Goal: Task Accomplishment & Management: Use online tool/utility

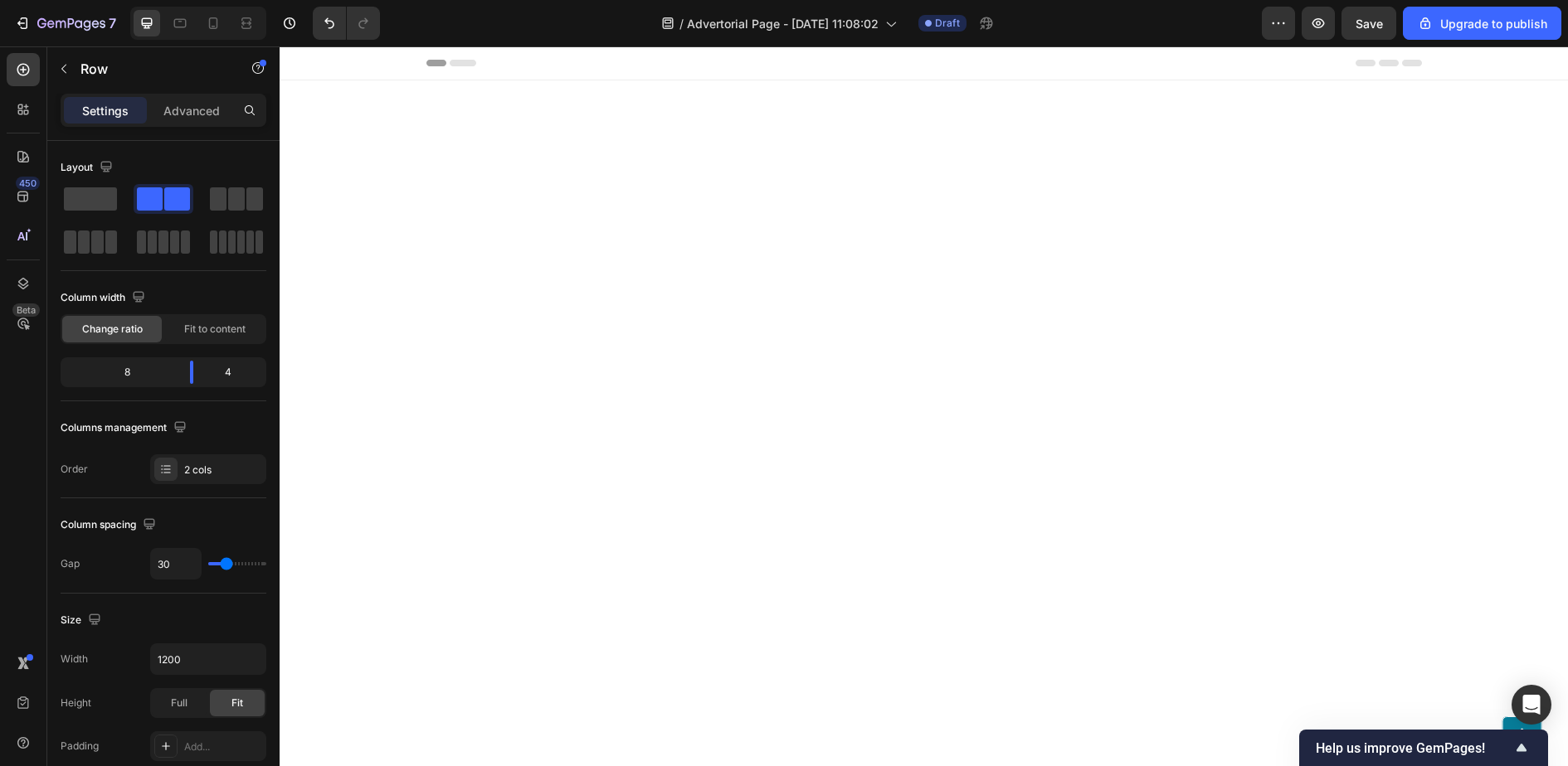
scroll to position [2536, 0]
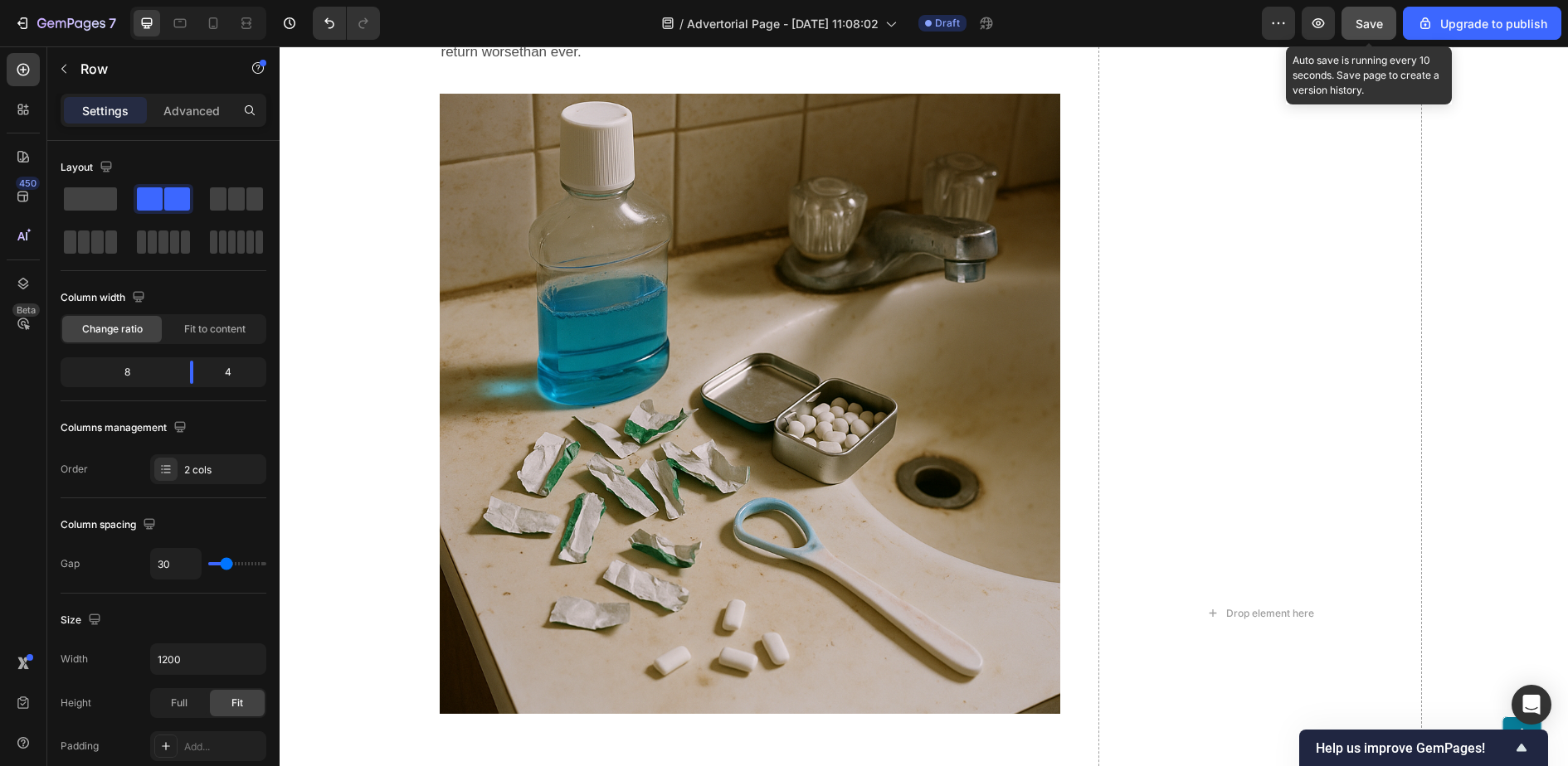
click at [1377, 20] on span "Save" at bounding box center [1370, 24] width 28 height 14
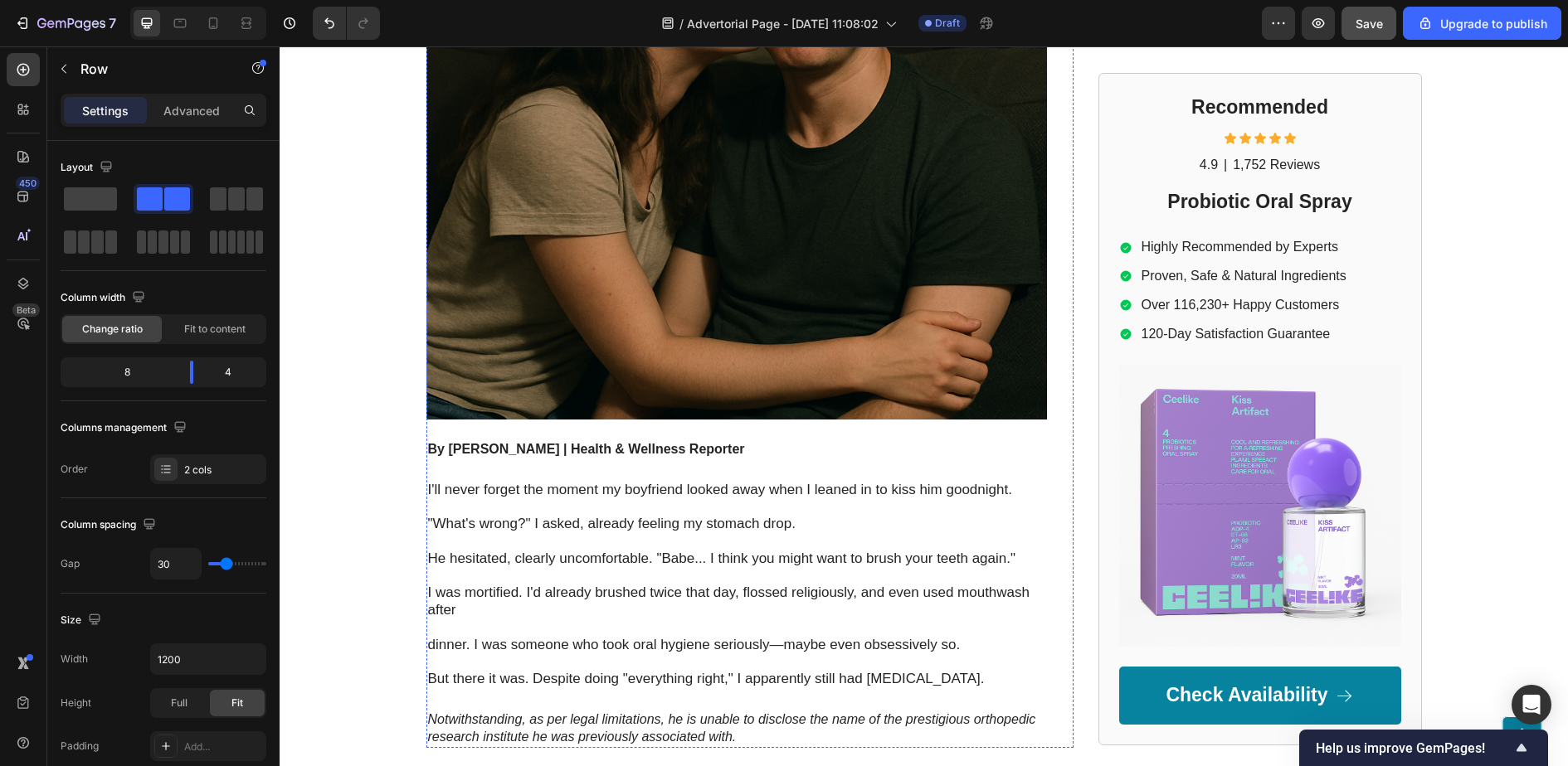
scroll to position [658, 0]
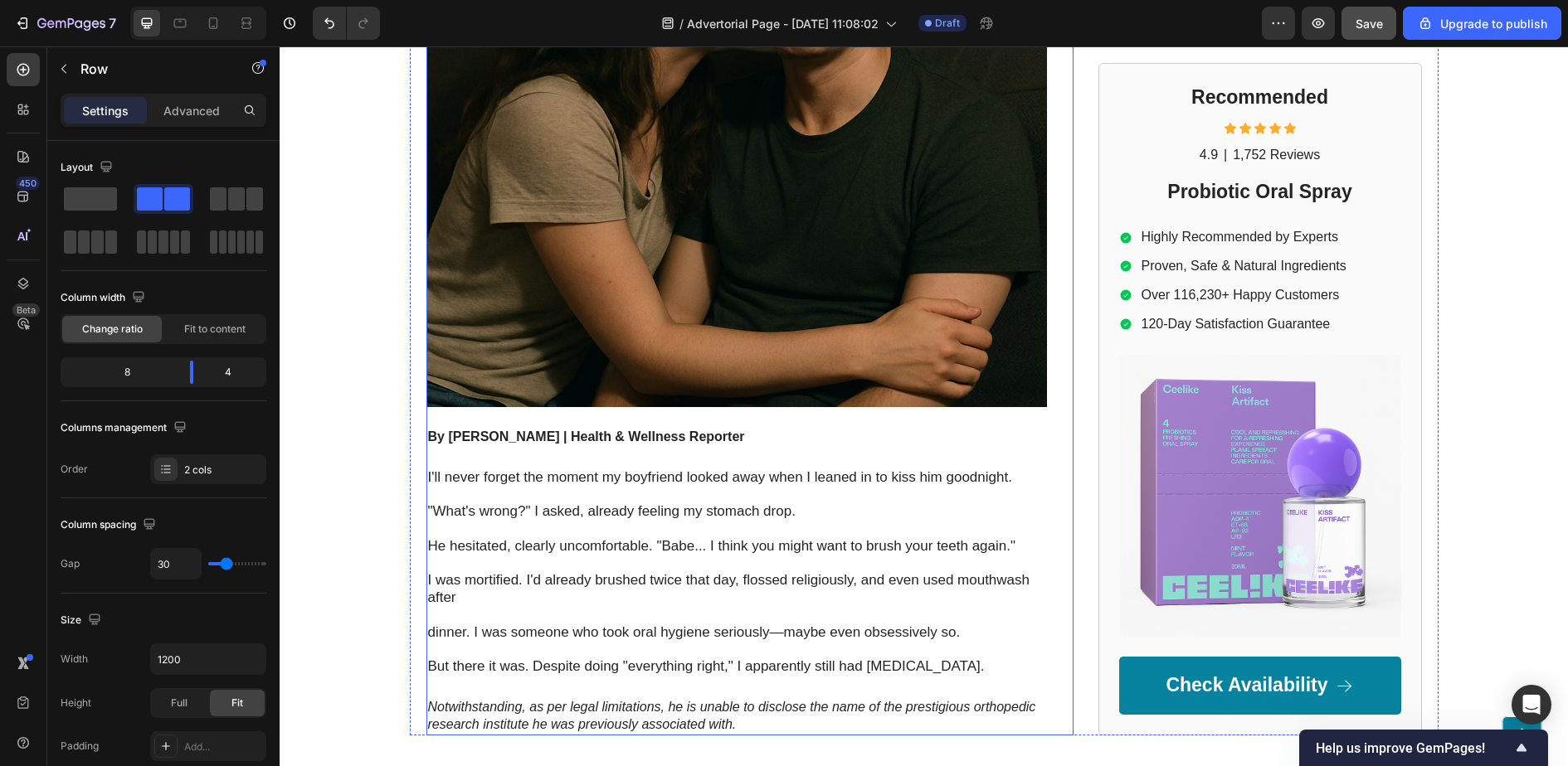
click at [661, 441] on strong "By [PERSON_NAME] | Health & Wellness Reporter" at bounding box center [587, 437] width 317 height 14
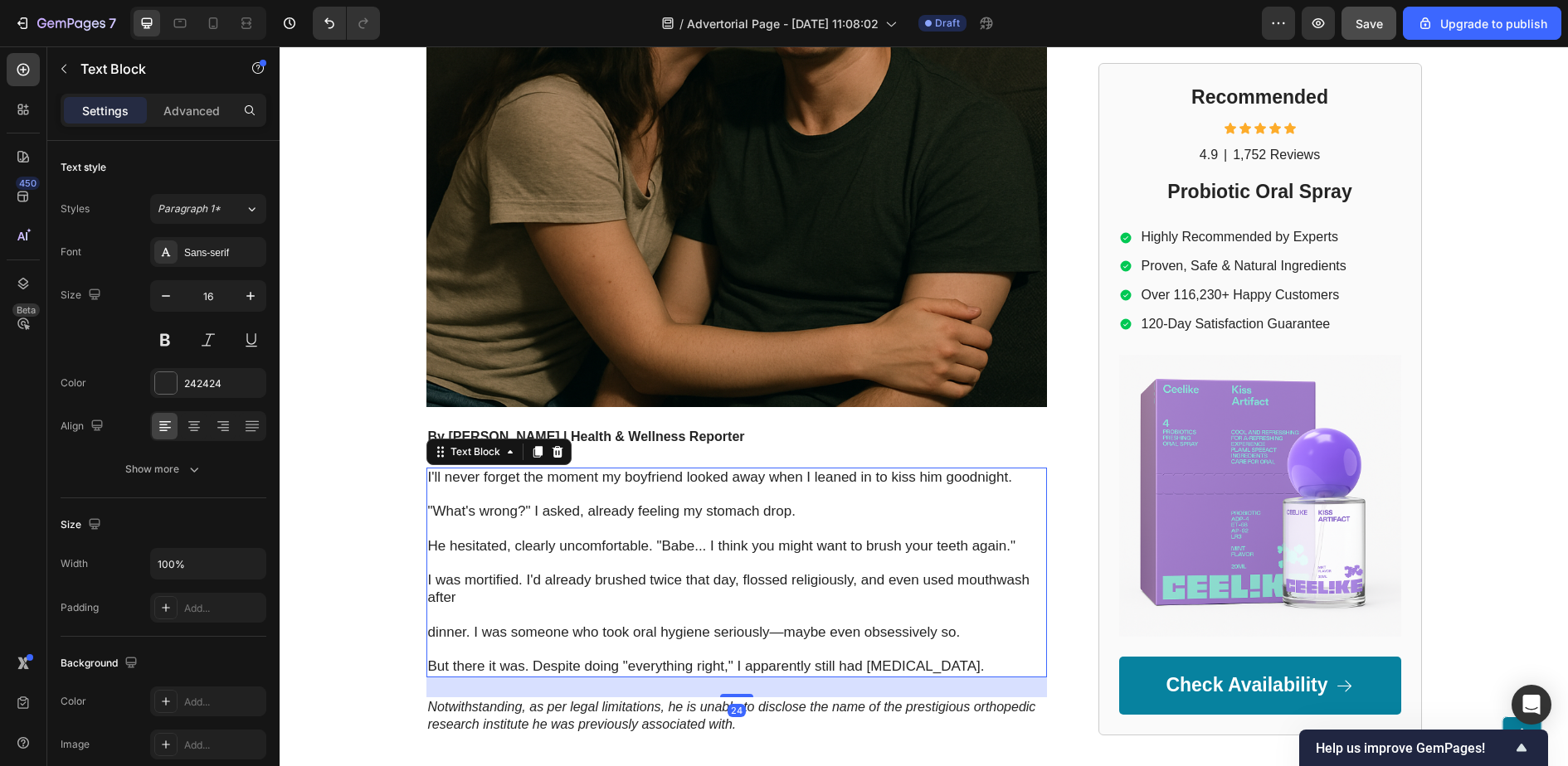
click at [659, 489] on p at bounding box center [737, 495] width 617 height 18
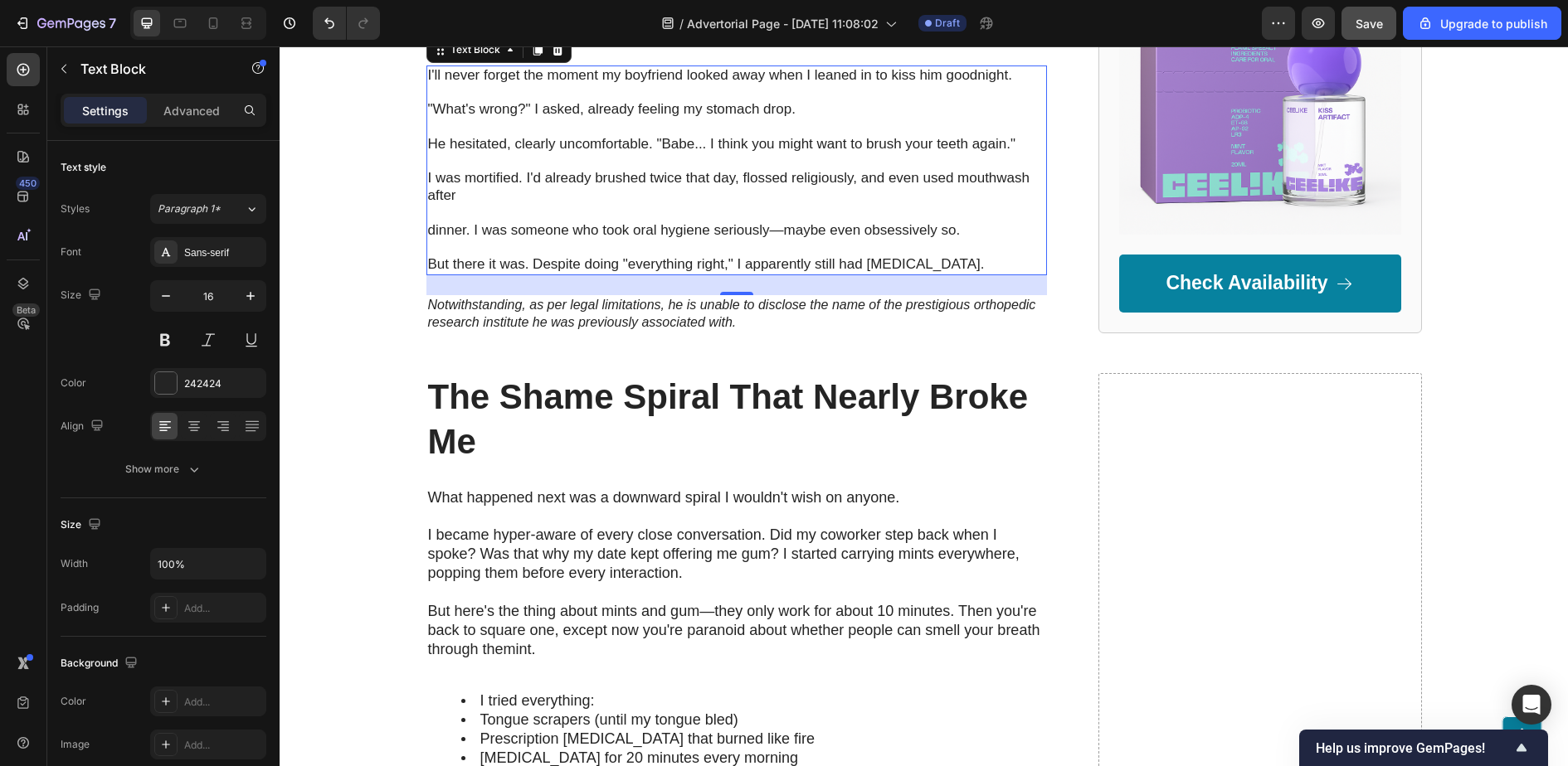
scroll to position [1071, 0]
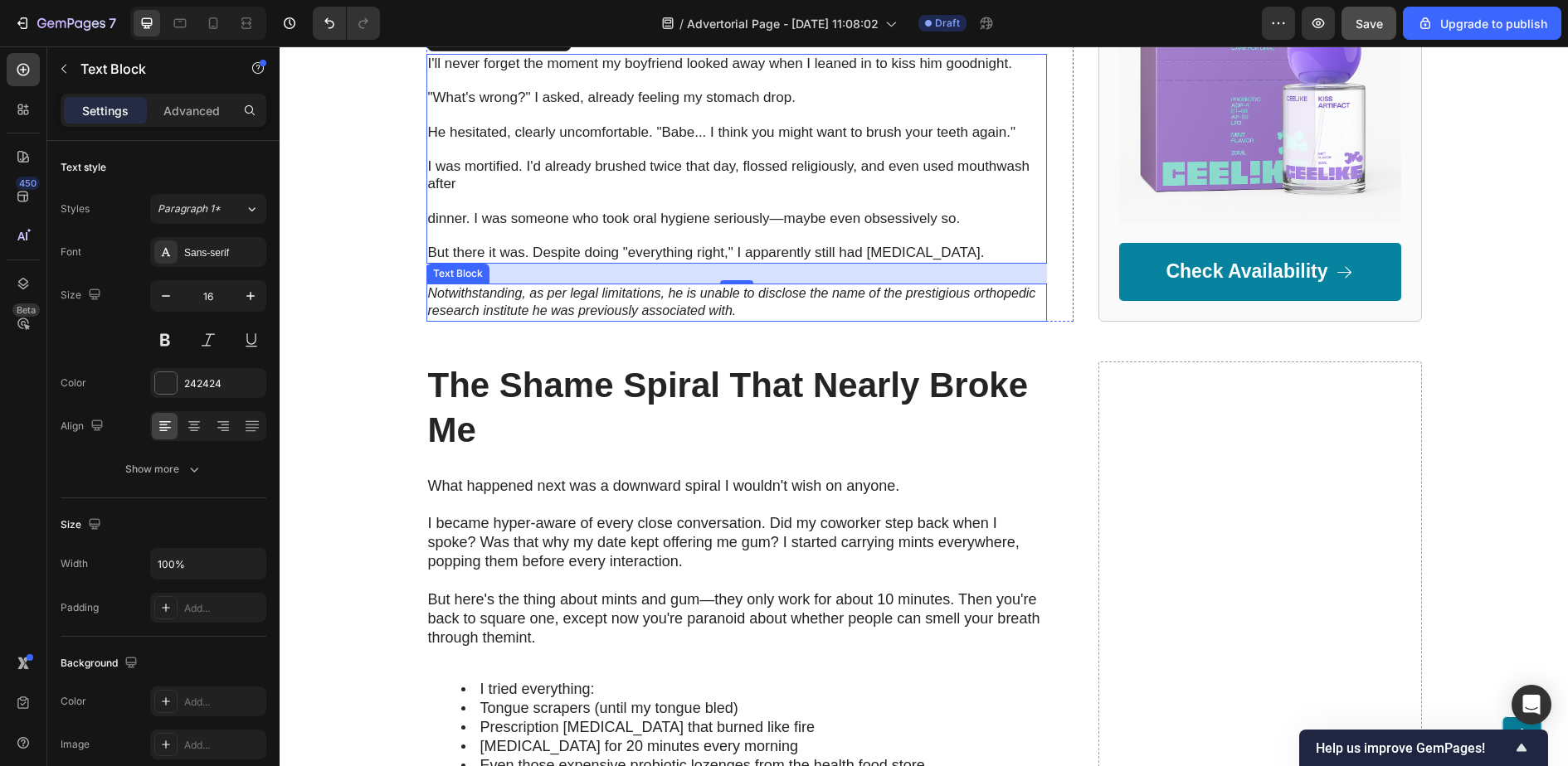
click at [630, 304] on p "Notwithstanding, as per legal limitations, he is unable to disclose the name of…" at bounding box center [737, 302] width 617 height 34
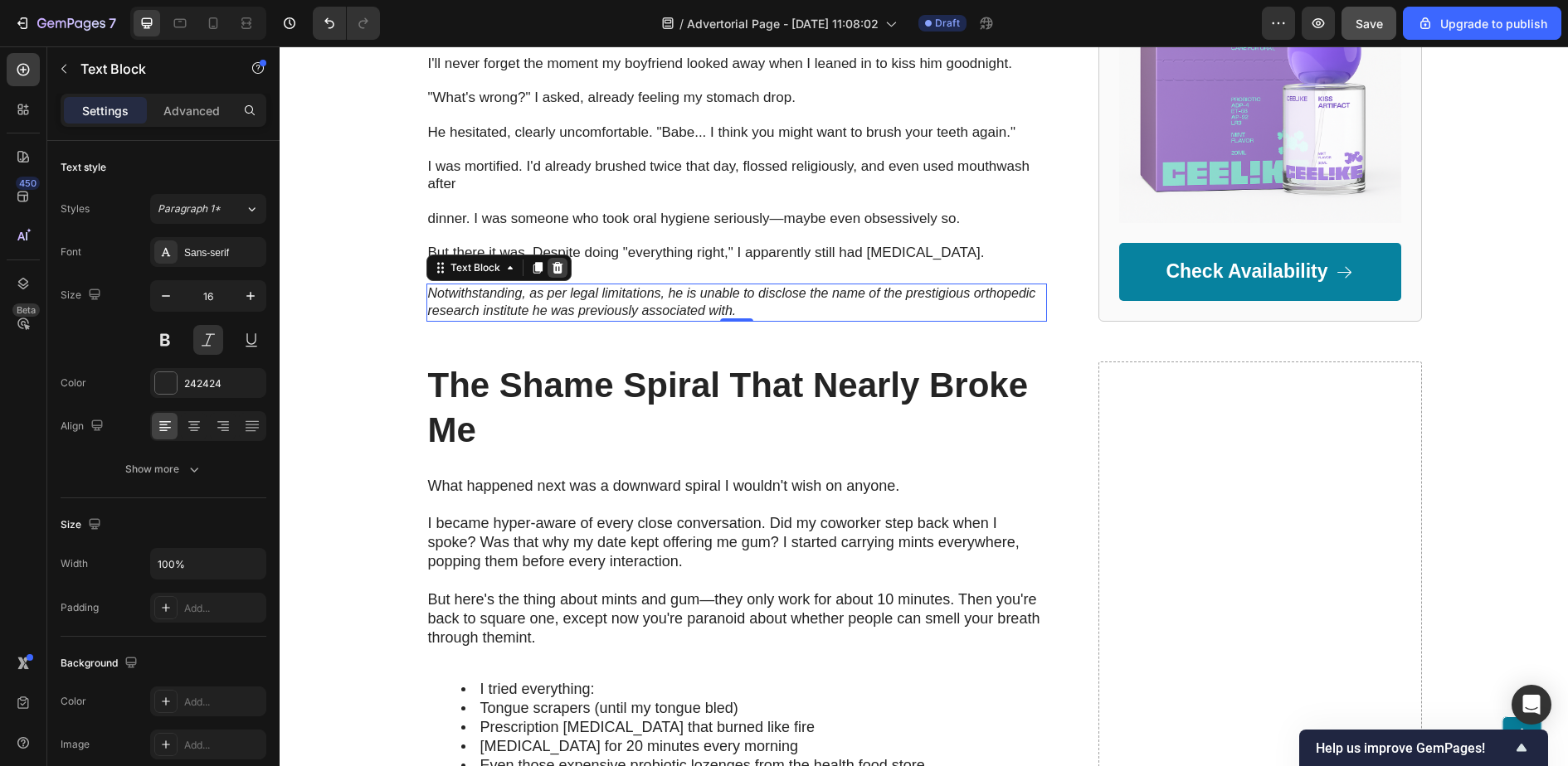
click at [563, 264] on icon at bounding box center [558, 268] width 14 height 14
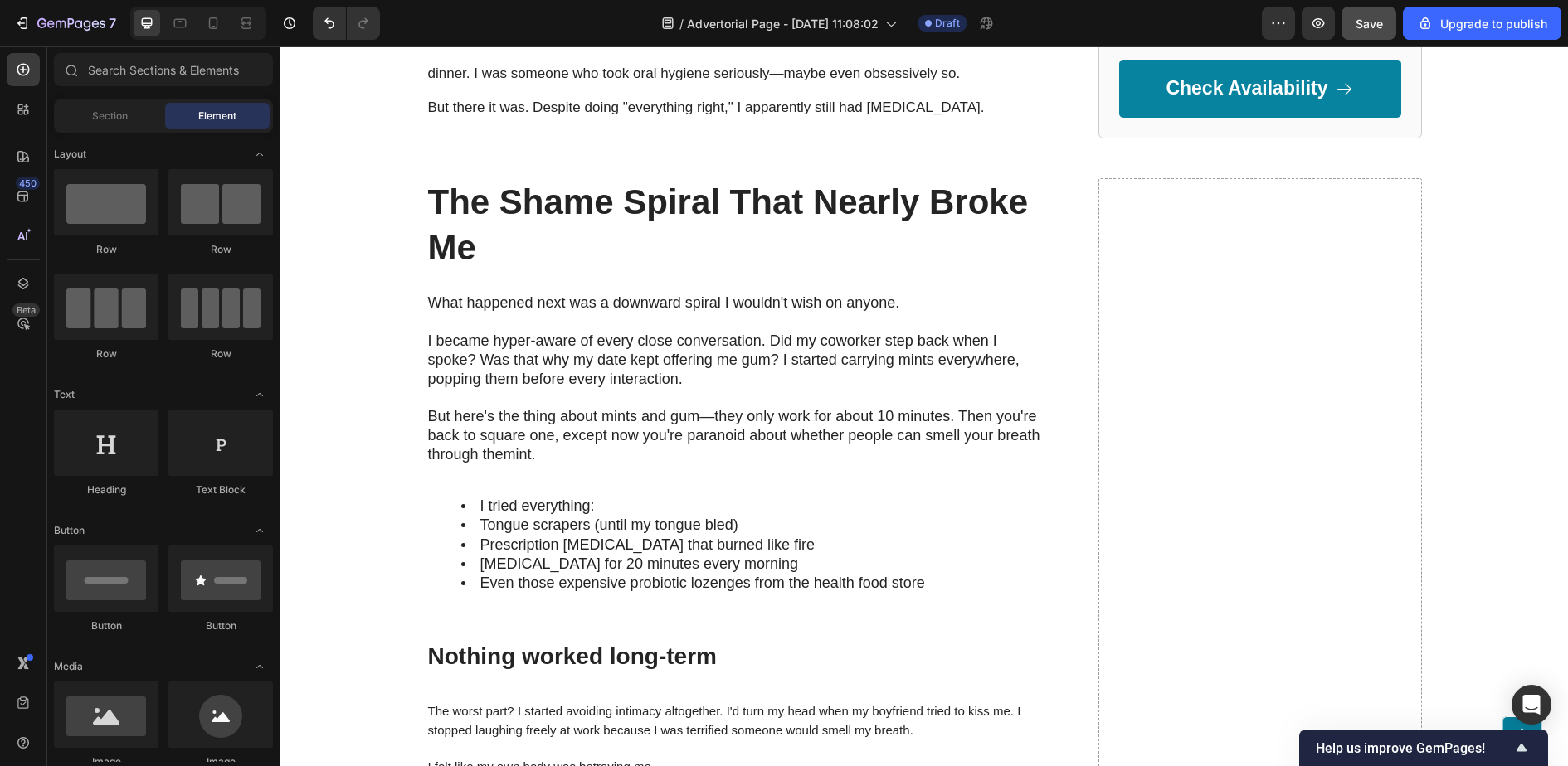
scroll to position [1226, 0]
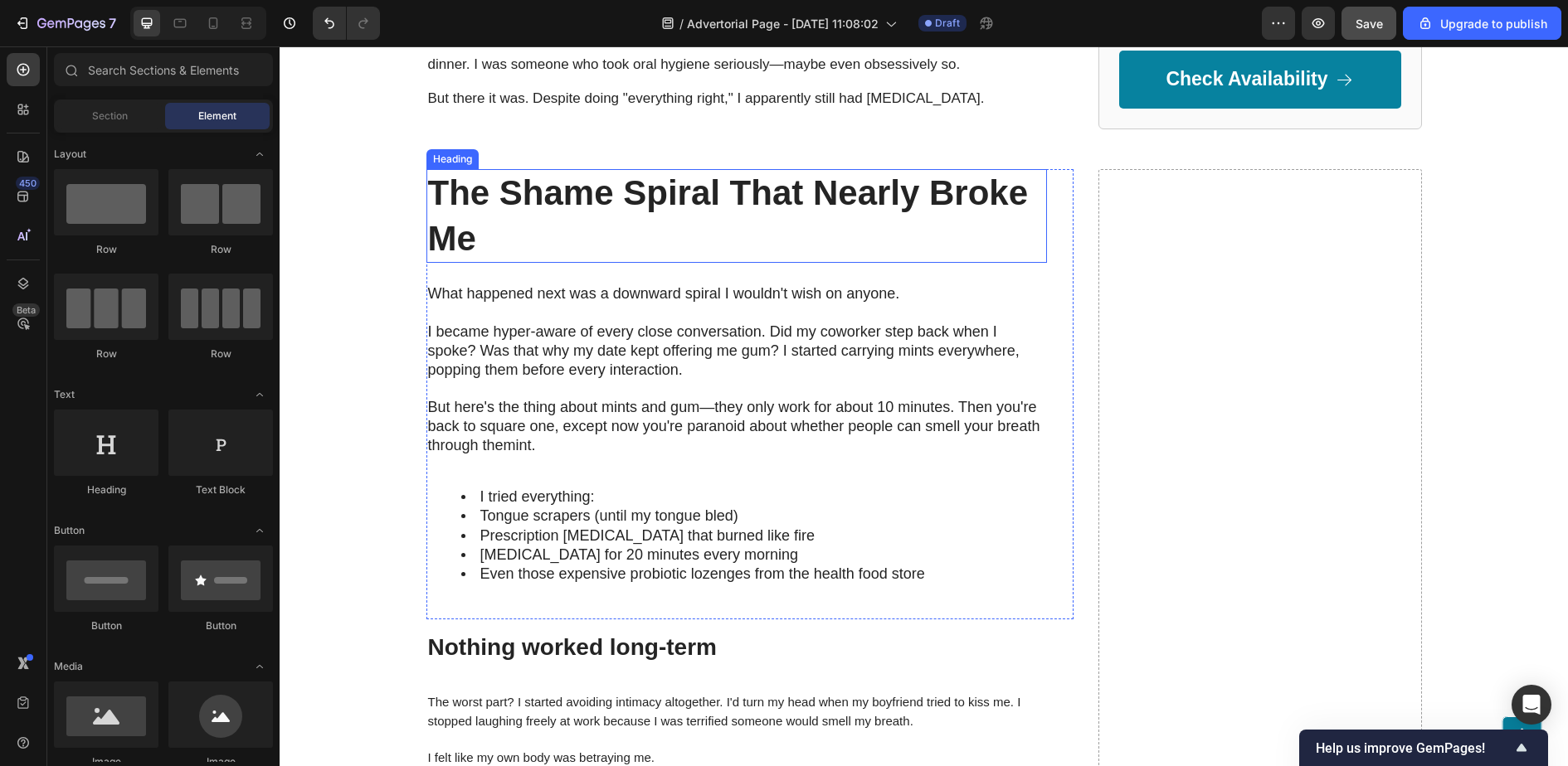
click at [570, 259] on h2 "The Shame Spiral That Nearly Broke Me" at bounding box center [737, 215] width 621 height 93
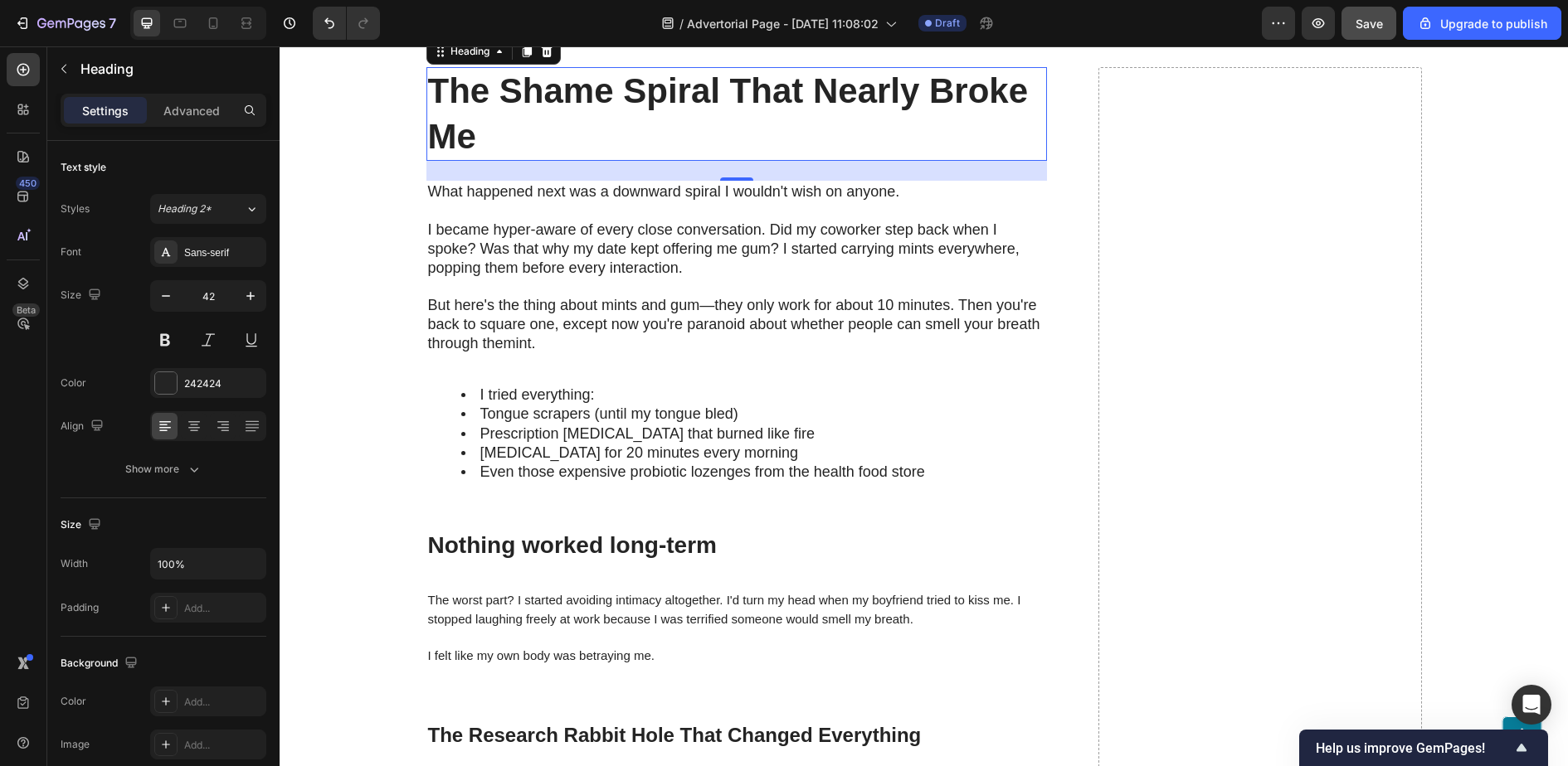
scroll to position [1338, 0]
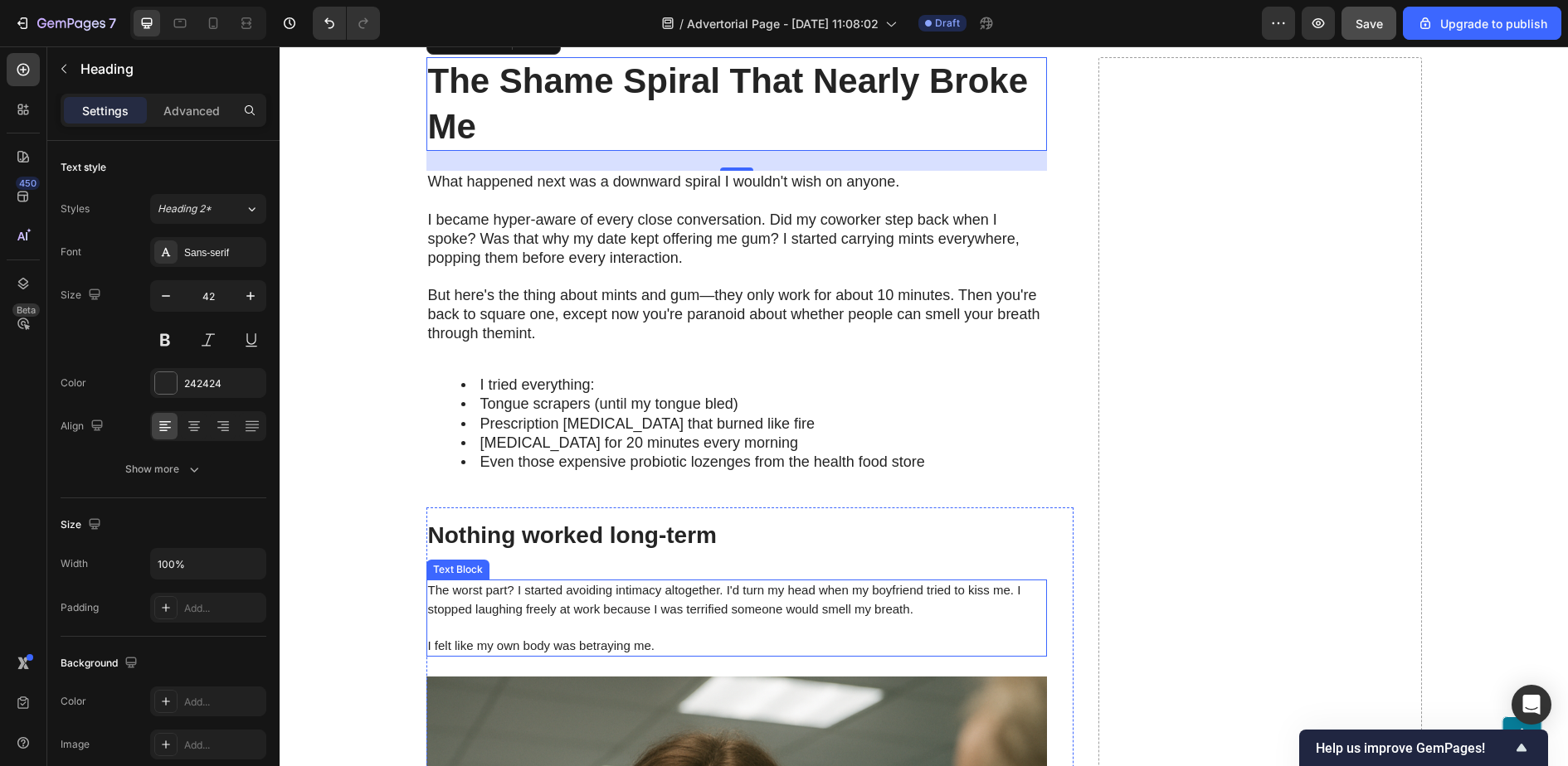
click at [554, 606] on span "The worst part? I started avoiding intimacy altogether. I'd turn my head when m…" at bounding box center [725, 599] width 593 height 32
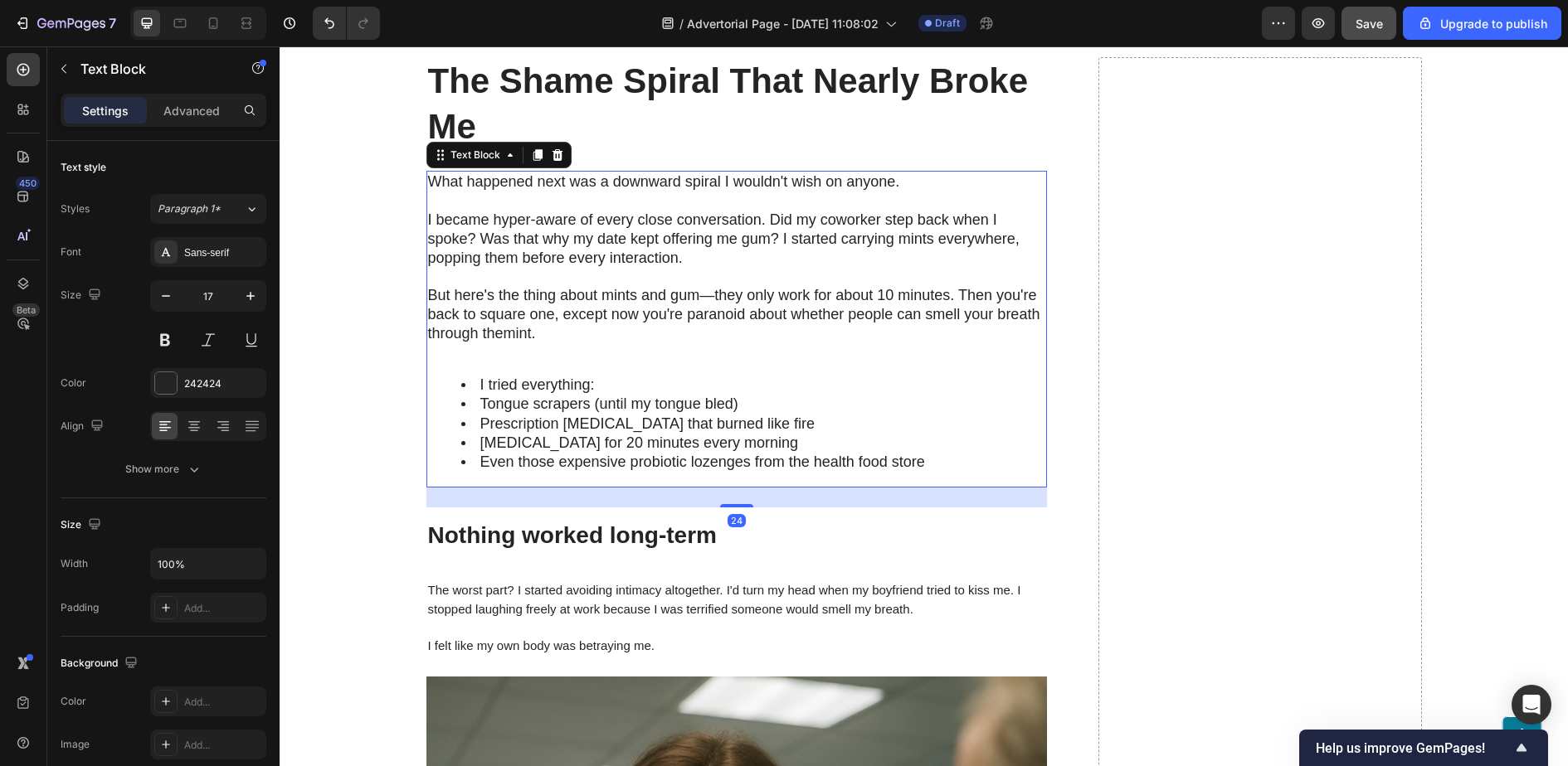
click at [569, 238] on span "I became hyper-aware of every close conversation. Did my coworker step back whe…" at bounding box center [724, 239] width 591 height 55
click at [562, 600] on span "The worst part? I started avoiding intimacy altogether. I'd turn my head when m…" at bounding box center [725, 599] width 593 height 32
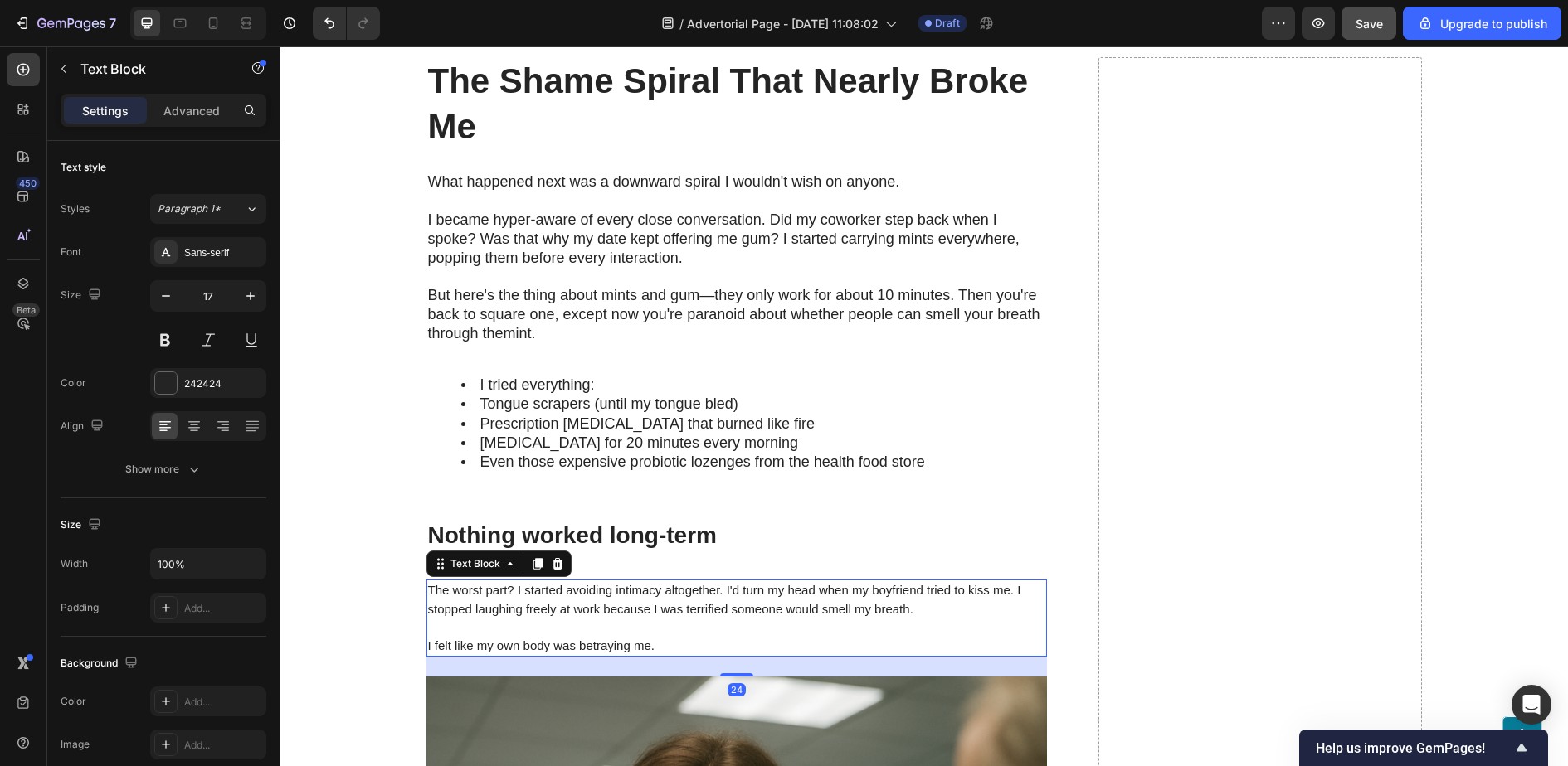
click at [515, 593] on p "The worst part? I started avoiding intimacy altogether. I'd turn my head when m…" at bounding box center [737, 599] width 617 height 36
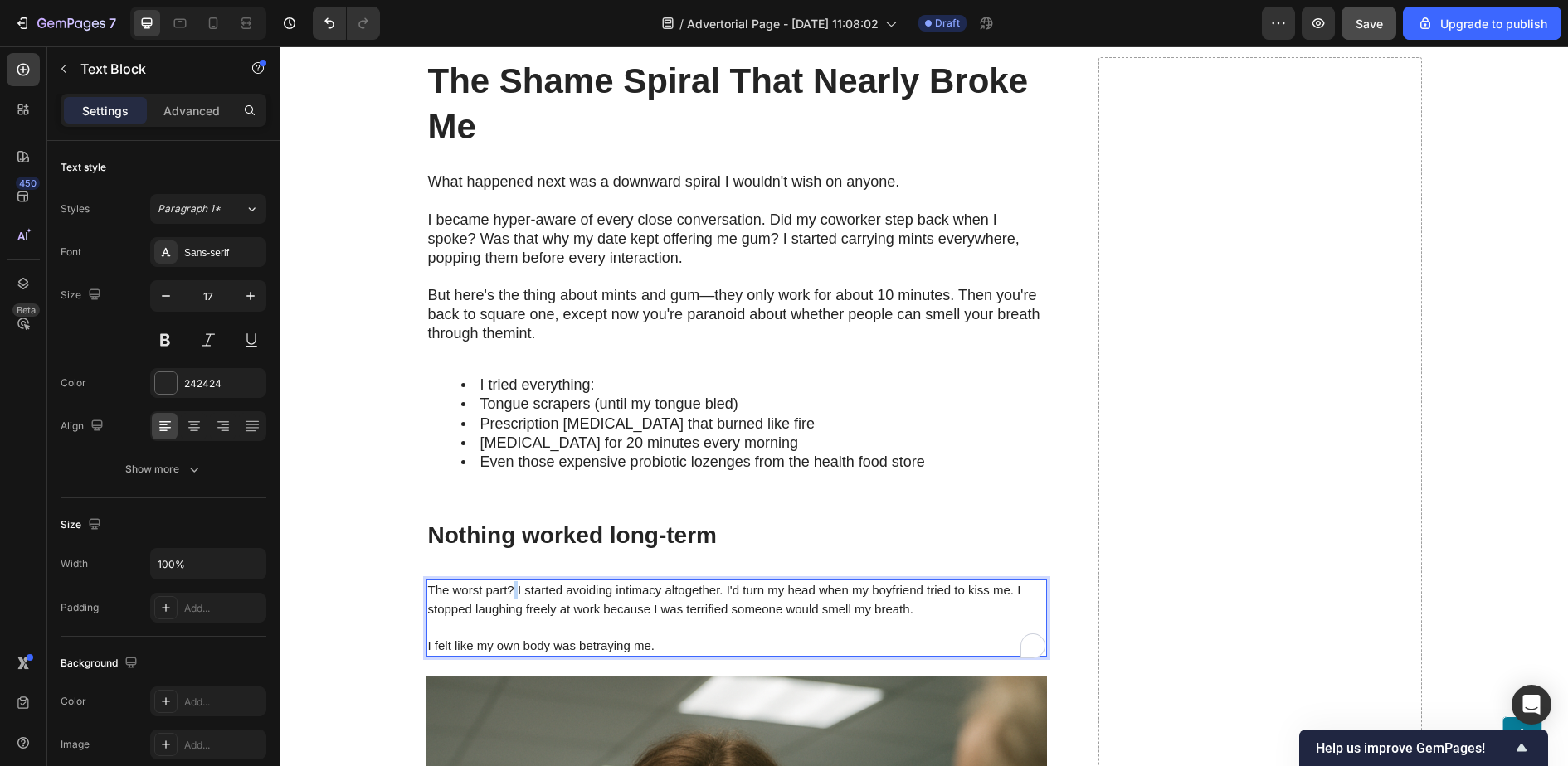
click at [515, 593] on p "The worst part? I started avoiding intimacy altogether. I'd turn my head when m…" at bounding box center [737, 599] width 617 height 36
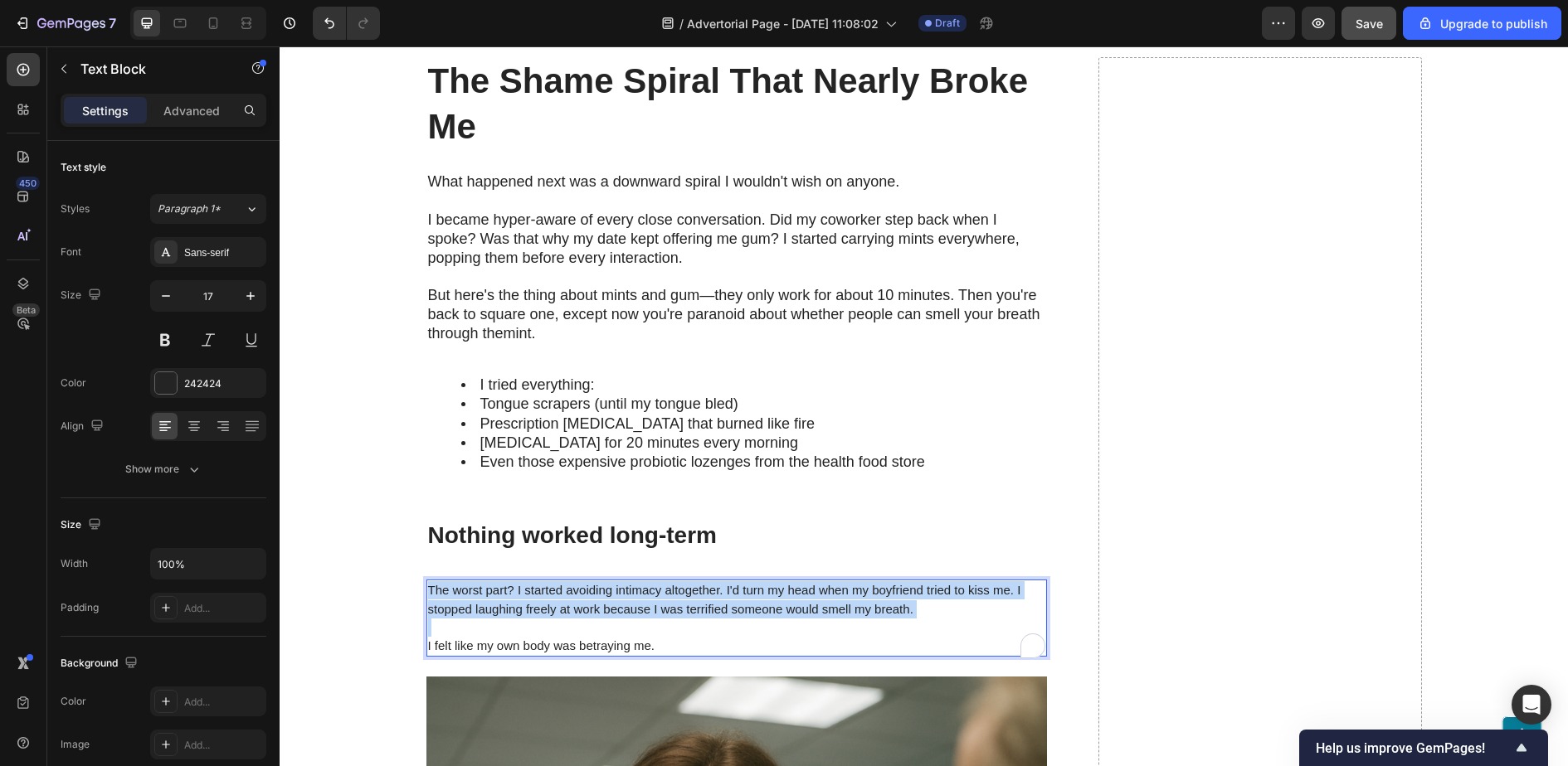
click at [515, 593] on p "The worst part? I started avoiding intimacy altogether. I'd turn my head when m…" at bounding box center [737, 599] width 617 height 36
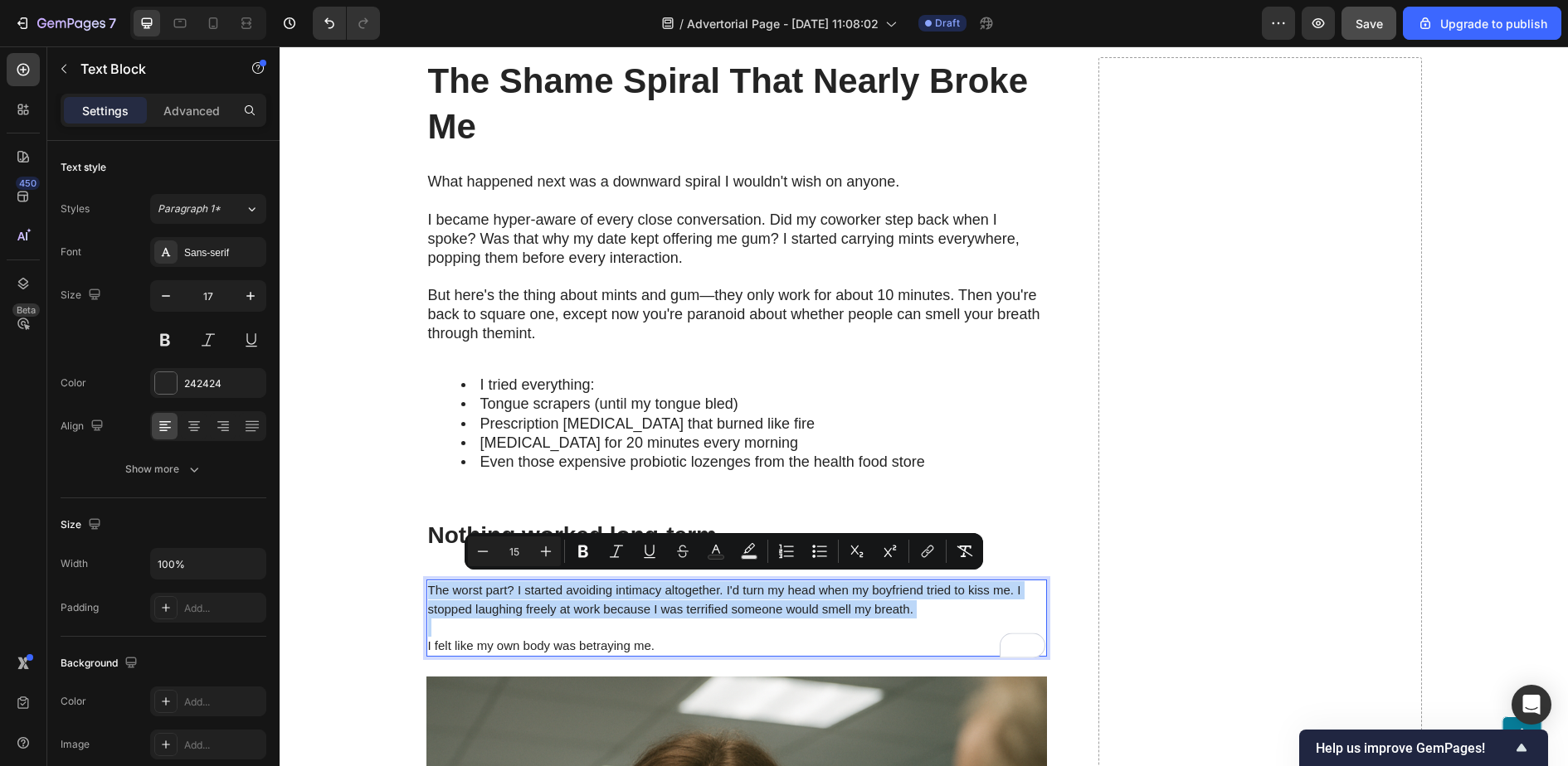
click at [515, 593] on p "The worst part? I started avoiding intimacy altogether. I'd turn my head when m…" at bounding box center [737, 599] width 617 height 36
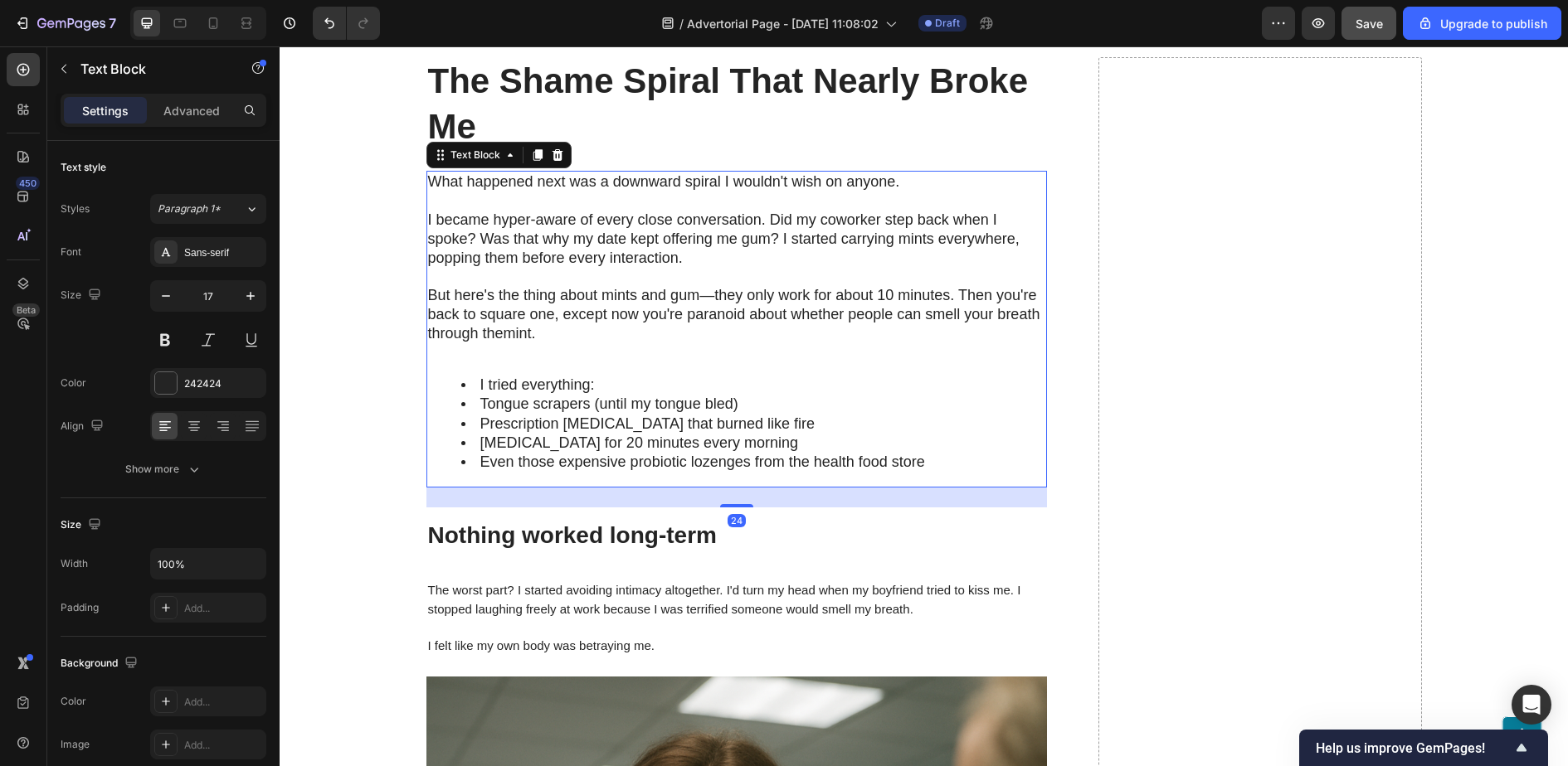
click at [574, 360] on div "What happened next was a downward spiral I wouldn't wish on anyone. I became hy…" at bounding box center [737, 329] width 621 height 316
click at [546, 319] on span "But here's the thing about mints and gum—they only work for about 10 minutes. T…" at bounding box center [734, 304] width 612 height 35
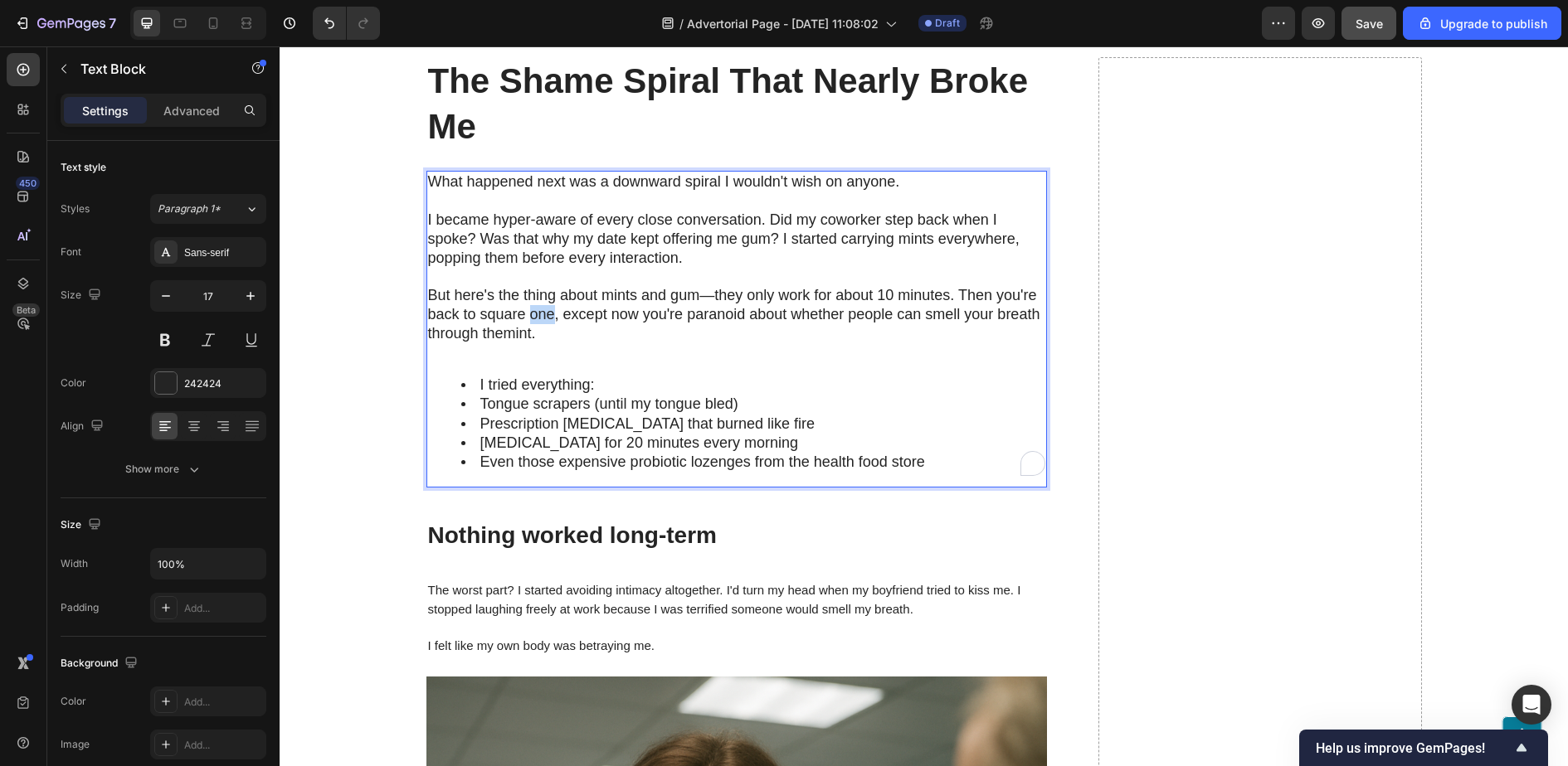
click at [546, 319] on span "But here's the thing about mints and gum—they only work for about 10 minutes. T…" at bounding box center [734, 304] width 612 height 35
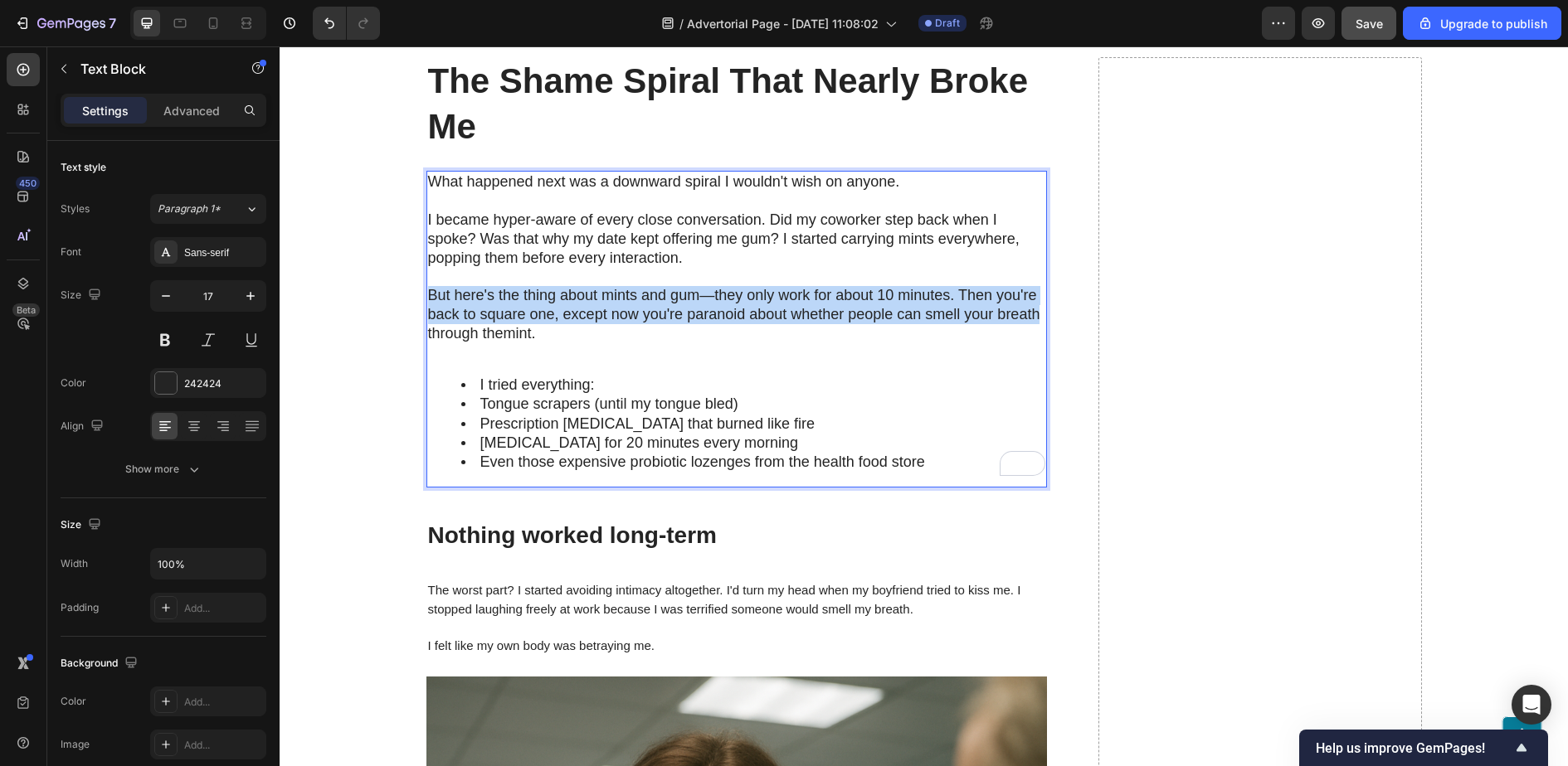
click at [546, 319] on span "But here's the thing about mints and gum—they only work for about 10 minutes. T…" at bounding box center [734, 304] width 612 height 35
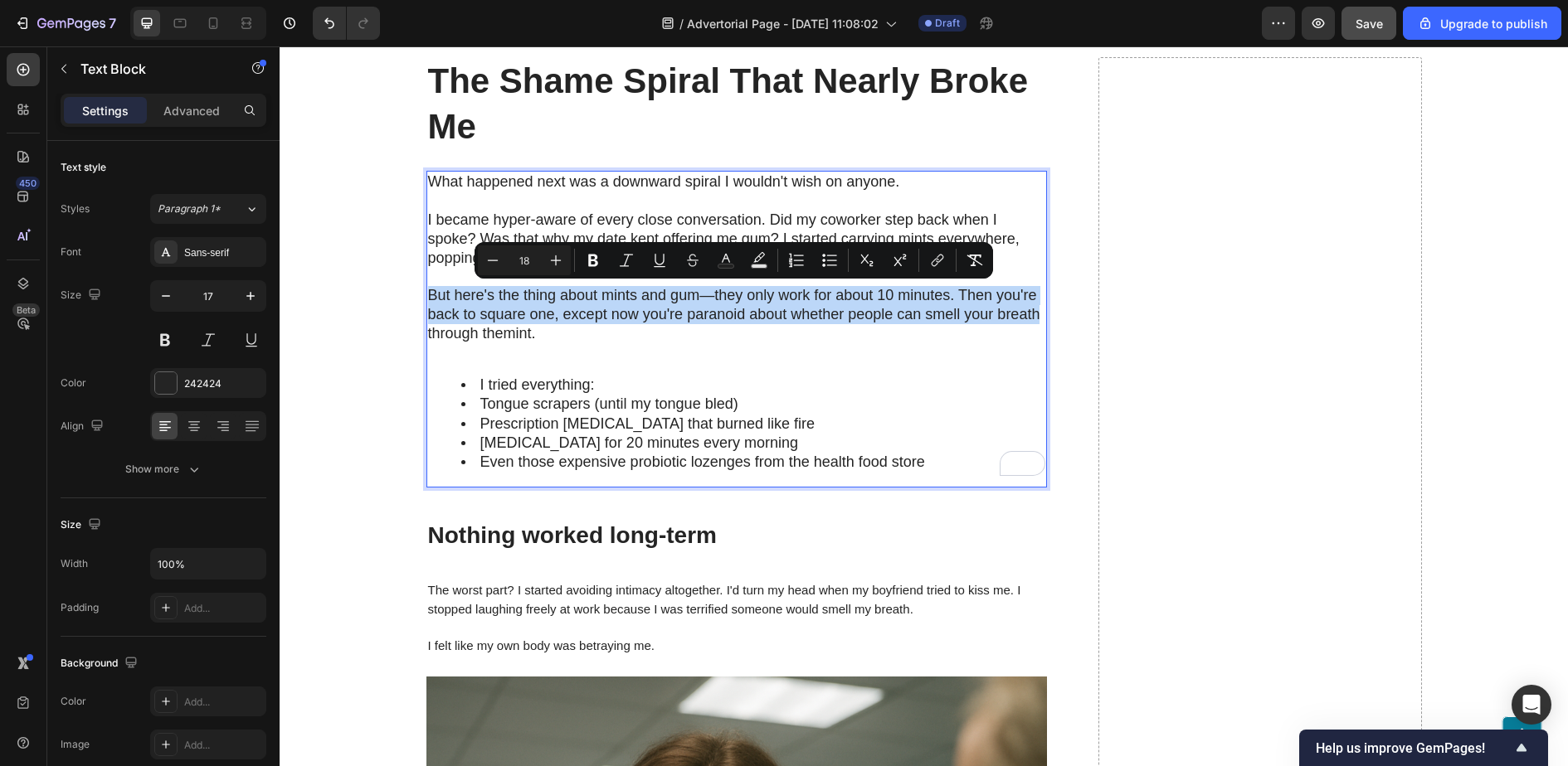
click at [527, 307] on span "But here's the thing about mints and gum—they only work for about 10 minutes. T…" at bounding box center [734, 304] width 612 height 35
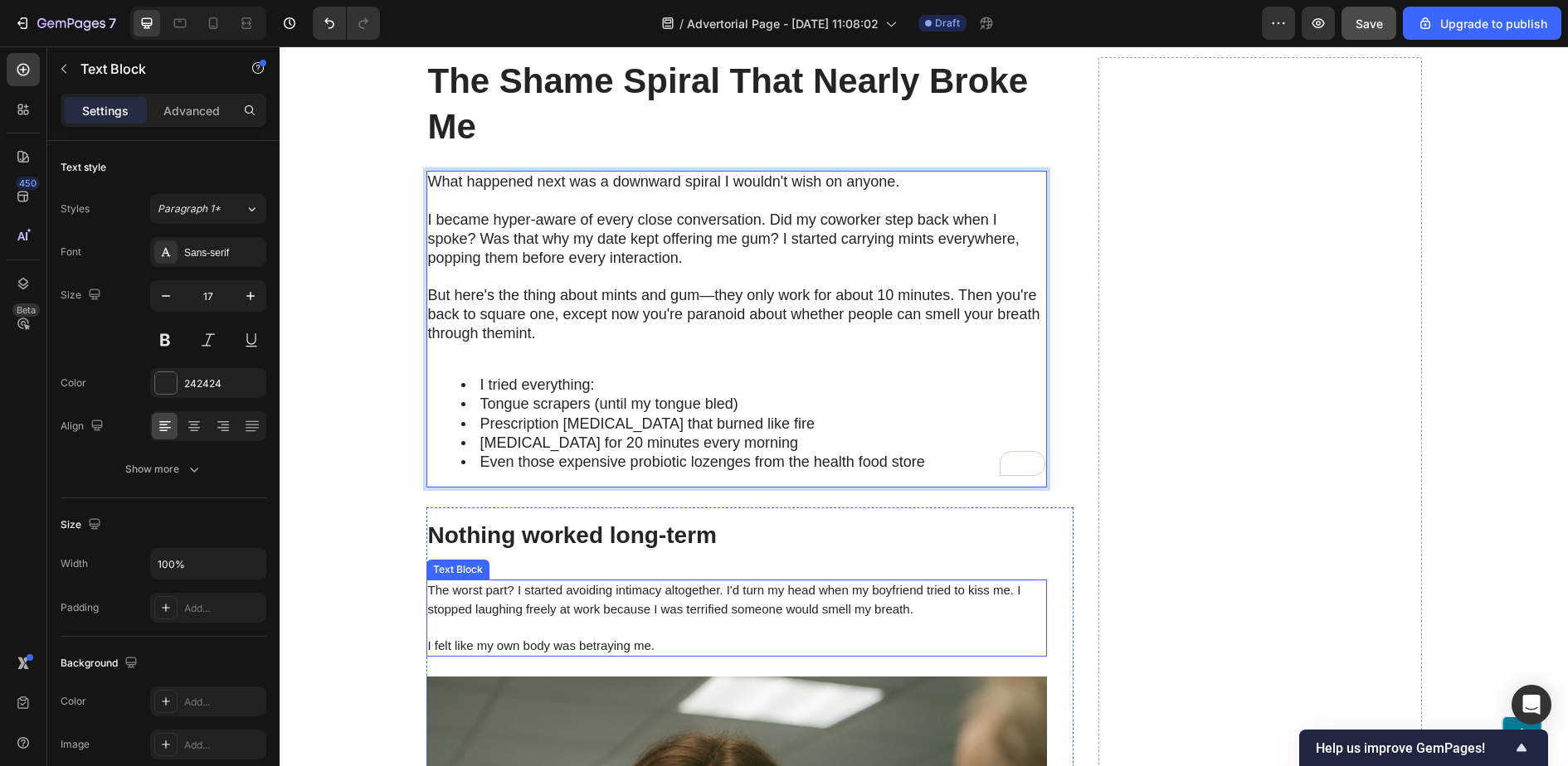
click at [557, 598] on span "The worst part? I started avoiding intimacy altogether. I'd turn my head when m…" at bounding box center [725, 599] width 593 height 32
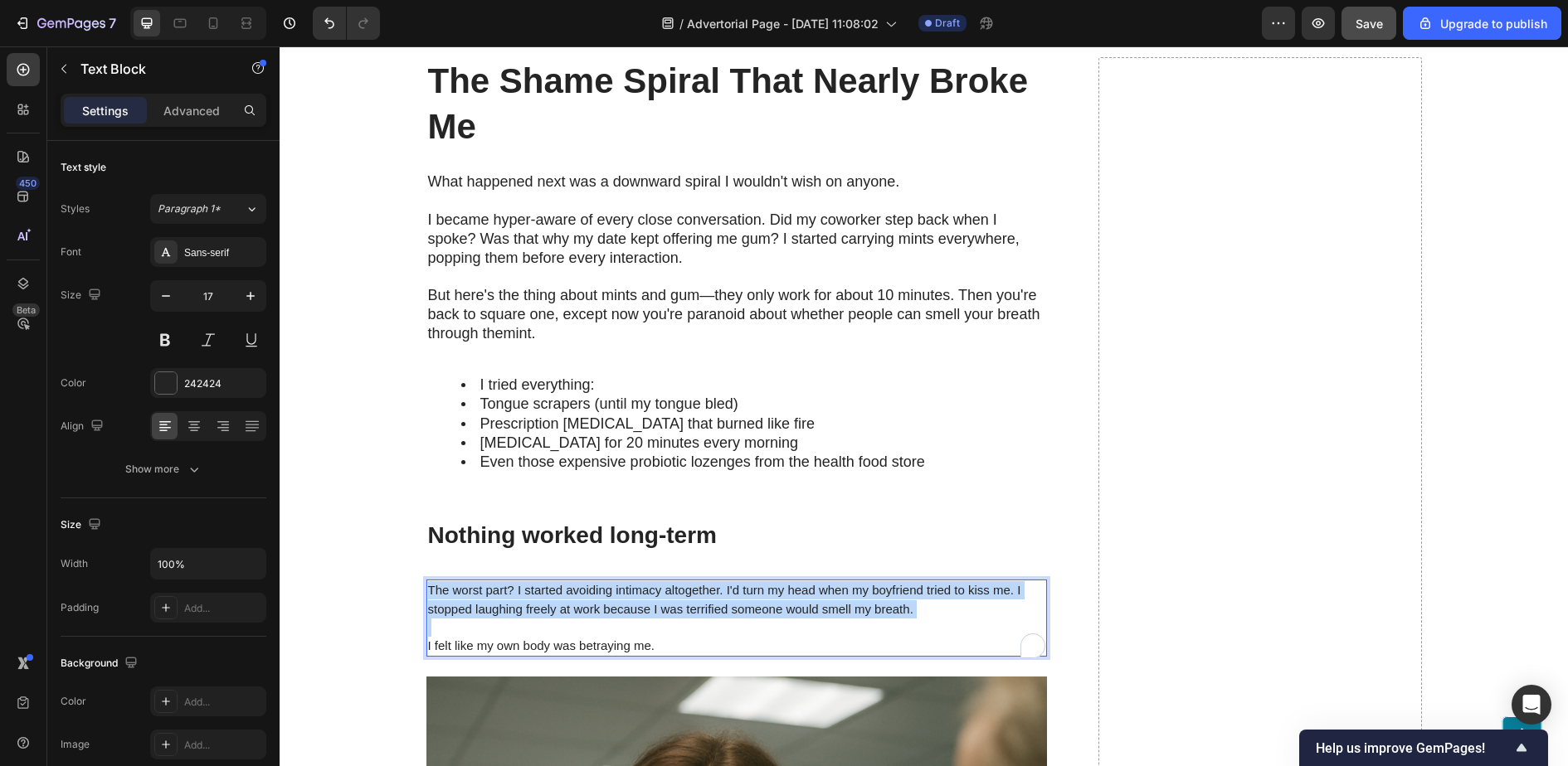
click at [557, 598] on span "The worst part? I started avoiding intimacy altogether. I'd turn my head when m…" at bounding box center [725, 599] width 593 height 32
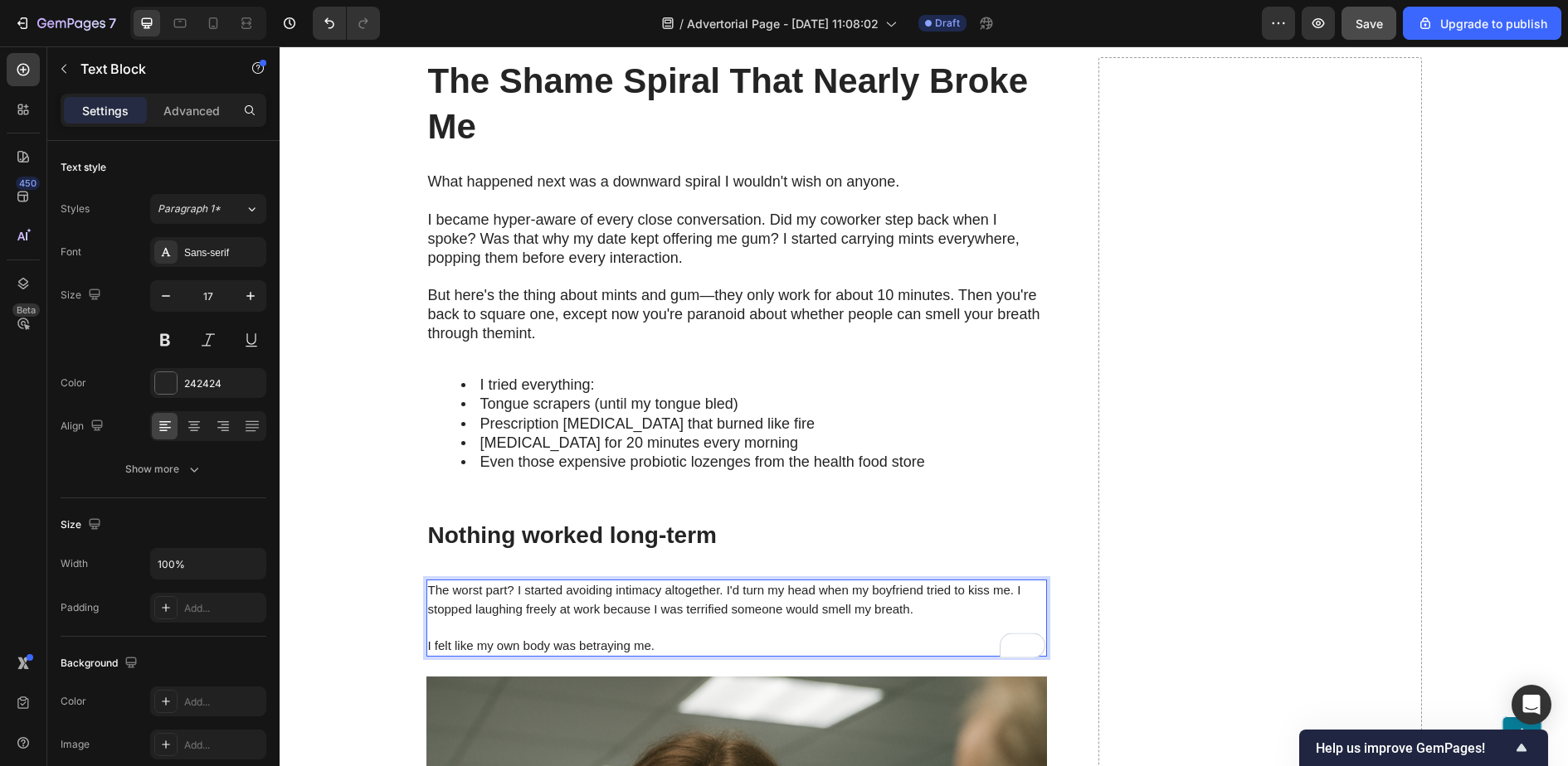
click at [658, 647] on p "I felt like my own body was betraying me." at bounding box center [737, 646] width 617 height 19
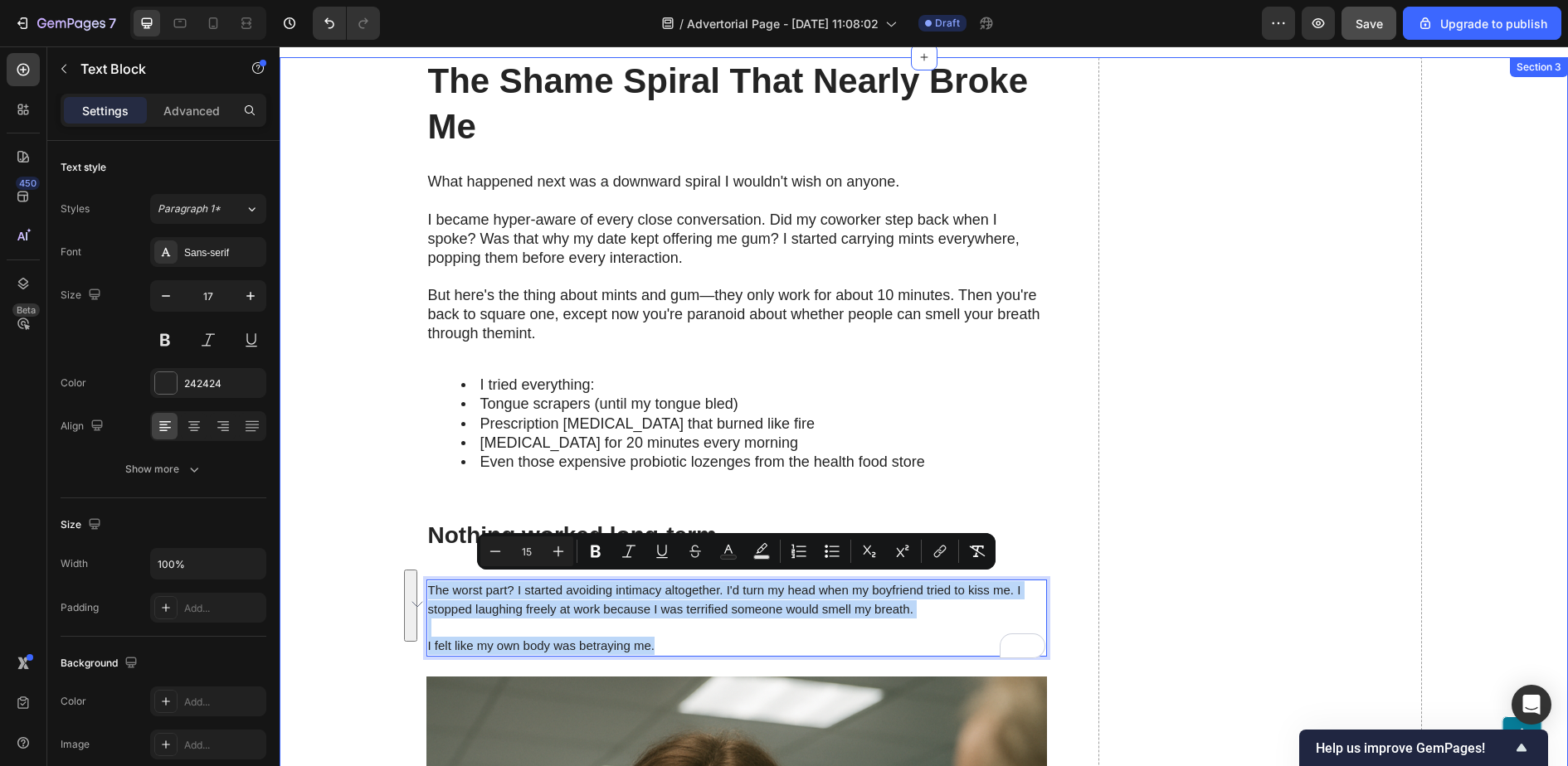
drag, startPoint x: 658, startPoint y: 645, endPoint x: 395, endPoint y: 571, distance: 273.2
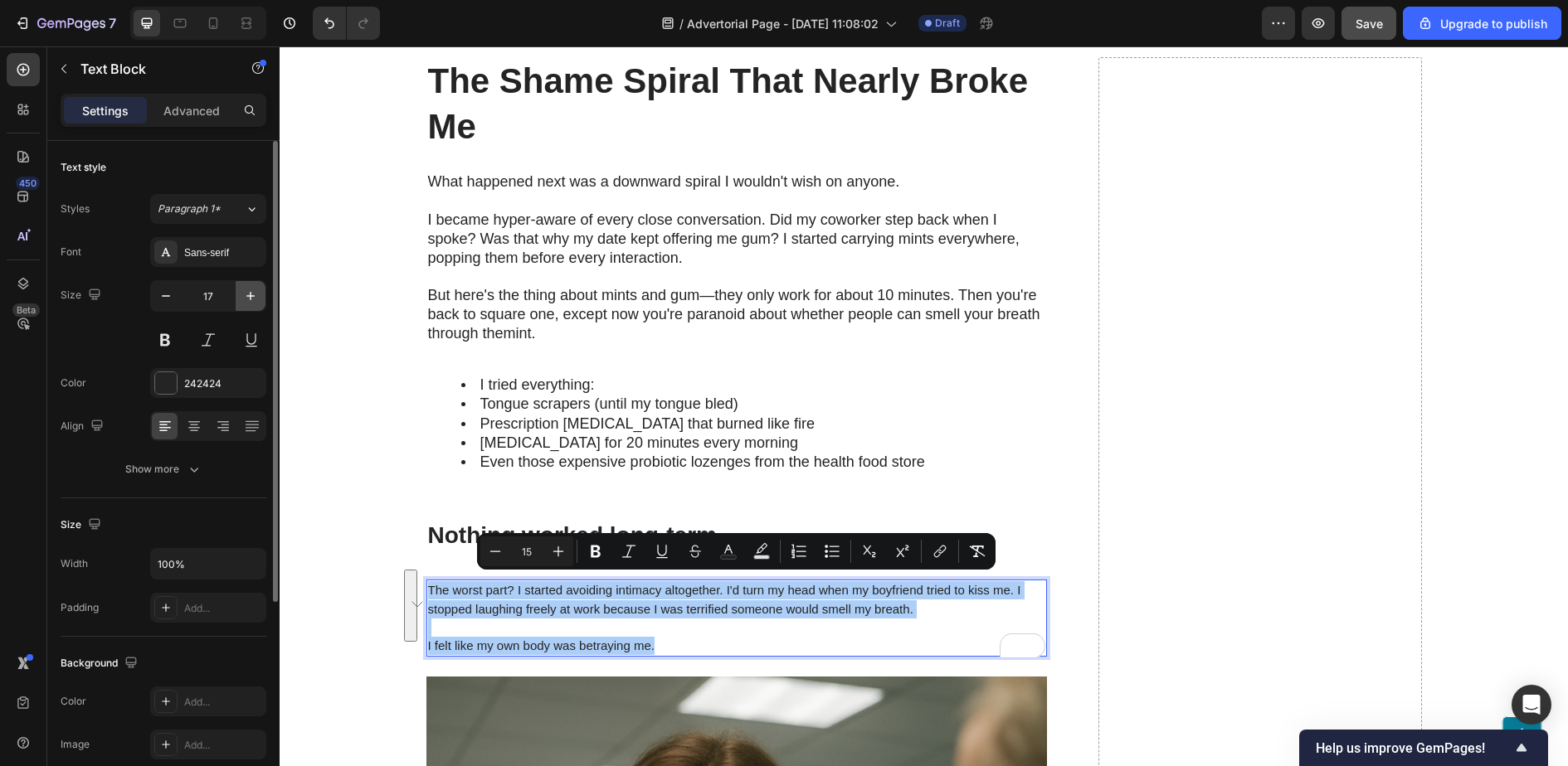
click at [252, 297] on icon "button" at bounding box center [251, 296] width 17 height 17
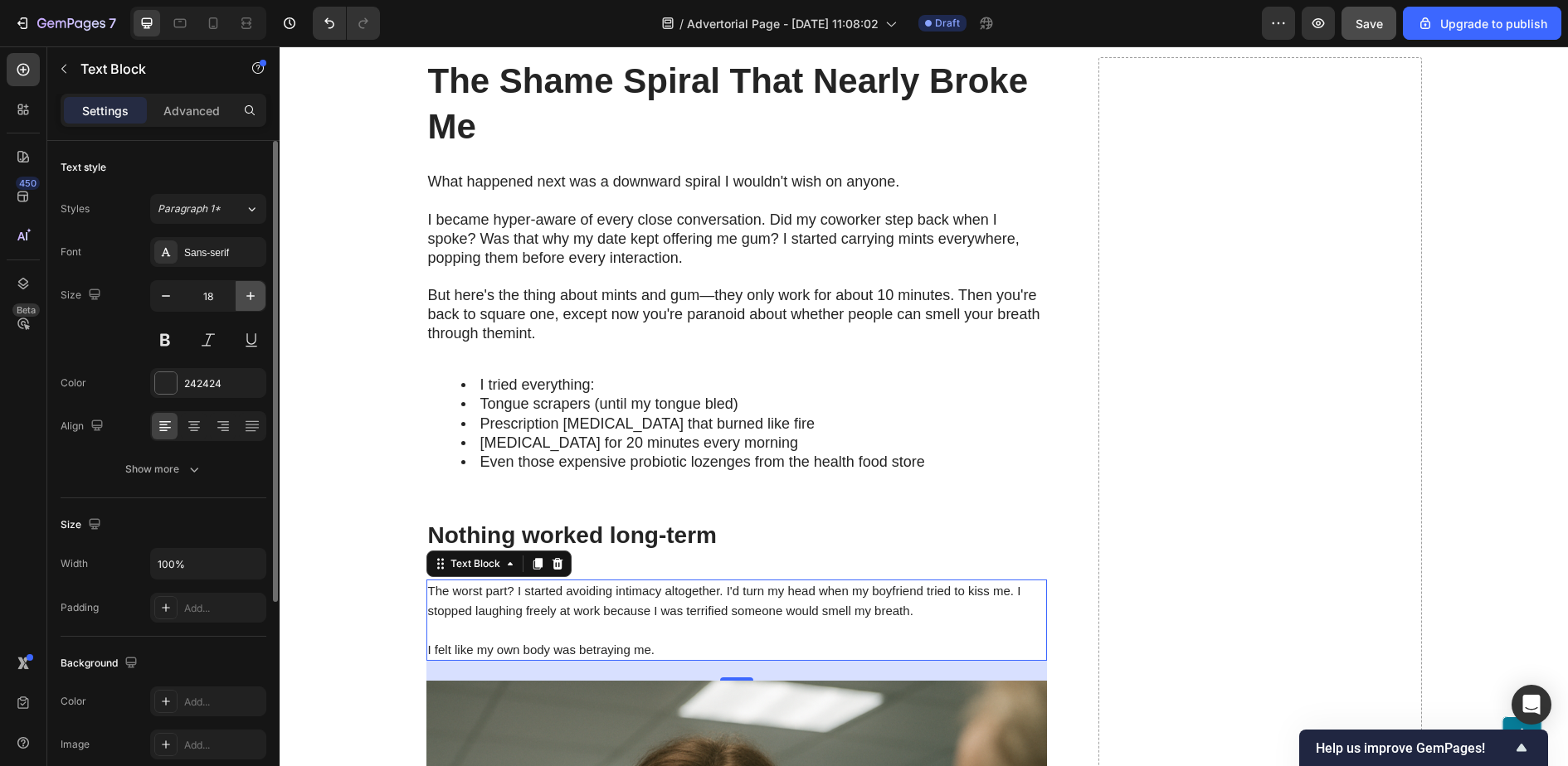
click at [251, 297] on icon "button" at bounding box center [251, 296] width 8 height 8
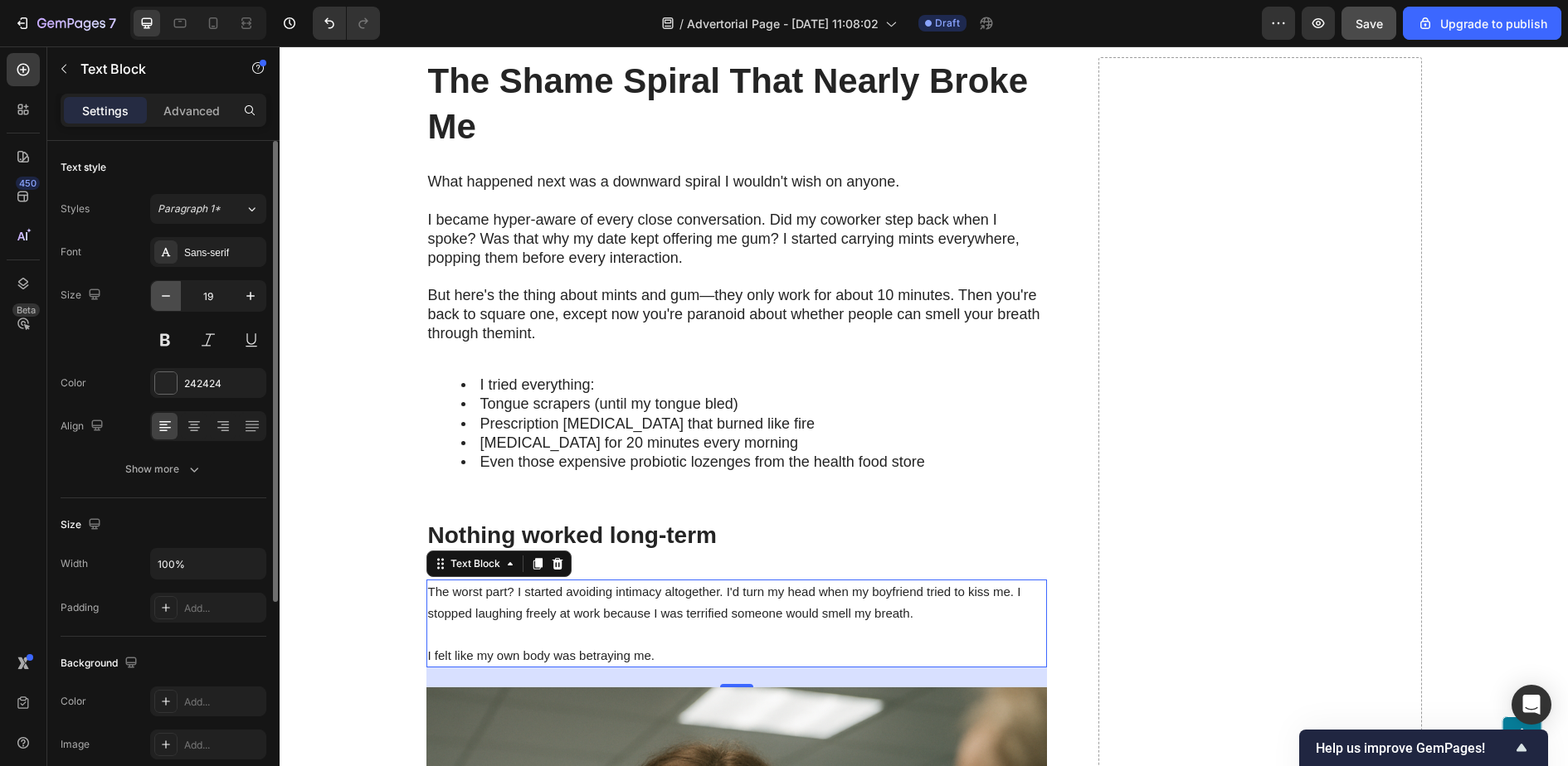
click at [156, 290] on button "button" at bounding box center [166, 296] width 29 height 29
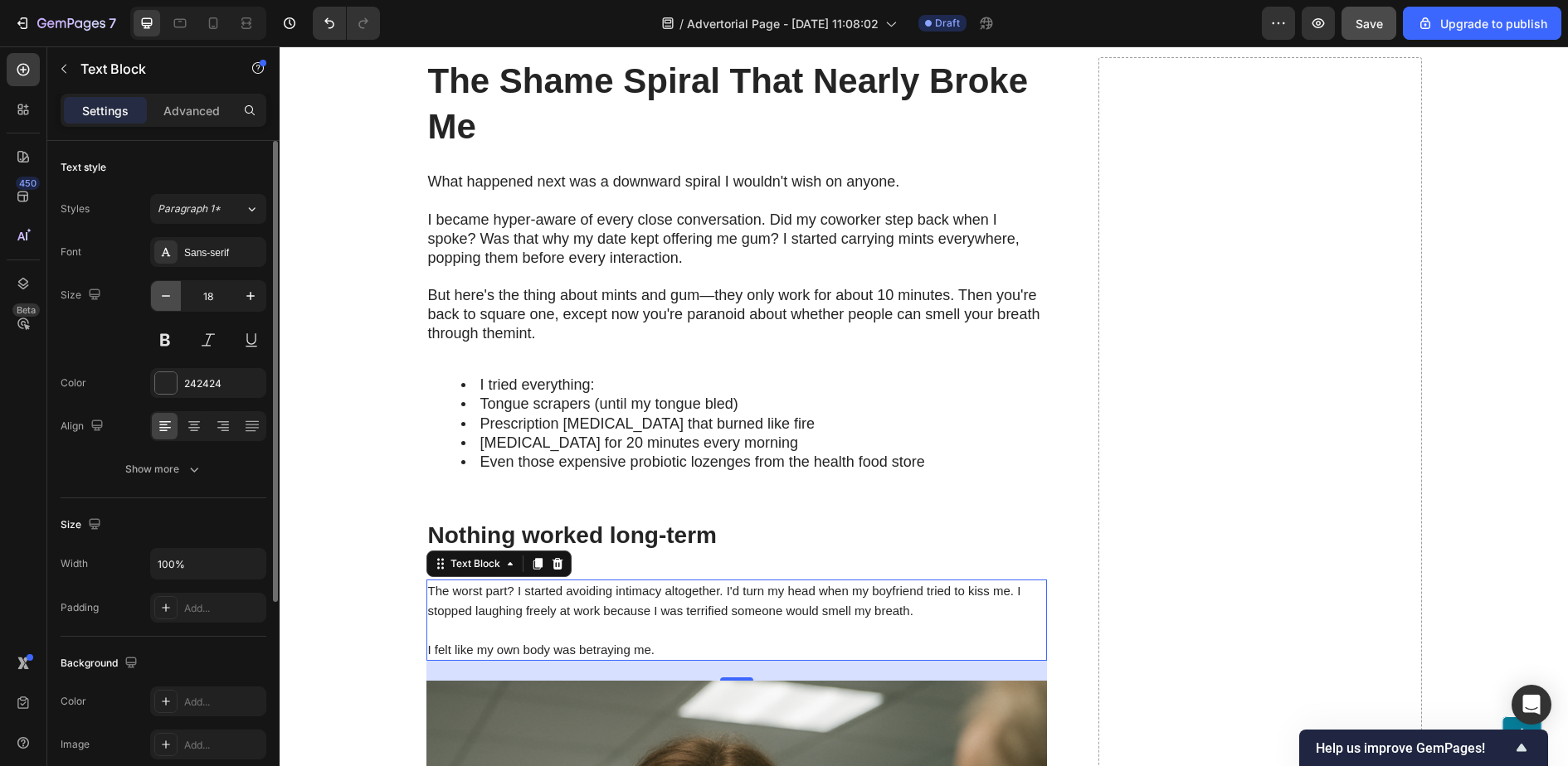
click at [157, 292] on icon "button" at bounding box center [165, 296] width 17 height 17
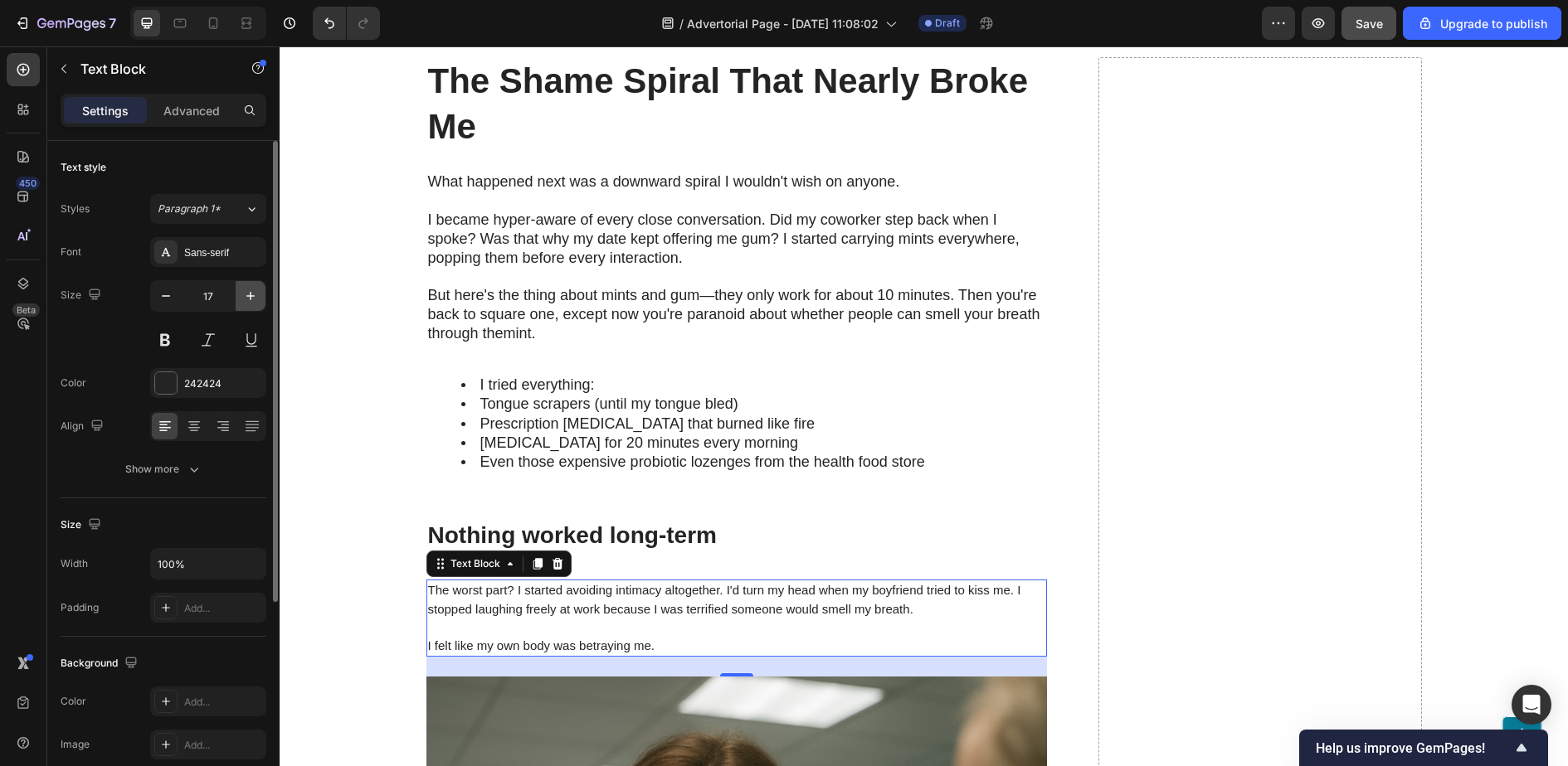
click at [249, 285] on button "button" at bounding box center [251, 296] width 29 height 29
type input "18"
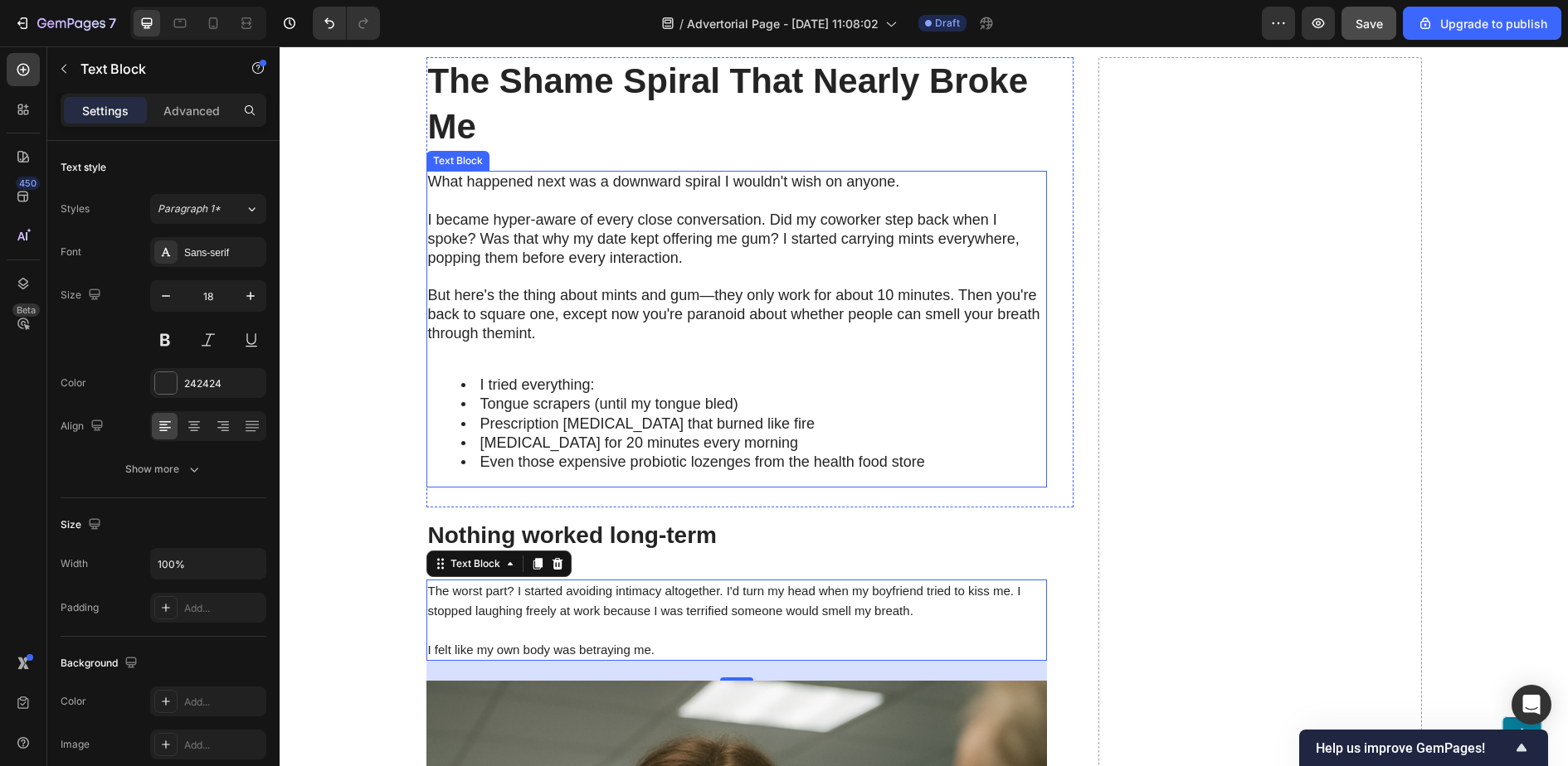
click at [501, 308] on span "But here's the thing about mints and gum—they only work for about 10 minutes. T…" at bounding box center [734, 304] width 612 height 35
click at [545, 614] on p "The worst part? I started avoiding intimacy altogether. I'd turn my head when m…" at bounding box center [737, 601] width 617 height 39
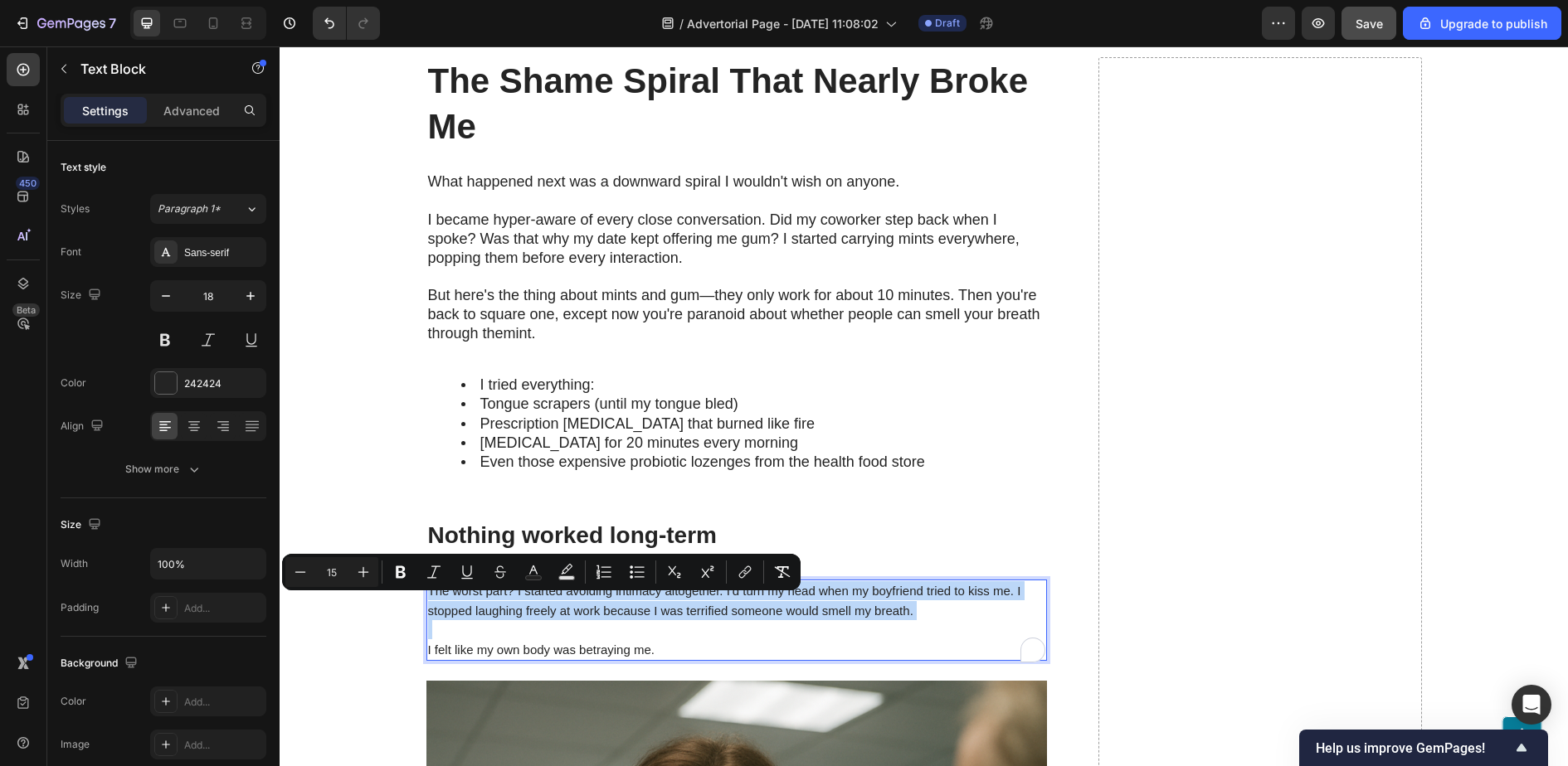
click at [545, 614] on p "The worst part? I started avoiding intimacy altogether. I'd turn my head when m…" at bounding box center [737, 601] width 617 height 39
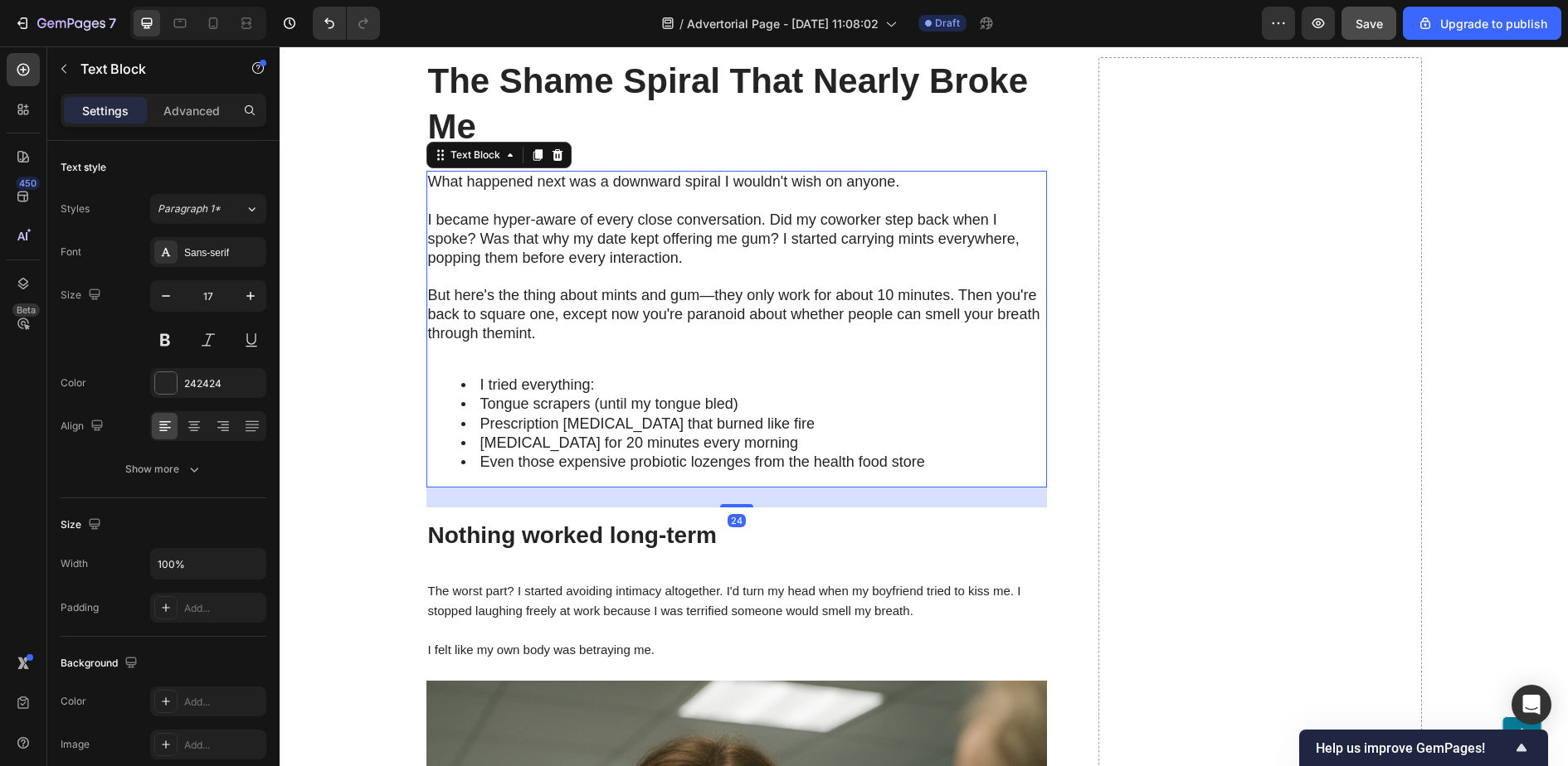
click at [571, 311] on span "But here's the thing about mints and gum—they only work for about 10 minutes. T…" at bounding box center [734, 304] width 612 height 35
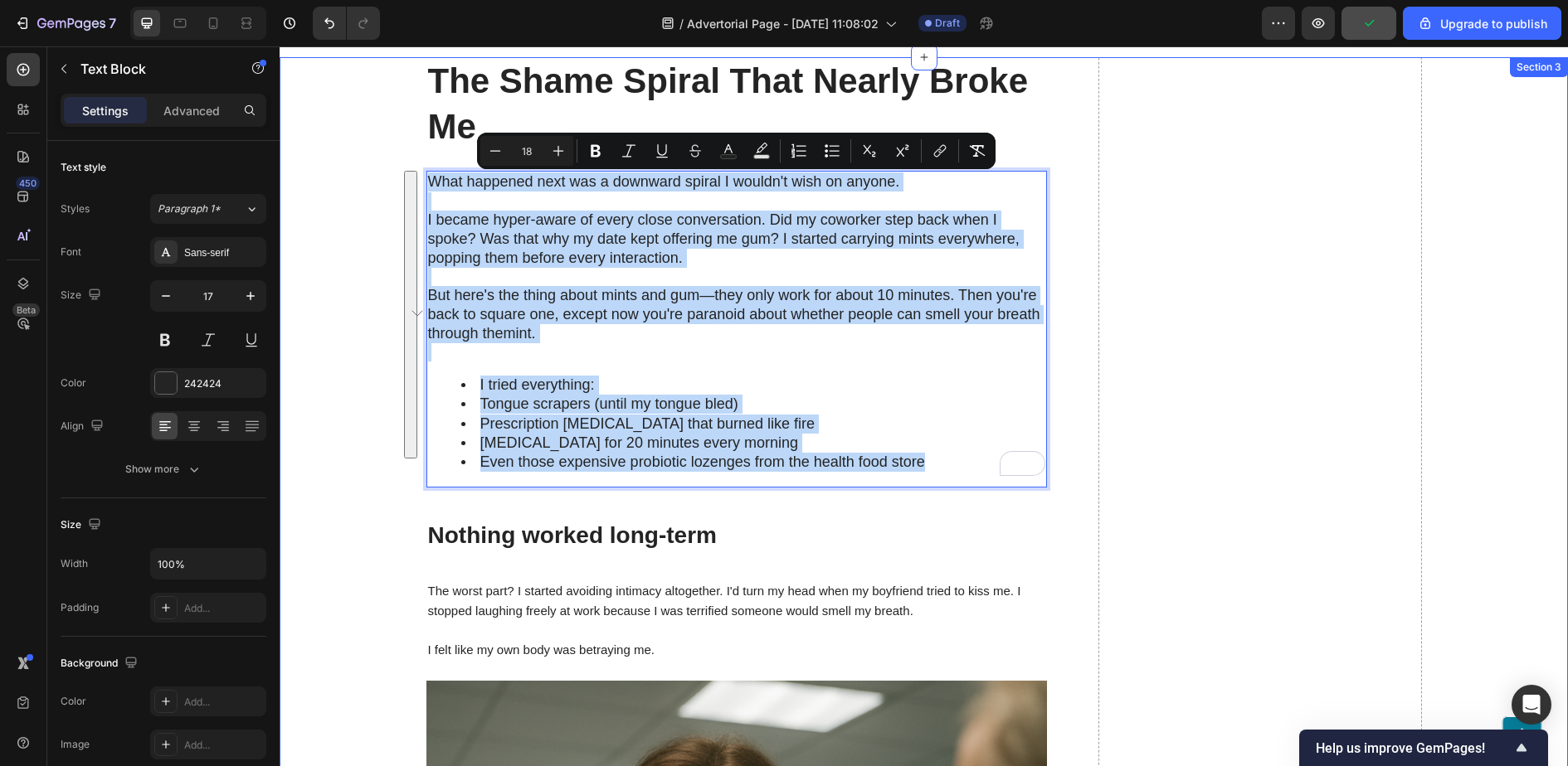
drag, startPoint x: 943, startPoint y: 467, endPoint x: 416, endPoint y: 174, distance: 603.0
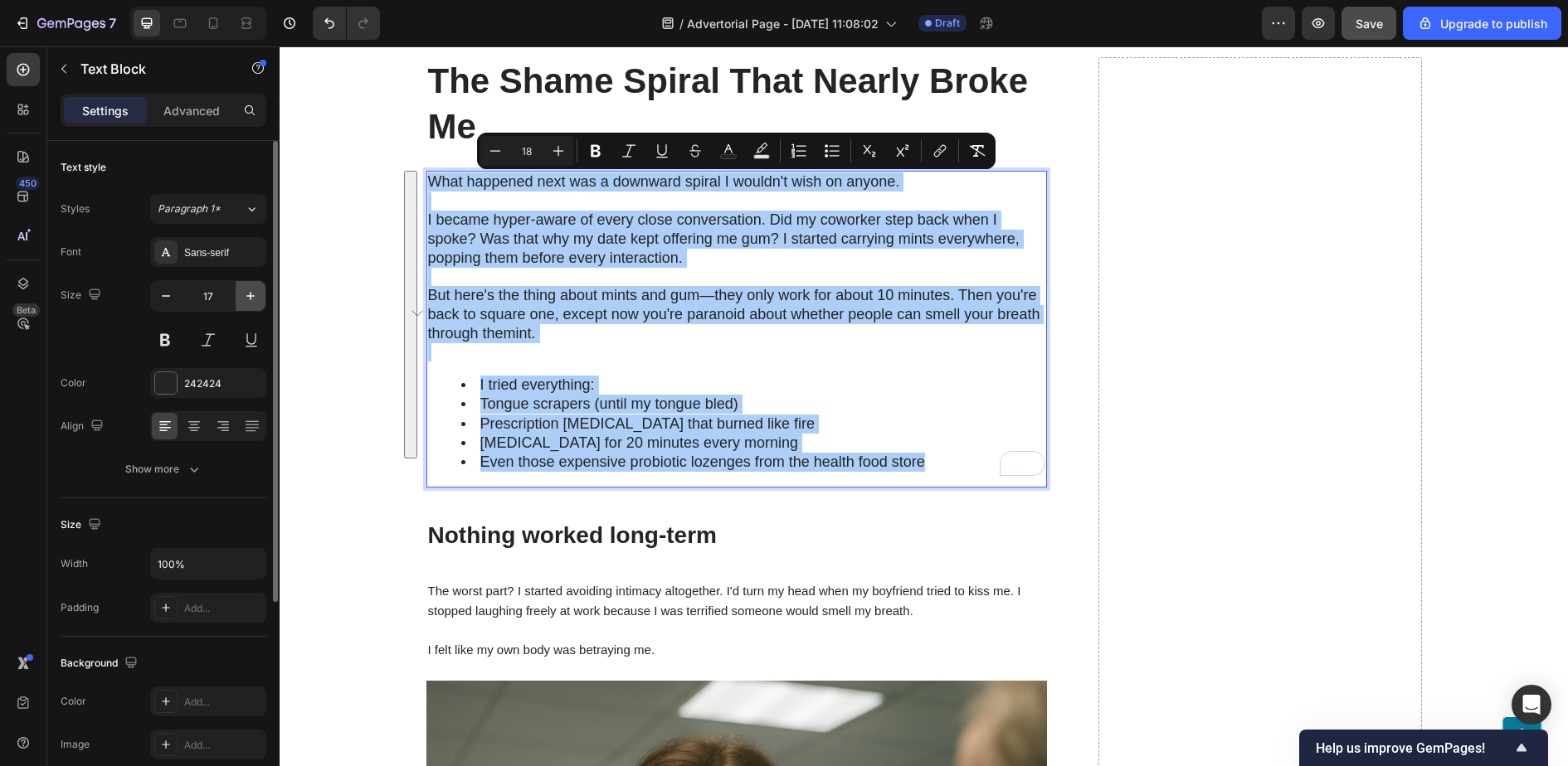
click at [247, 291] on icon "button" at bounding box center [251, 296] width 17 height 17
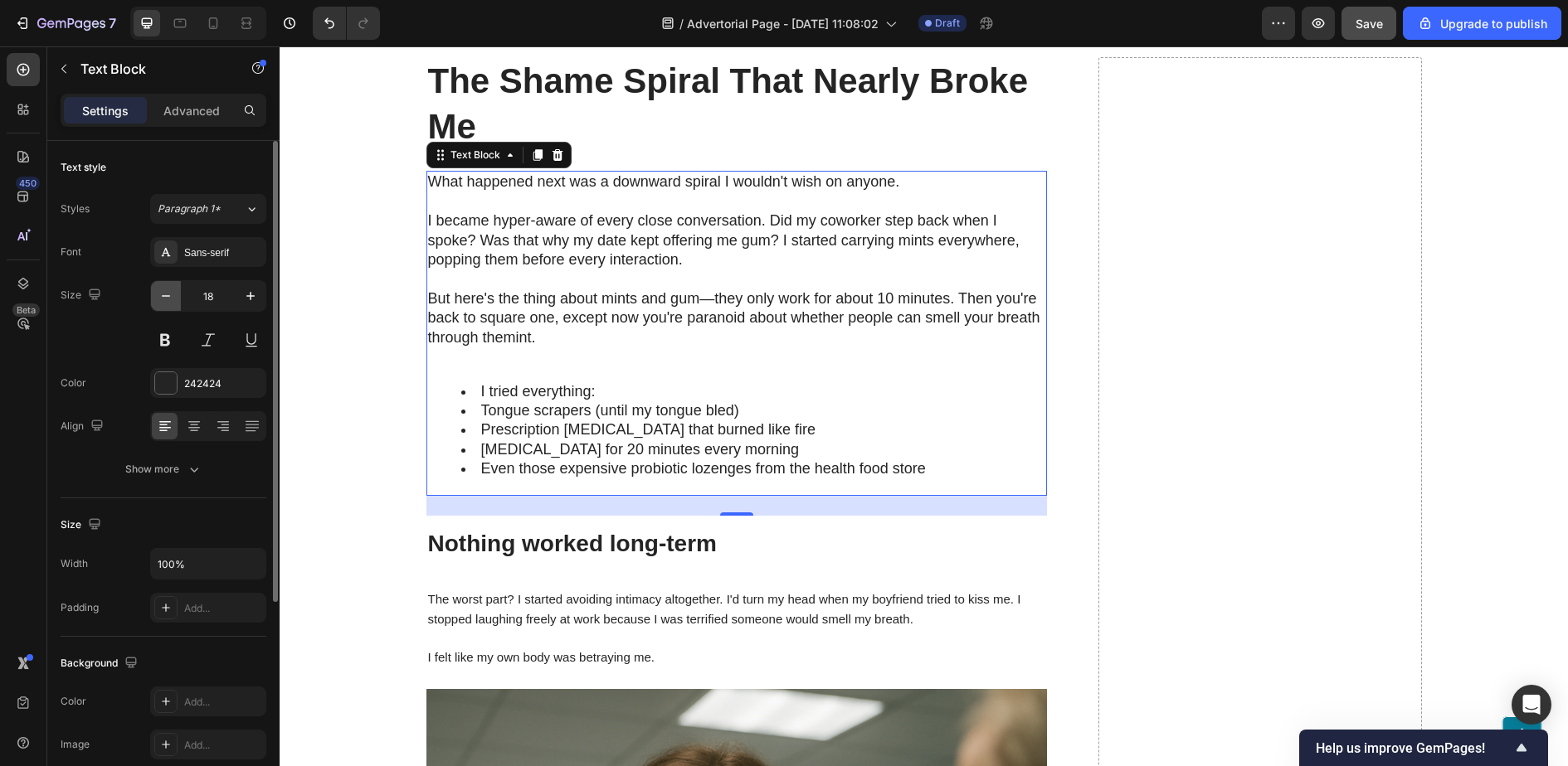
click at [165, 299] on icon "button" at bounding box center [165, 296] width 17 height 17
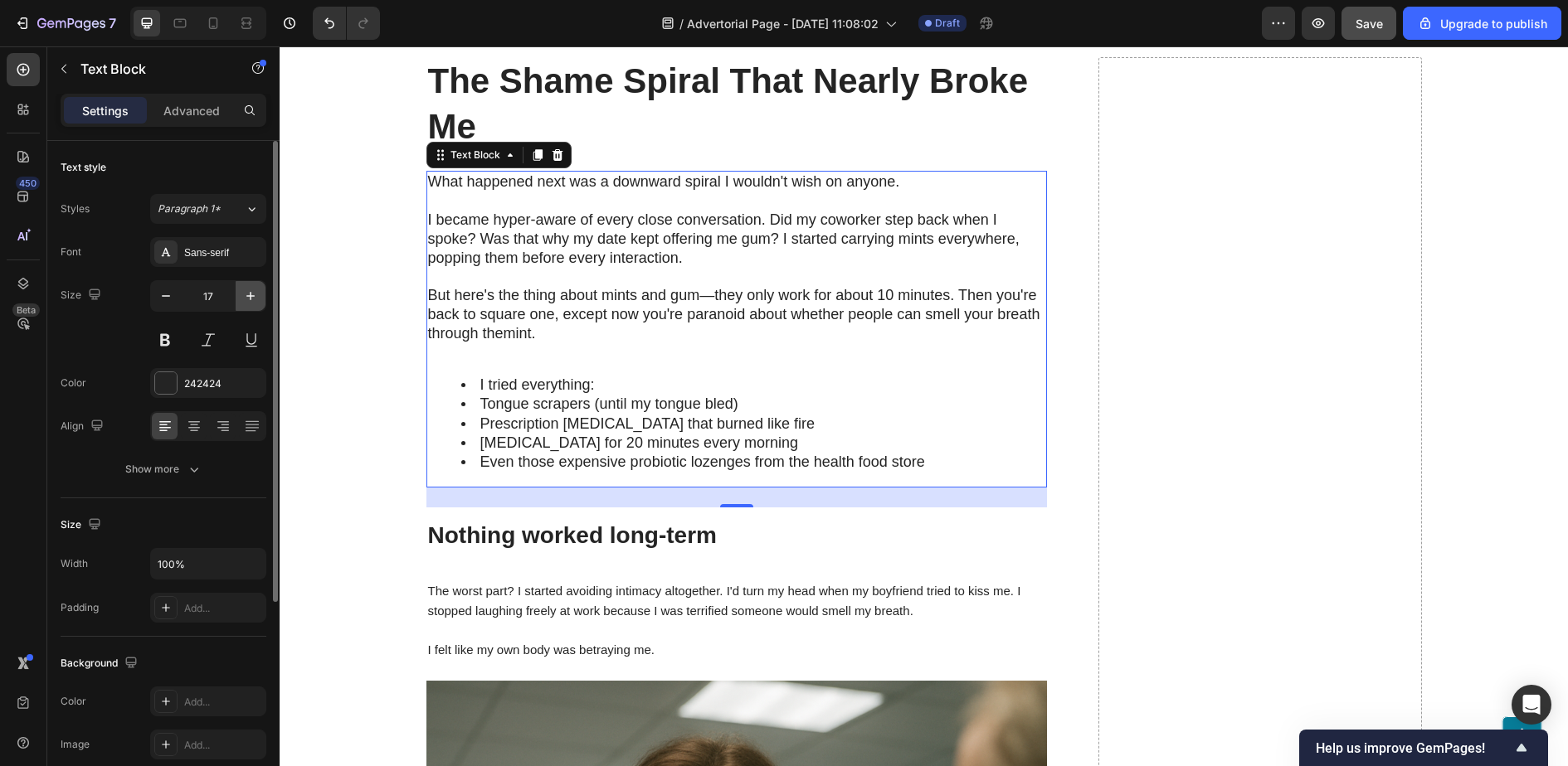
click at [258, 294] on icon "button" at bounding box center [251, 296] width 17 height 17
type input "18"
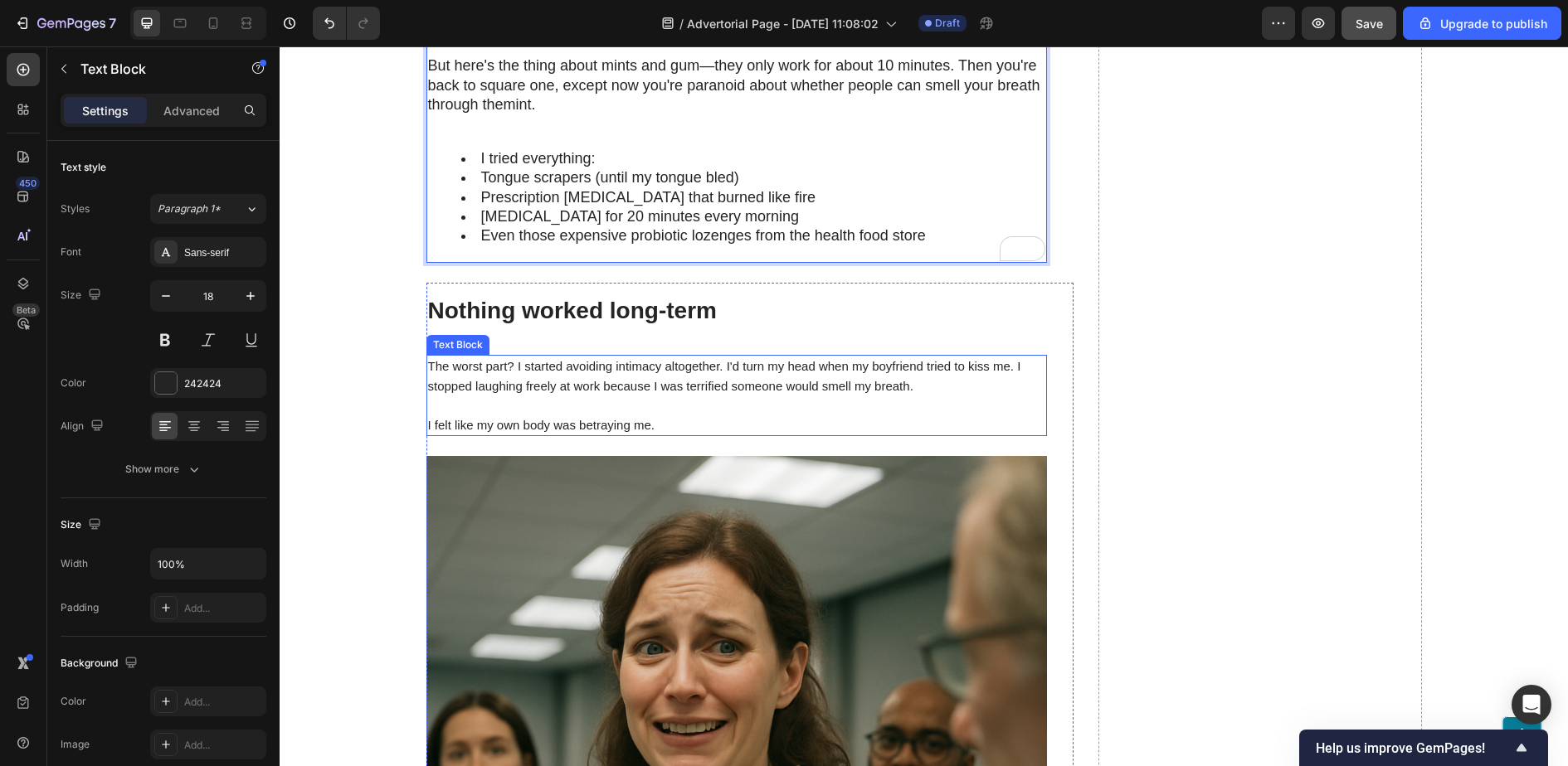
click at [559, 369] on span "The worst part? I started avoiding intimacy altogether. I'd turn my head when m…" at bounding box center [725, 376] width 593 height 33
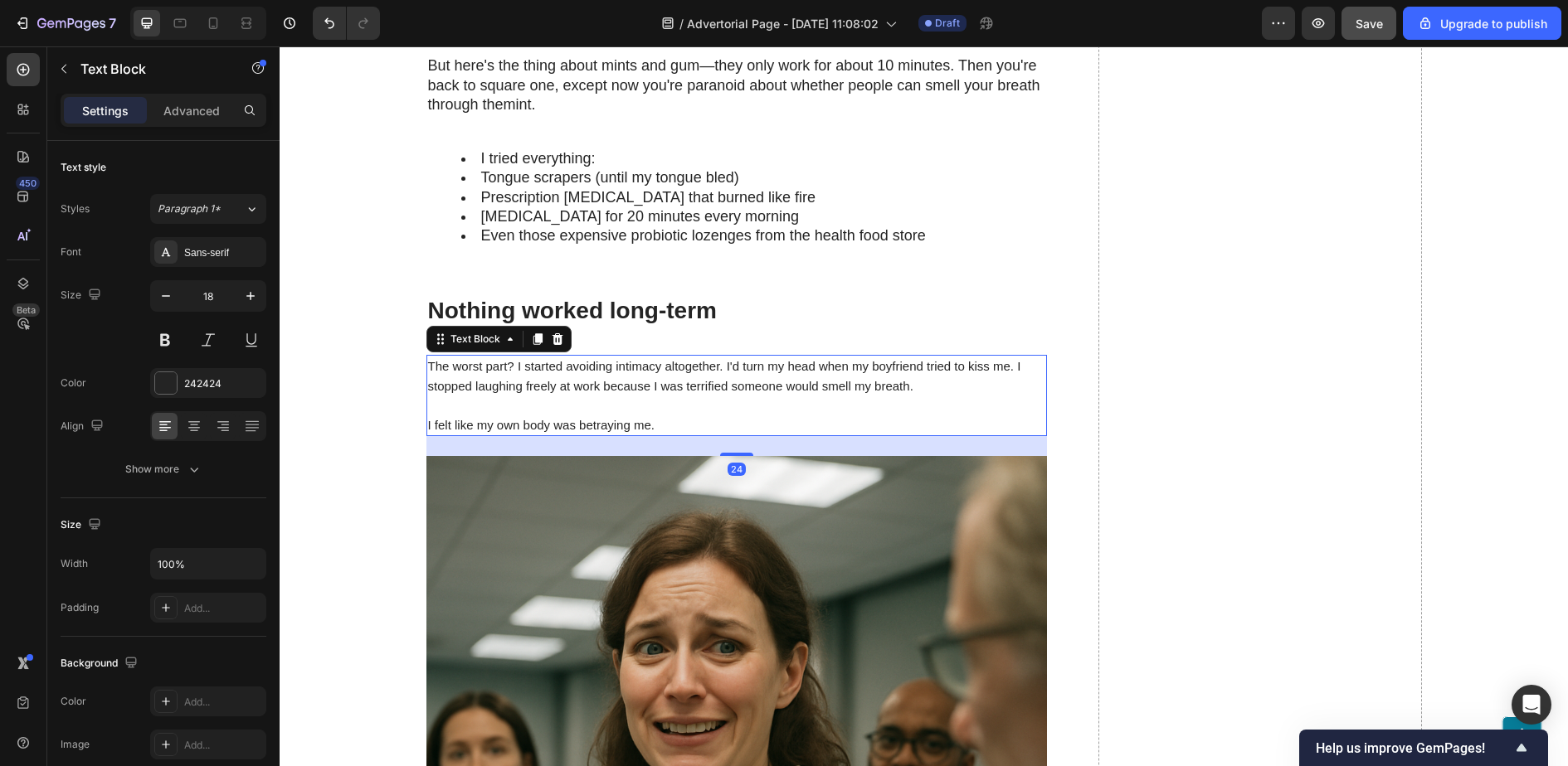
scroll to position [1669, 0]
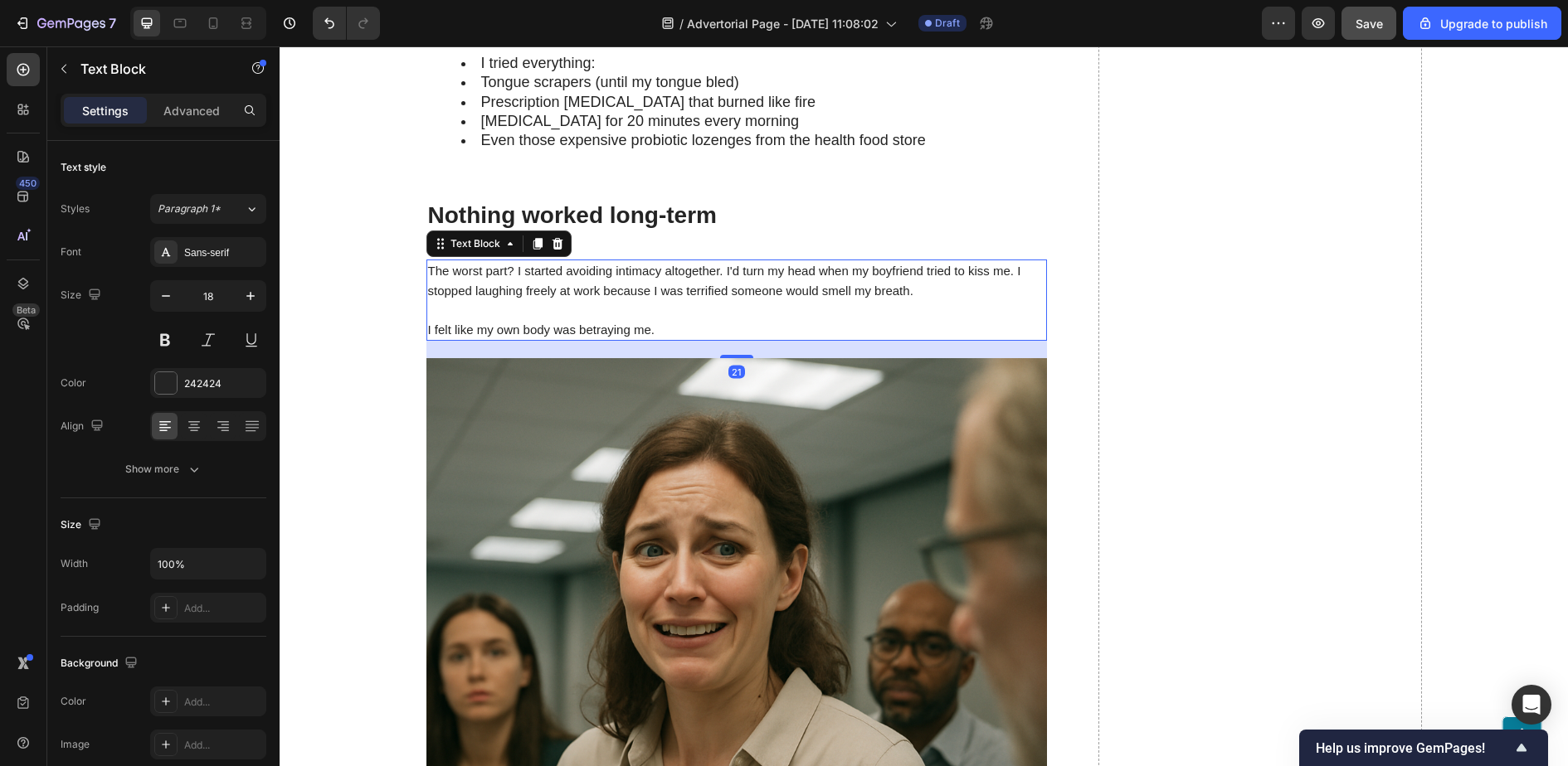
click at [730, 360] on div "Nothing worked long-term Heading The worst part? I started avoiding intimacy al…" at bounding box center [737, 620] width 621 height 865
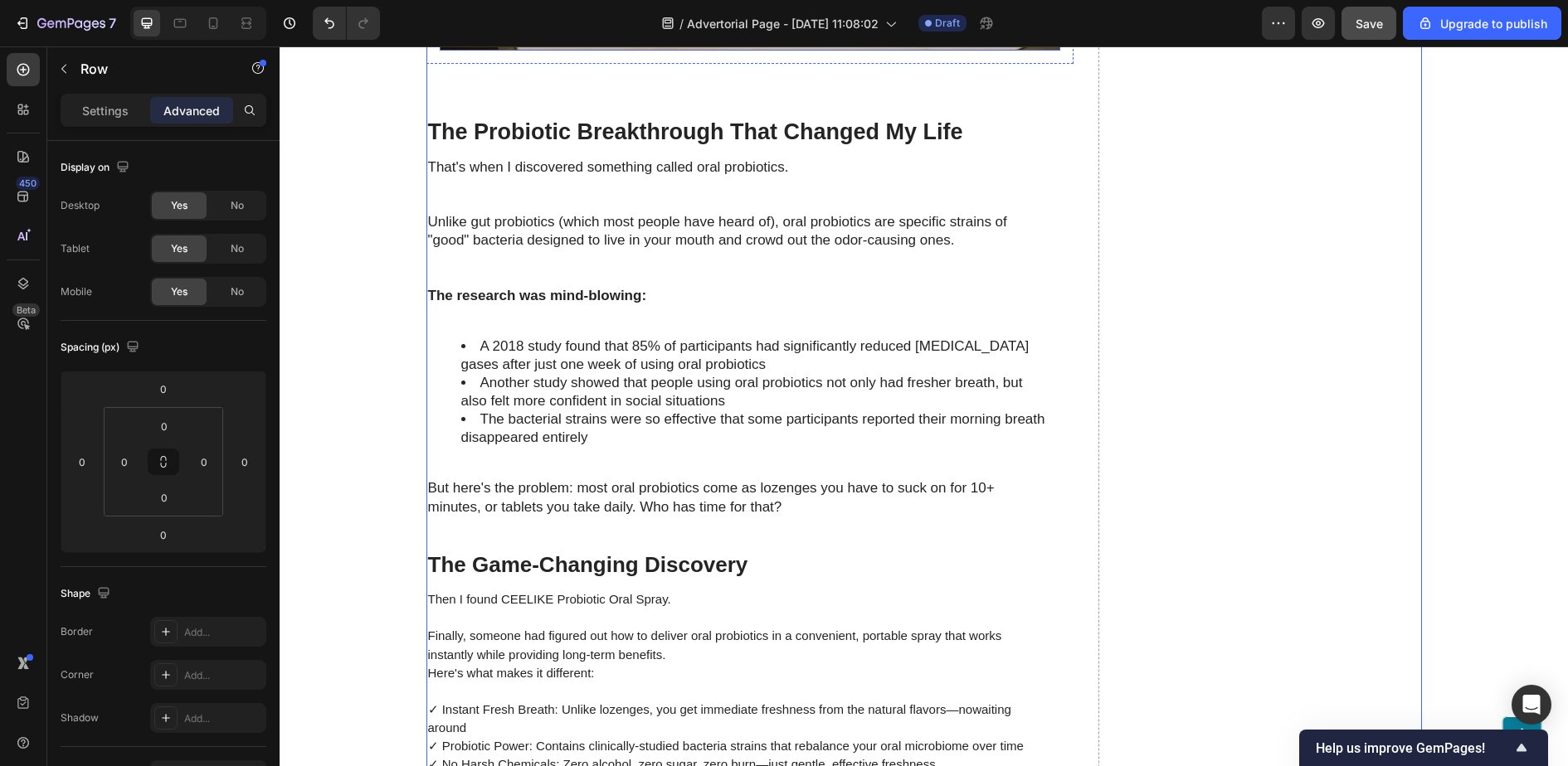
scroll to position [3795, 0]
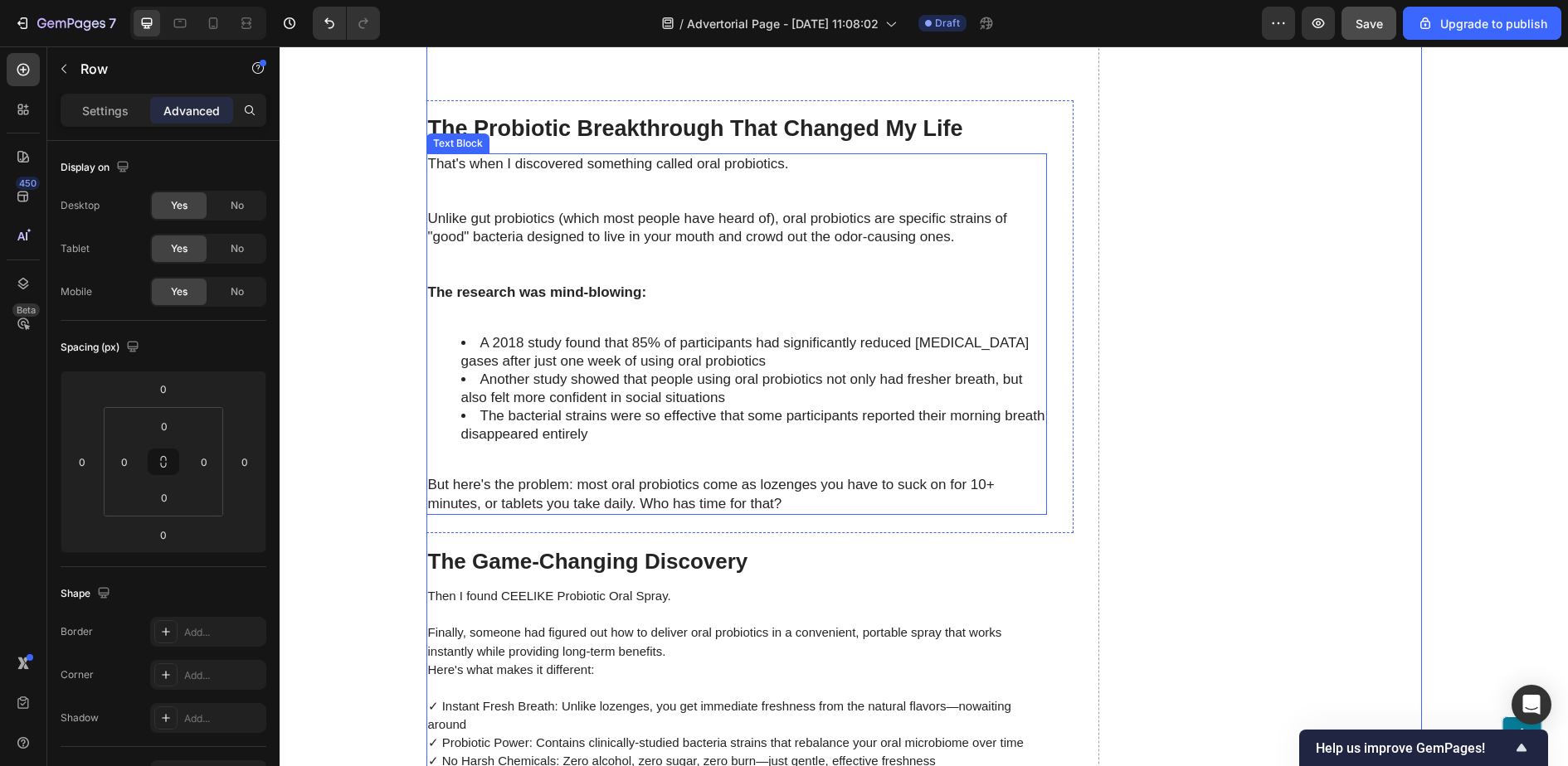
click at [647, 297] on strong "The research was mind-blowing:" at bounding box center [537, 293] width 219 height 16
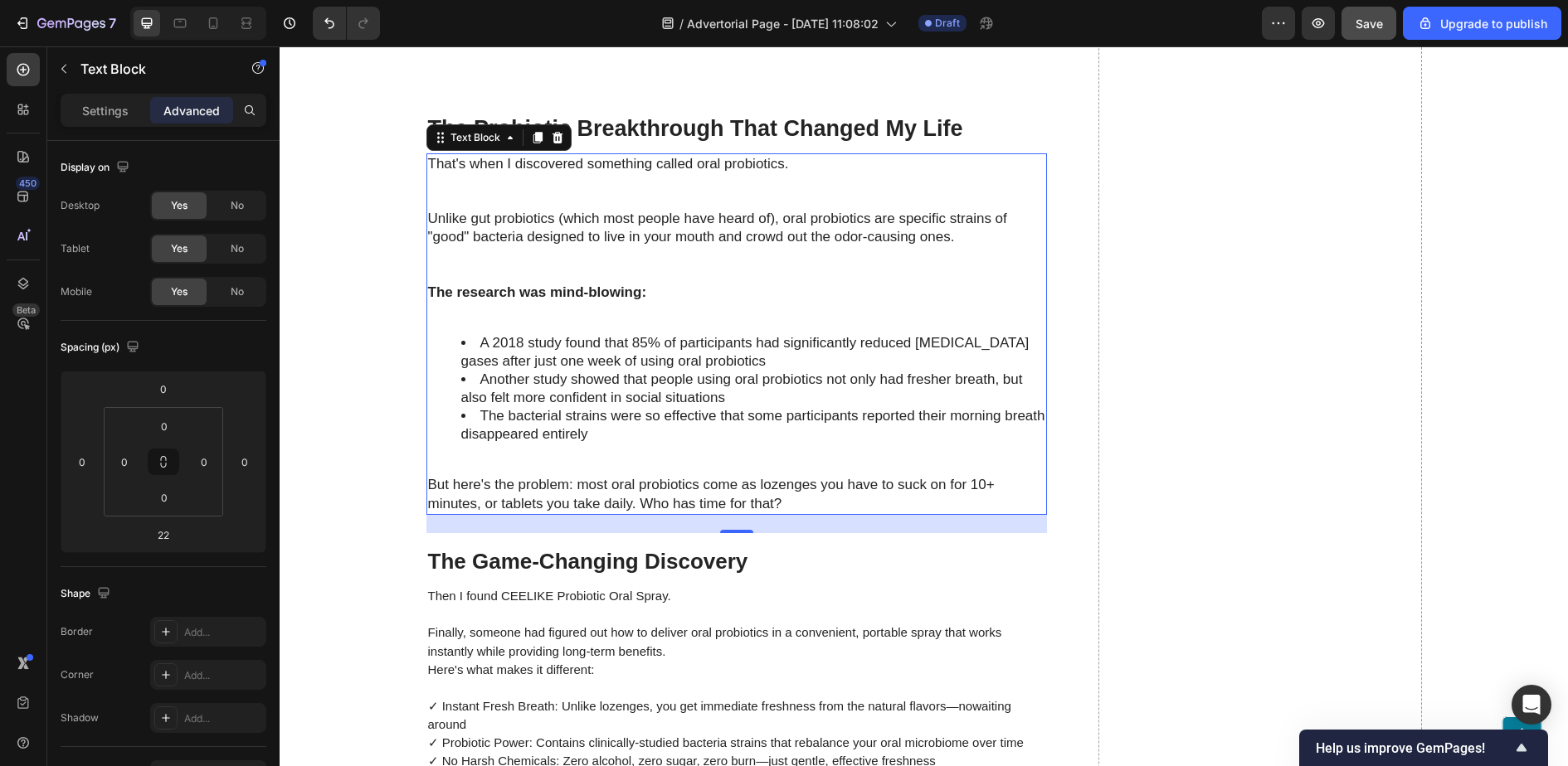
click at [765, 320] on p "The research was mind-blowing:" at bounding box center [737, 301] width 617 height 36
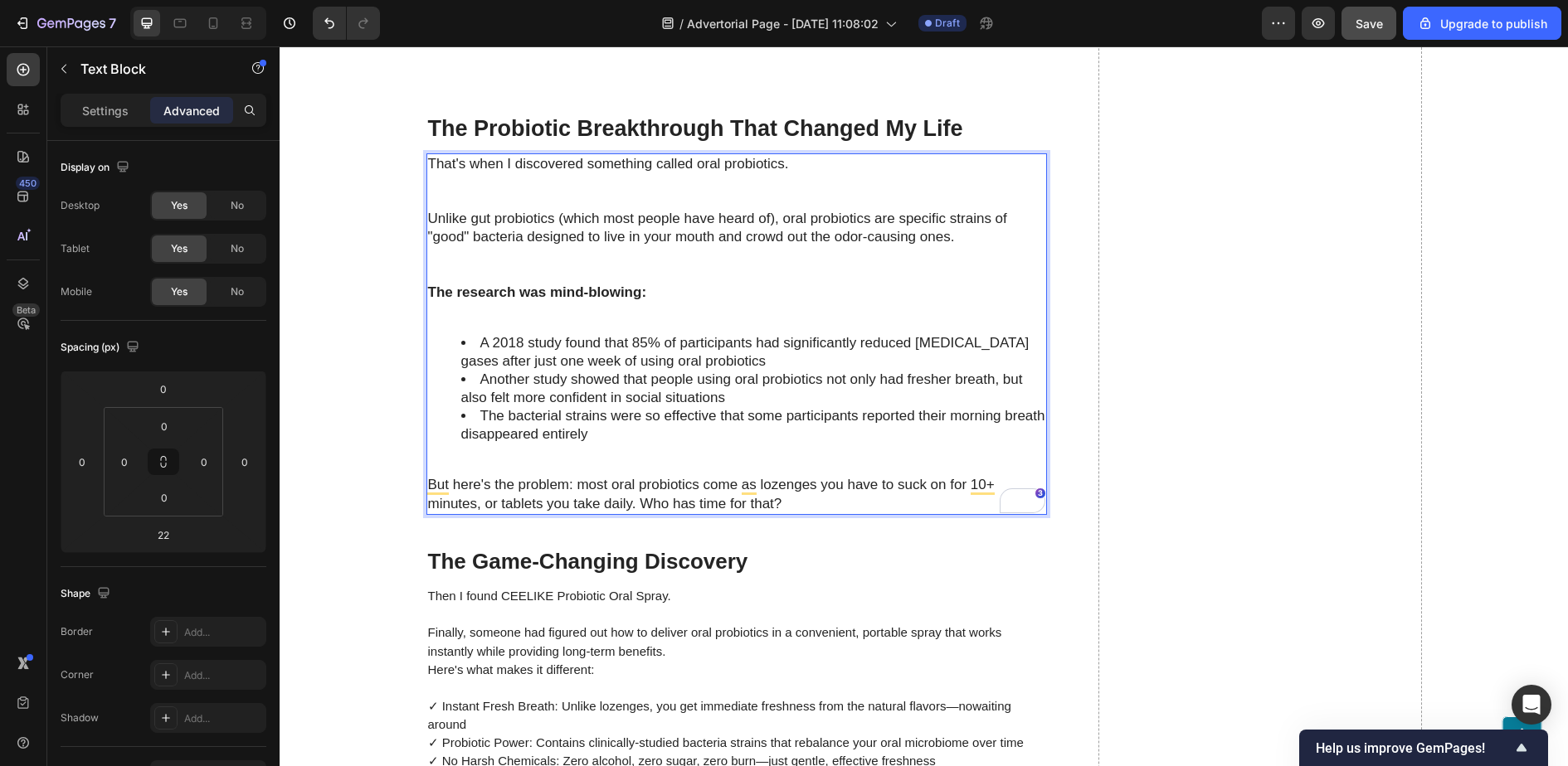
click at [959, 404] on li "Another study showed that people using oral probiotics not only had fresher bre…" at bounding box center [754, 389] width 585 height 36
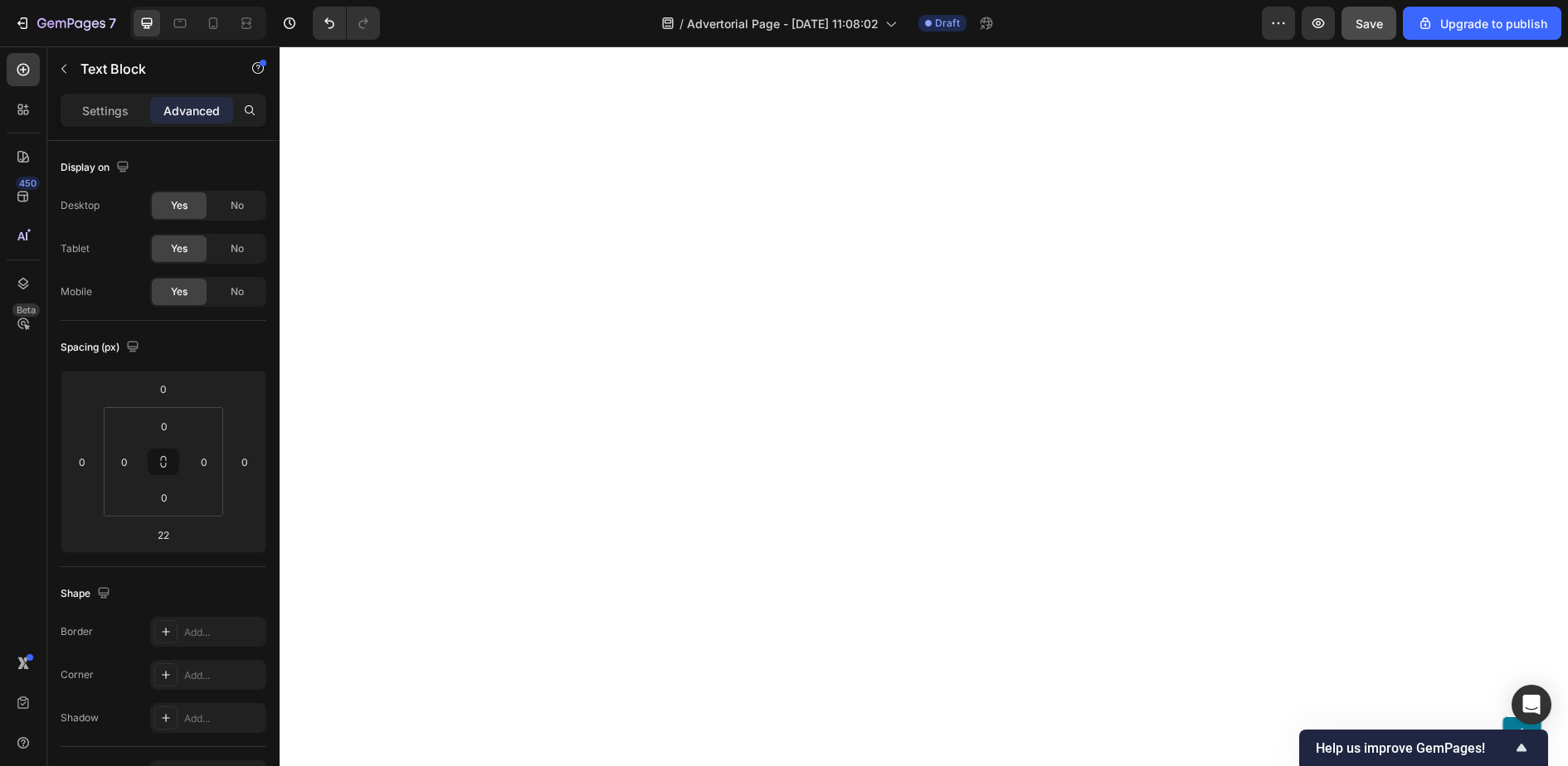
scroll to position [5437, 0]
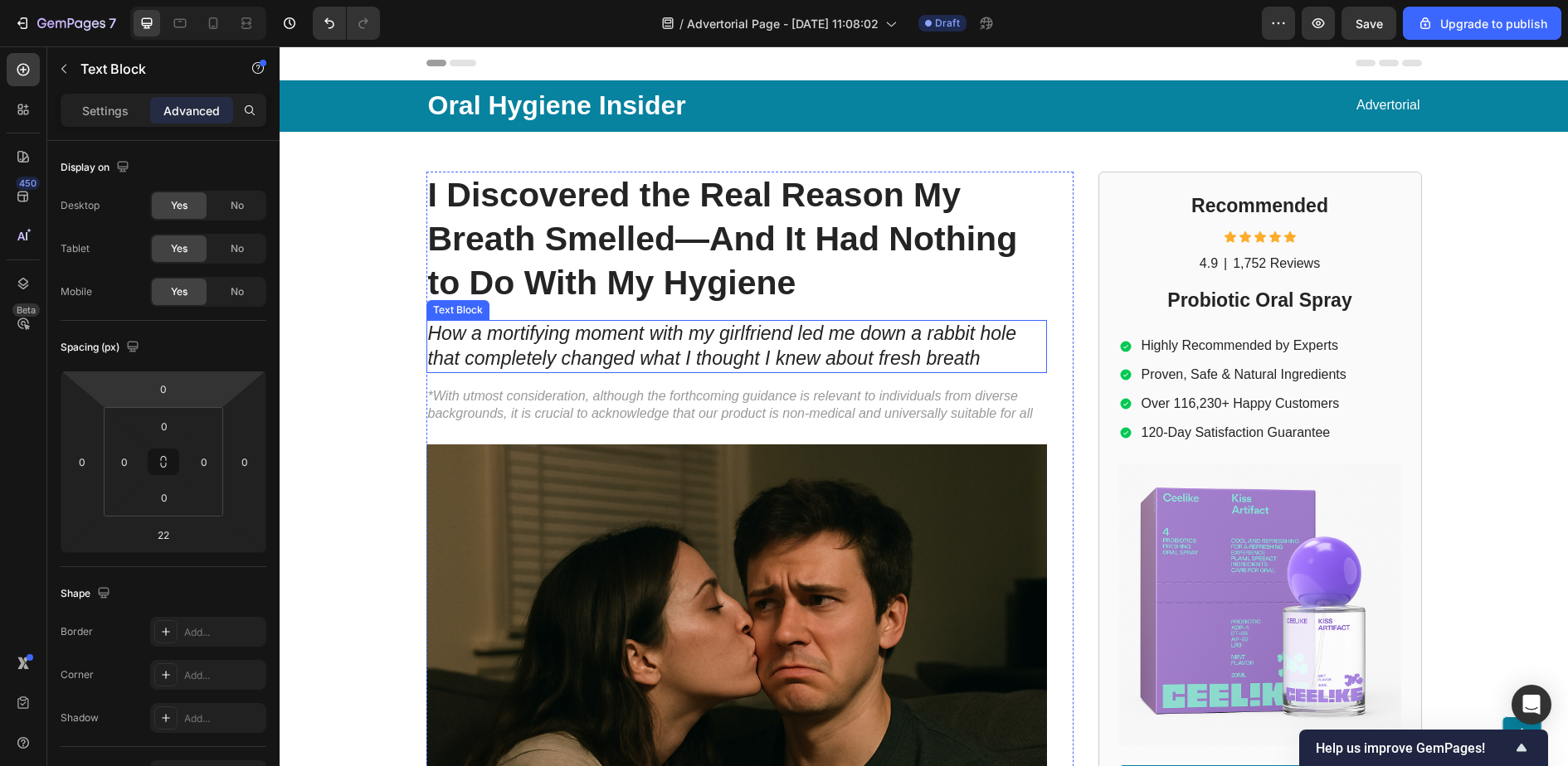
click at [590, 328] on icon "How a mortifying moment with my girlfriend led me down a rabbit hole that compl…" at bounding box center [722, 346] width 588 height 46
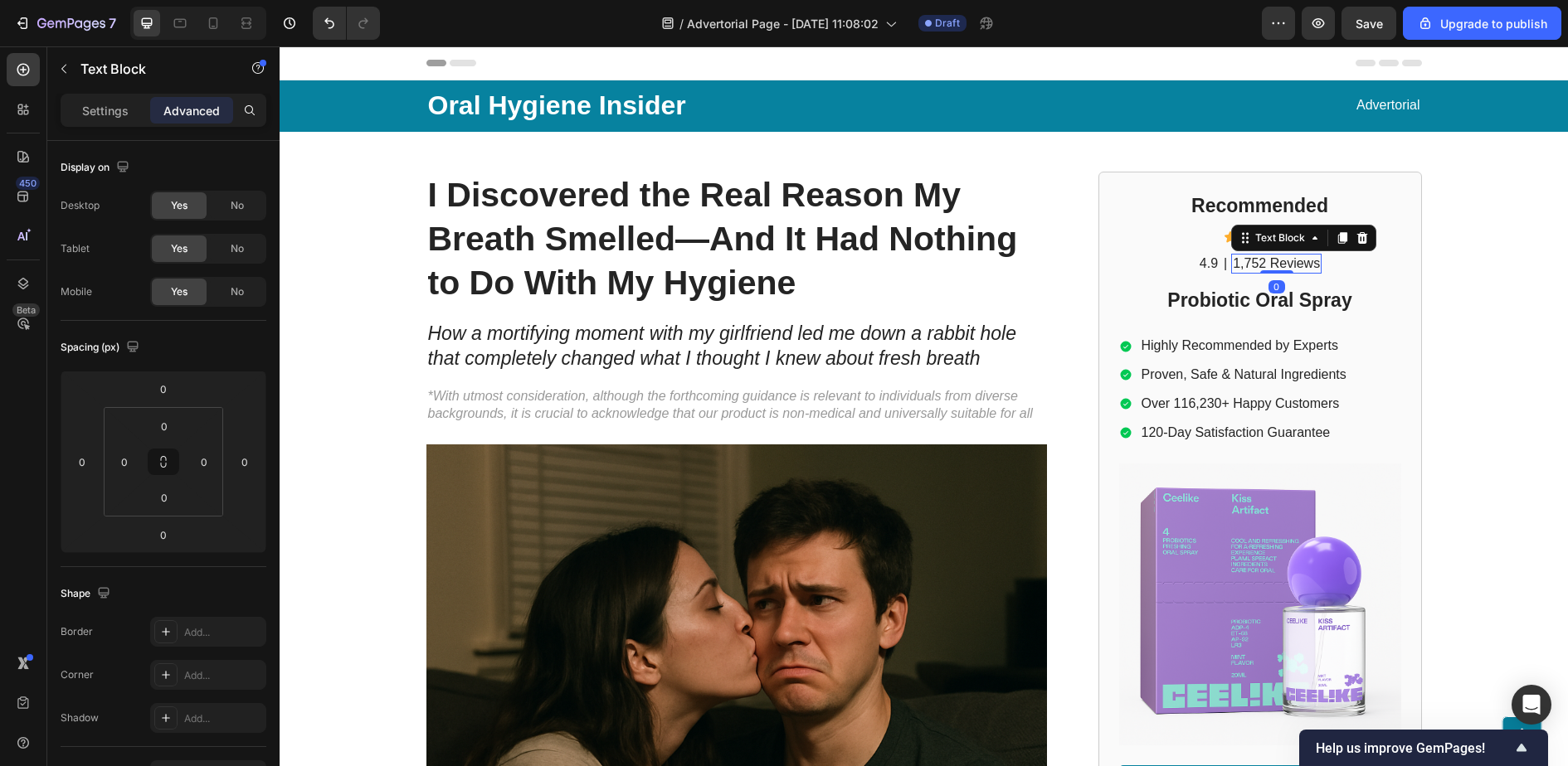
click at [1277, 259] on p "1,752 Reviews" at bounding box center [1276, 264] width 87 height 18
click at [122, 111] on p "Settings" at bounding box center [105, 111] width 46 height 18
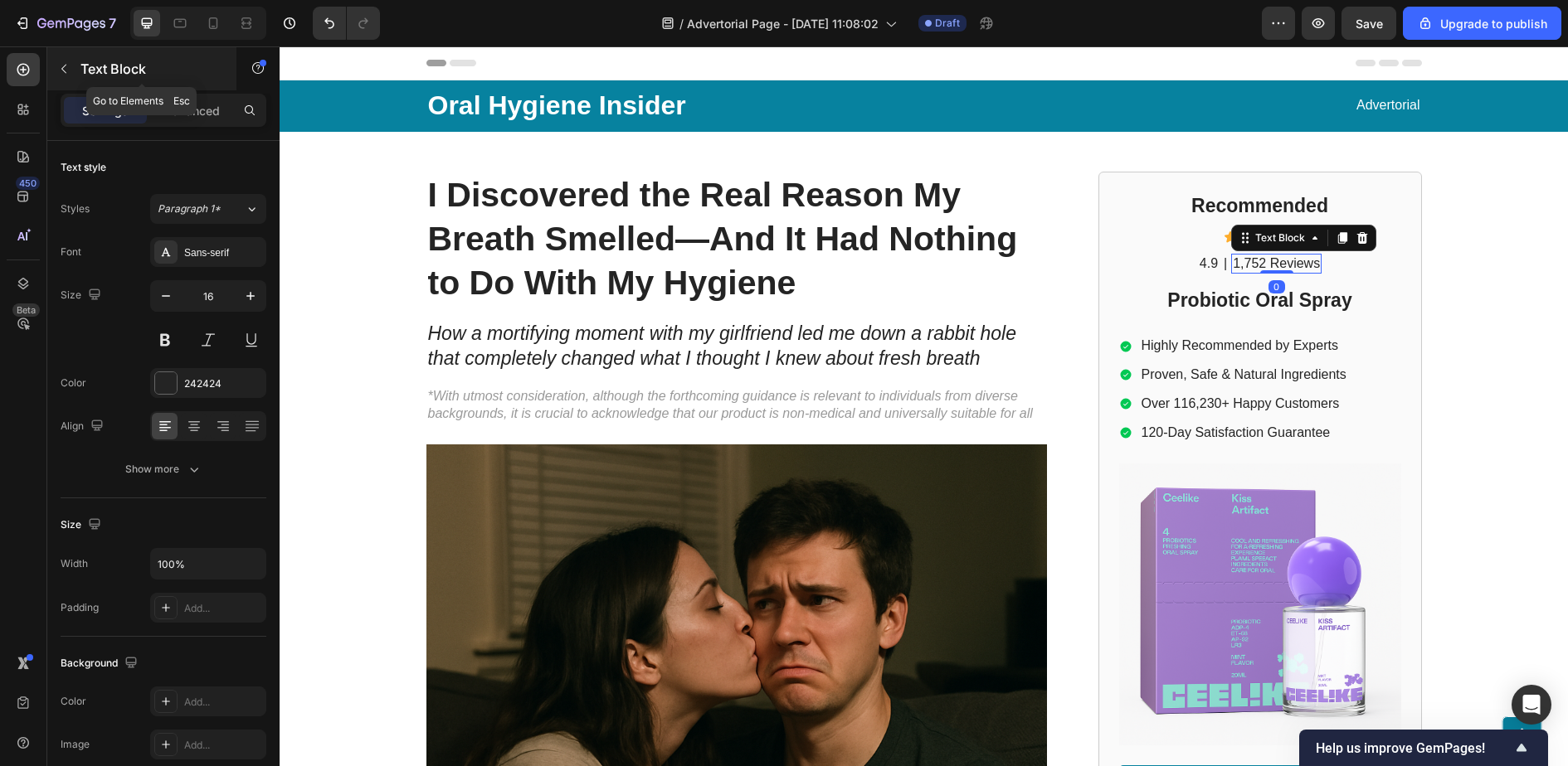
click at [58, 72] on icon "button" at bounding box center [64, 69] width 14 height 14
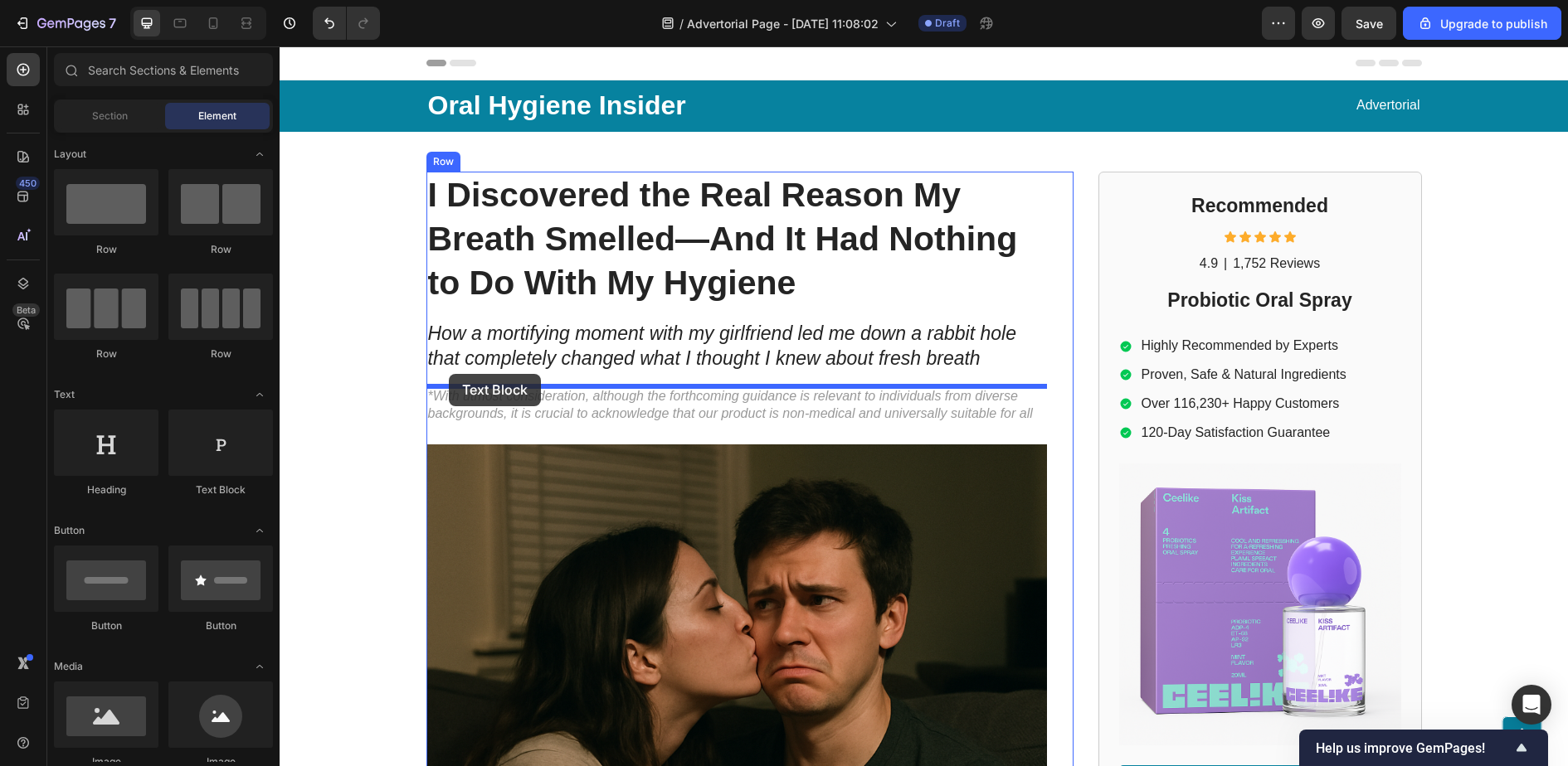
drag, startPoint x: 502, startPoint y: 424, endPoint x: 449, endPoint y: 375, distance: 72.2
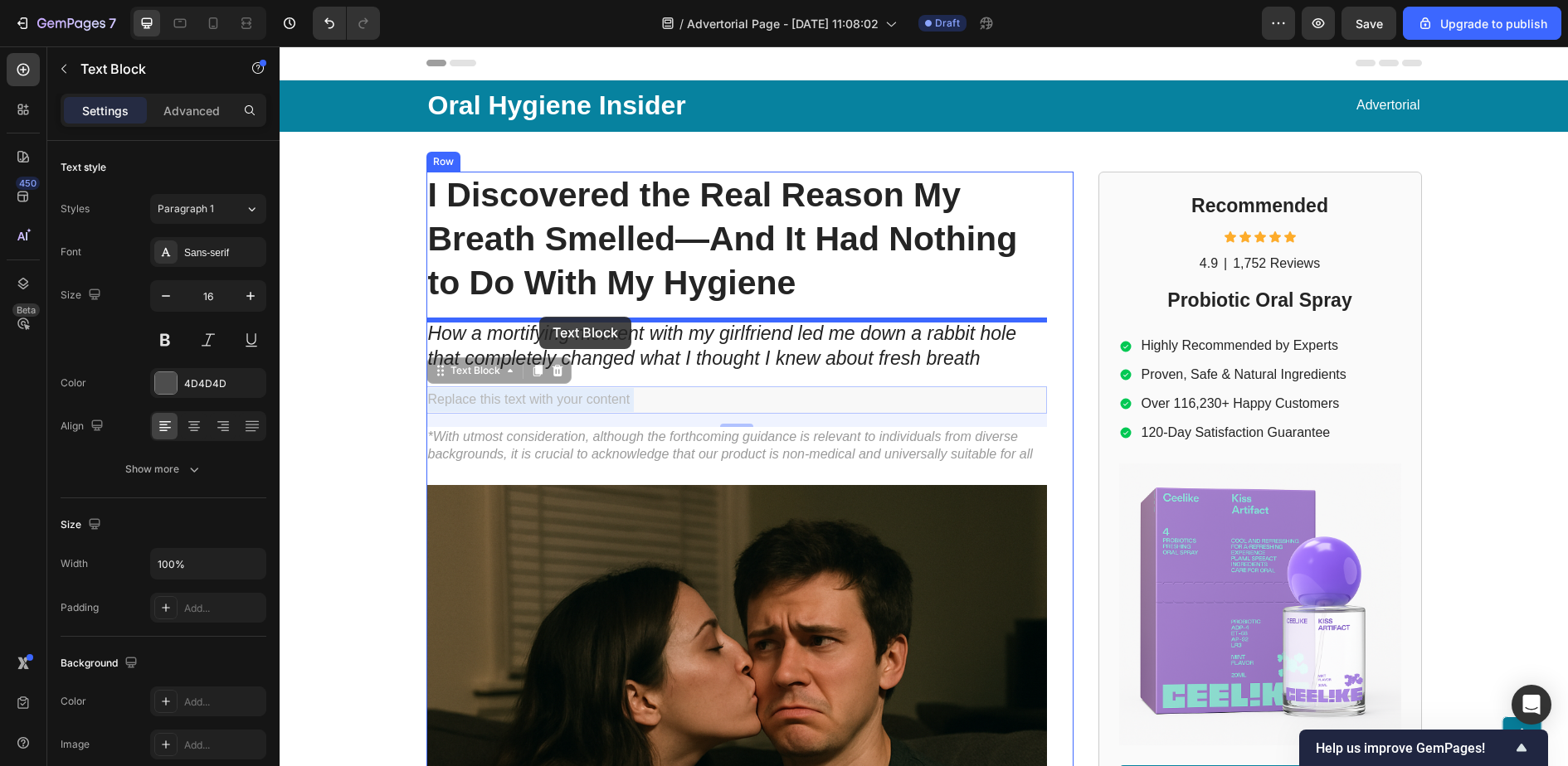
drag, startPoint x: 590, startPoint y: 411, endPoint x: 535, endPoint y: 314, distance: 111.5
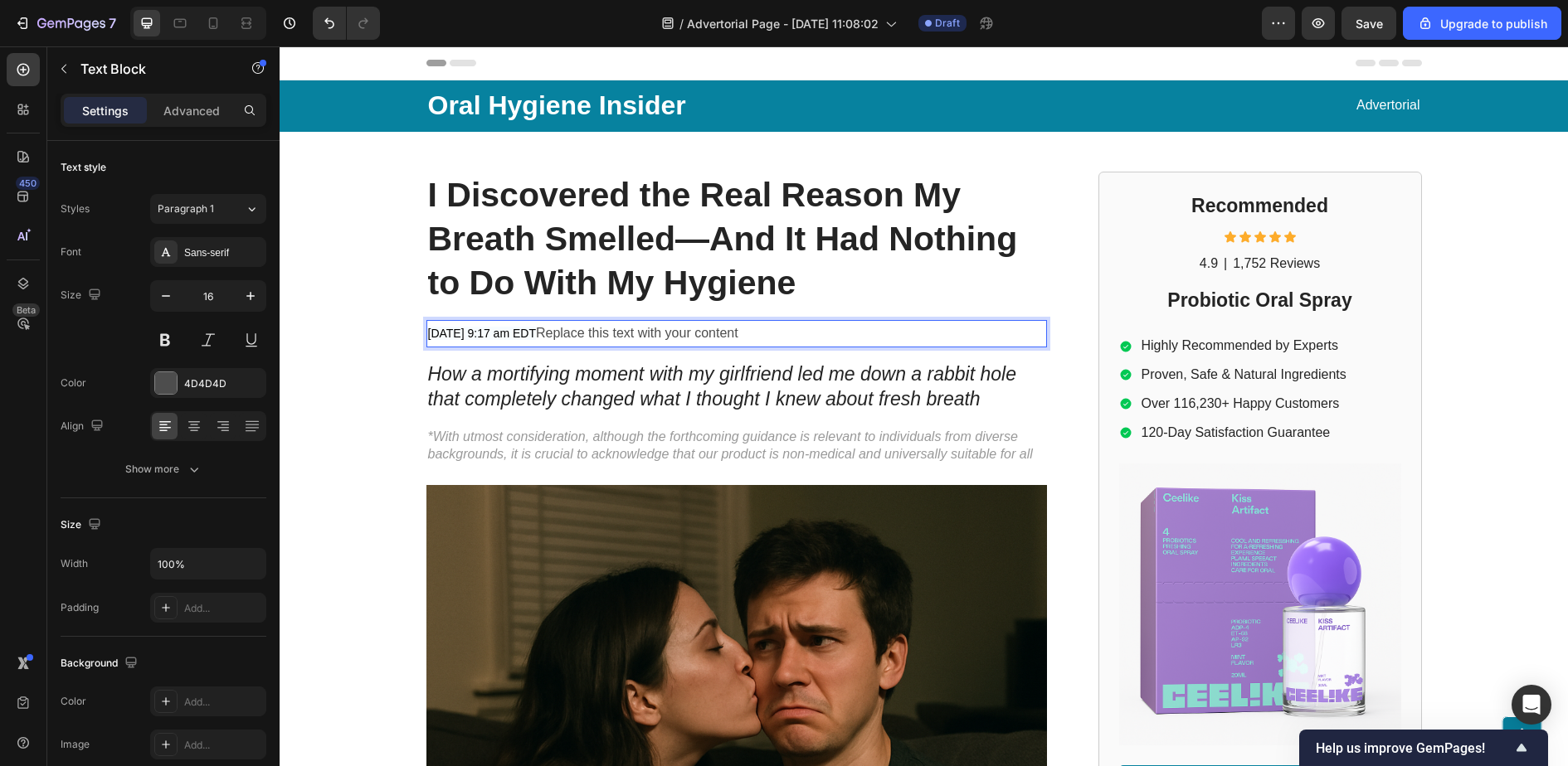
click at [536, 334] on span "June 07 2025 at 9:17 am EDT" at bounding box center [482, 334] width 108 height 14
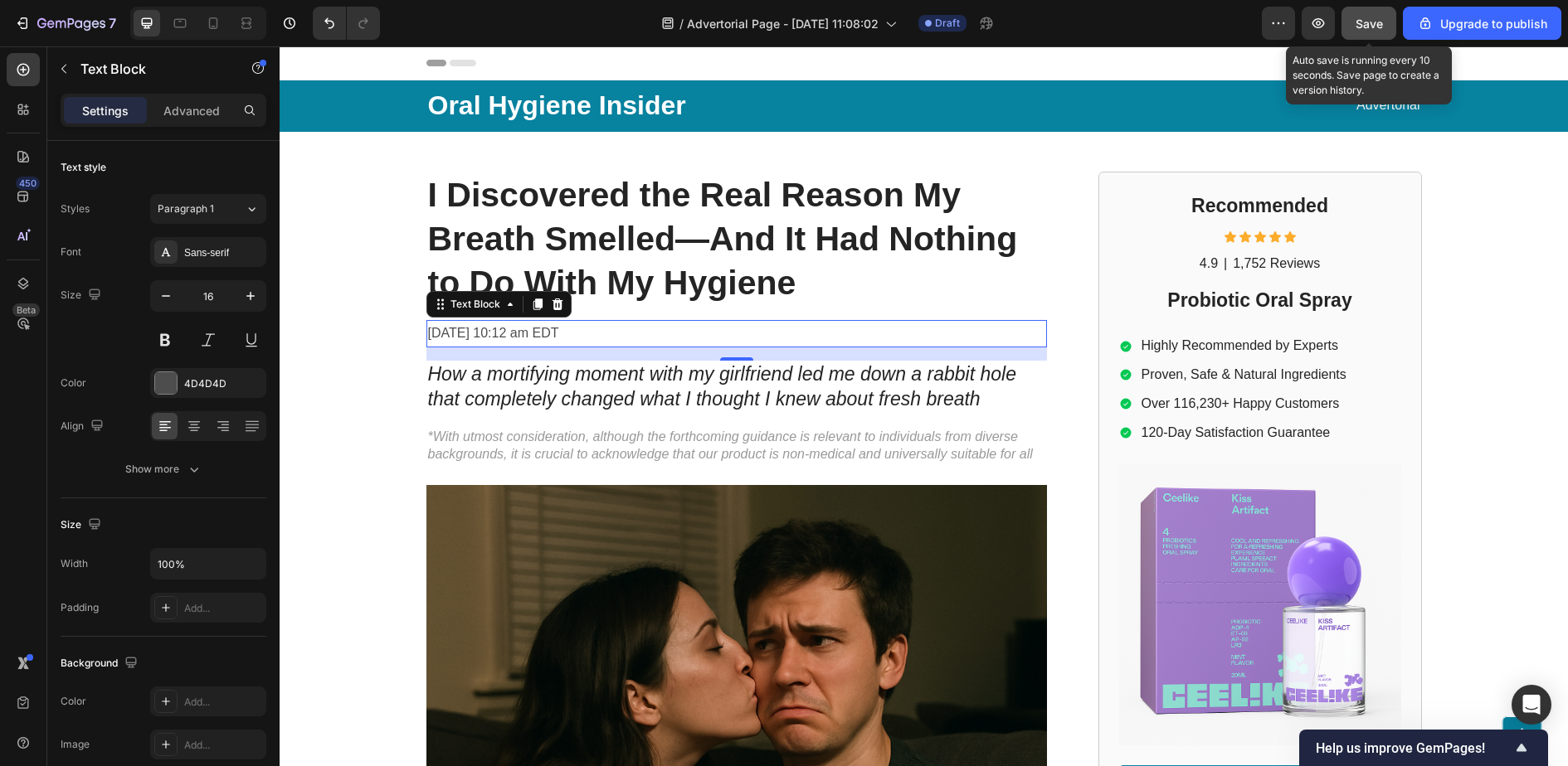
click at [1377, 27] on span "Save" at bounding box center [1370, 24] width 28 height 14
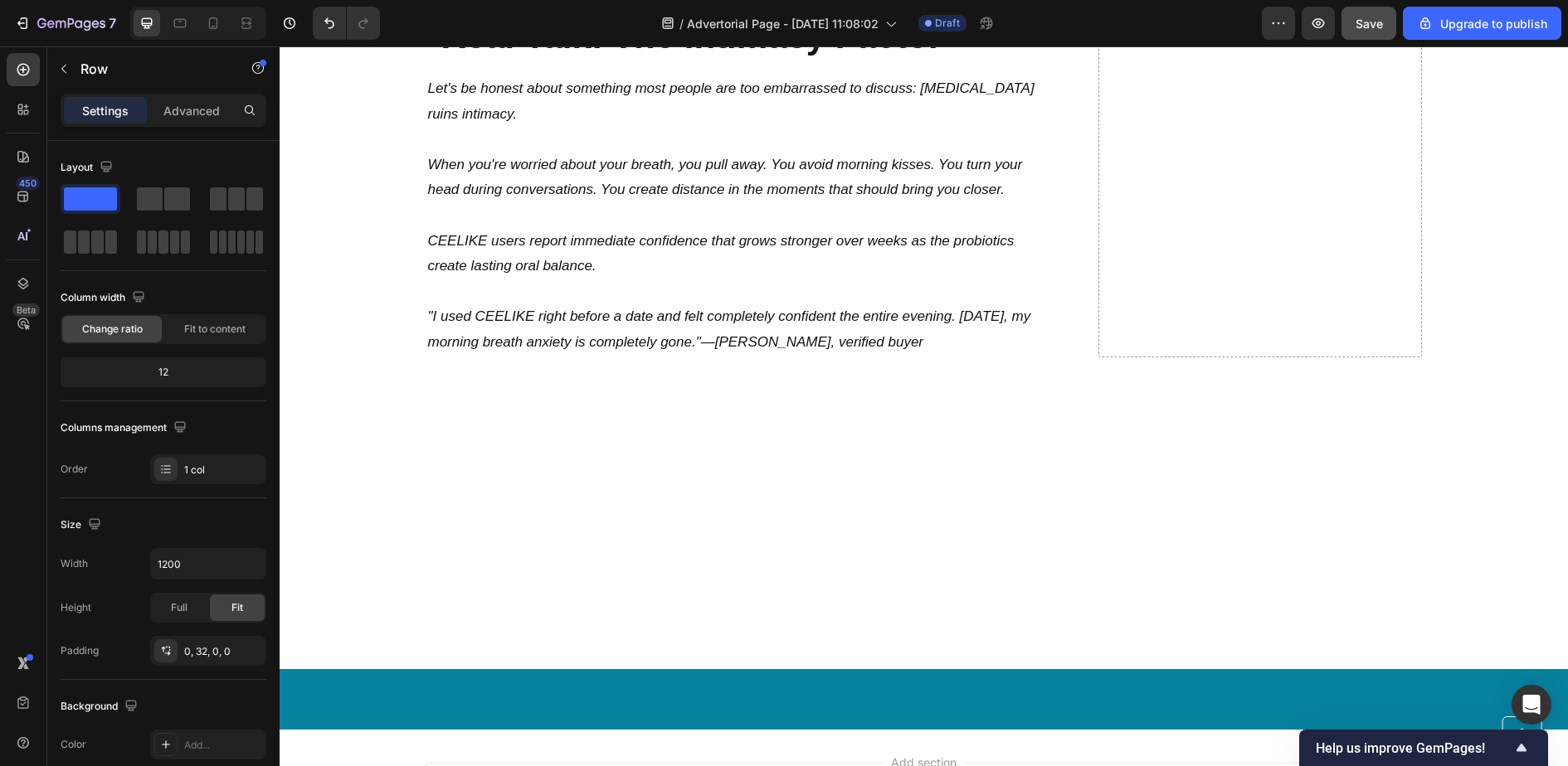
scroll to position [8392, 0]
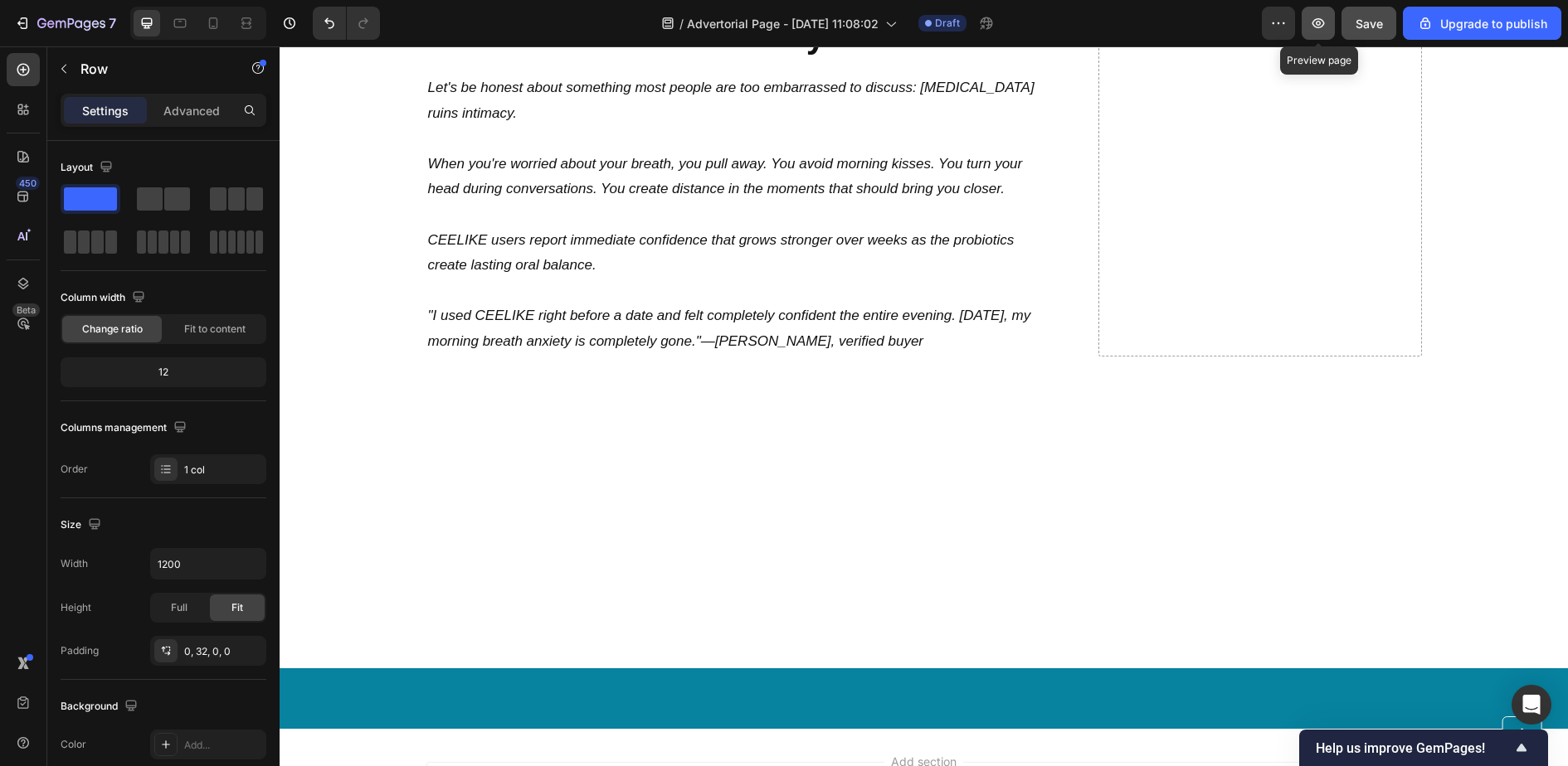
click at [1311, 19] on button "button" at bounding box center [1318, 24] width 33 height 33
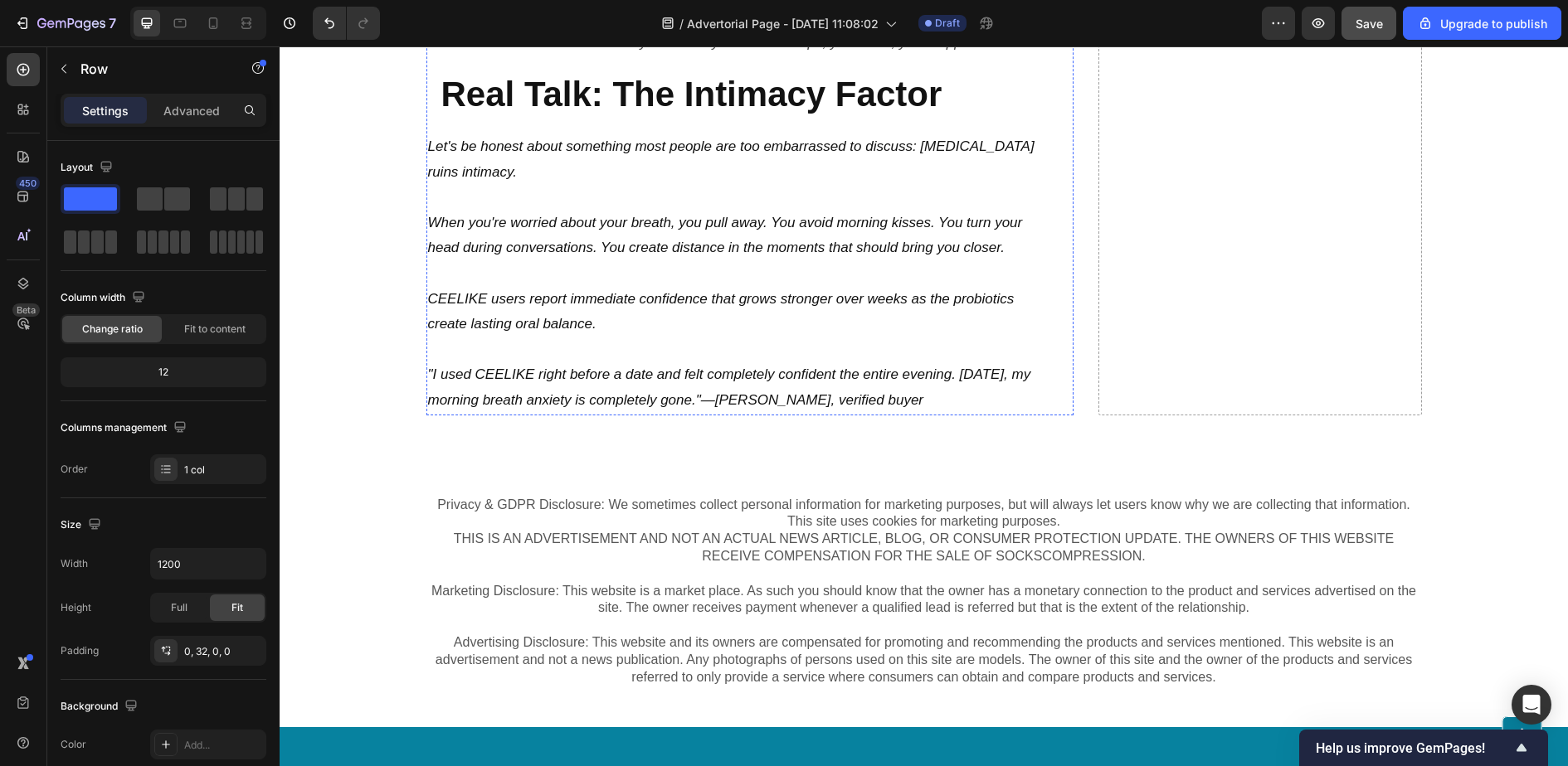
scroll to position [9219, 0]
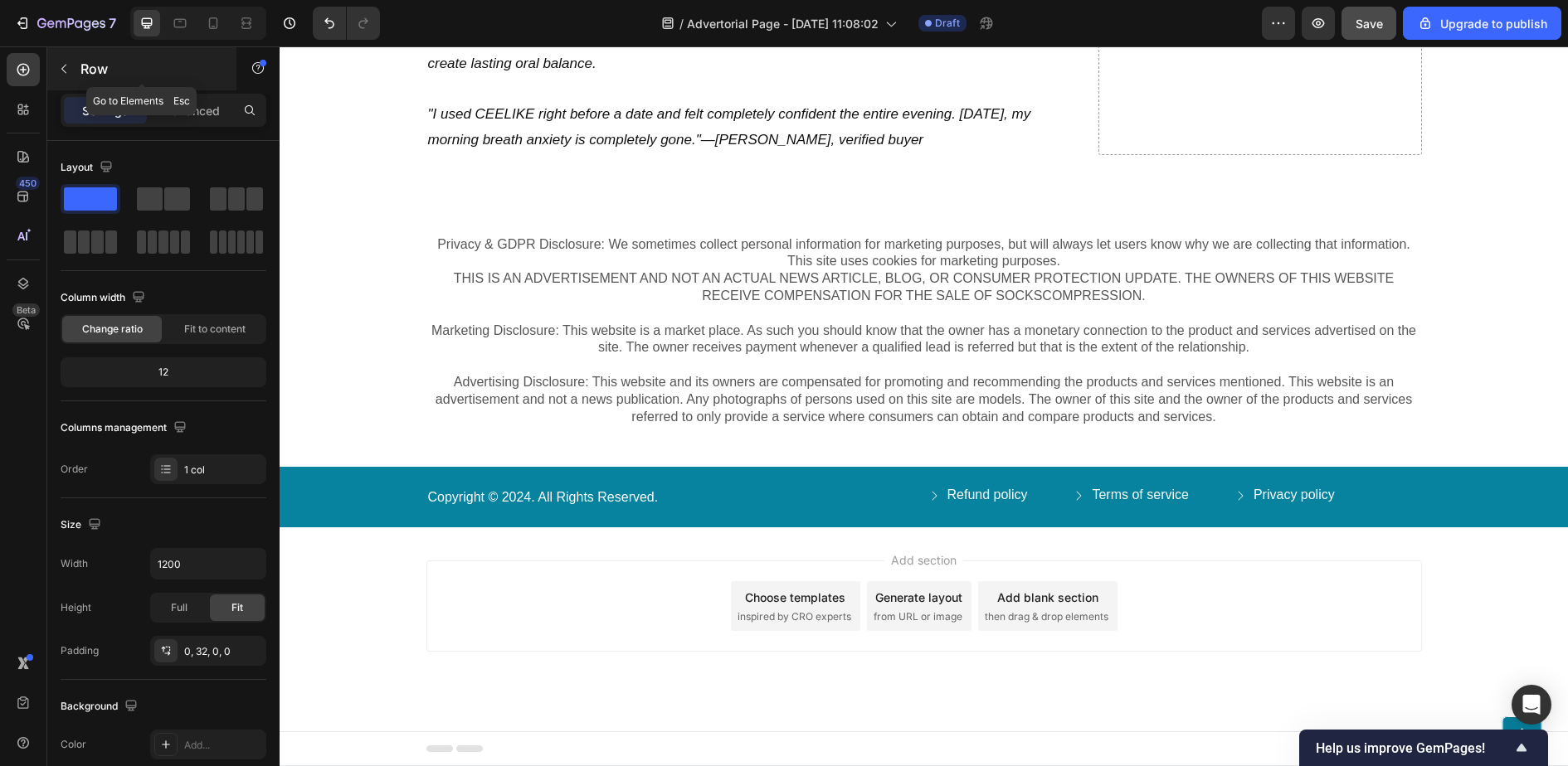
click at [62, 75] on icon "button" at bounding box center [64, 69] width 14 height 14
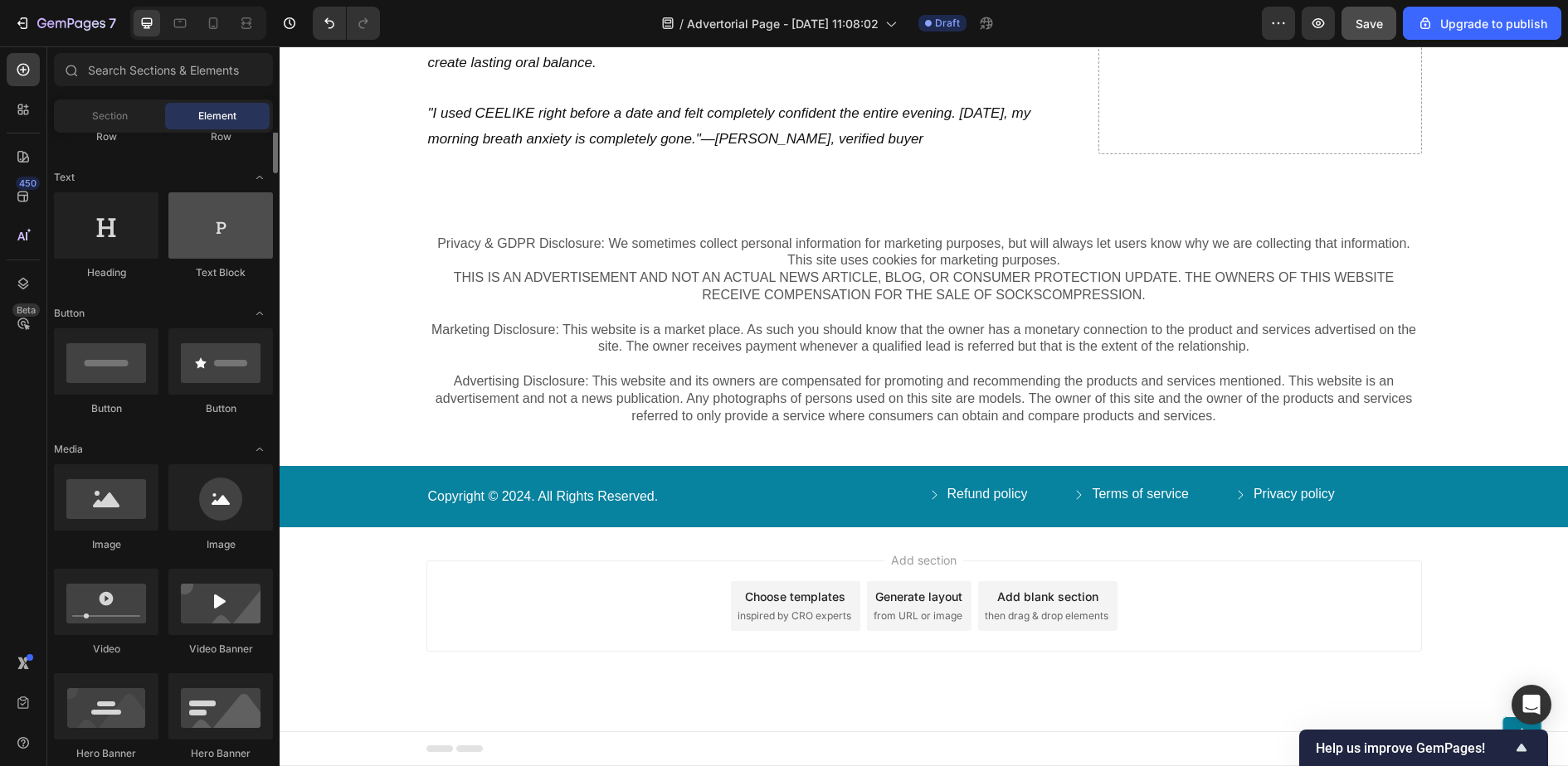
scroll to position [245, 0]
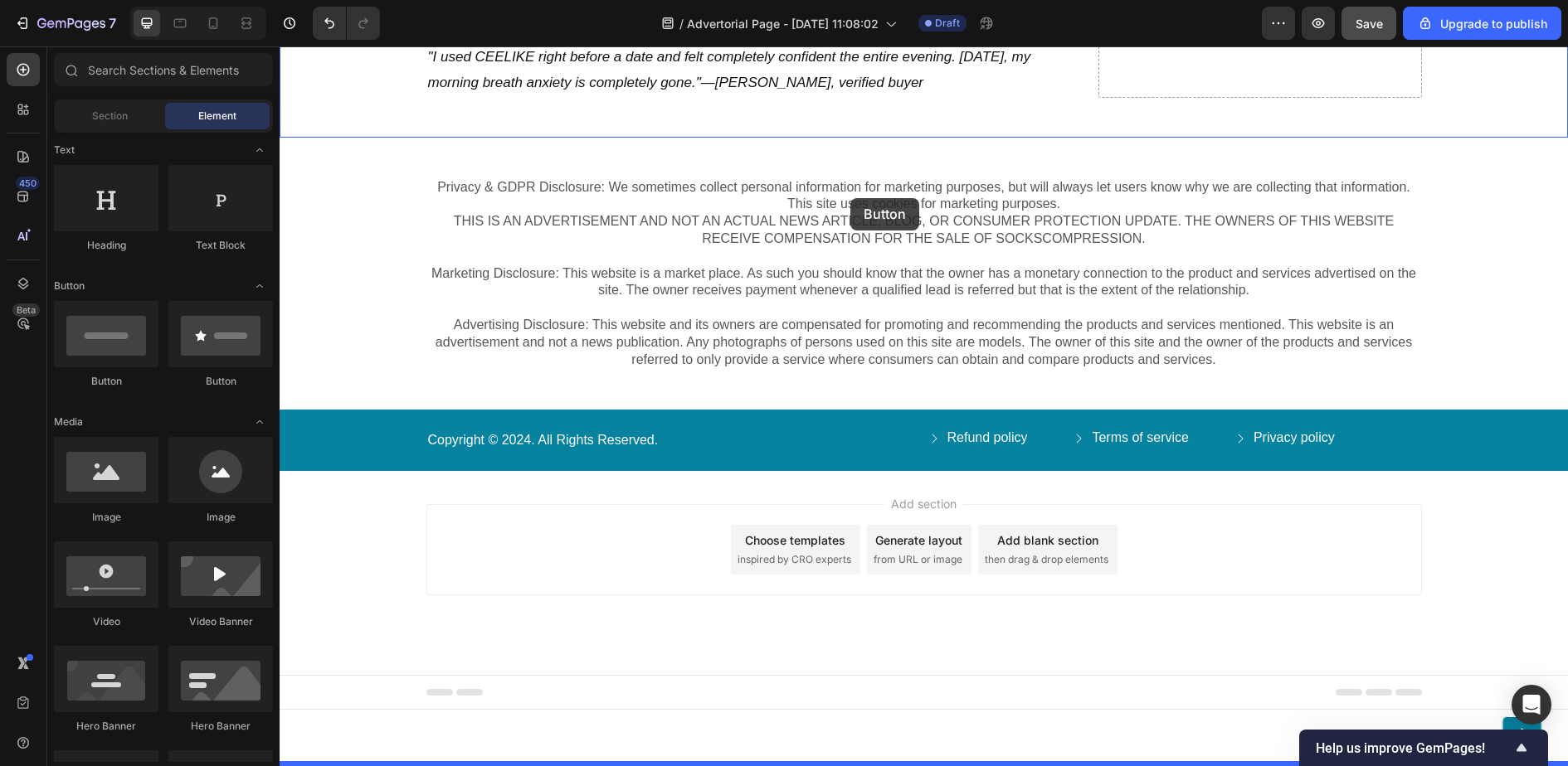
drag, startPoint x: 476, startPoint y: 387, endPoint x: 851, endPoint y: 198, distance: 419.9
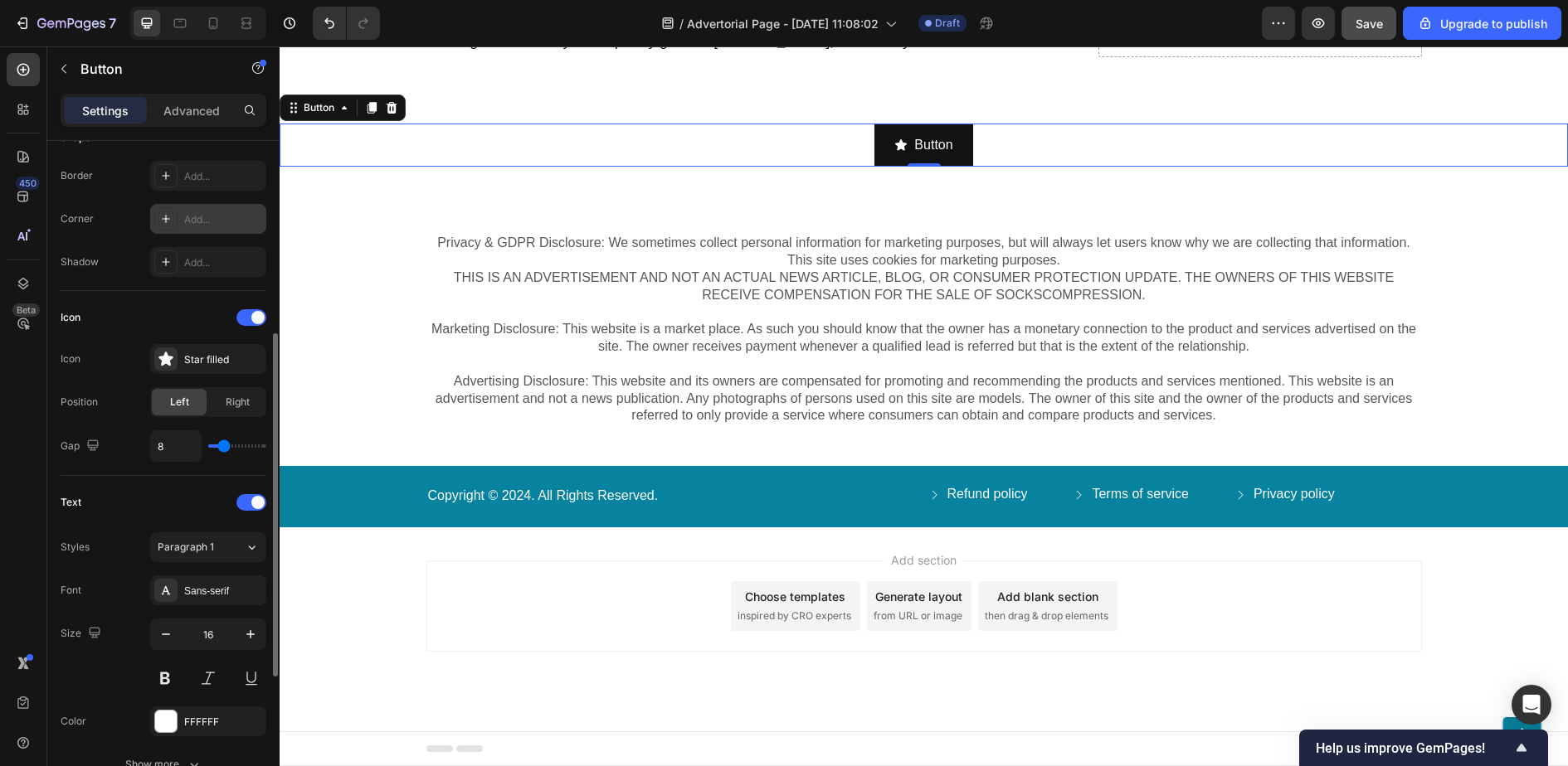
scroll to position [378, 0]
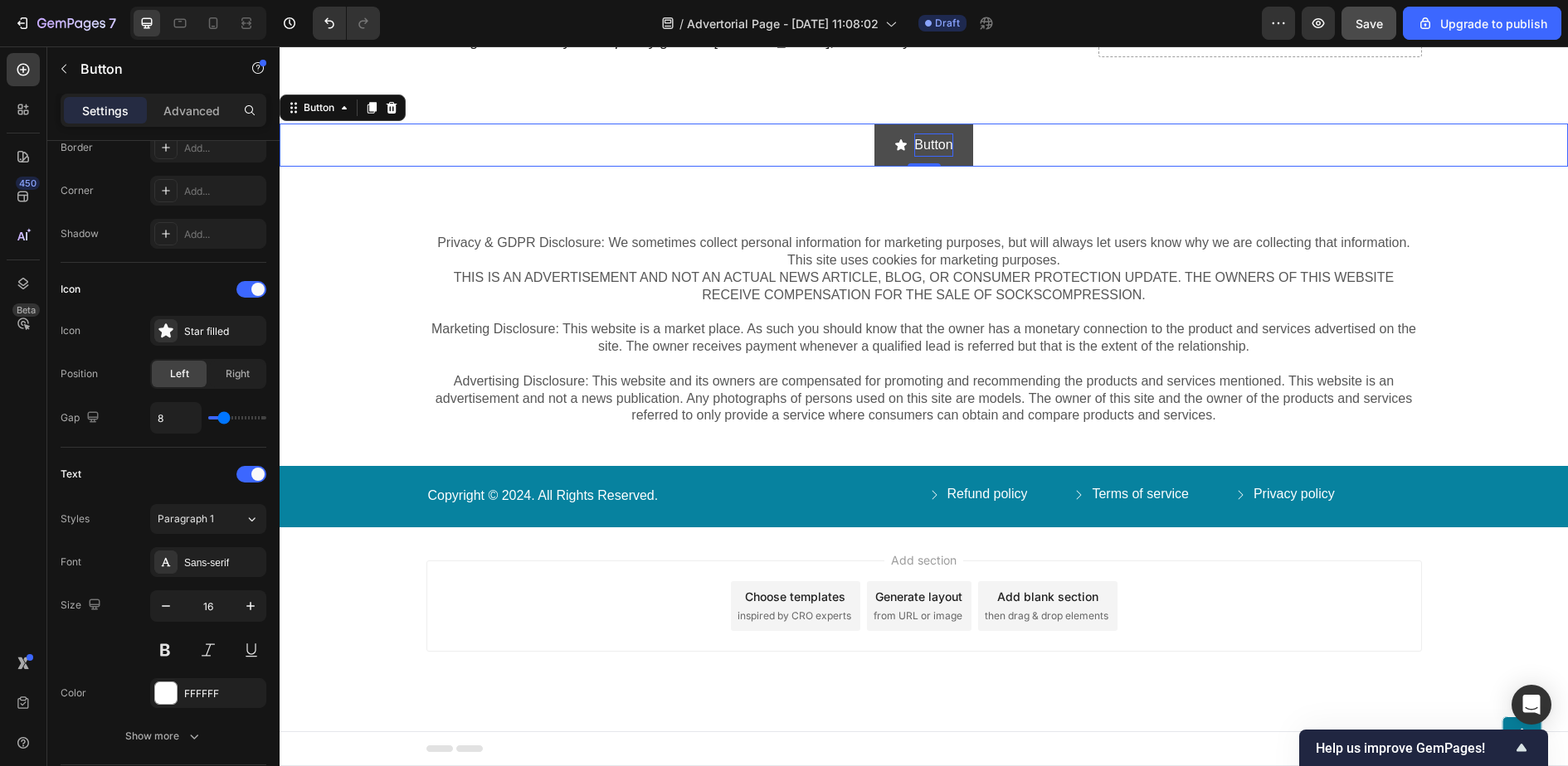
click at [929, 157] on p "Button" at bounding box center [933, 145] width 38 height 24
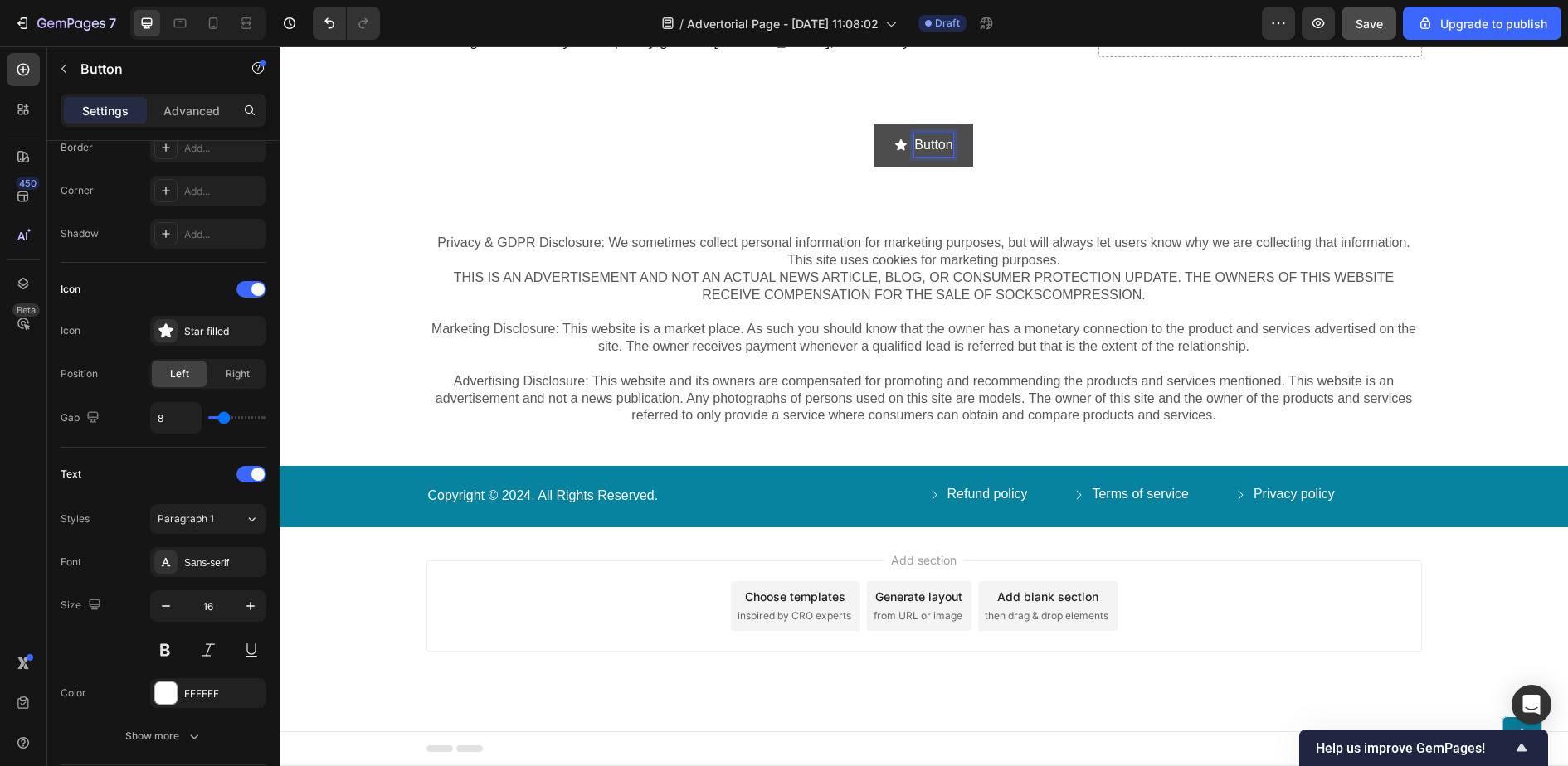
click at [953, 168] on button "Button" at bounding box center [924, 145] width 98 height 44
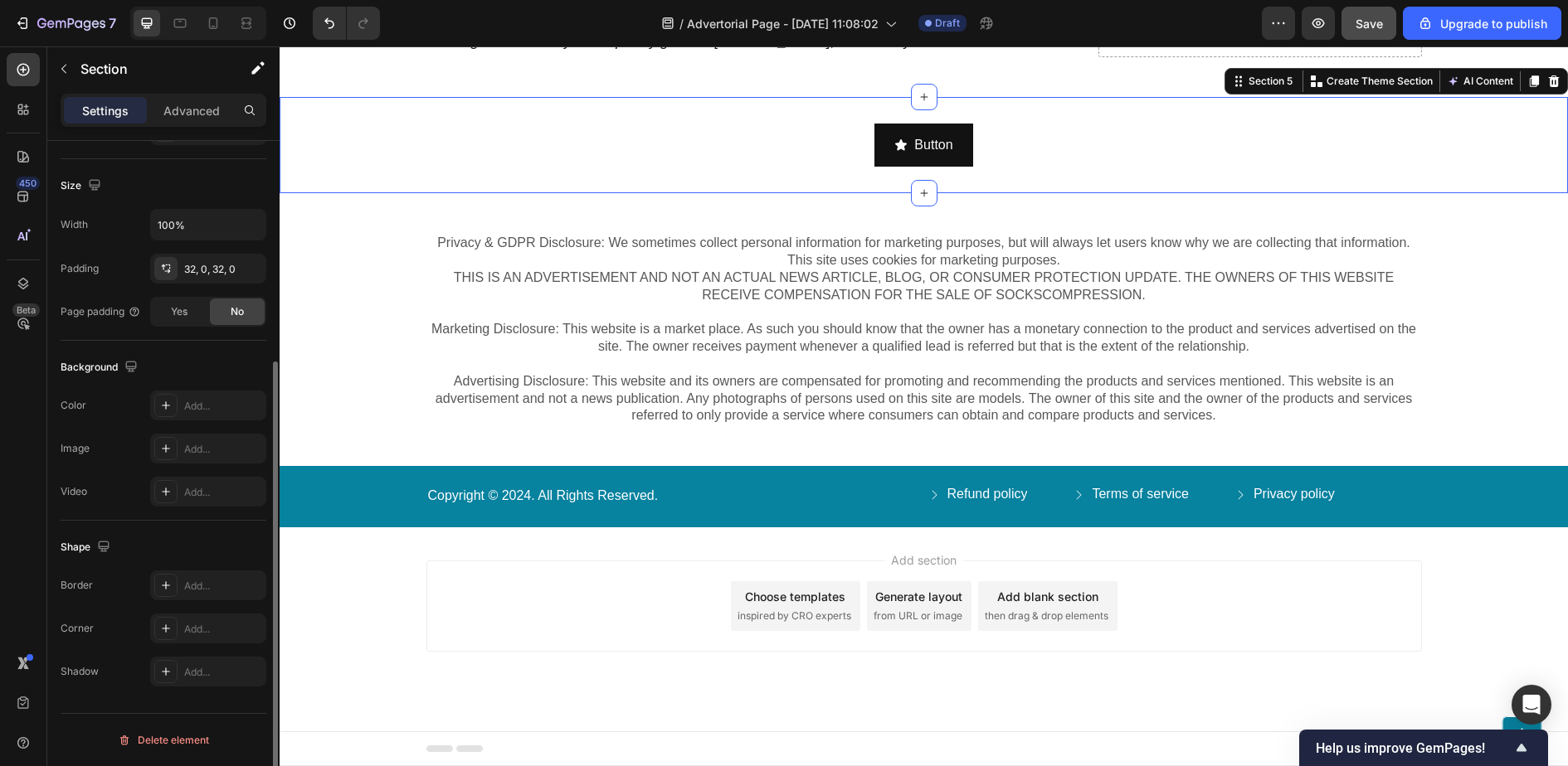
click at [406, 194] on div "Button Button Section 5 You can create reusable sections Create Theme Section A…" at bounding box center [924, 145] width 1289 height 97
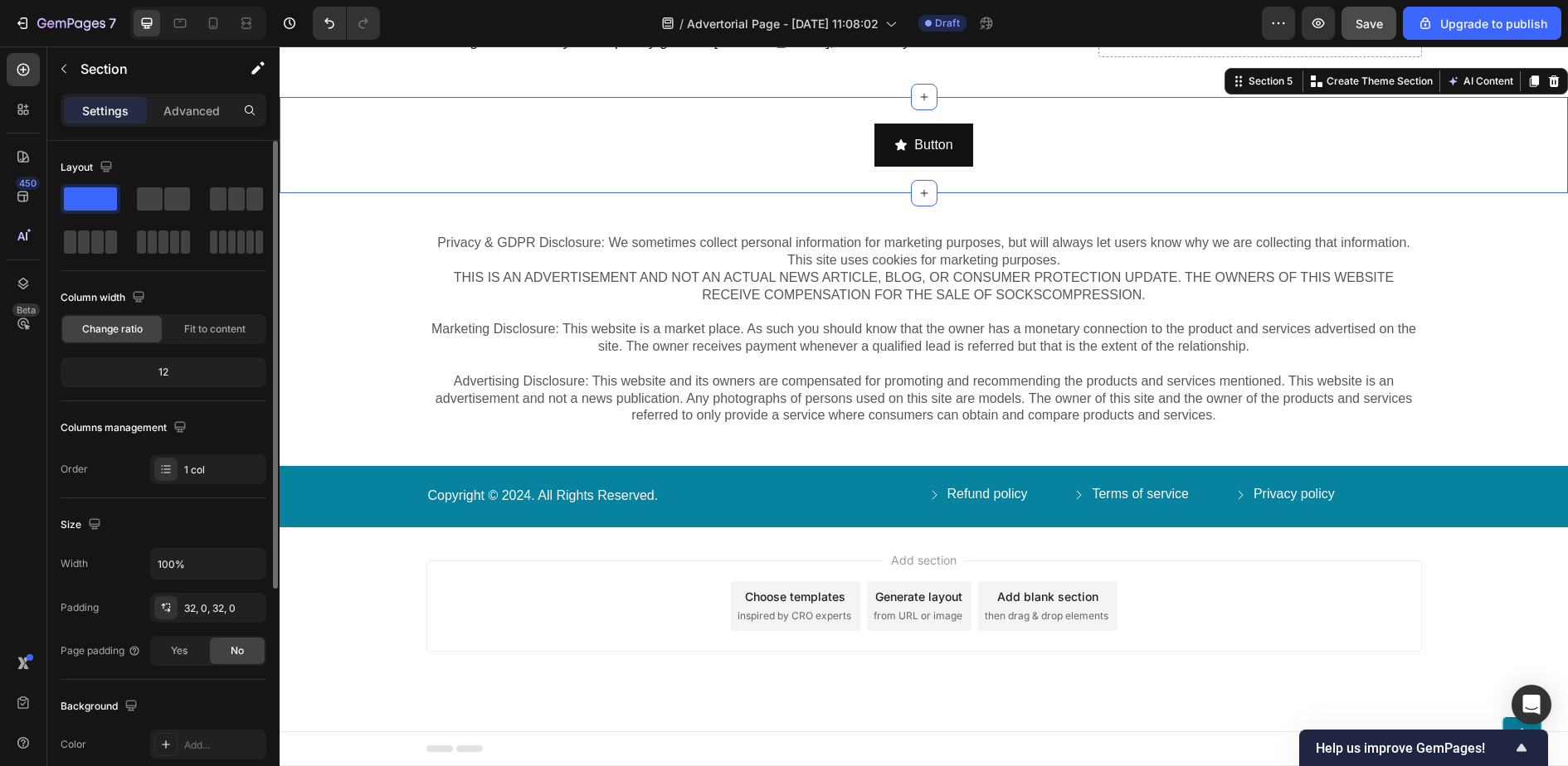
click at [553, 168] on div "Button Button" at bounding box center [924, 145] width 1289 height 44
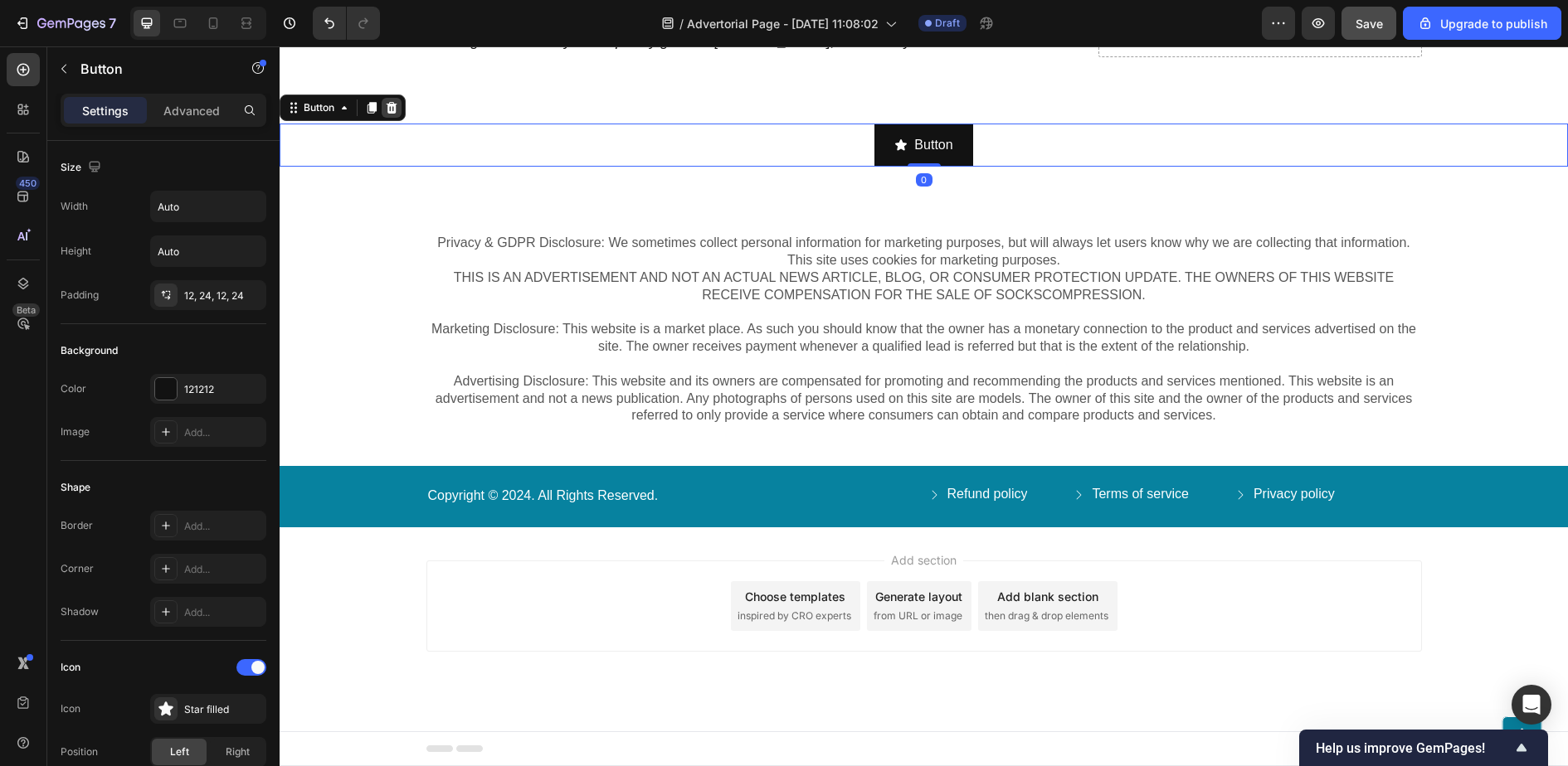
click at [388, 118] on div at bounding box center [392, 108] width 20 height 20
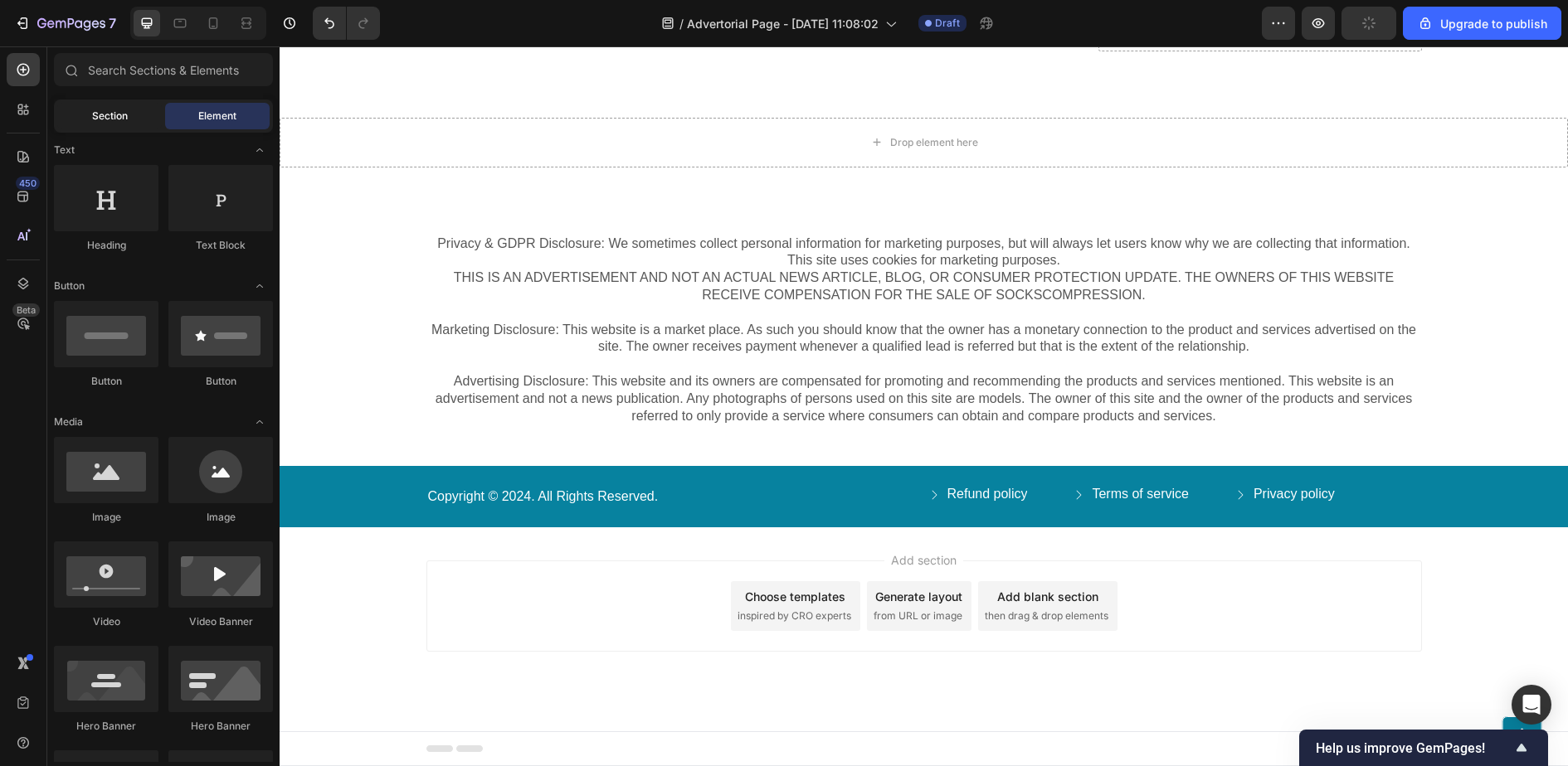
click at [92, 121] on span "Section" at bounding box center [110, 116] width 35 height 15
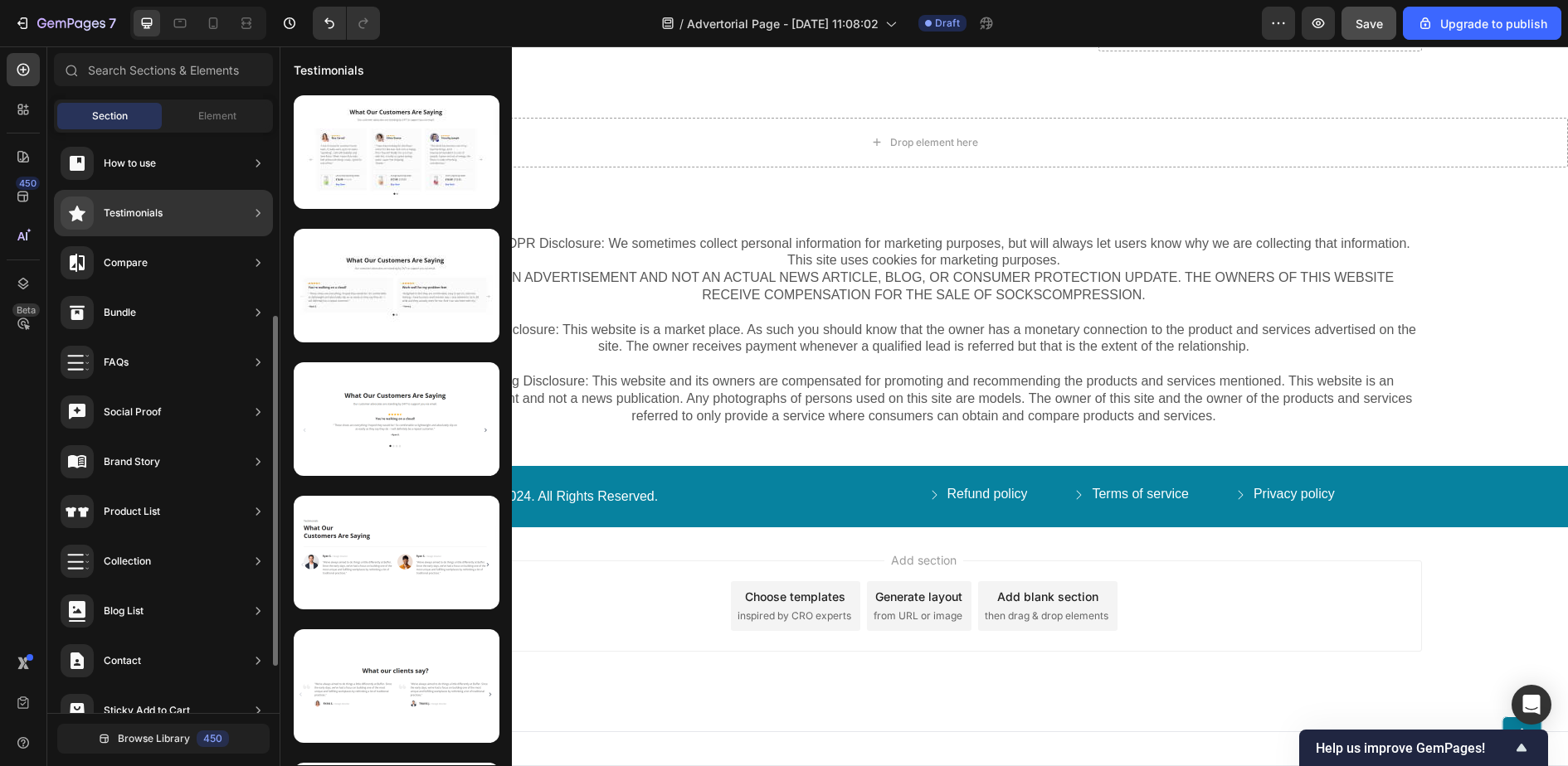
scroll to position [382, 0]
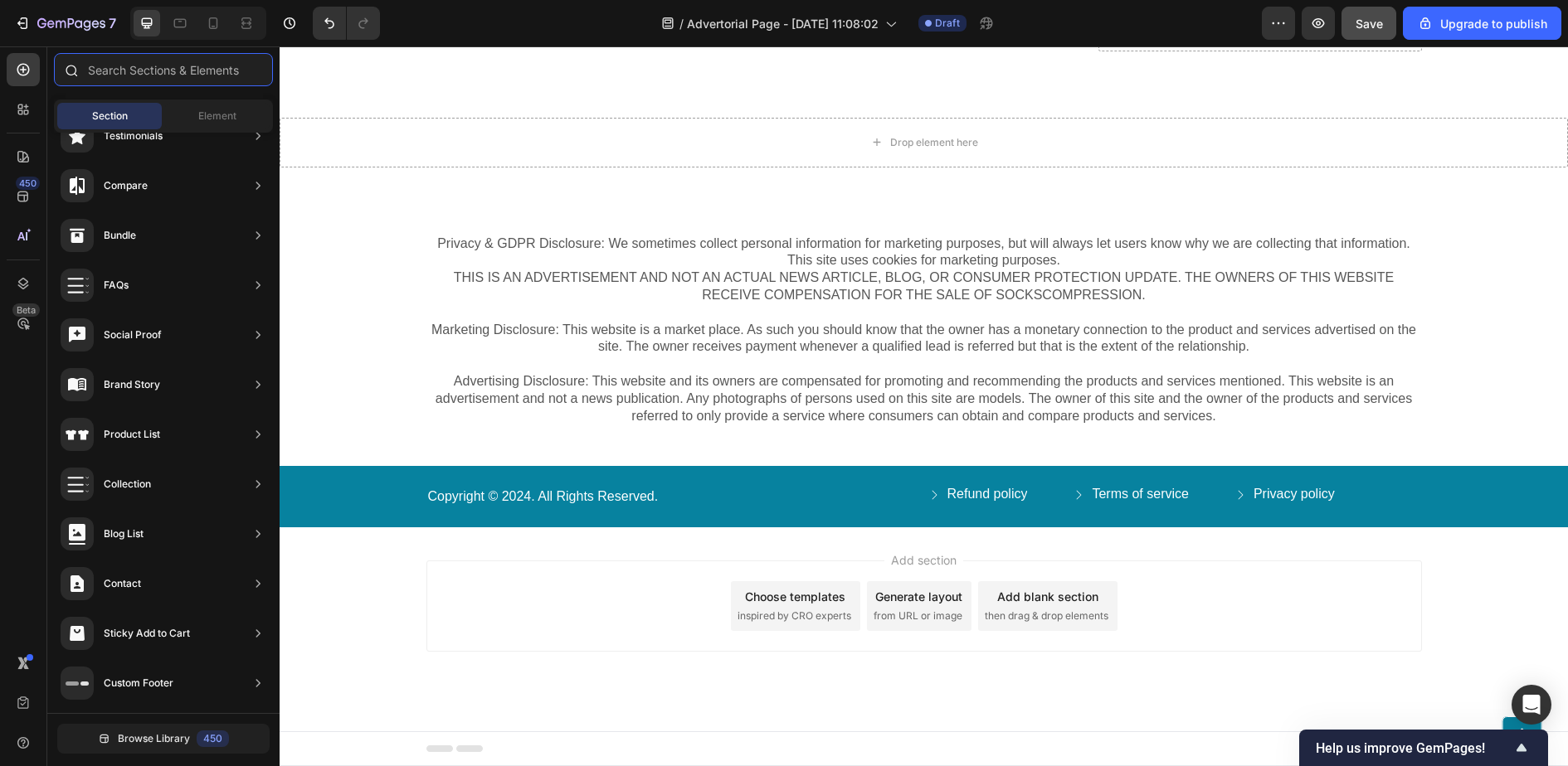
click at [168, 71] on input "text" at bounding box center [163, 70] width 219 height 33
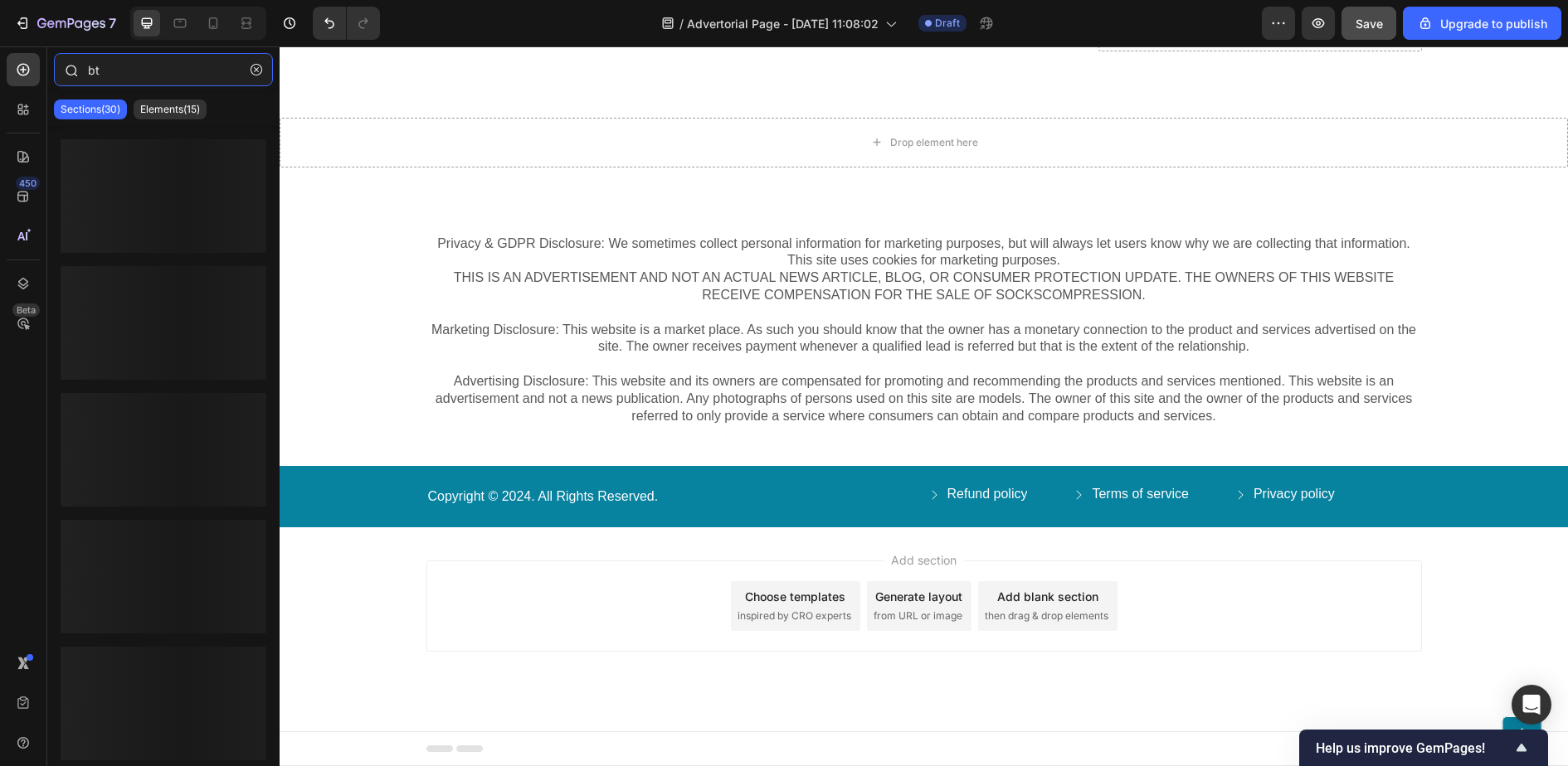
type input "b"
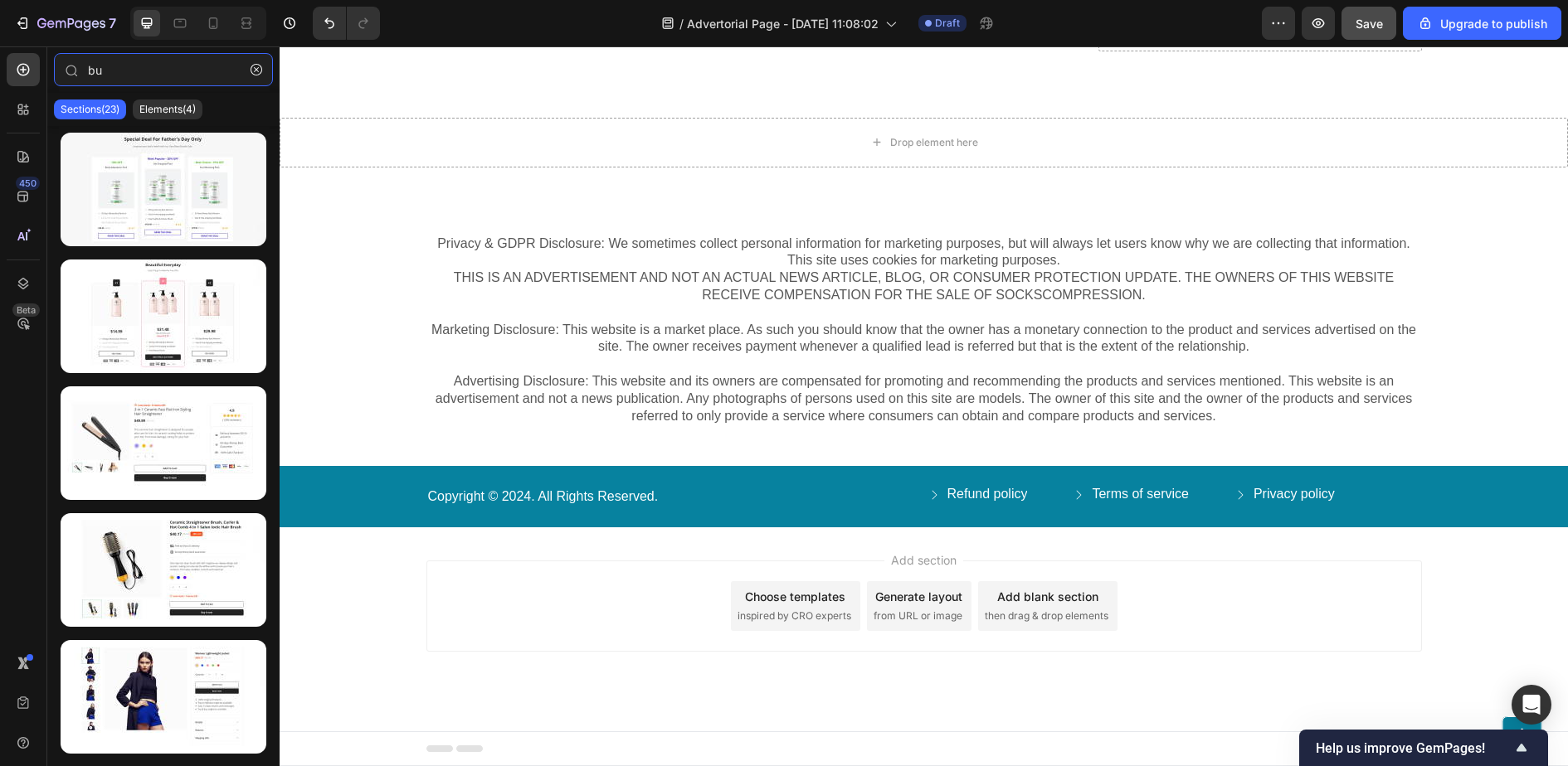
type input "b"
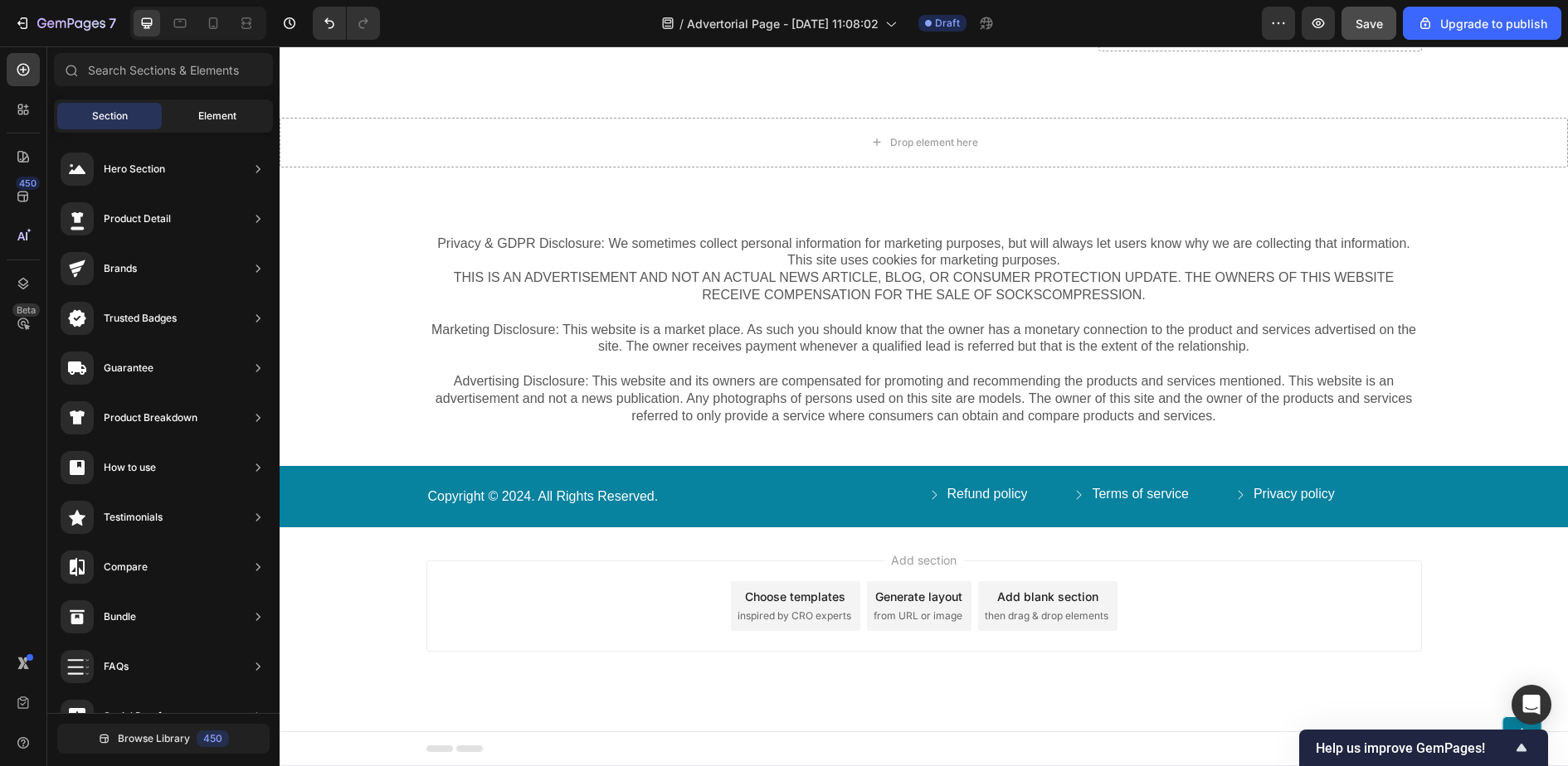
click at [230, 115] on span "Element" at bounding box center [217, 116] width 38 height 15
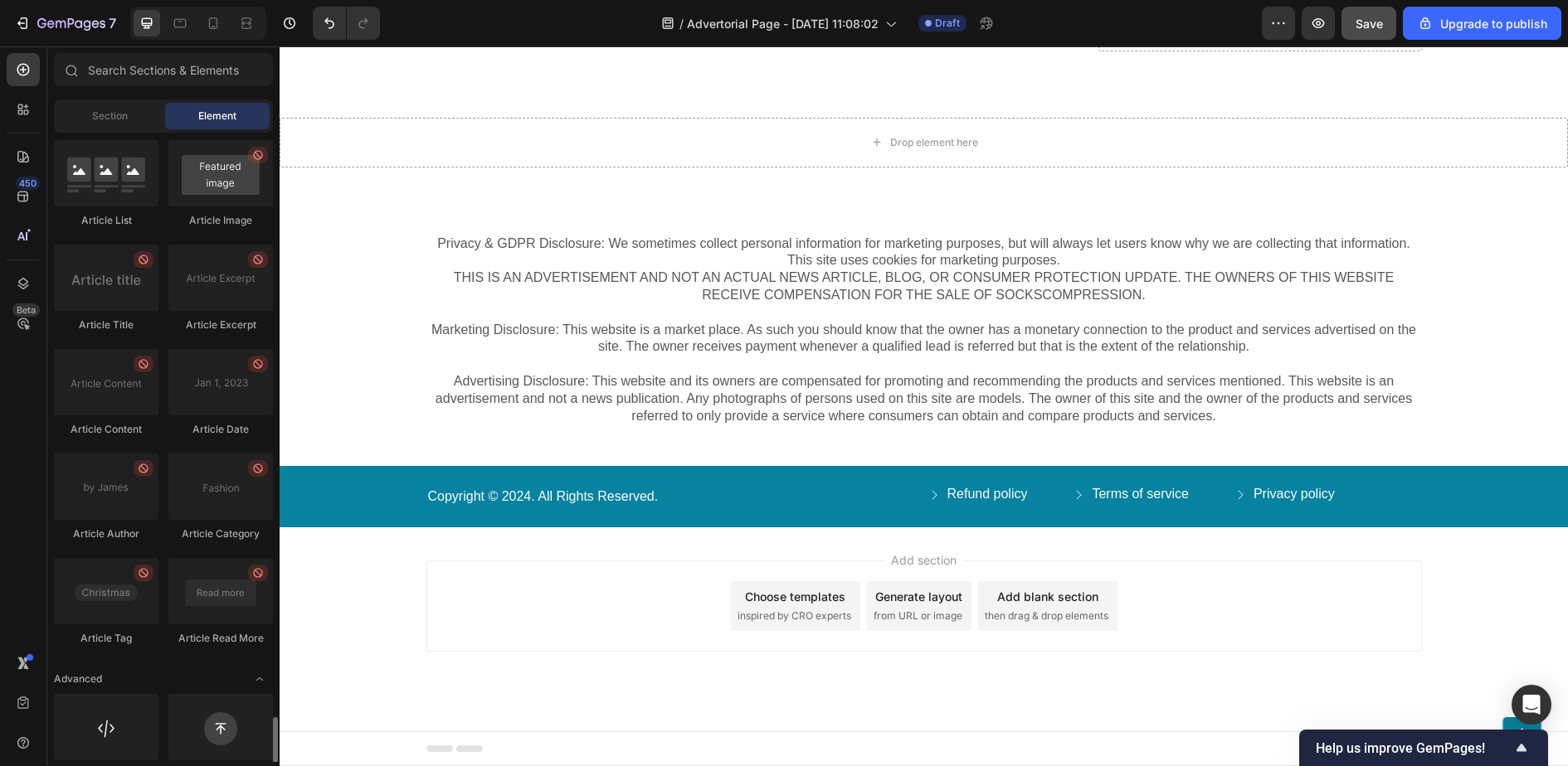
scroll to position [4287, 0]
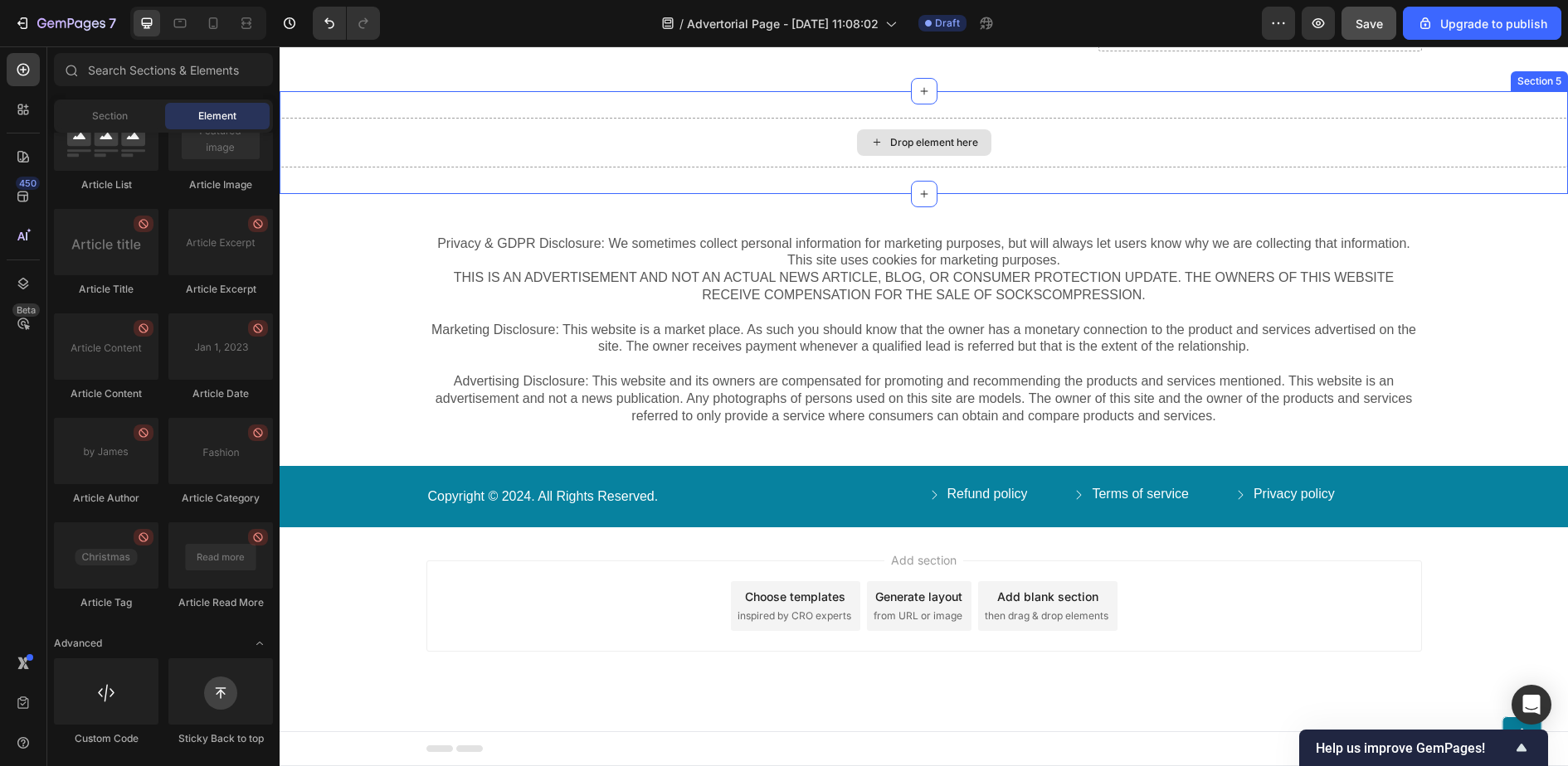
click at [894, 149] on div "Drop element here" at bounding box center [934, 143] width 88 height 14
click at [914, 149] on div "Drop element here" at bounding box center [934, 143] width 88 height 14
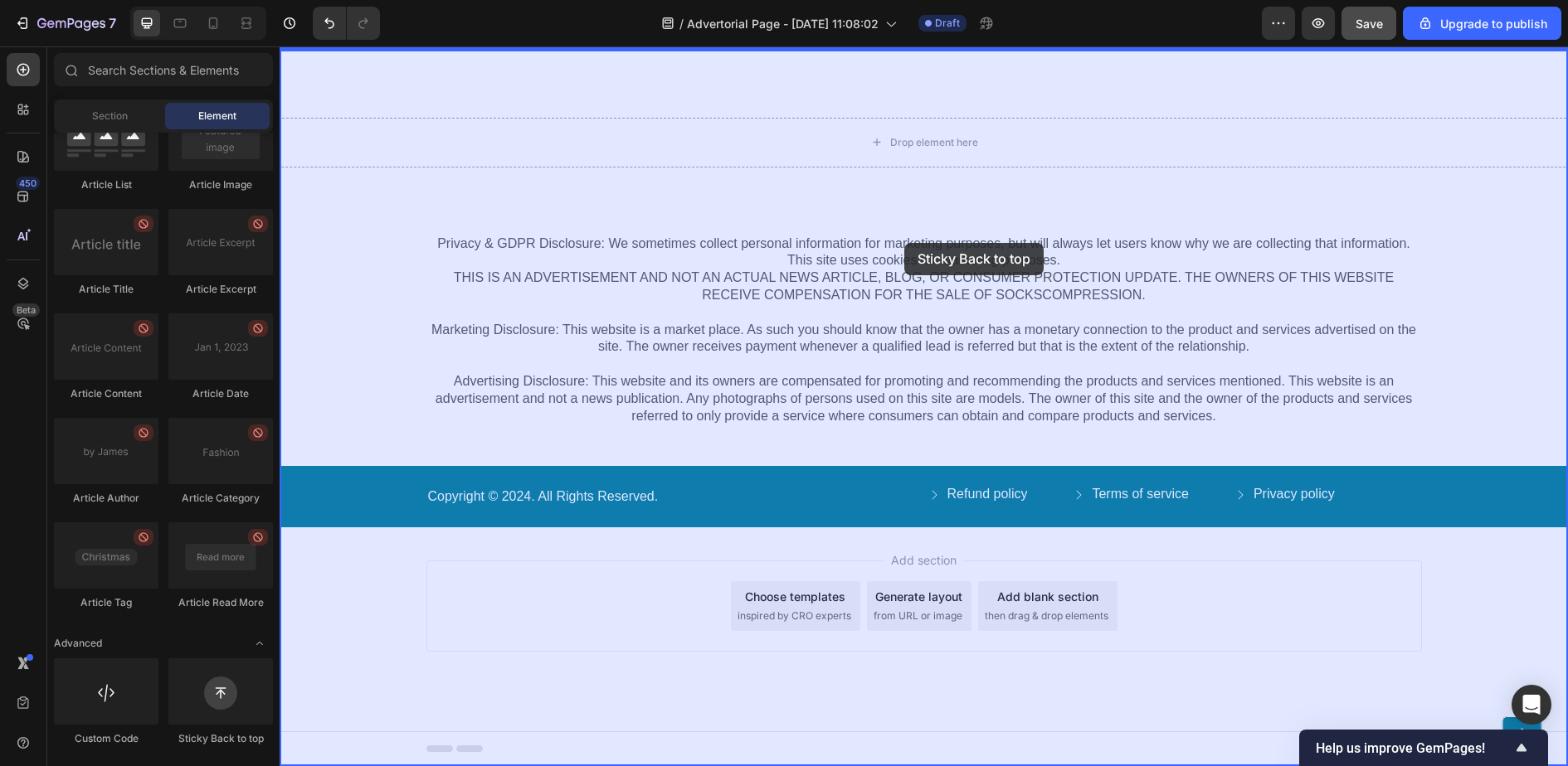
drag, startPoint x: 499, startPoint y: 744, endPoint x: 905, endPoint y: 244, distance: 644.1
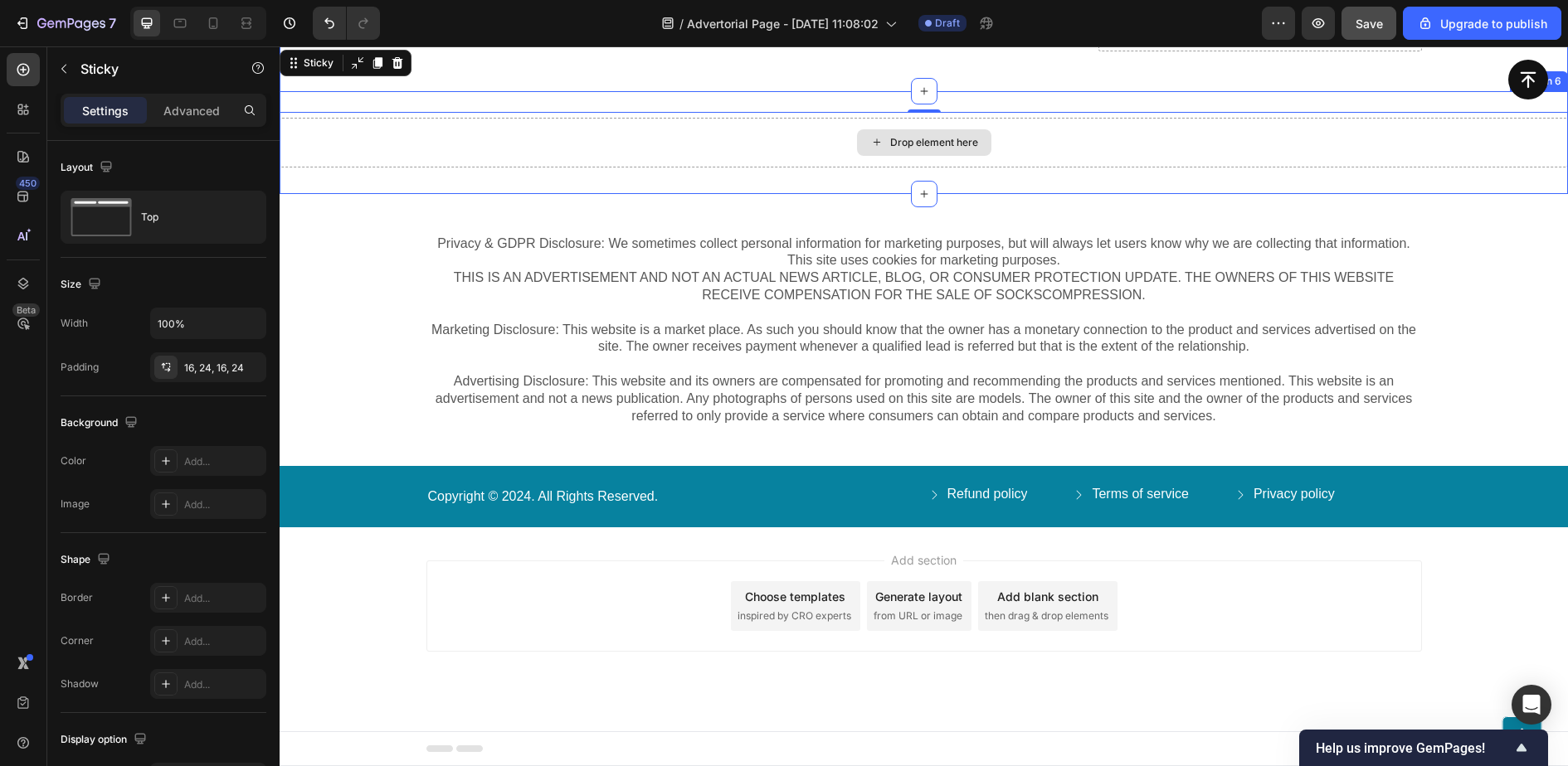
scroll to position [9387, 0]
click at [1530, 74] on icon at bounding box center [1529, 80] width 20 height 20
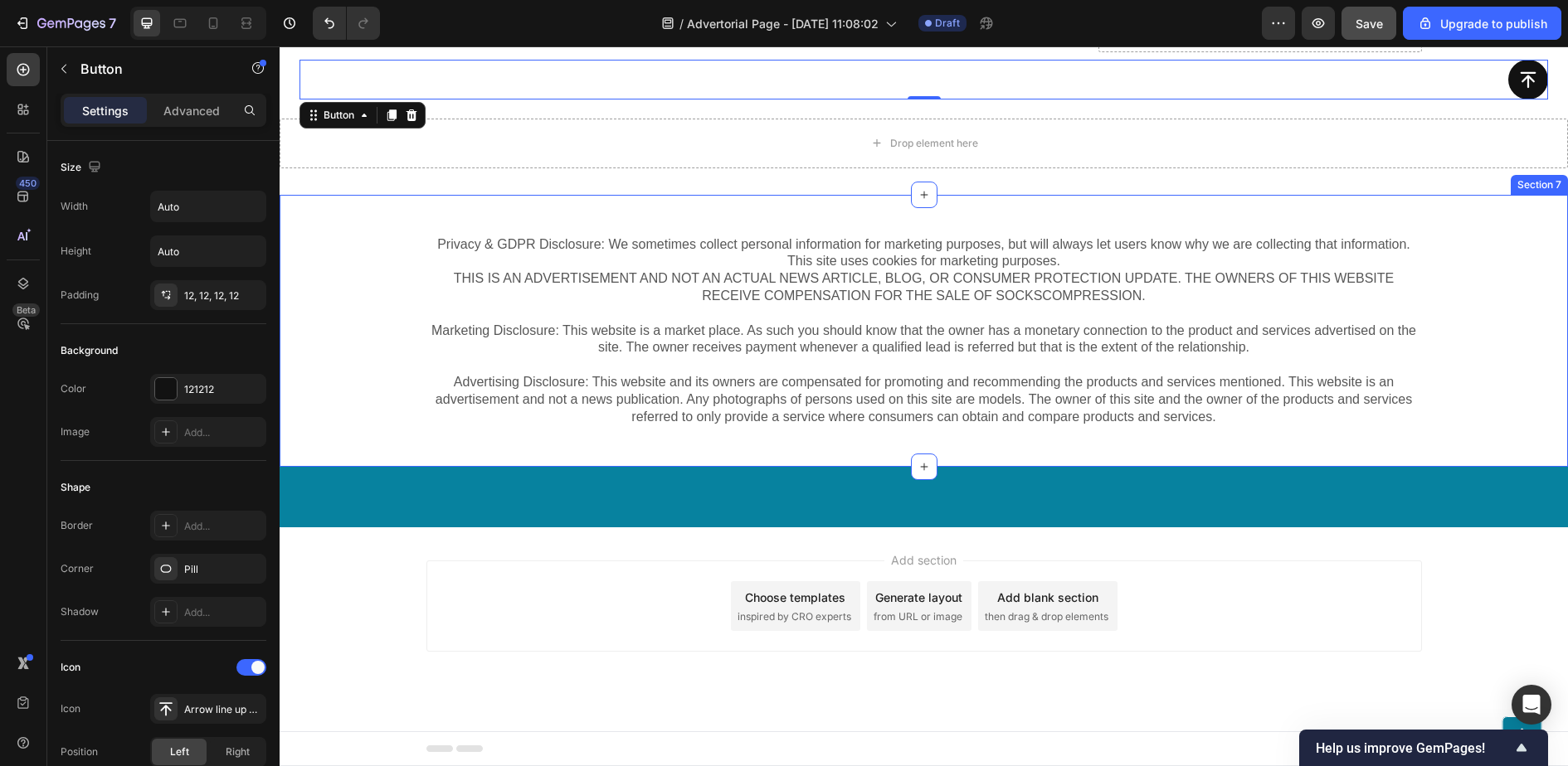
scroll to position [9034, 0]
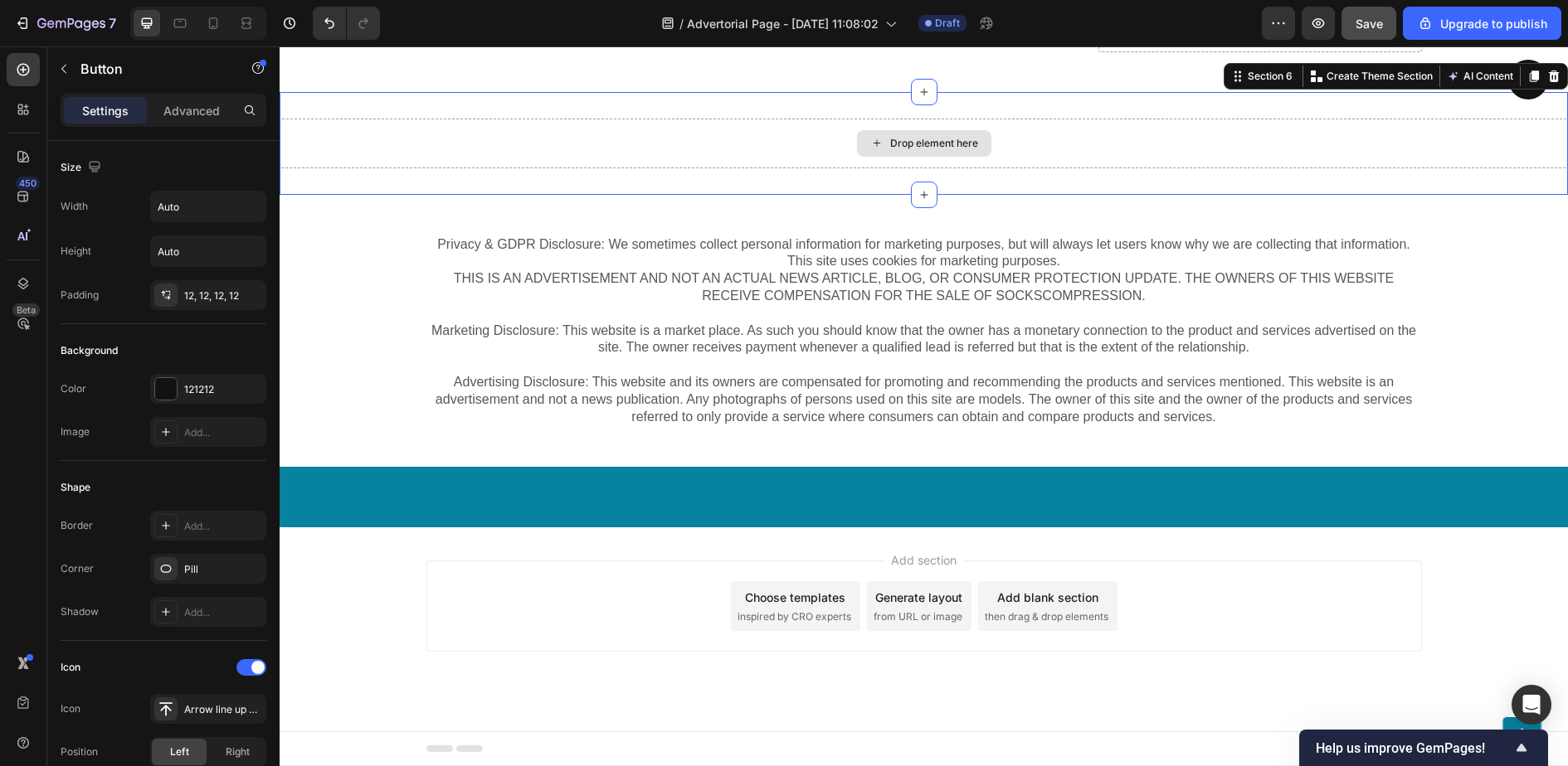
click at [1007, 168] on div "Drop element here" at bounding box center [924, 143] width 1289 height 50
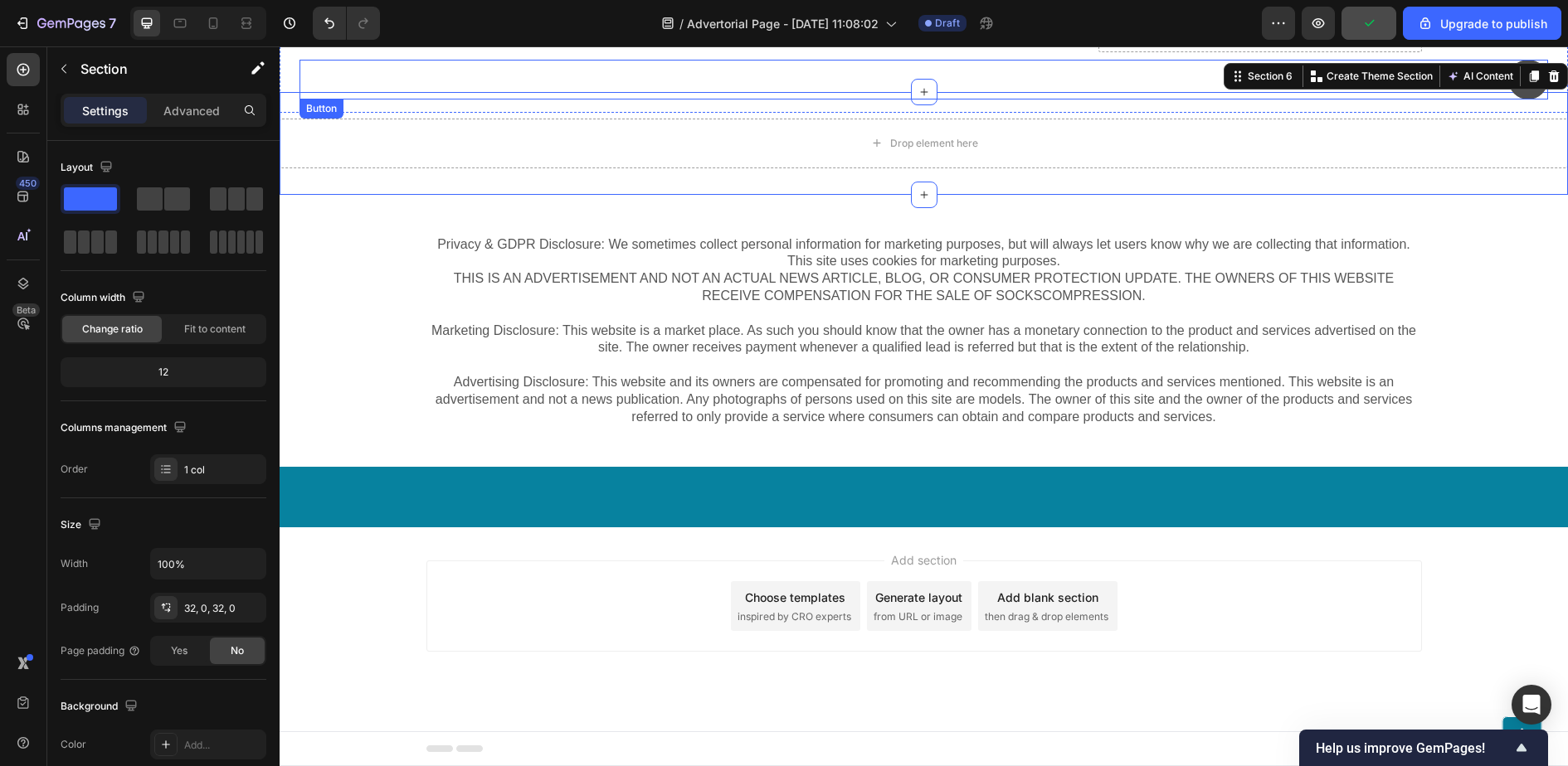
click at [1525, 72] on icon at bounding box center [1529, 80] width 16 height 17
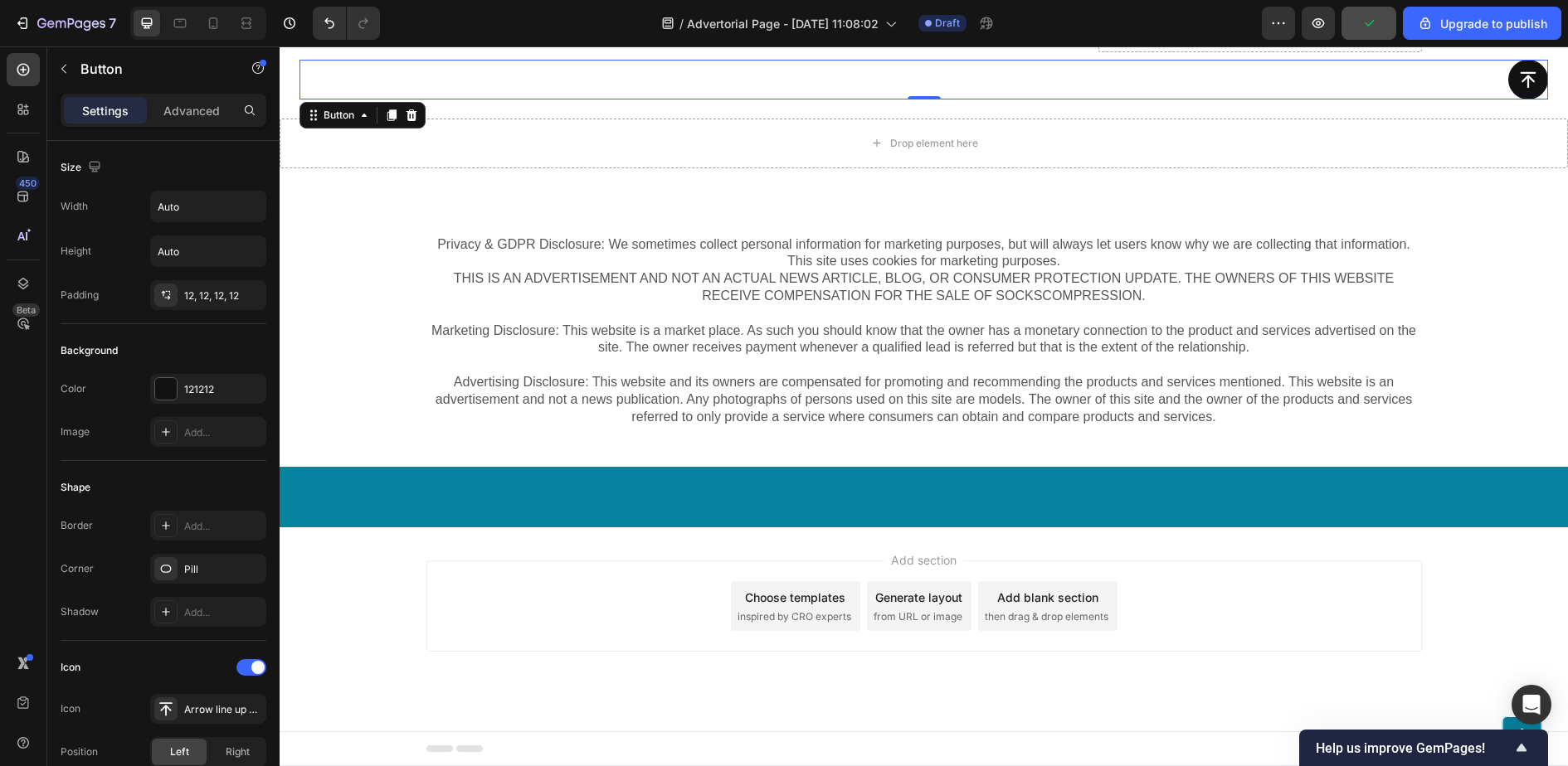
click at [414, 114] on icon at bounding box center [412, 115] width 11 height 12
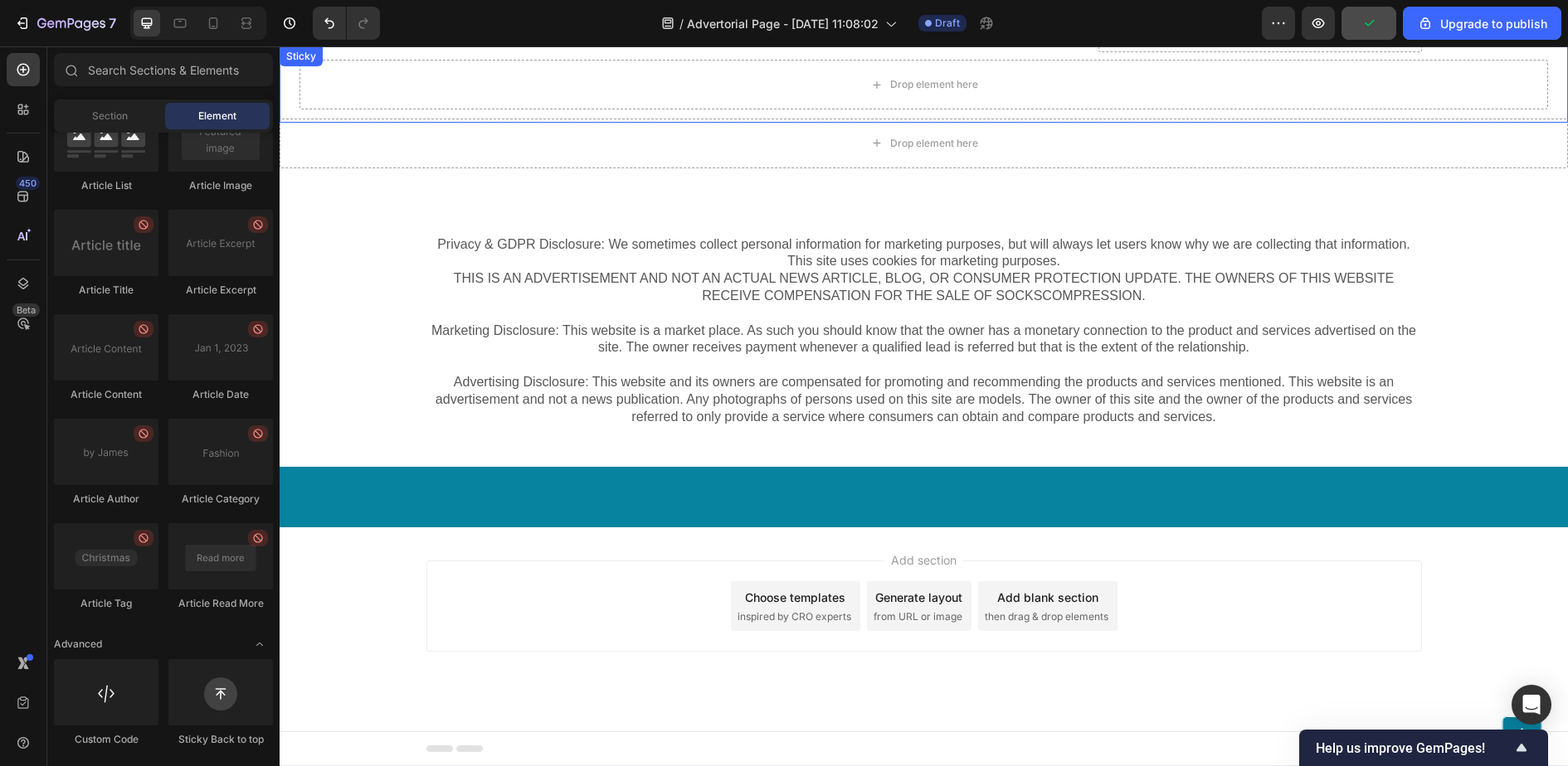
scroll to position [9044, 0]
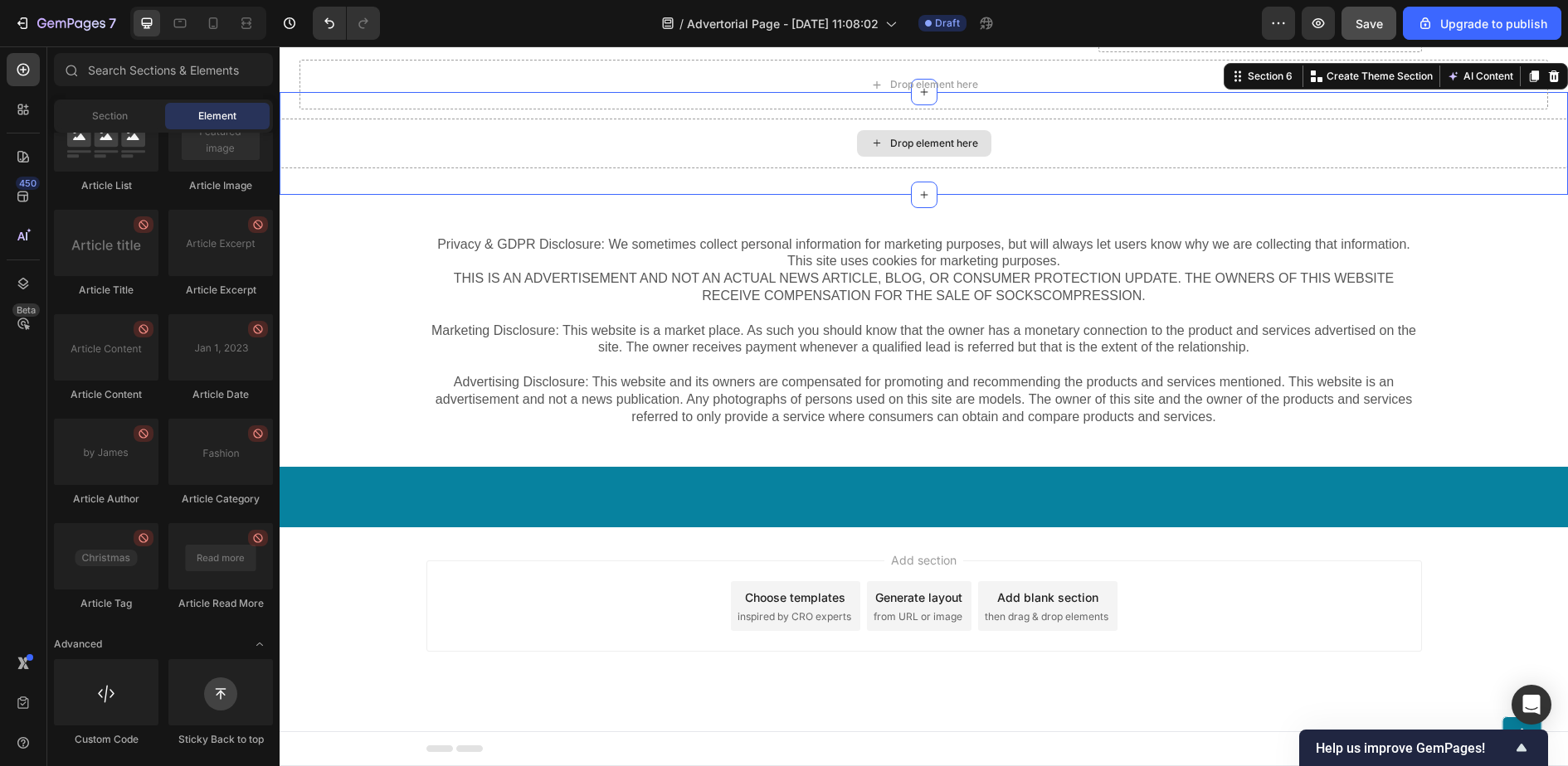
click at [557, 168] on div "Drop element here" at bounding box center [924, 143] width 1289 height 50
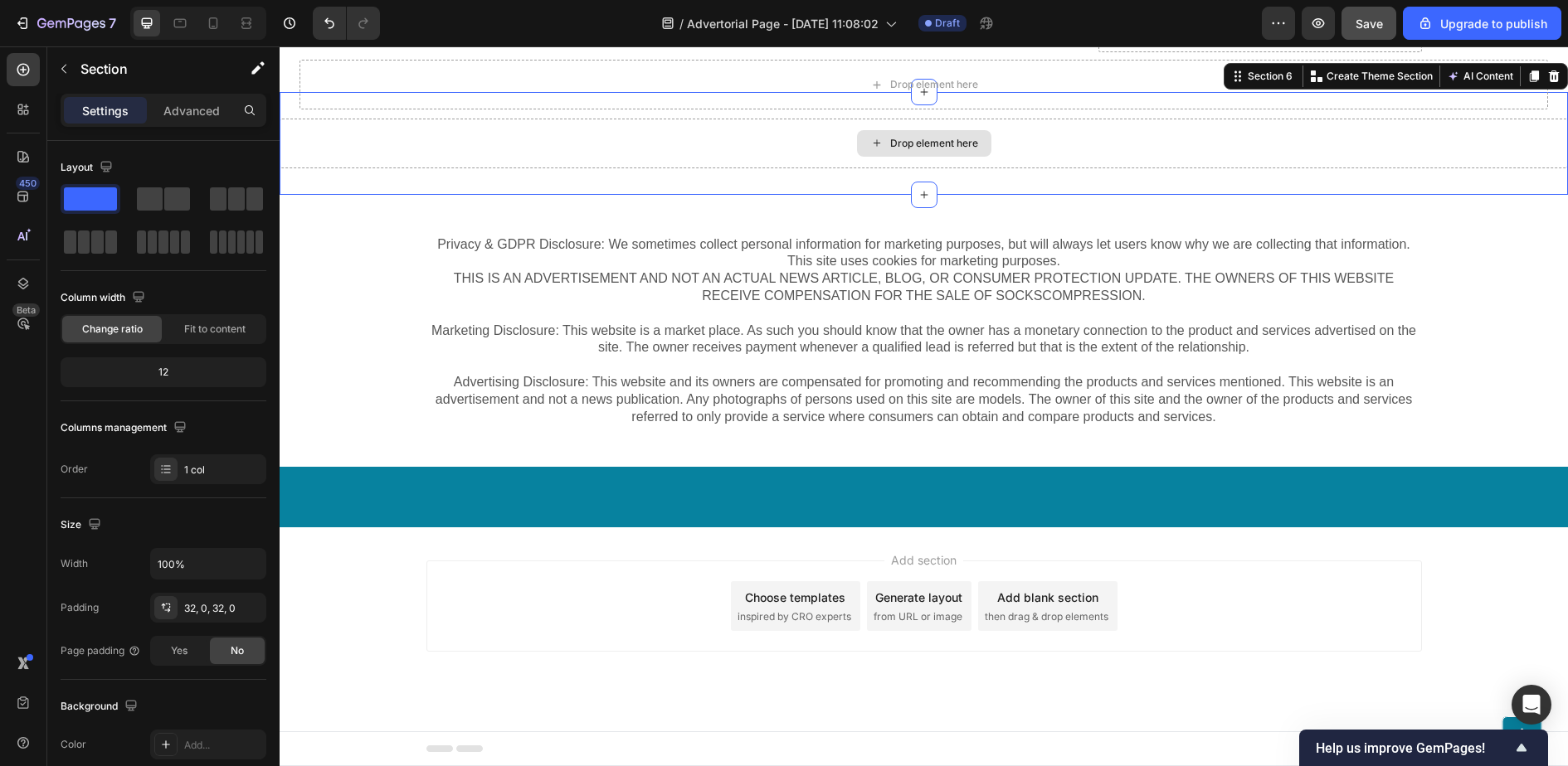
click at [932, 168] on div "Drop element here" at bounding box center [924, 143] width 1289 height 50
click at [1557, 82] on icon at bounding box center [1554, 77] width 14 height 14
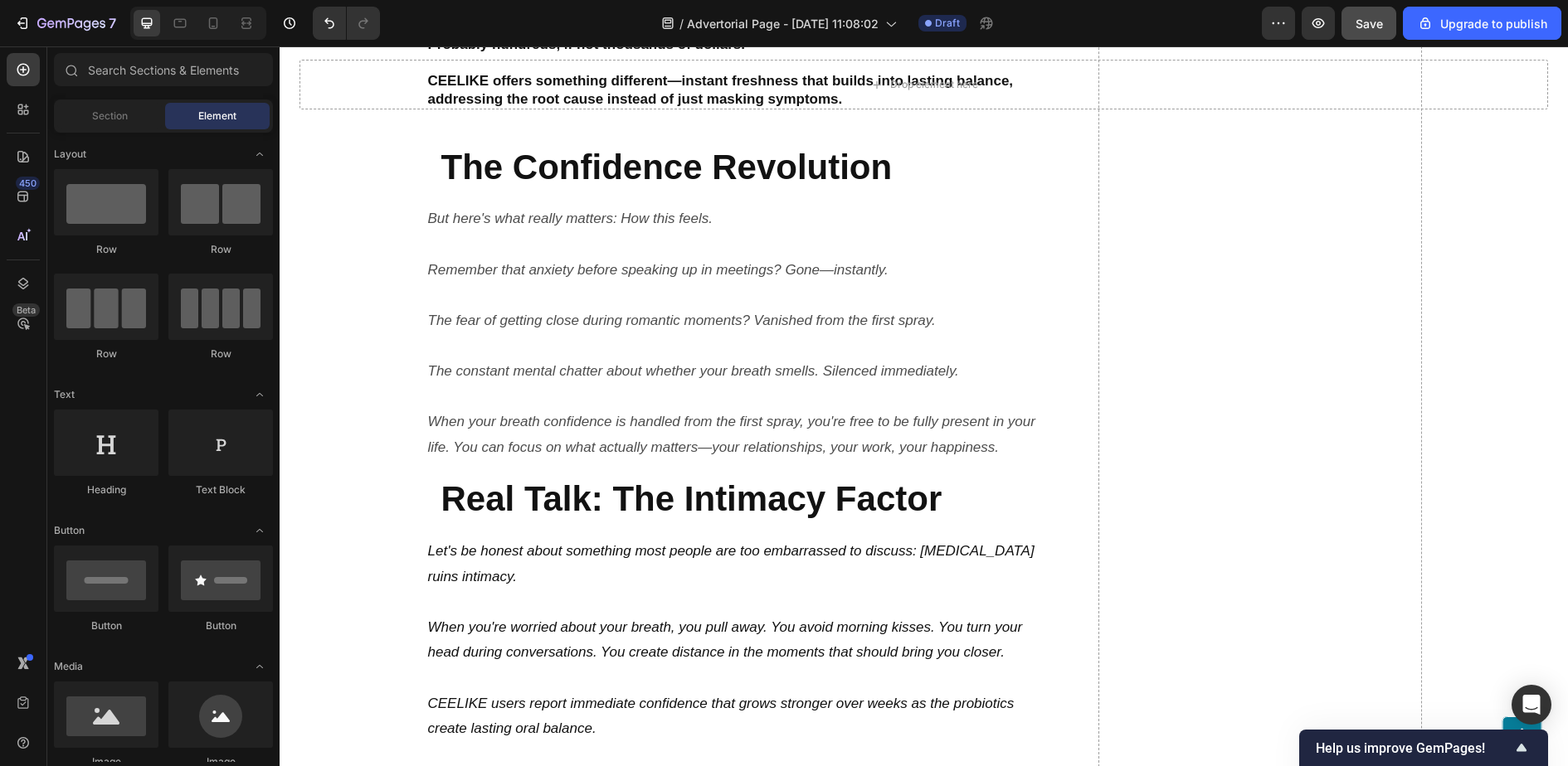
scroll to position [8023, 0]
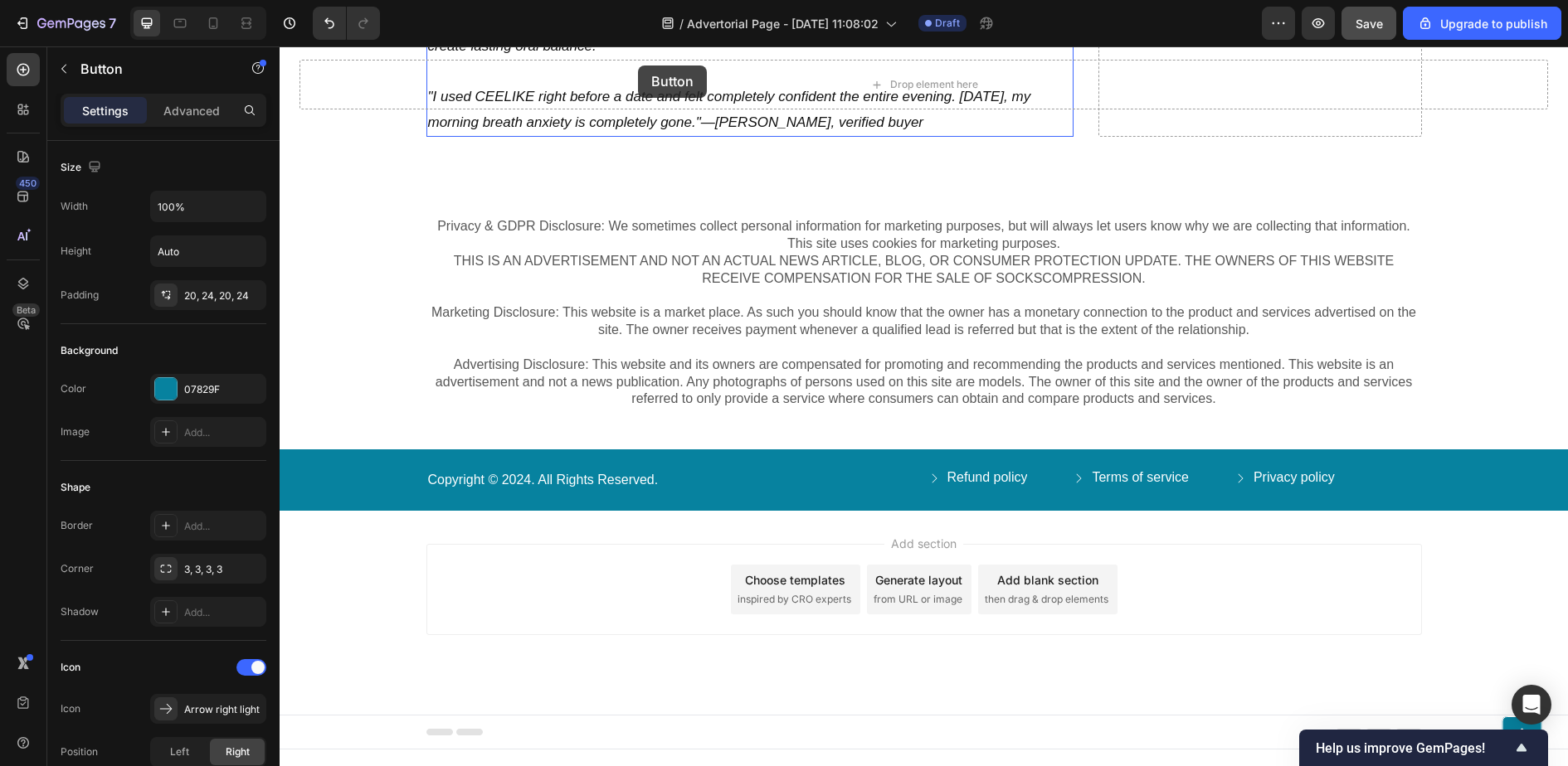
scroll to position [9013, 0]
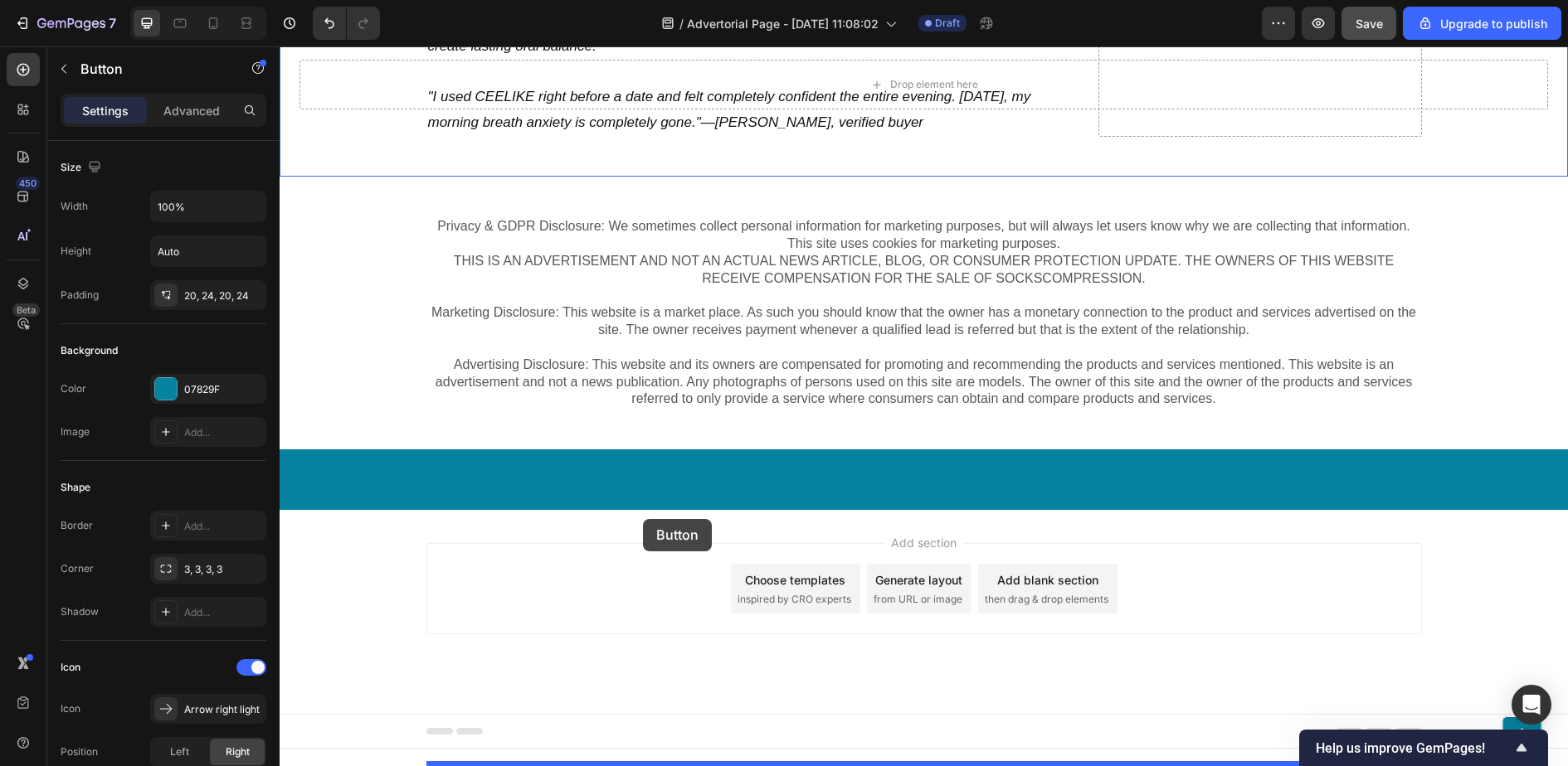
drag, startPoint x: 623, startPoint y: 381, endPoint x: 644, endPoint y: 520, distance: 140.6
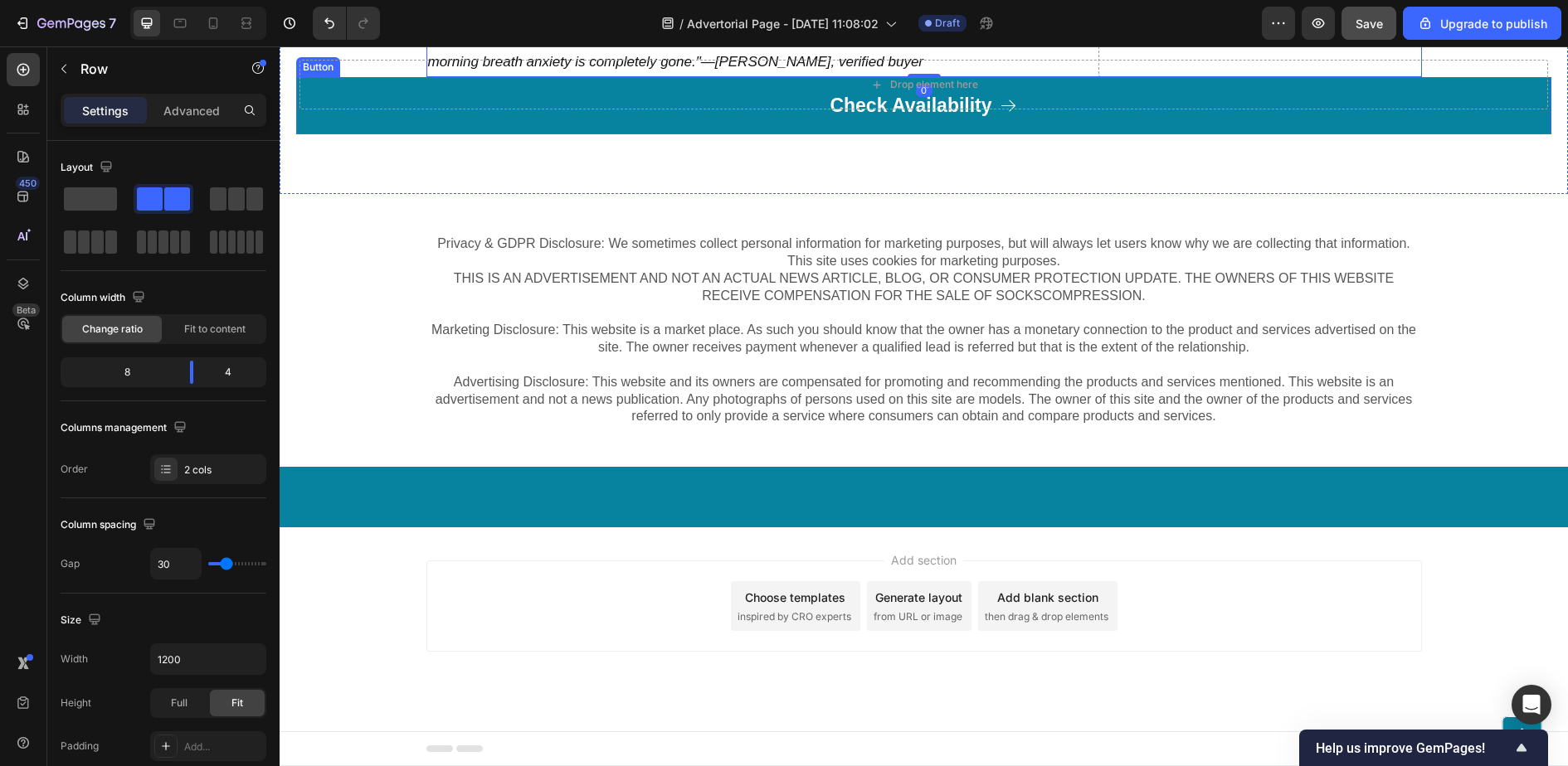
click at [1052, 136] on link "Check Availability" at bounding box center [924, 106] width 1256 height 58
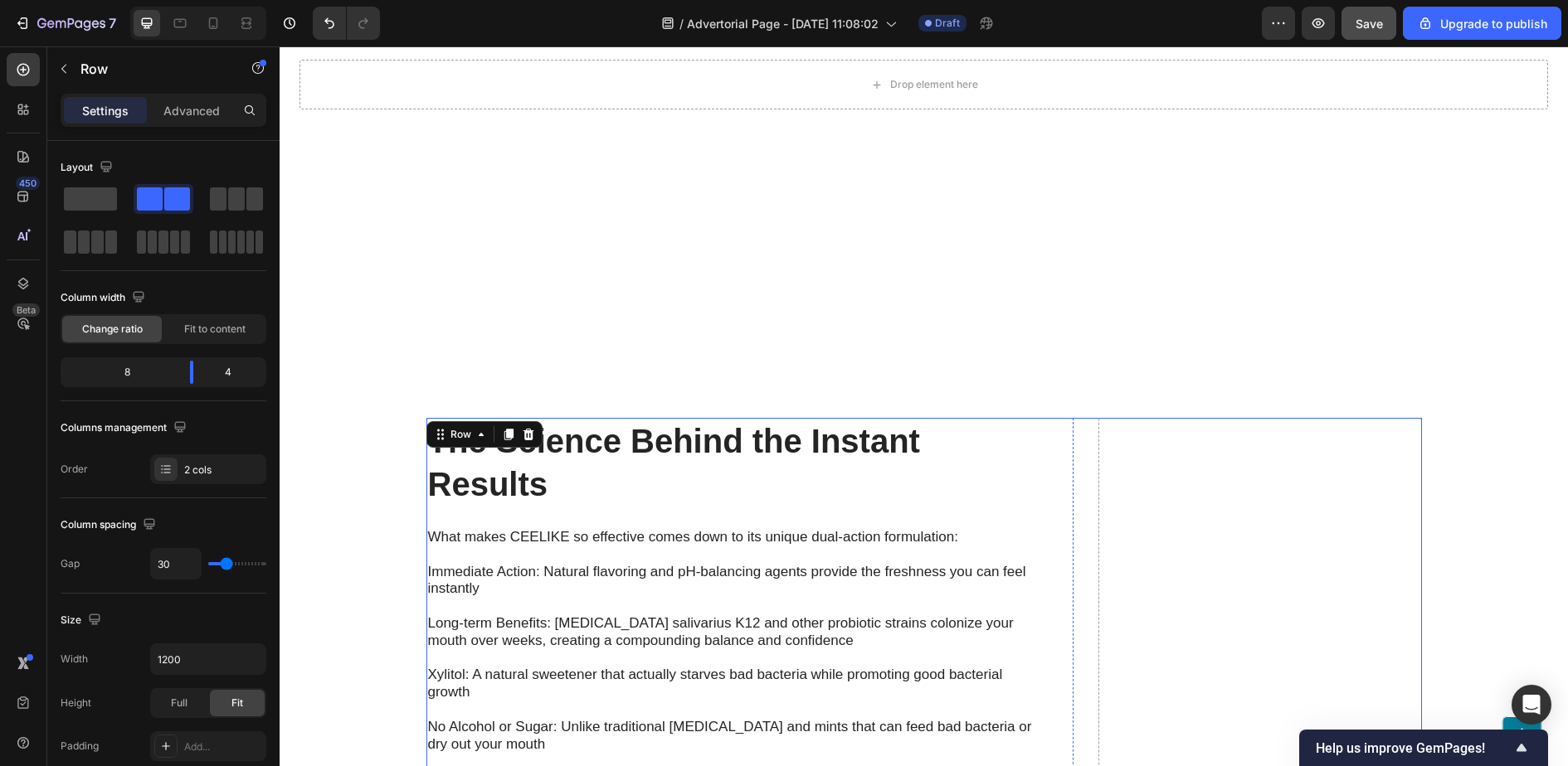
scroll to position [6733, 0]
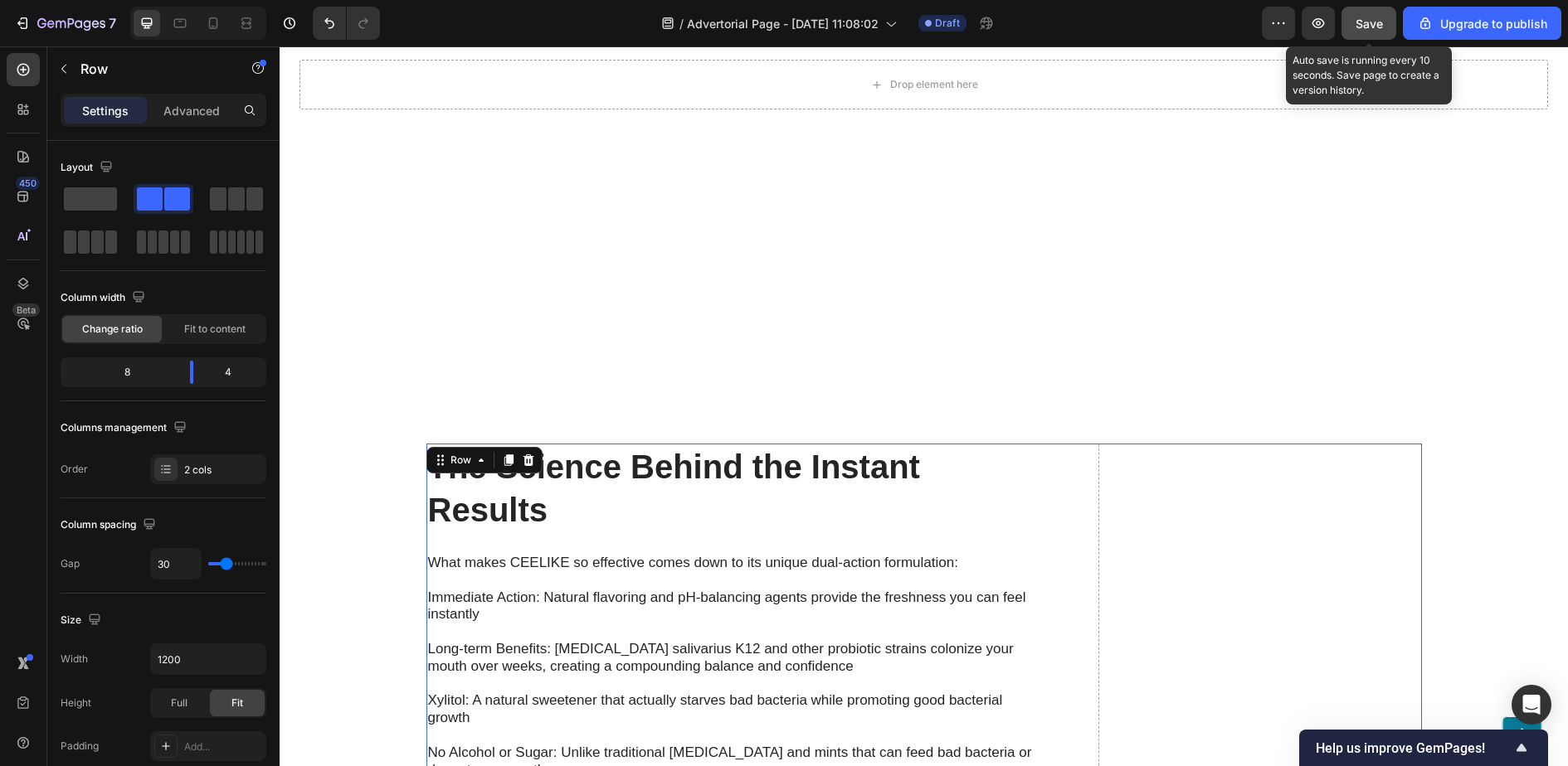
click at [1372, 27] on span "Save" at bounding box center [1370, 24] width 28 height 14
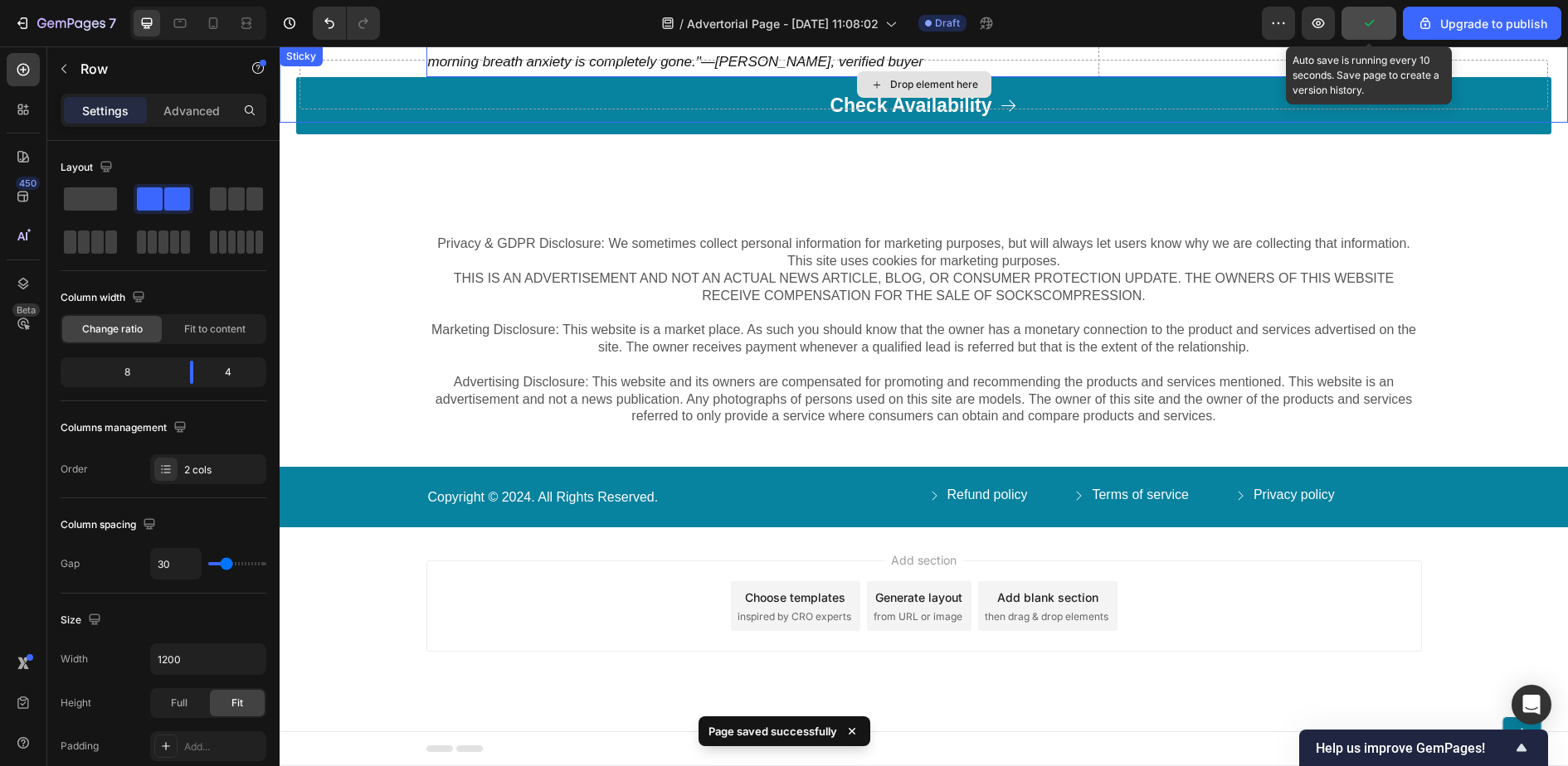
scroll to position [6582, 0]
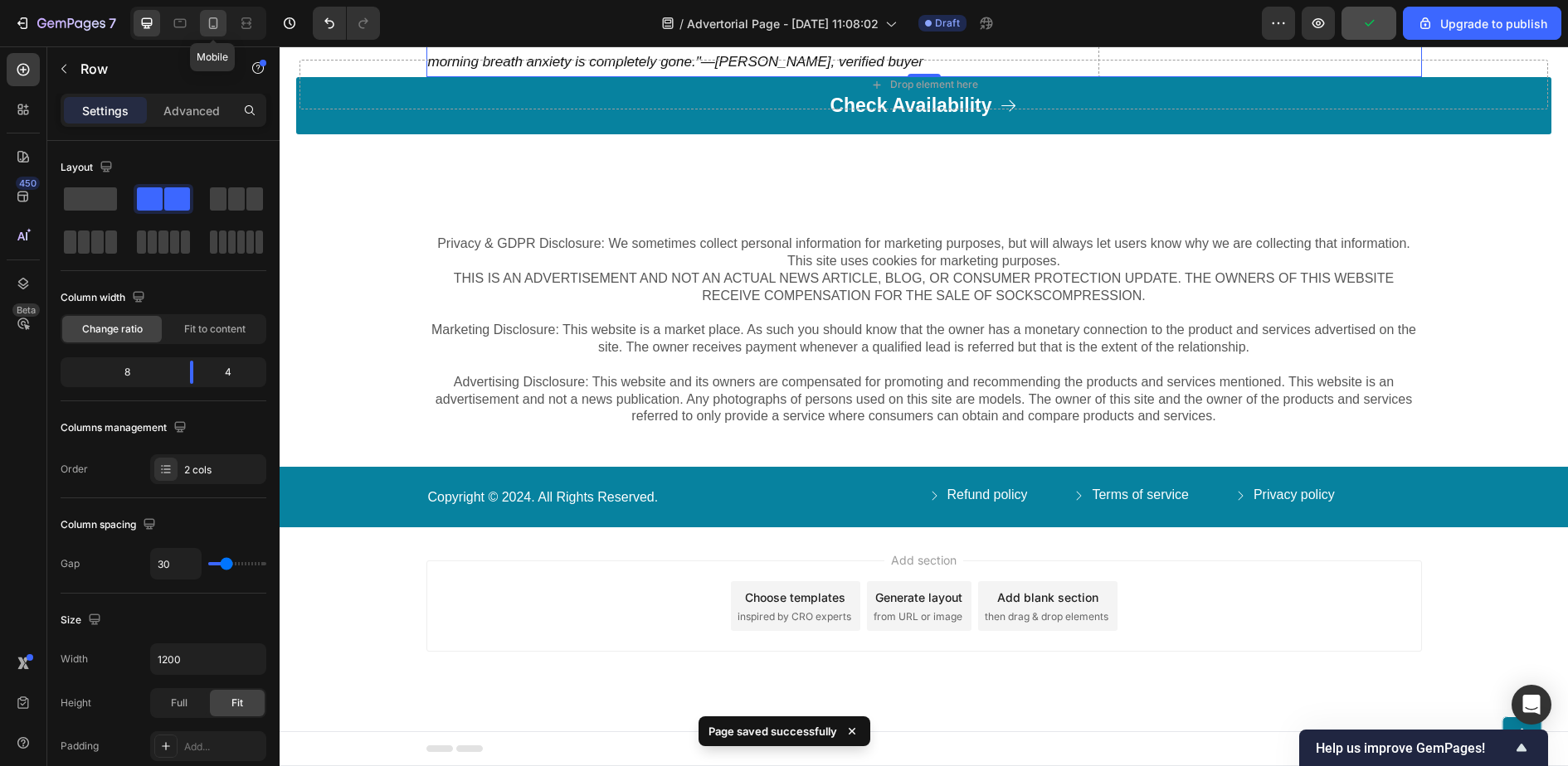
click at [214, 23] on icon at bounding box center [213, 23] width 17 height 17
type input "0"
type input "100%"
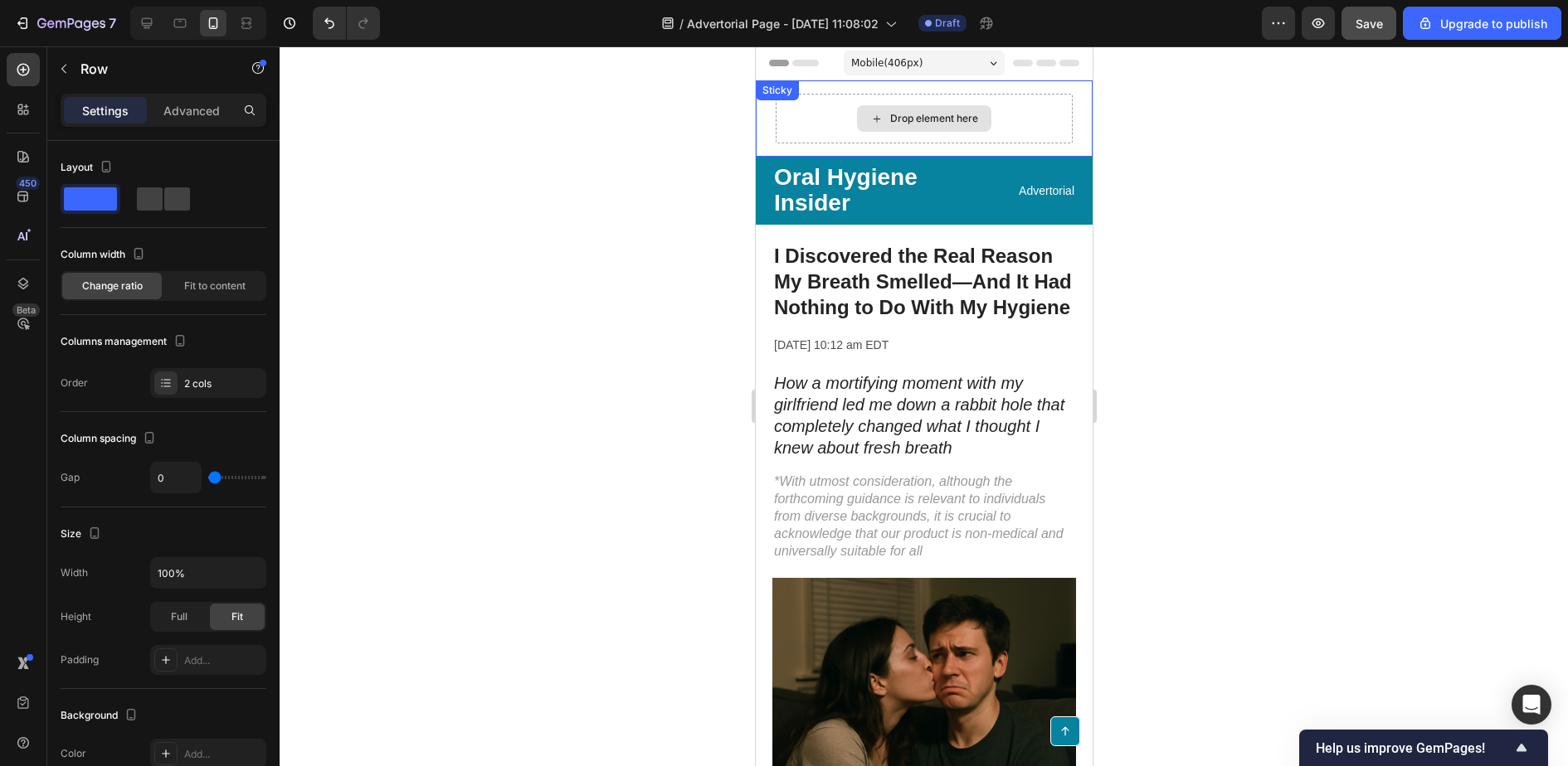
click at [1054, 123] on div "Drop element here" at bounding box center [924, 118] width 297 height 50
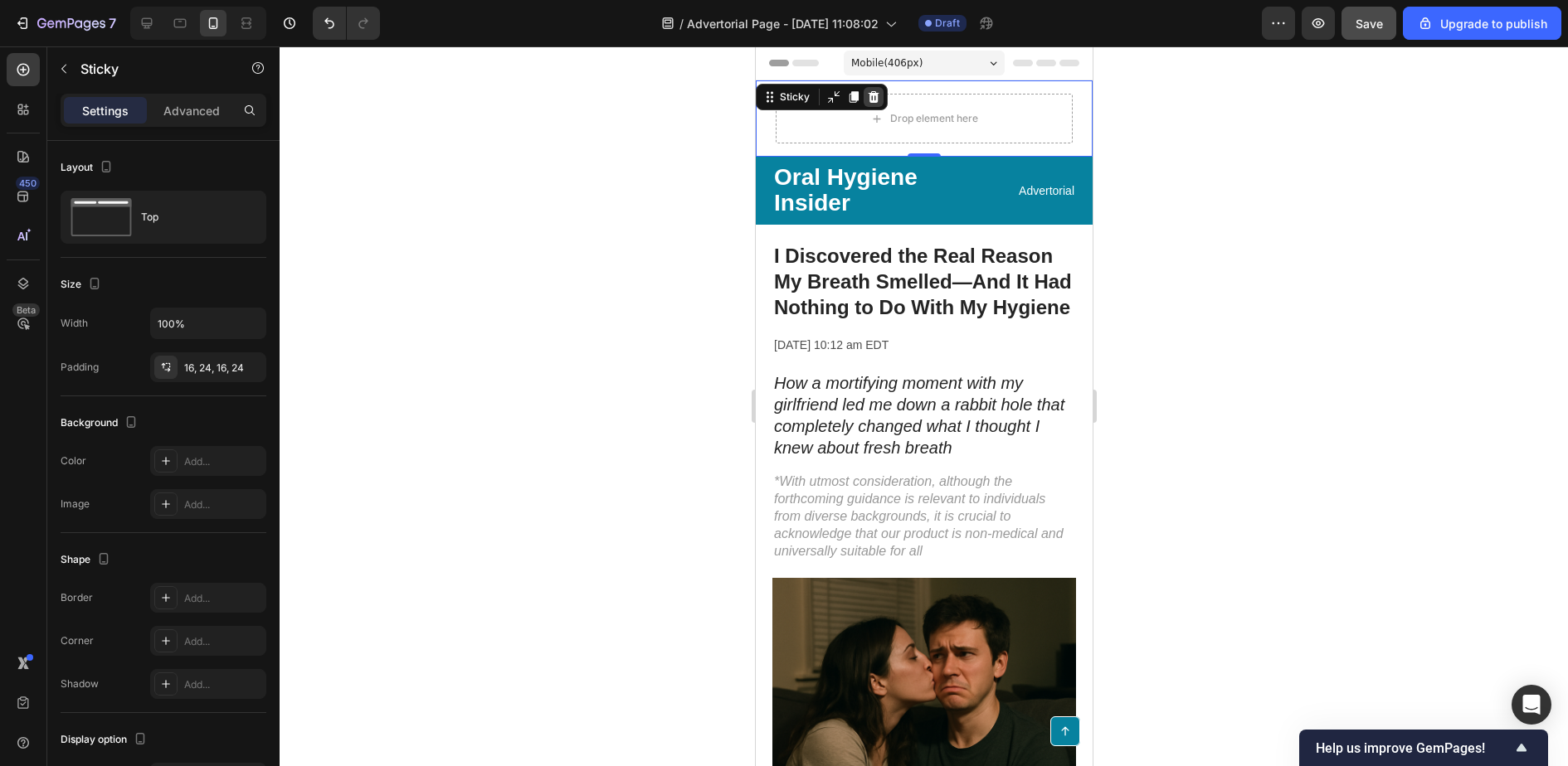
click at [876, 94] on icon at bounding box center [873, 97] width 14 height 14
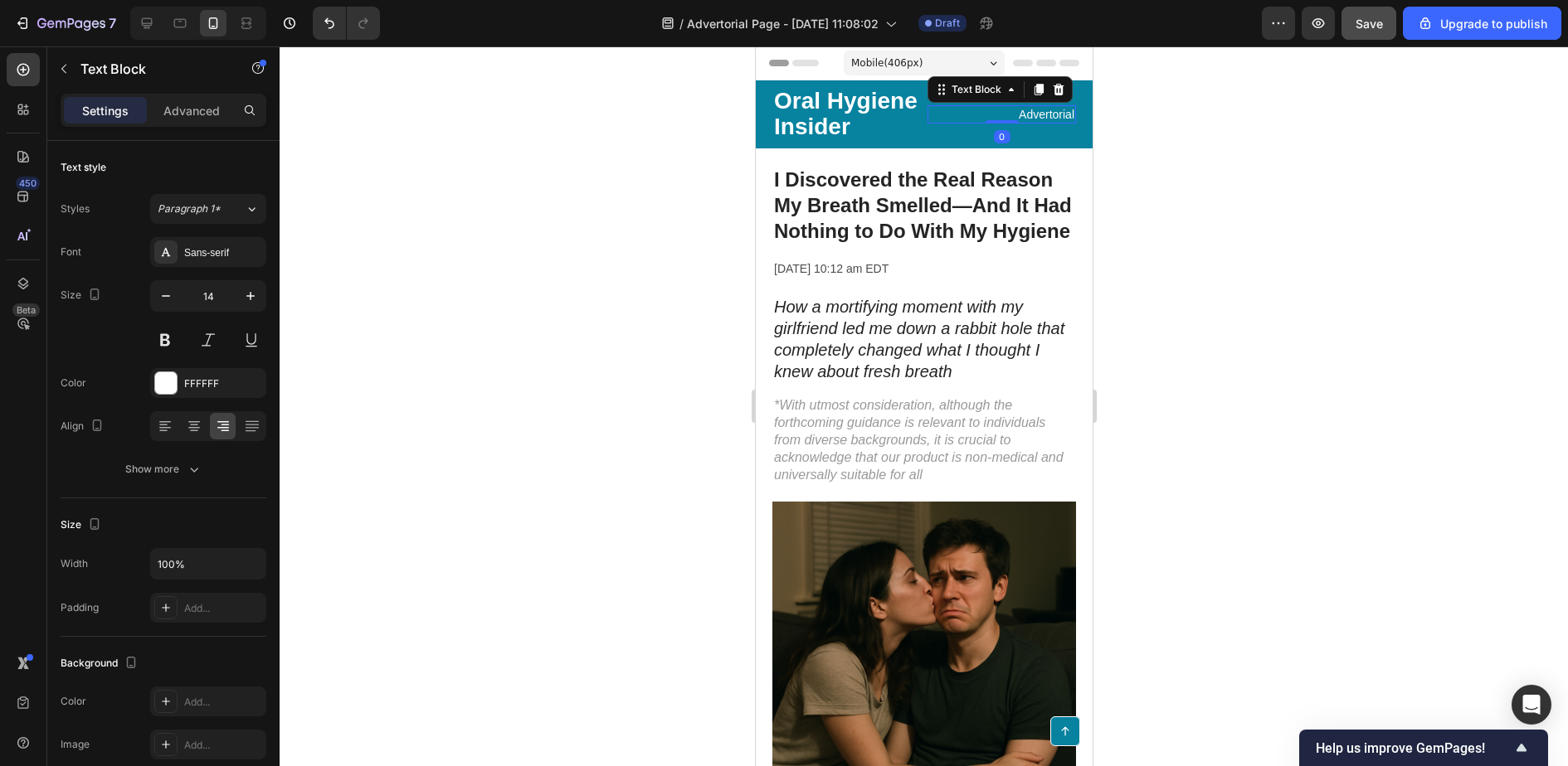
click at [1059, 109] on p "Advertorial" at bounding box center [1001, 114] width 145 height 15
click at [1062, 81] on div at bounding box center [1058, 89] width 20 height 20
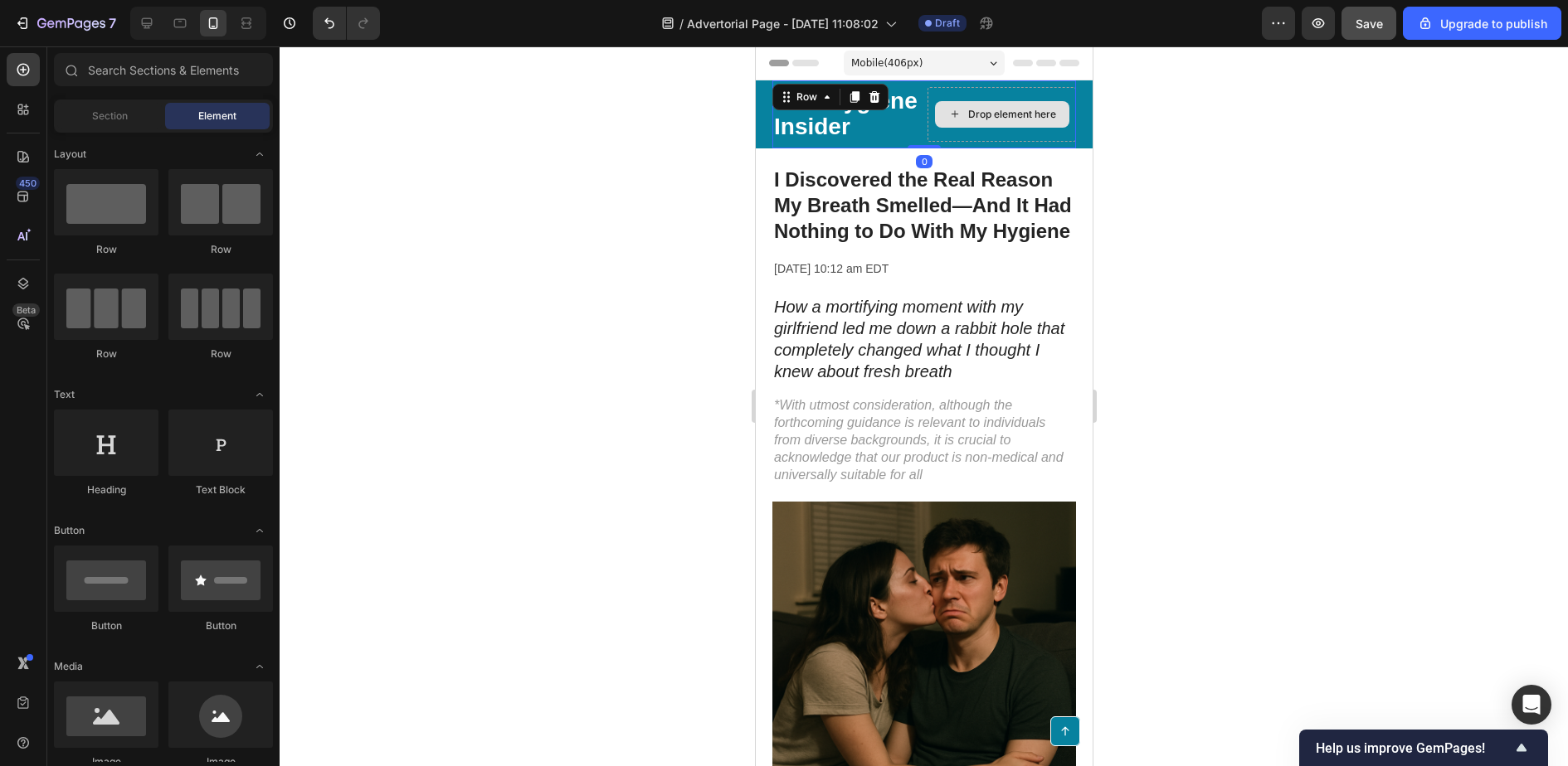
click at [1030, 131] on div "Drop element here" at bounding box center [1000, 115] width 148 height 55
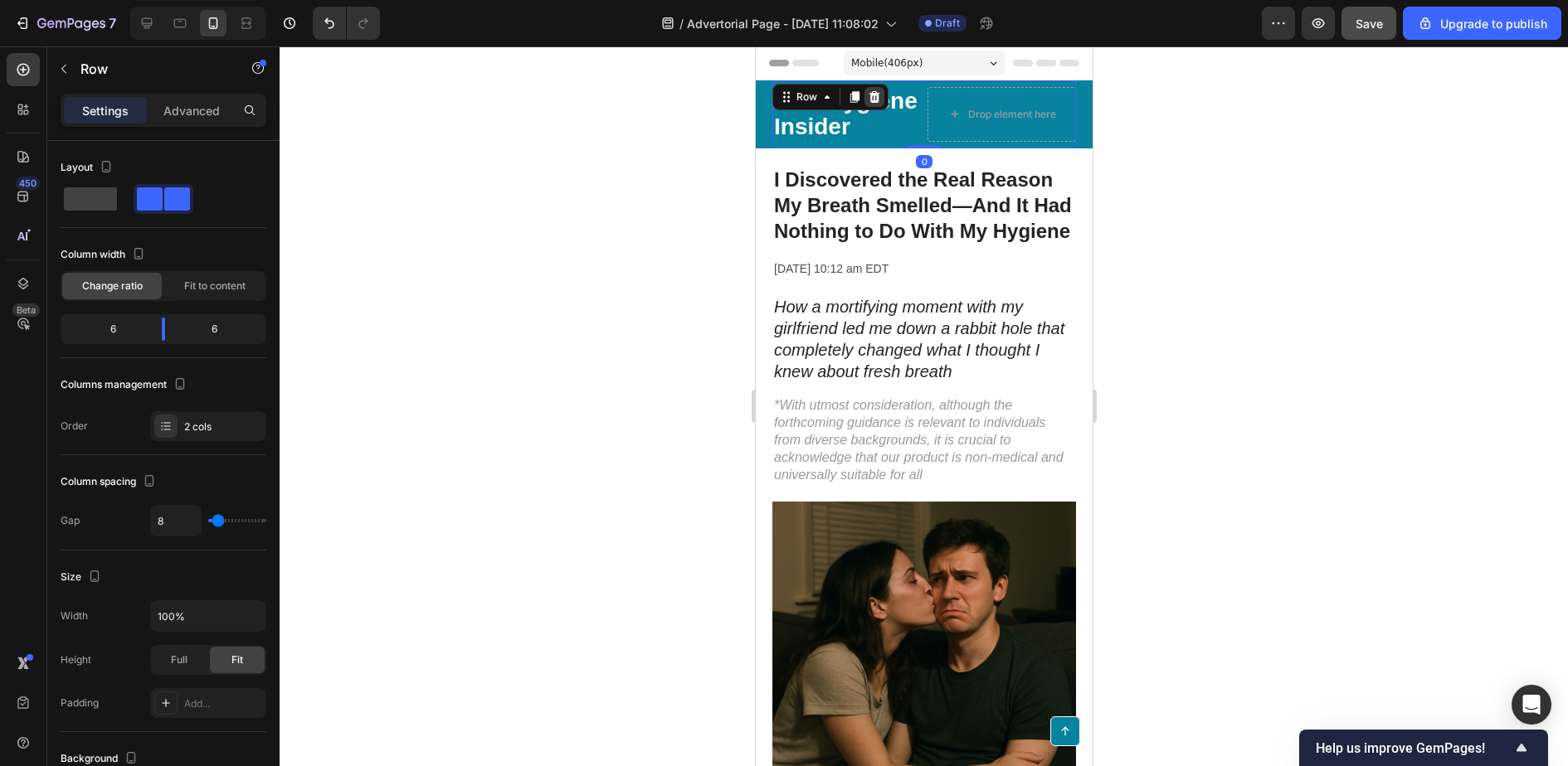
click at [875, 99] on icon at bounding box center [873, 97] width 11 height 12
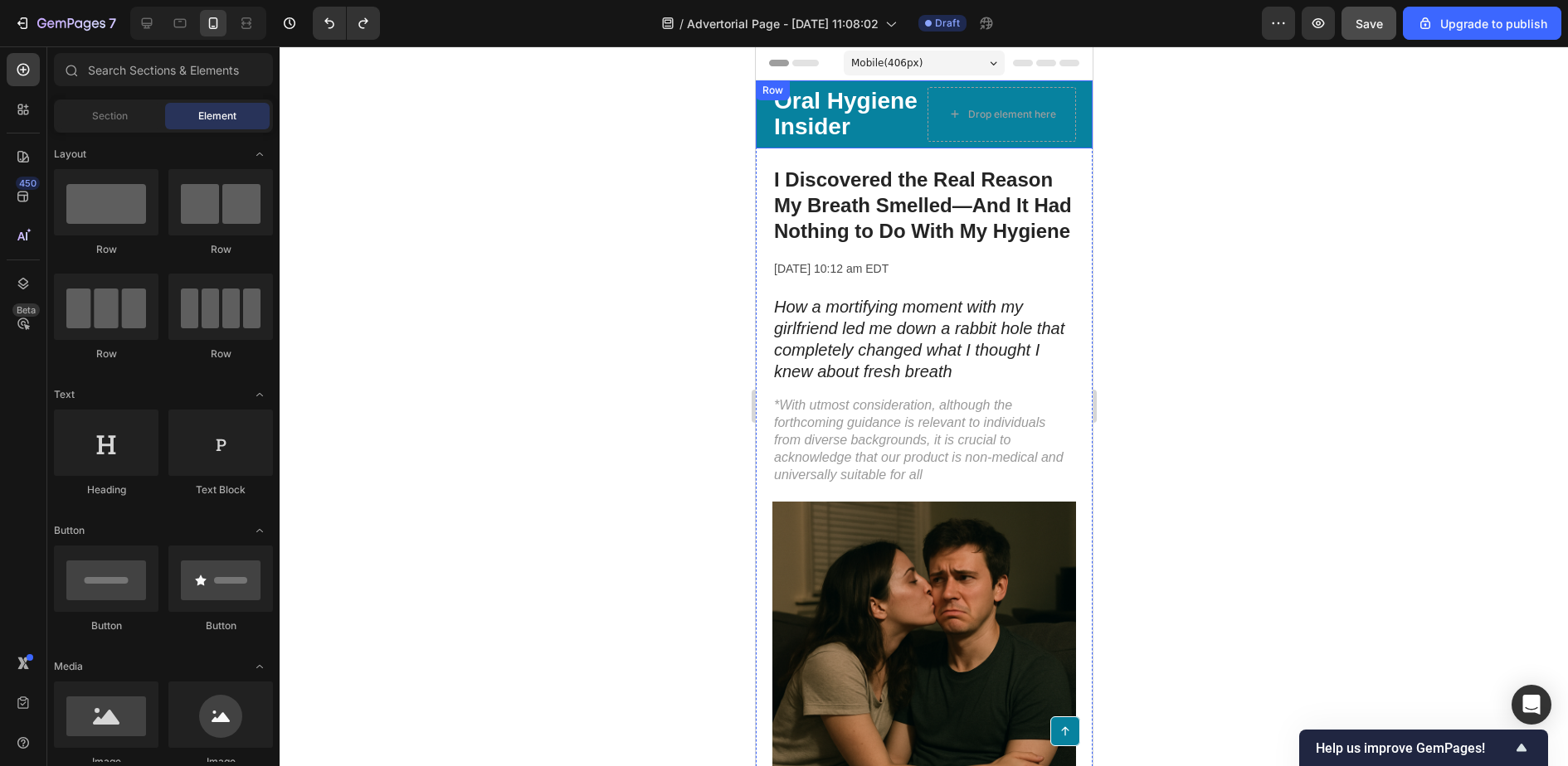
click at [1078, 120] on div "Oral Hygiene Insider Text Block Drop element here Row Row" at bounding box center [924, 114] width 337 height 68
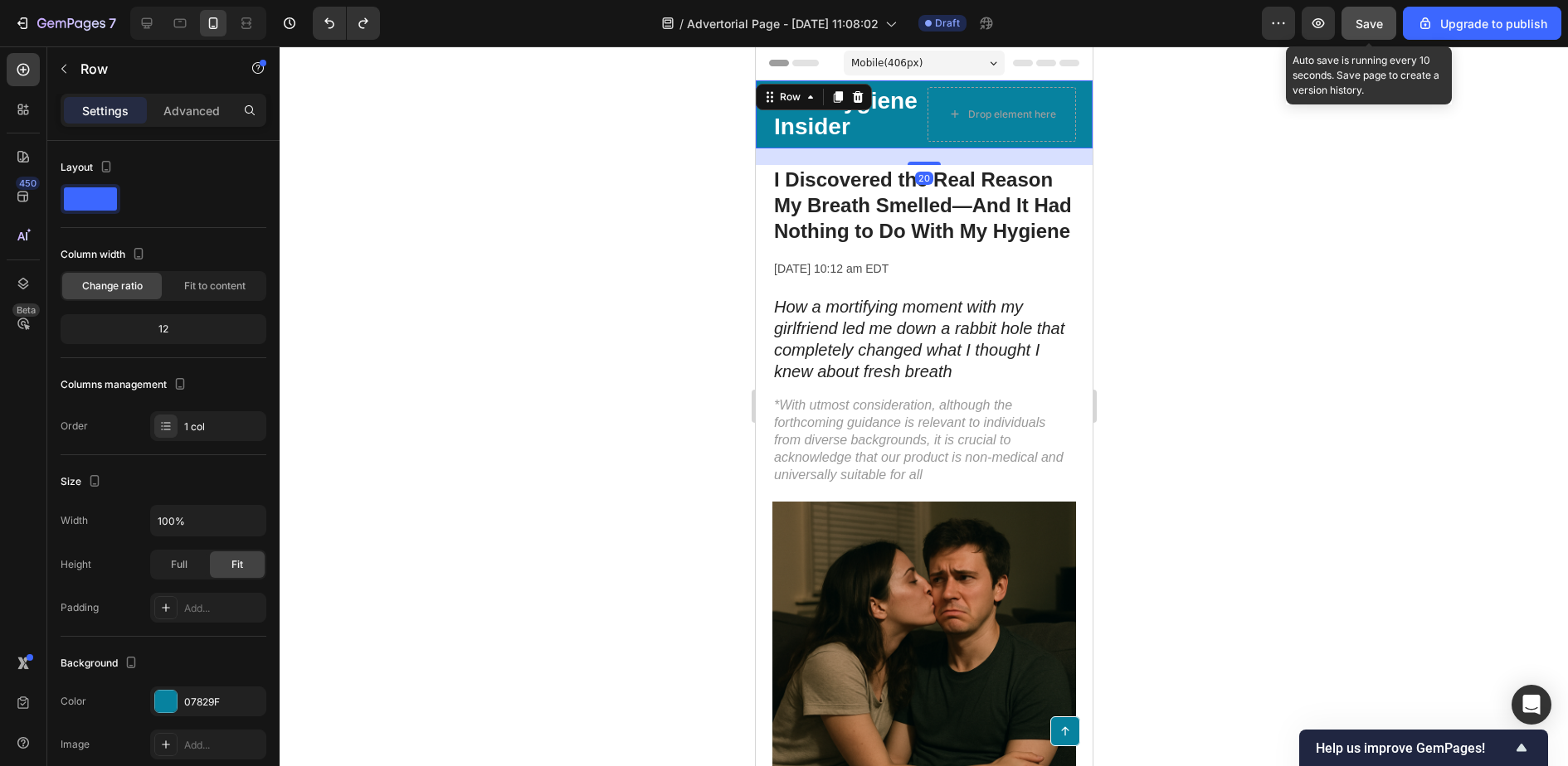
click at [1374, 26] on span "Save" at bounding box center [1370, 24] width 28 height 14
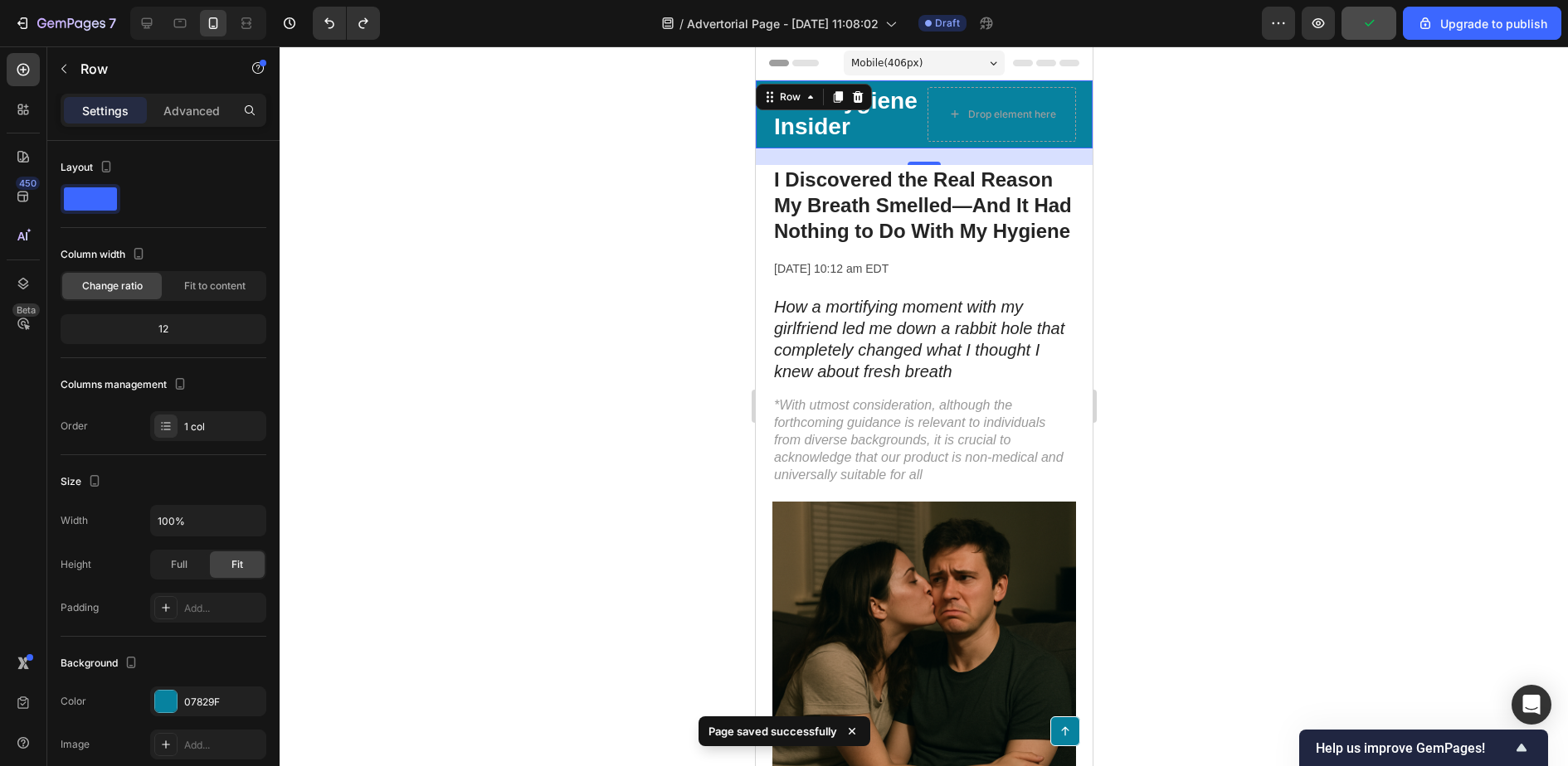
click at [1219, 132] on div at bounding box center [924, 406] width 1289 height 720
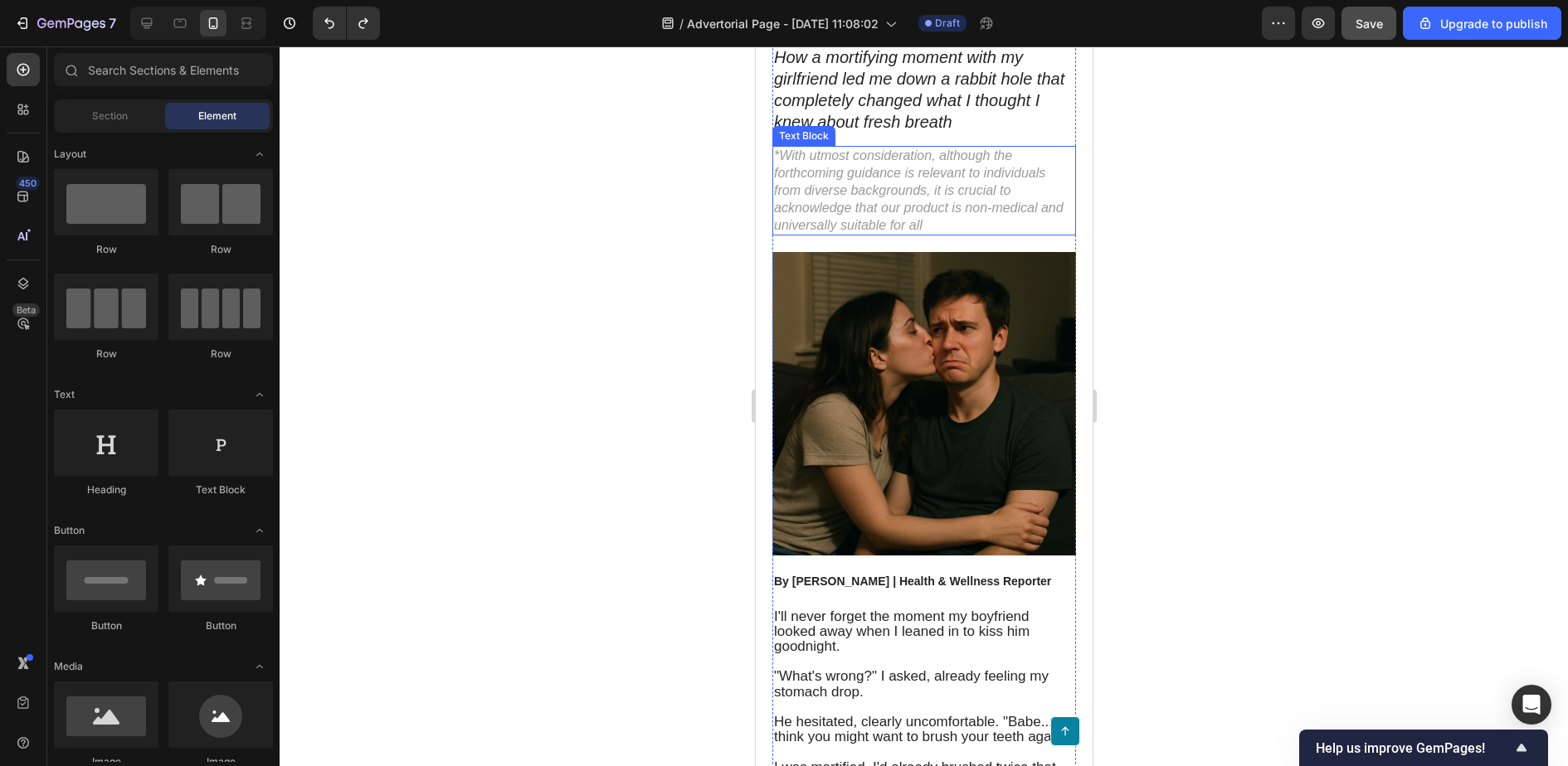
scroll to position [253, 0]
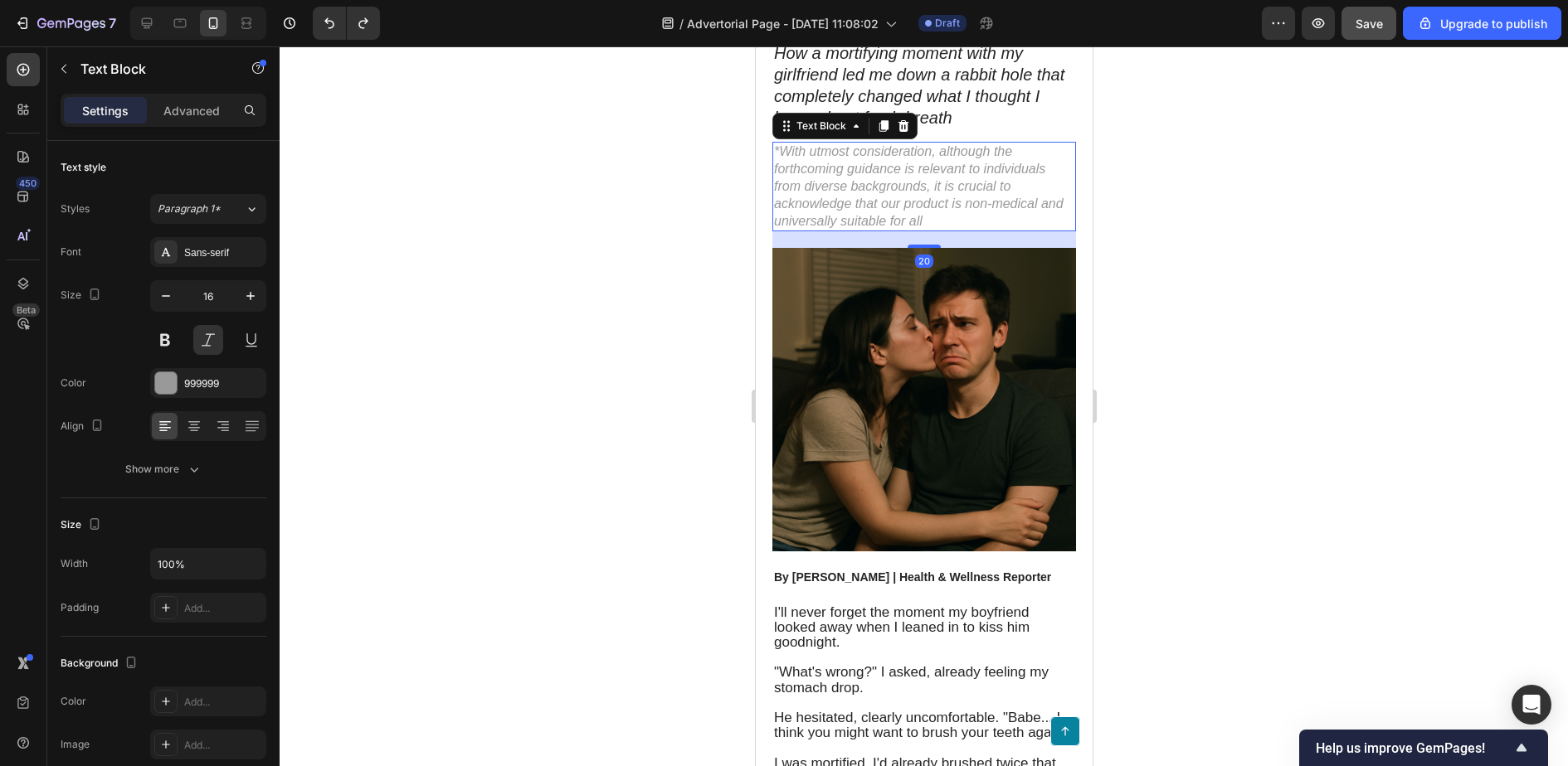
click at [1006, 214] on p "*With utmost consideration, although the forthcoming guidance is relevant to in…" at bounding box center [924, 187] width 301 height 86
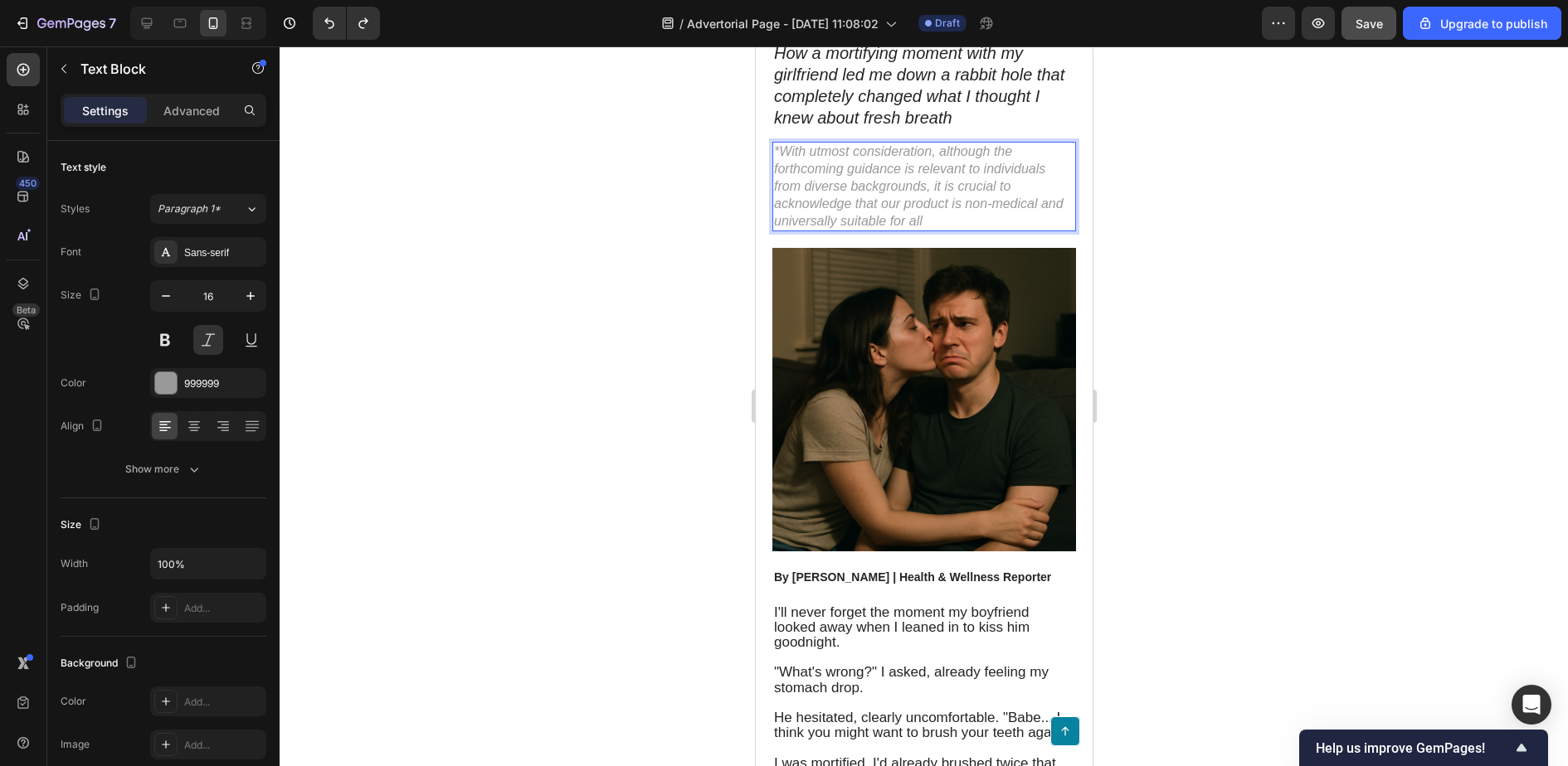
click at [991, 205] on p "*With utmost consideration, although the forthcoming guidance is relevant to in…" at bounding box center [924, 187] width 301 height 86
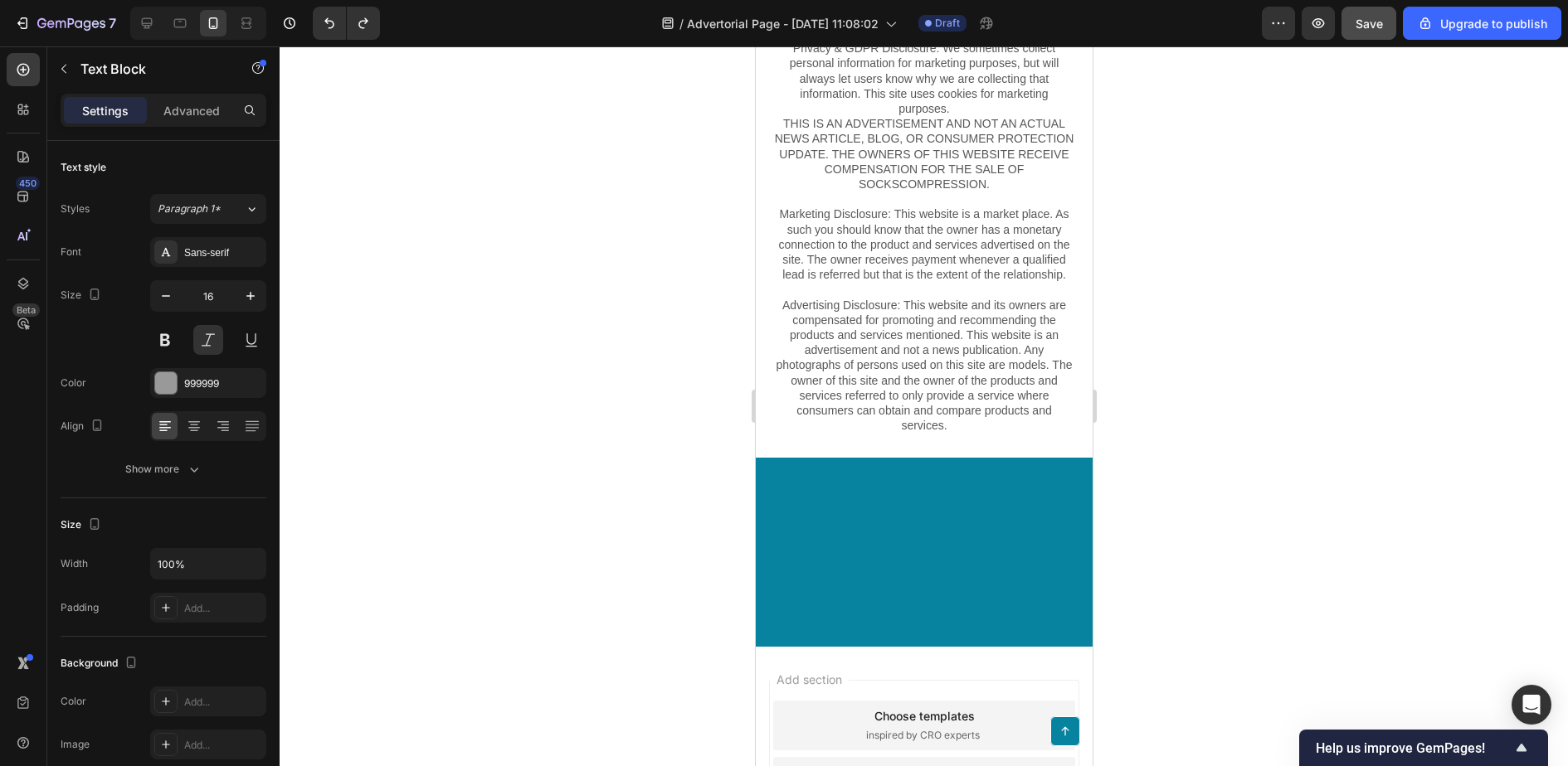
scroll to position [9469, 0]
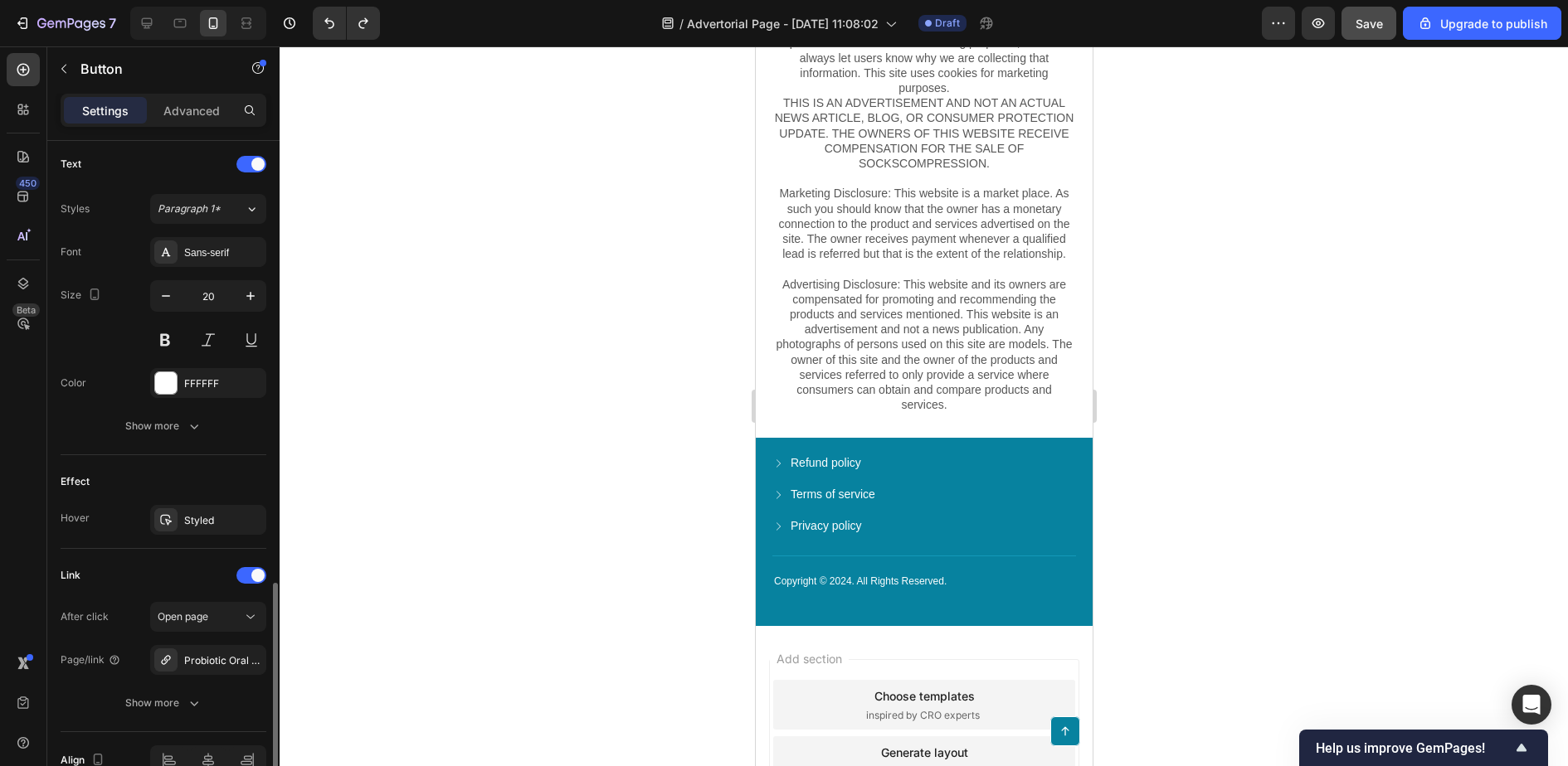
scroll to position [771, 0]
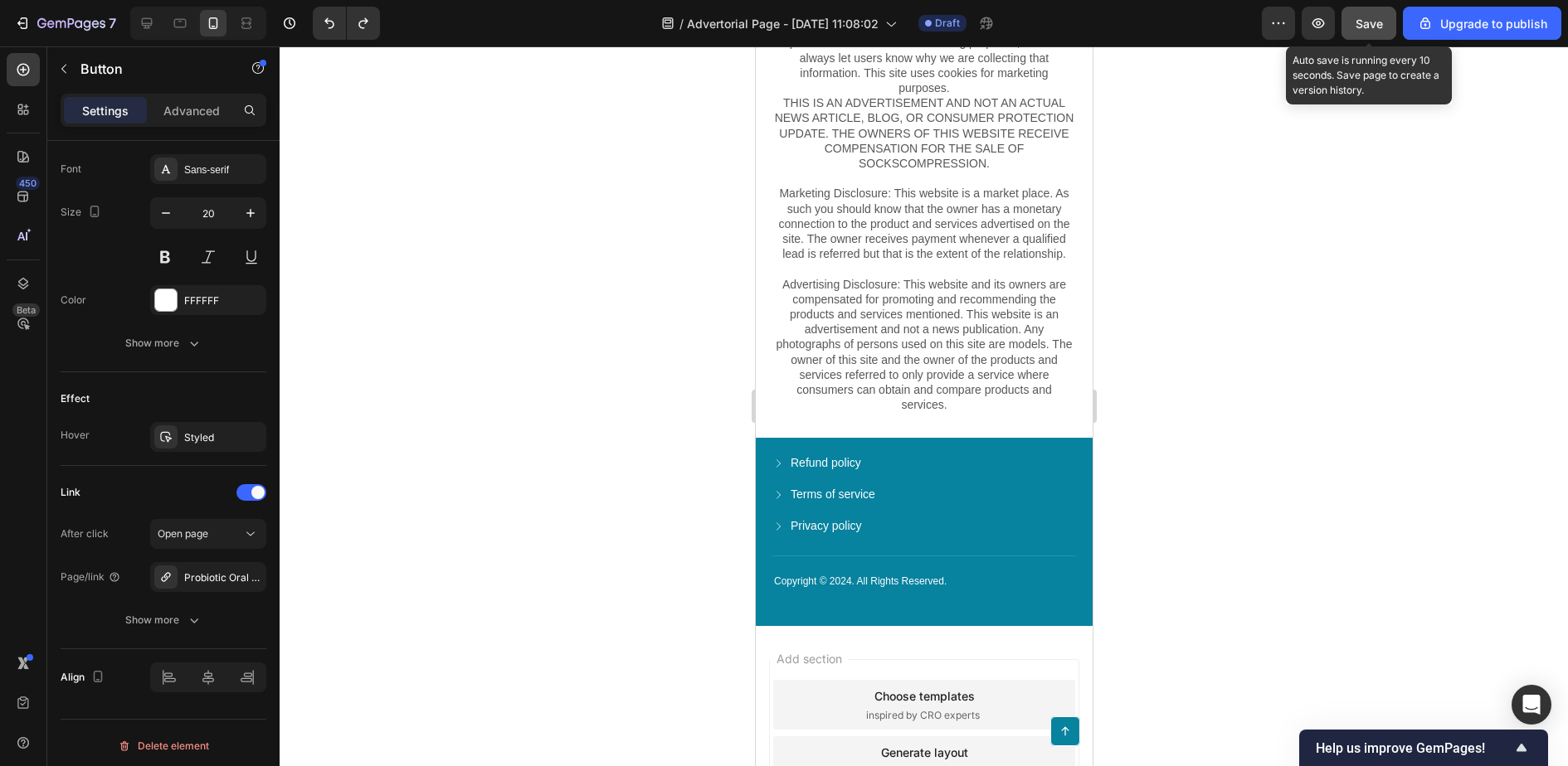
click at [1360, 22] on span "Save" at bounding box center [1370, 24] width 28 height 14
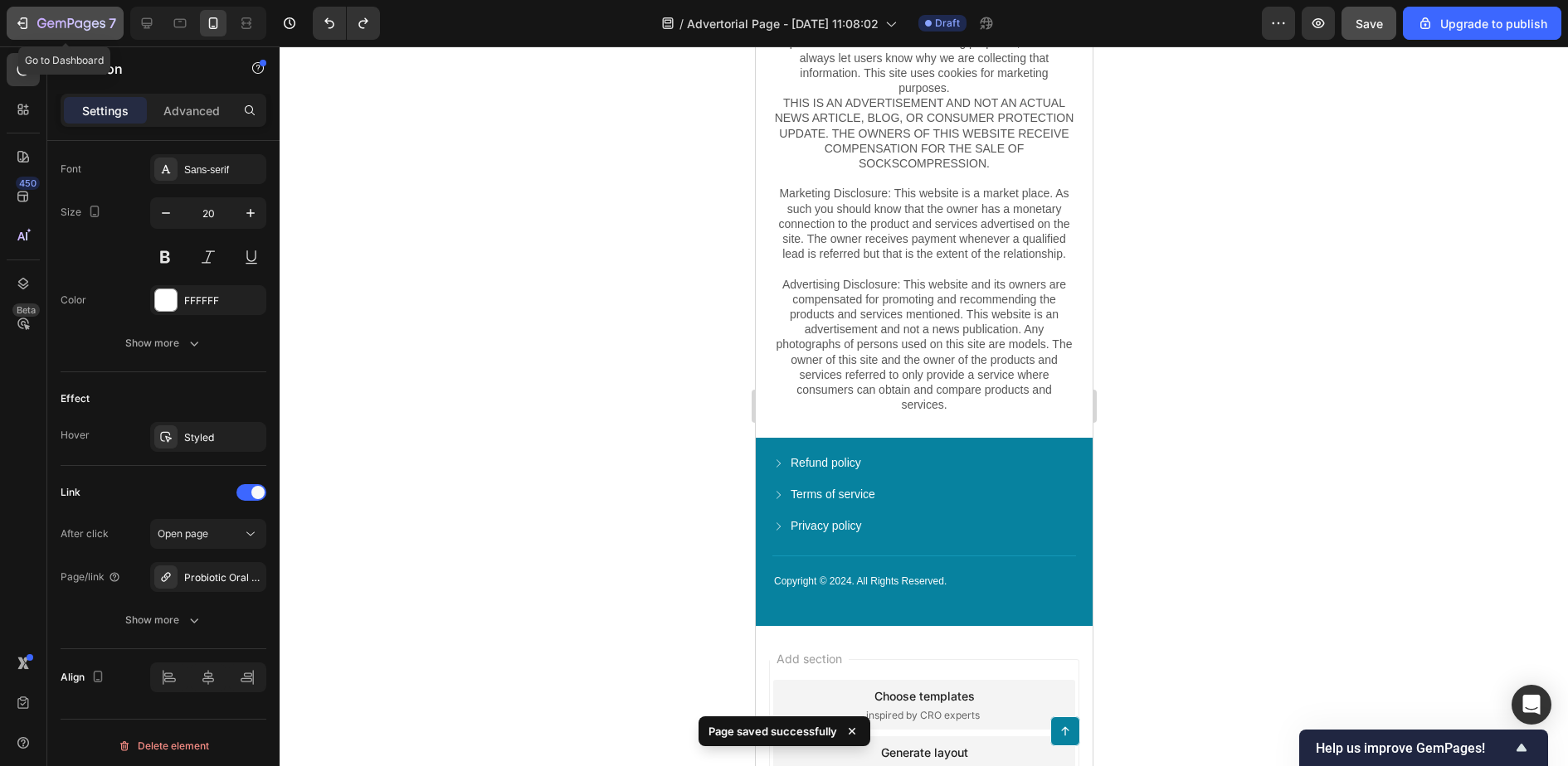
click at [19, 19] on icon "button" at bounding box center [22, 23] width 17 height 17
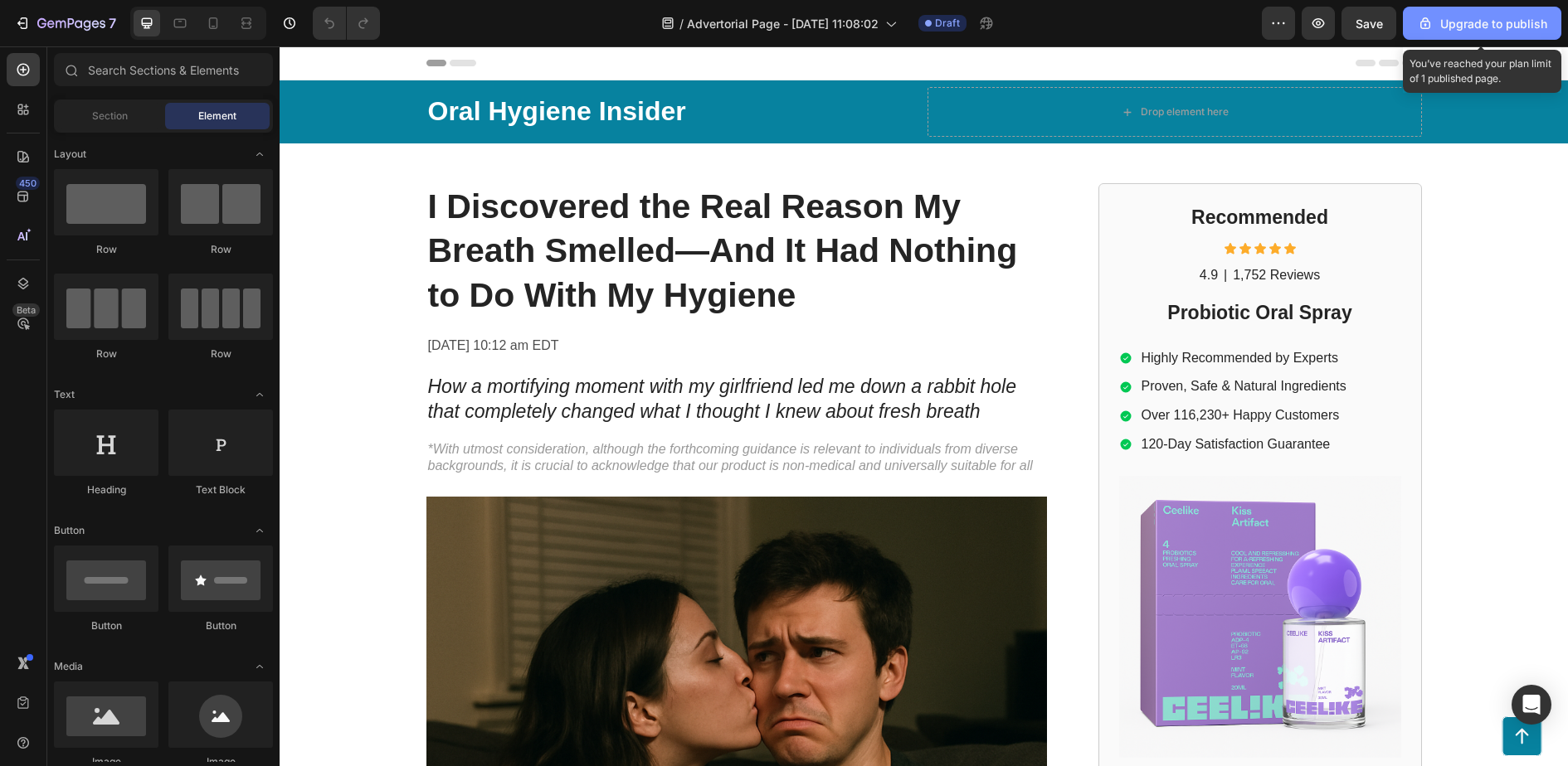
click at [1482, 10] on button "Upgrade to publish" at bounding box center [1482, 24] width 158 height 33
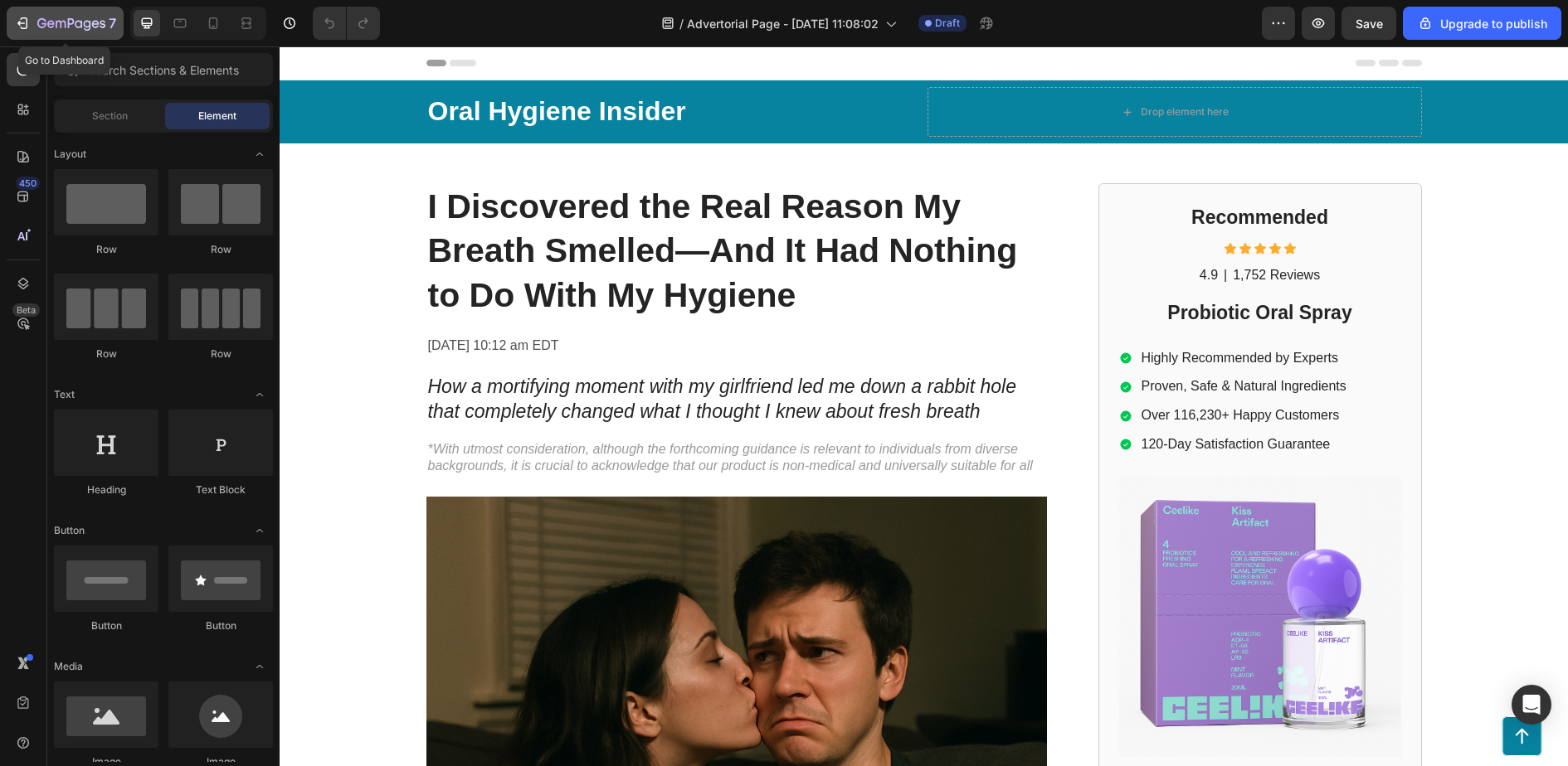
click at [29, 34] on button "7" at bounding box center [65, 24] width 117 height 33
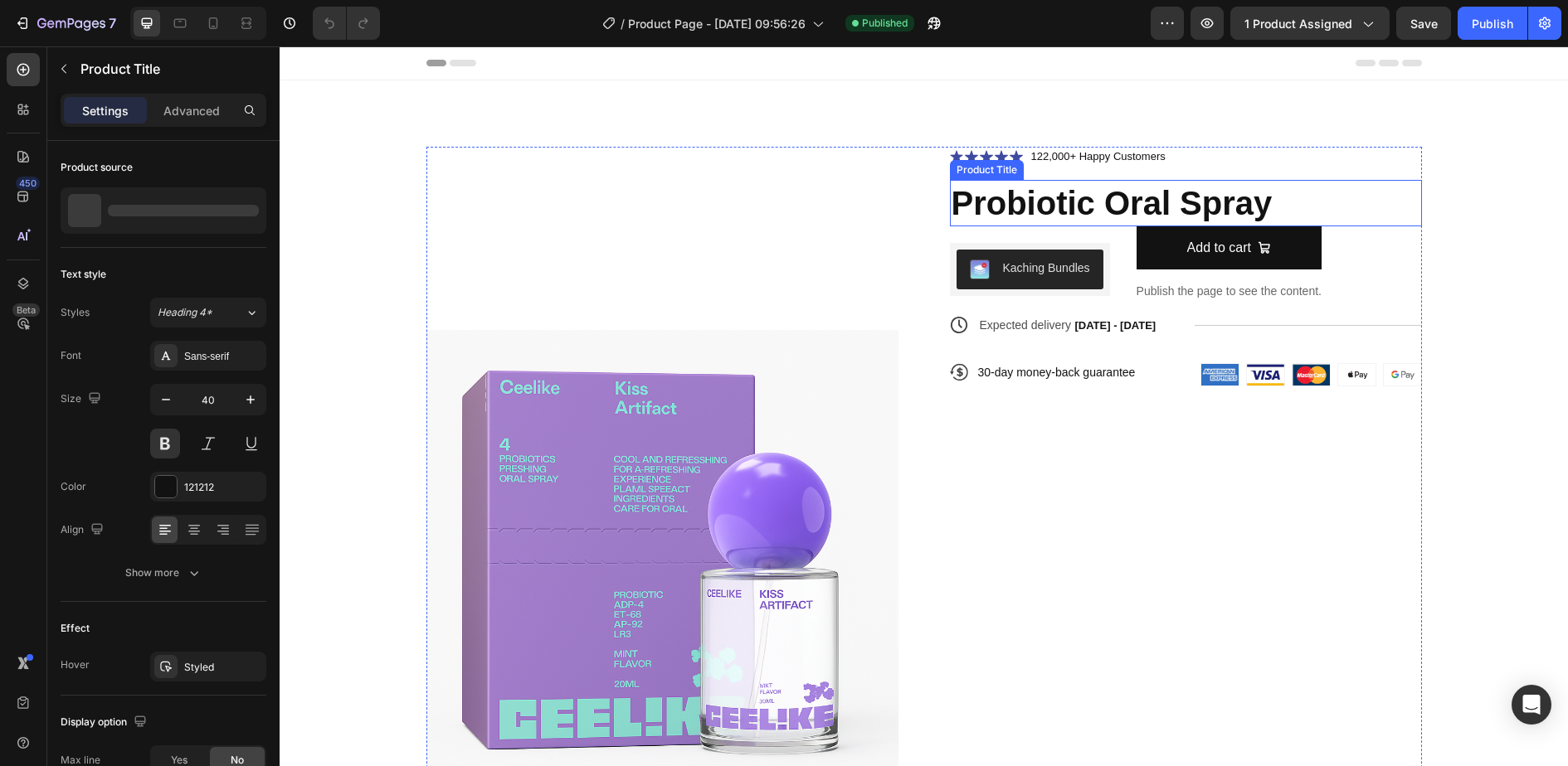
click at [1082, 201] on h1 "Probiotic Oral Spray" at bounding box center [1186, 202] width 473 height 46
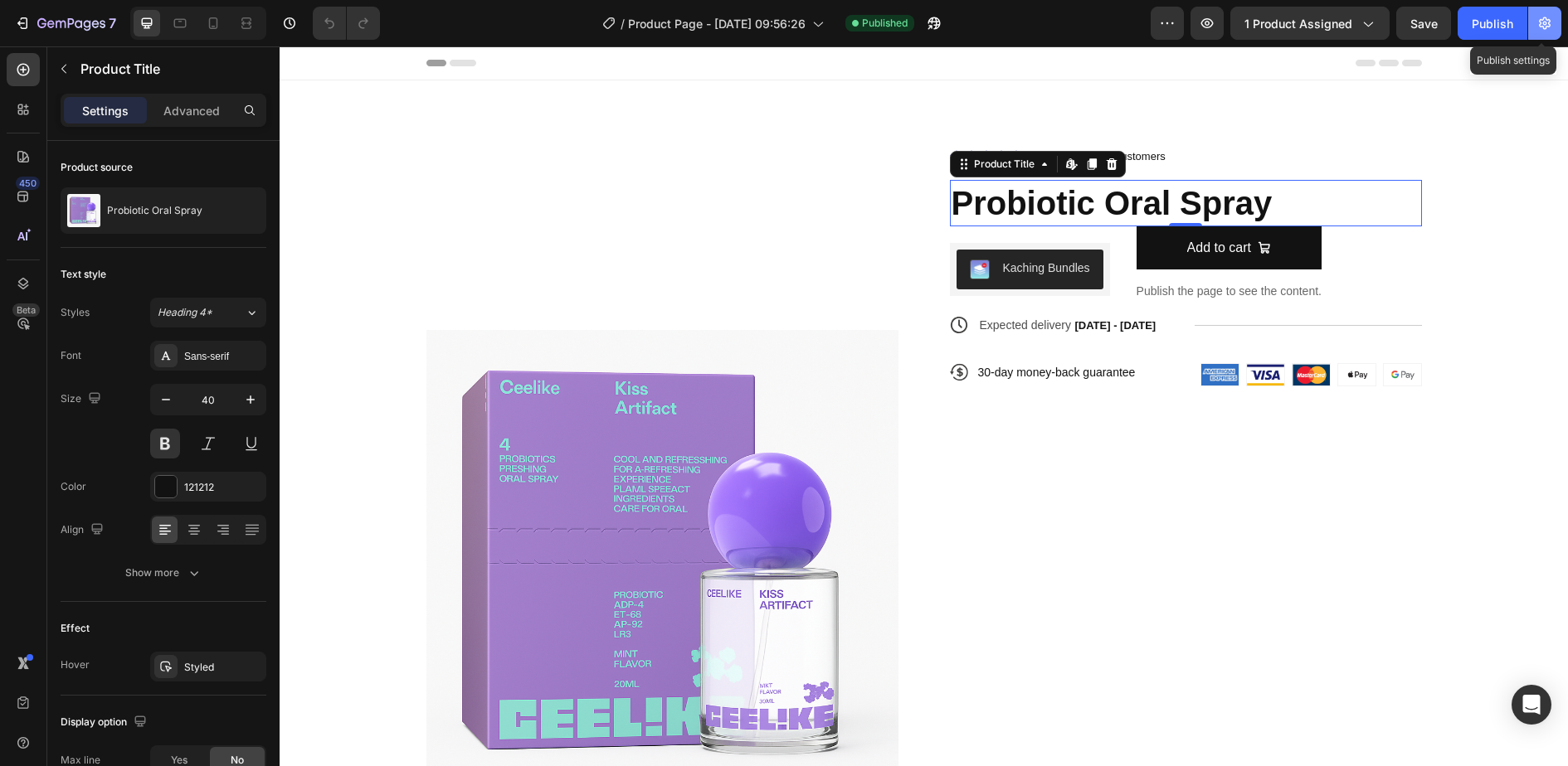
click at [1545, 29] on icon "button" at bounding box center [1544, 23] width 17 height 17
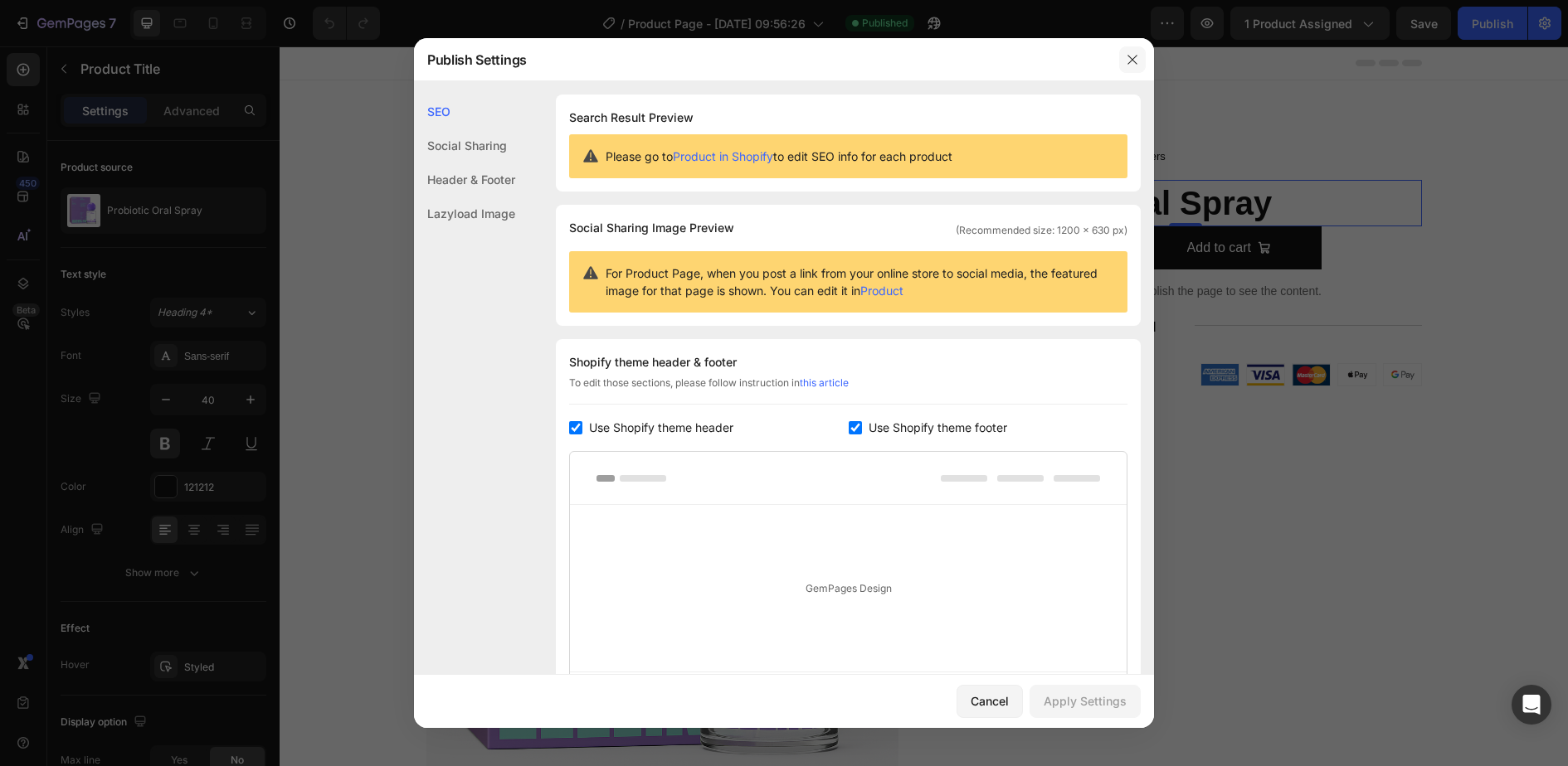
click at [1140, 61] on button "button" at bounding box center [1132, 59] width 27 height 27
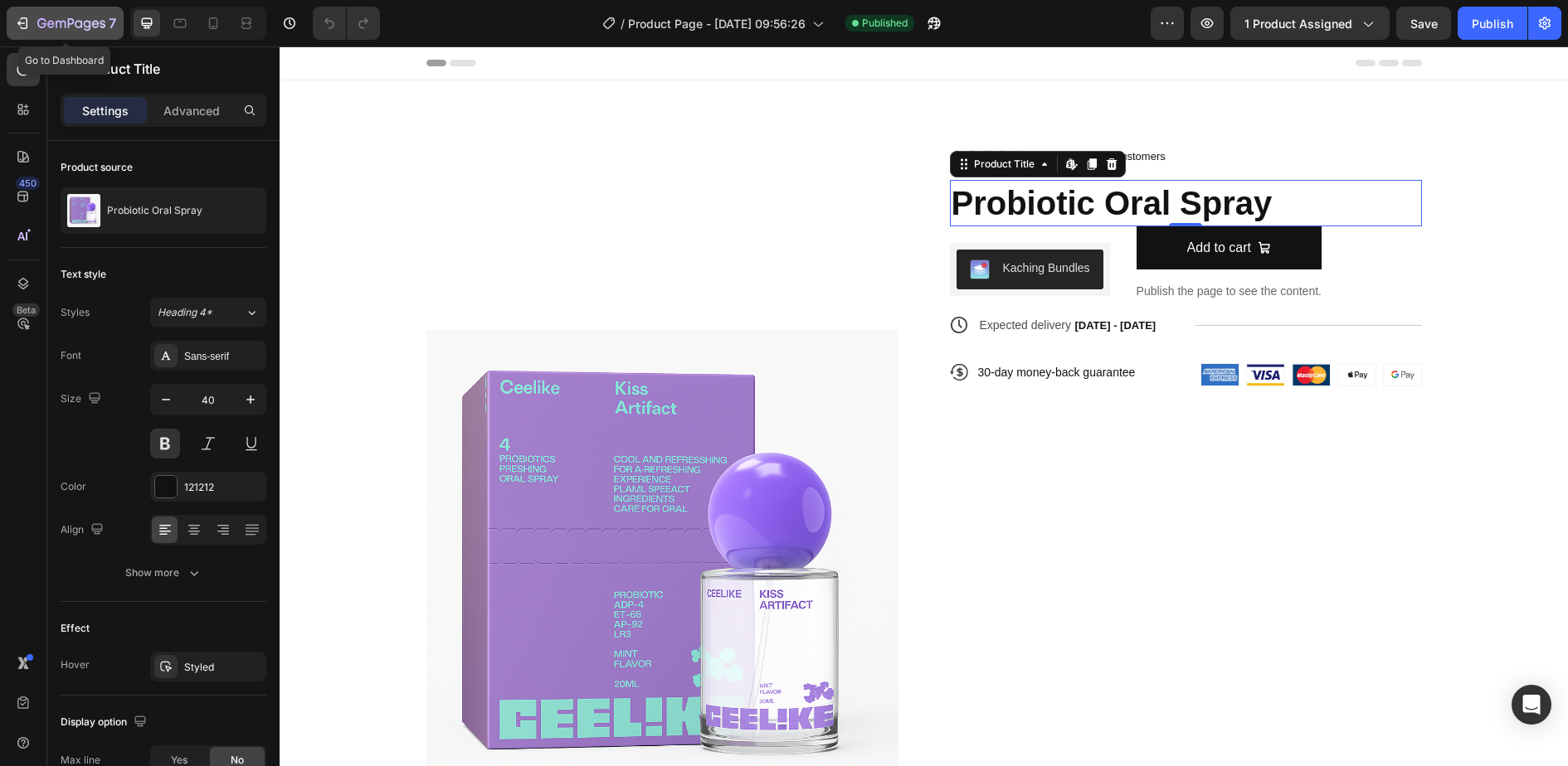
click at [20, 25] on icon "button" at bounding box center [22, 23] width 8 height 5
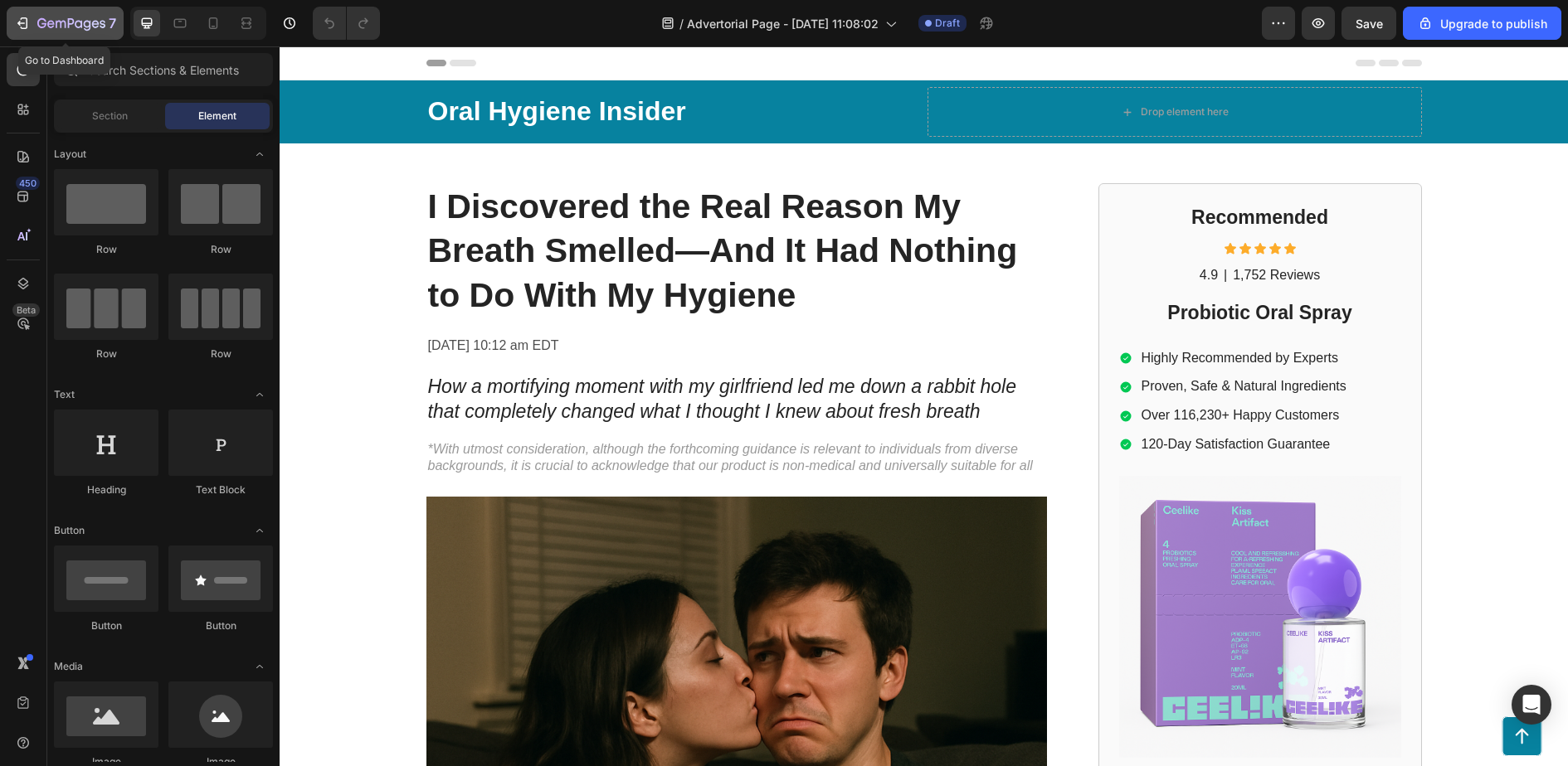
click at [14, 33] on div "7" at bounding box center [65, 24] width 102 height 20
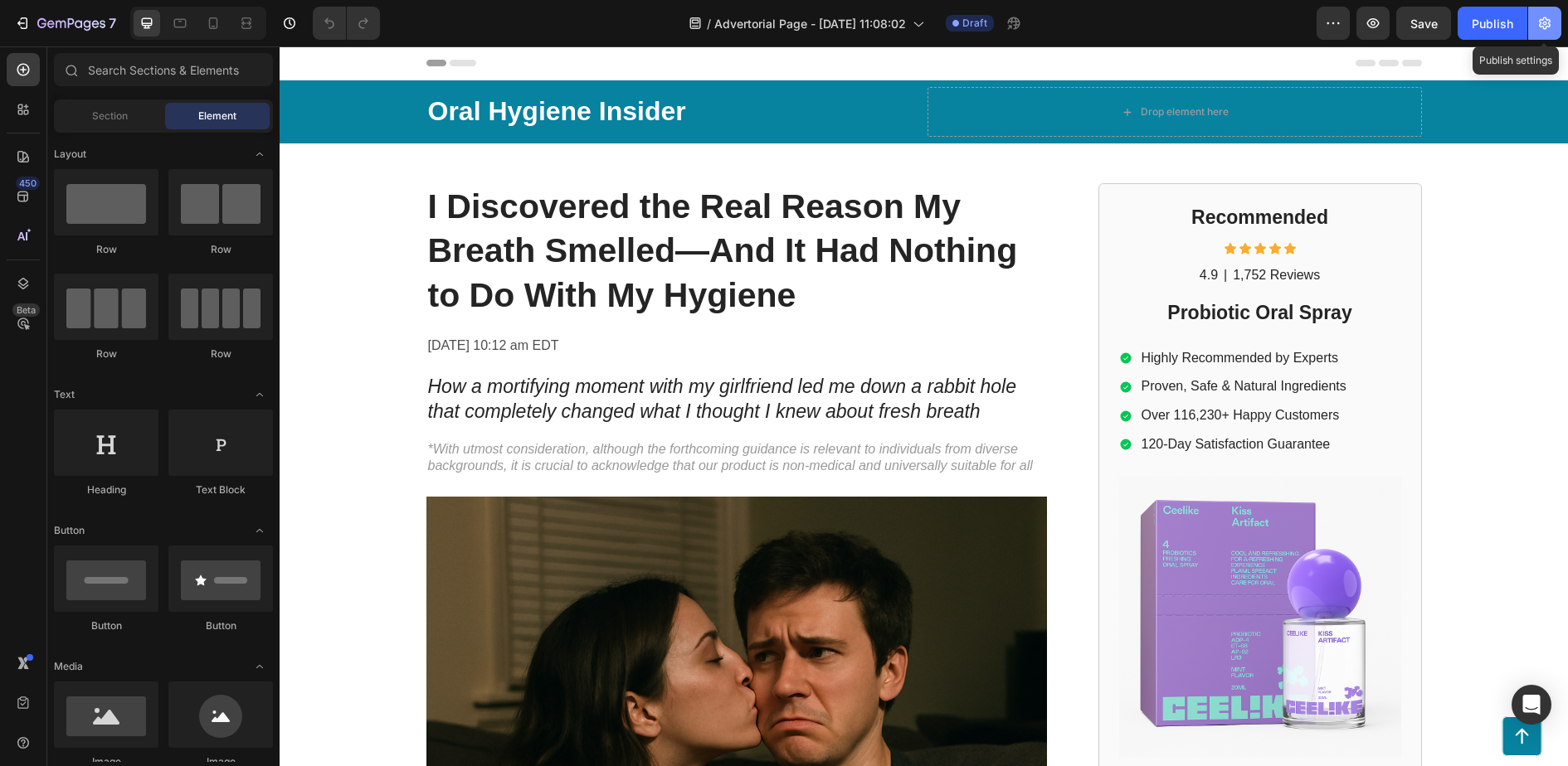
click at [1540, 25] on icon "button" at bounding box center [1545, 24] width 12 height 13
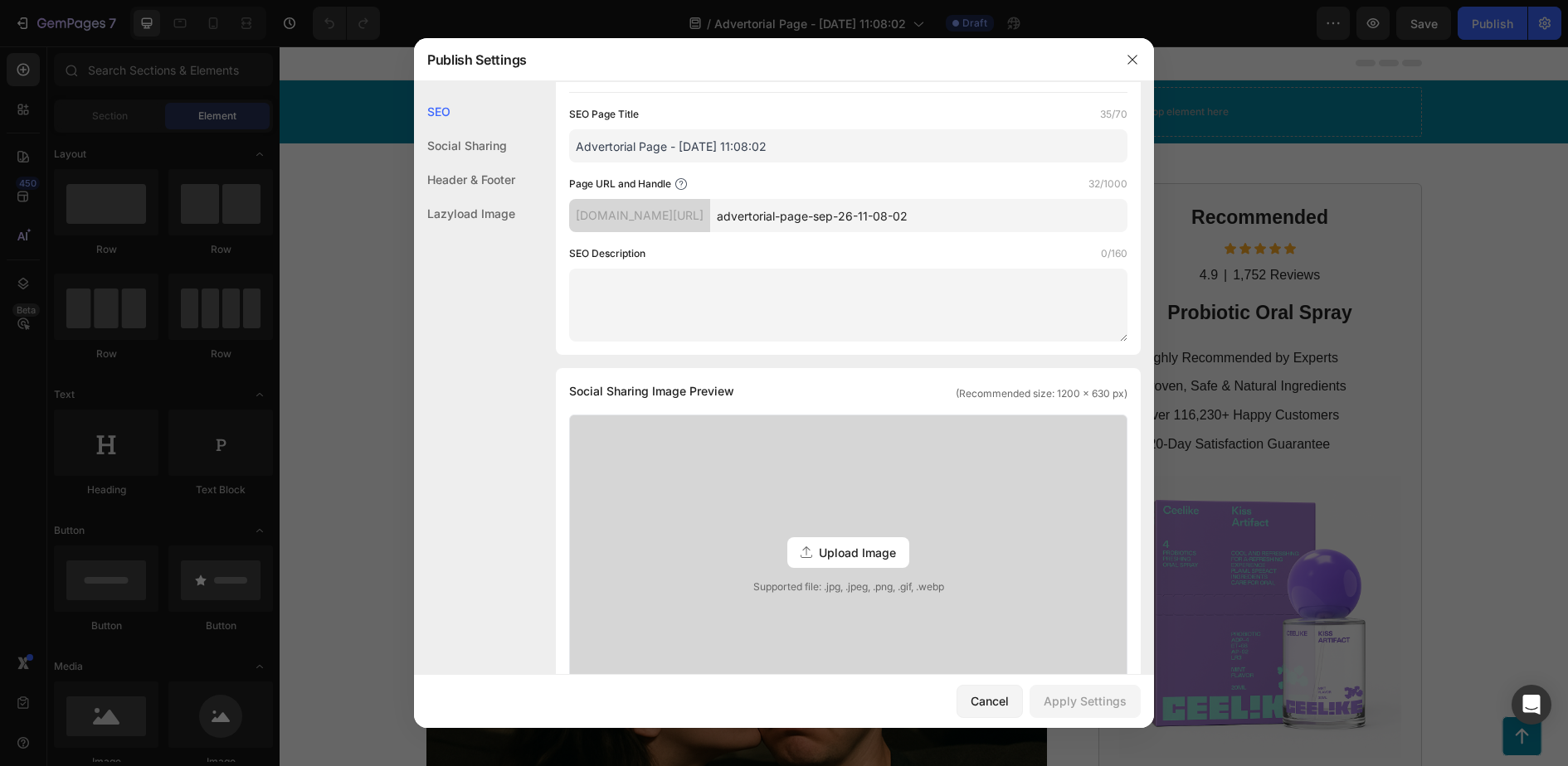
scroll to position [114, 0]
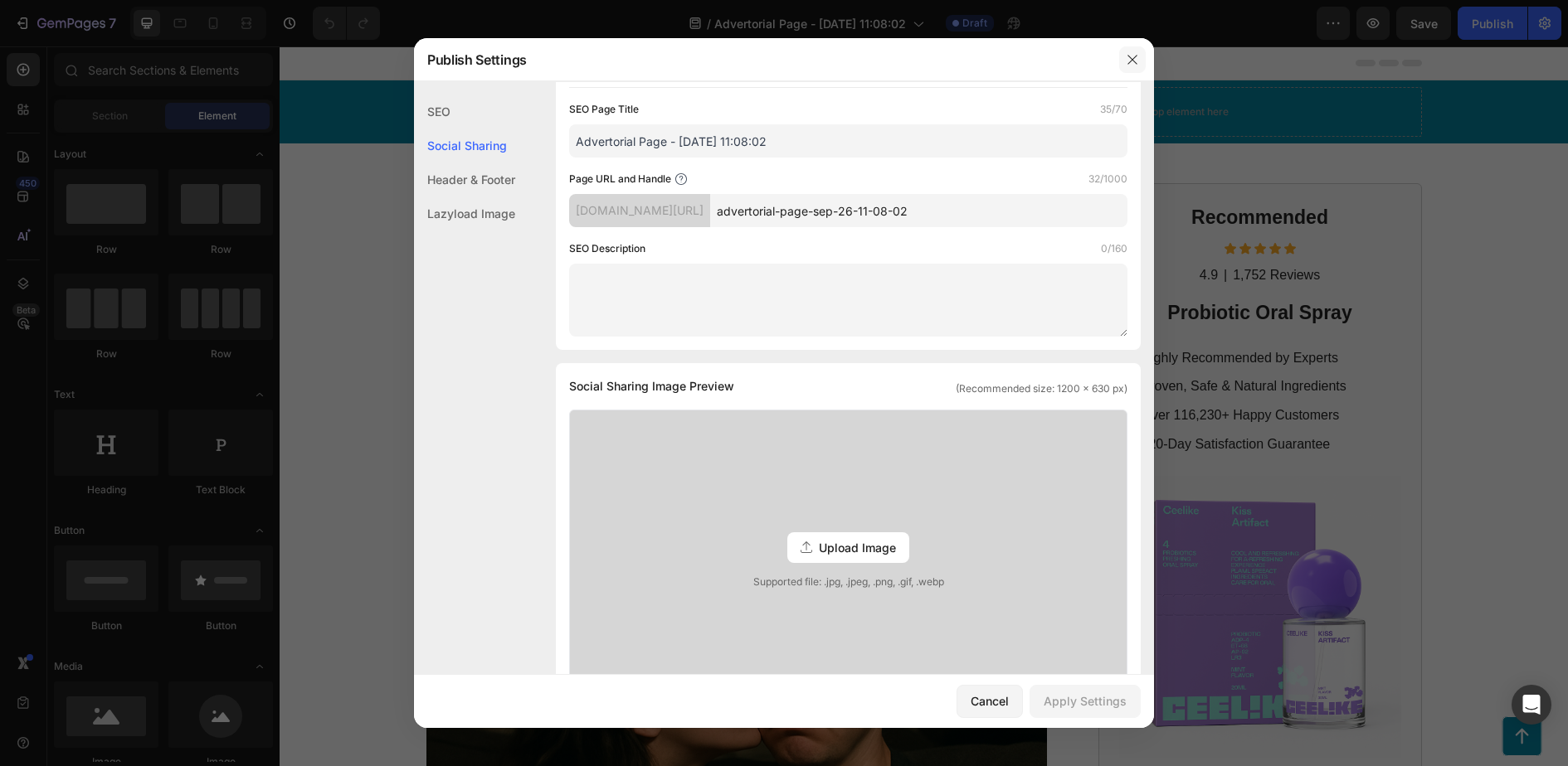
click at [1135, 55] on icon "button" at bounding box center [1133, 60] width 14 height 14
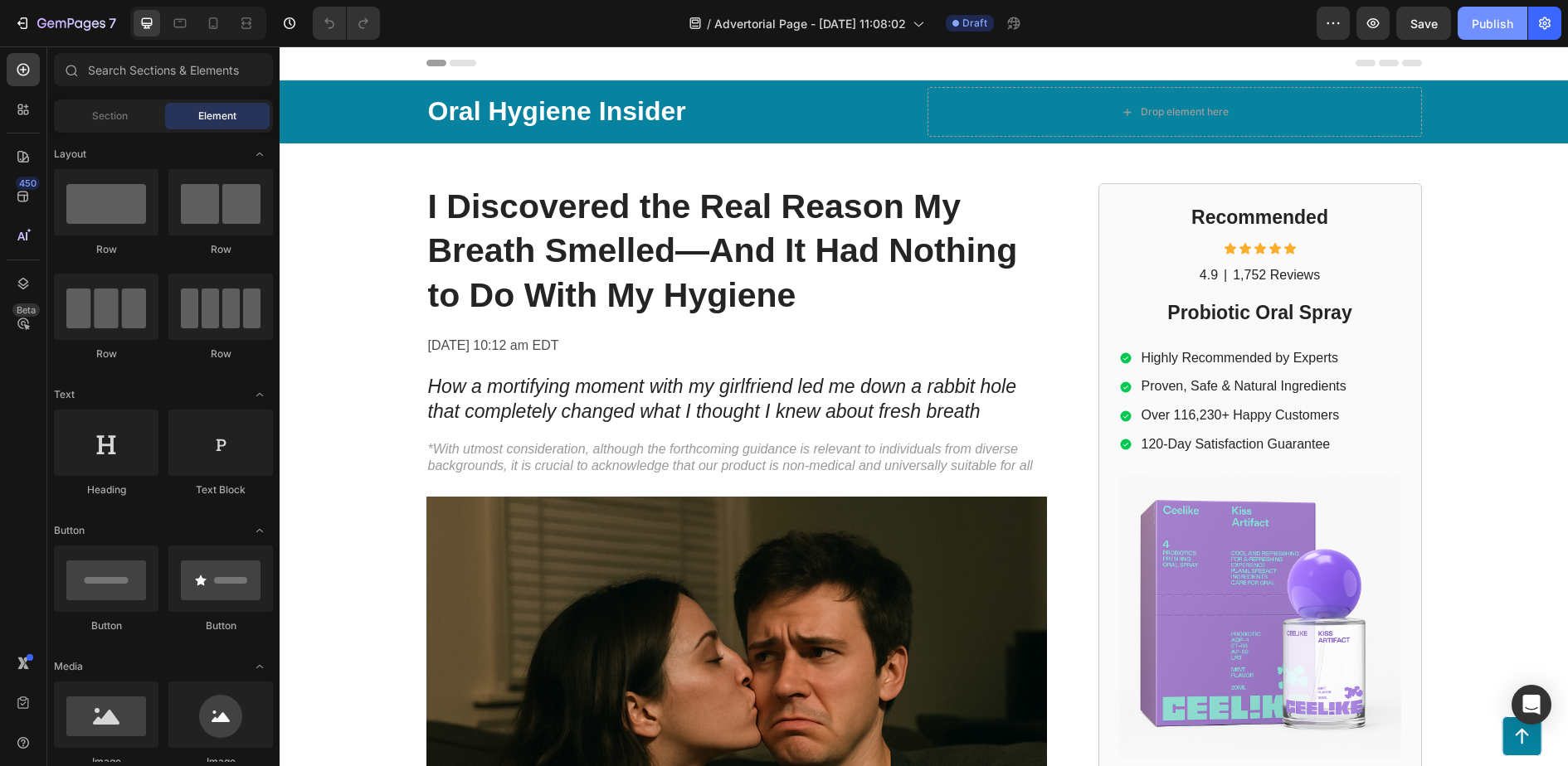
click at [1484, 18] on div "Publish" at bounding box center [1492, 24] width 41 height 18
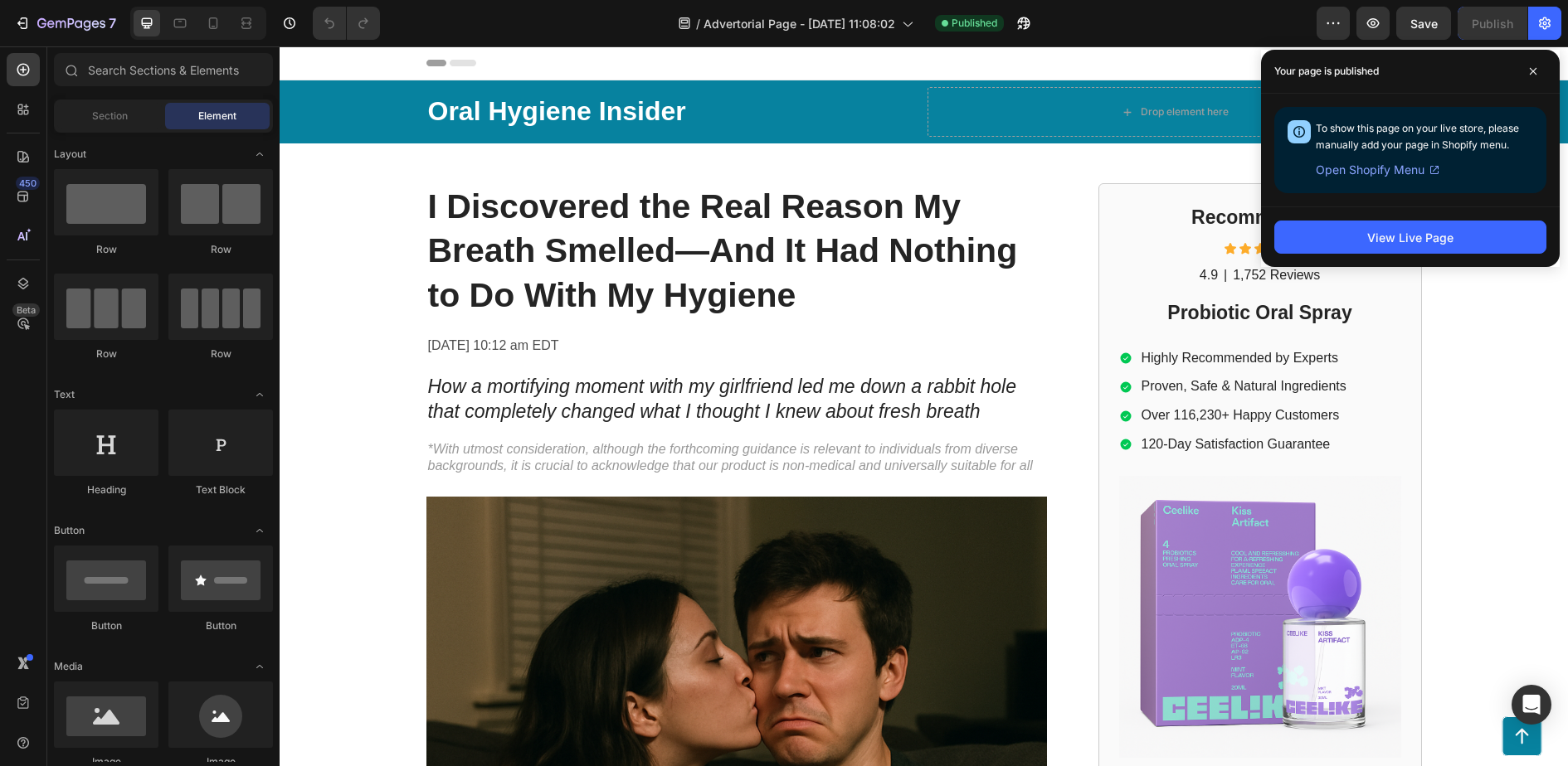
click at [1377, 171] on span "Open Shopify Menu" at bounding box center [1371, 170] width 109 height 20
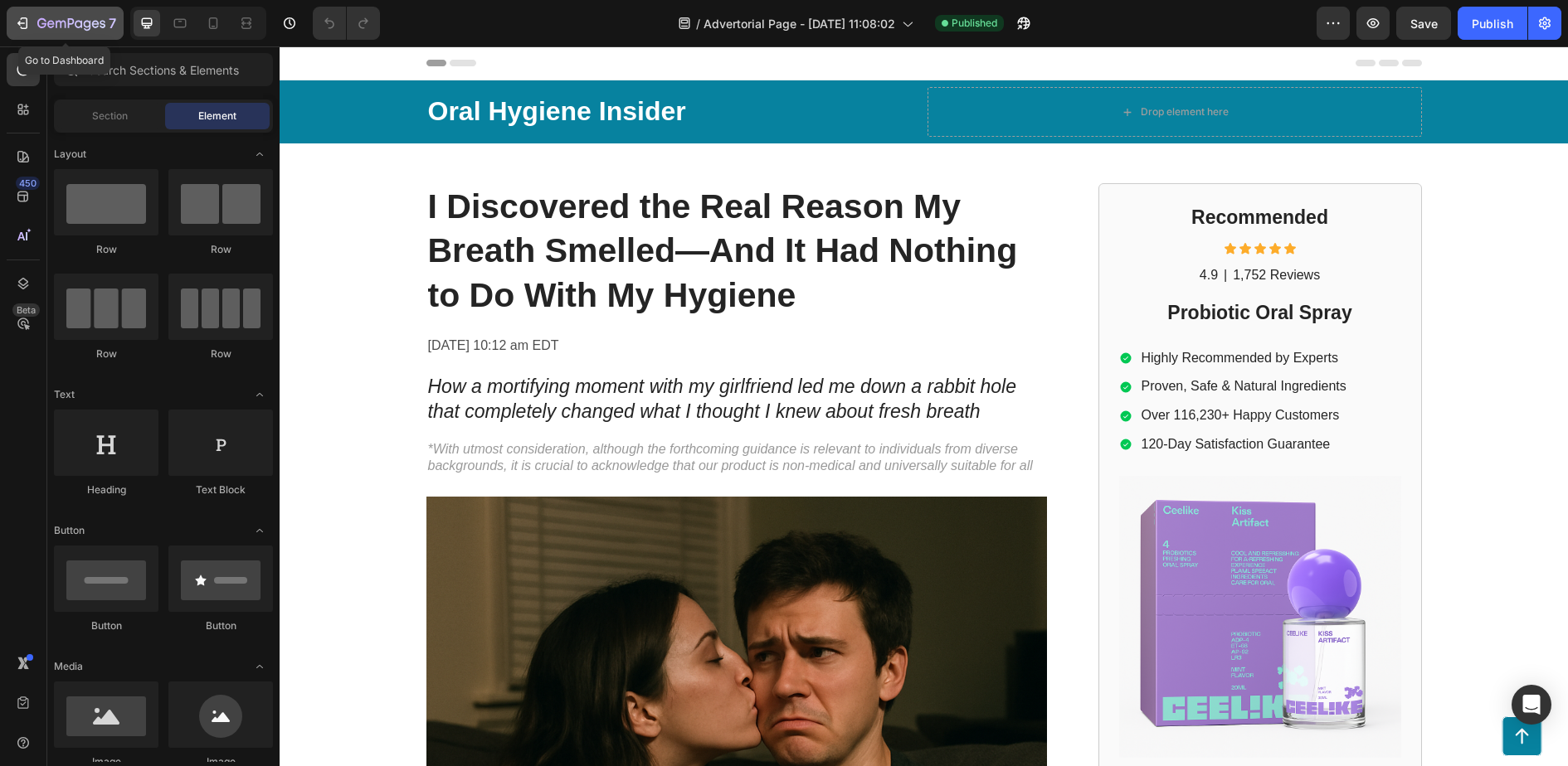
click at [29, 24] on icon "button" at bounding box center [22, 23] width 17 height 17
click at [1498, 26] on div "Publish" at bounding box center [1492, 24] width 41 height 18
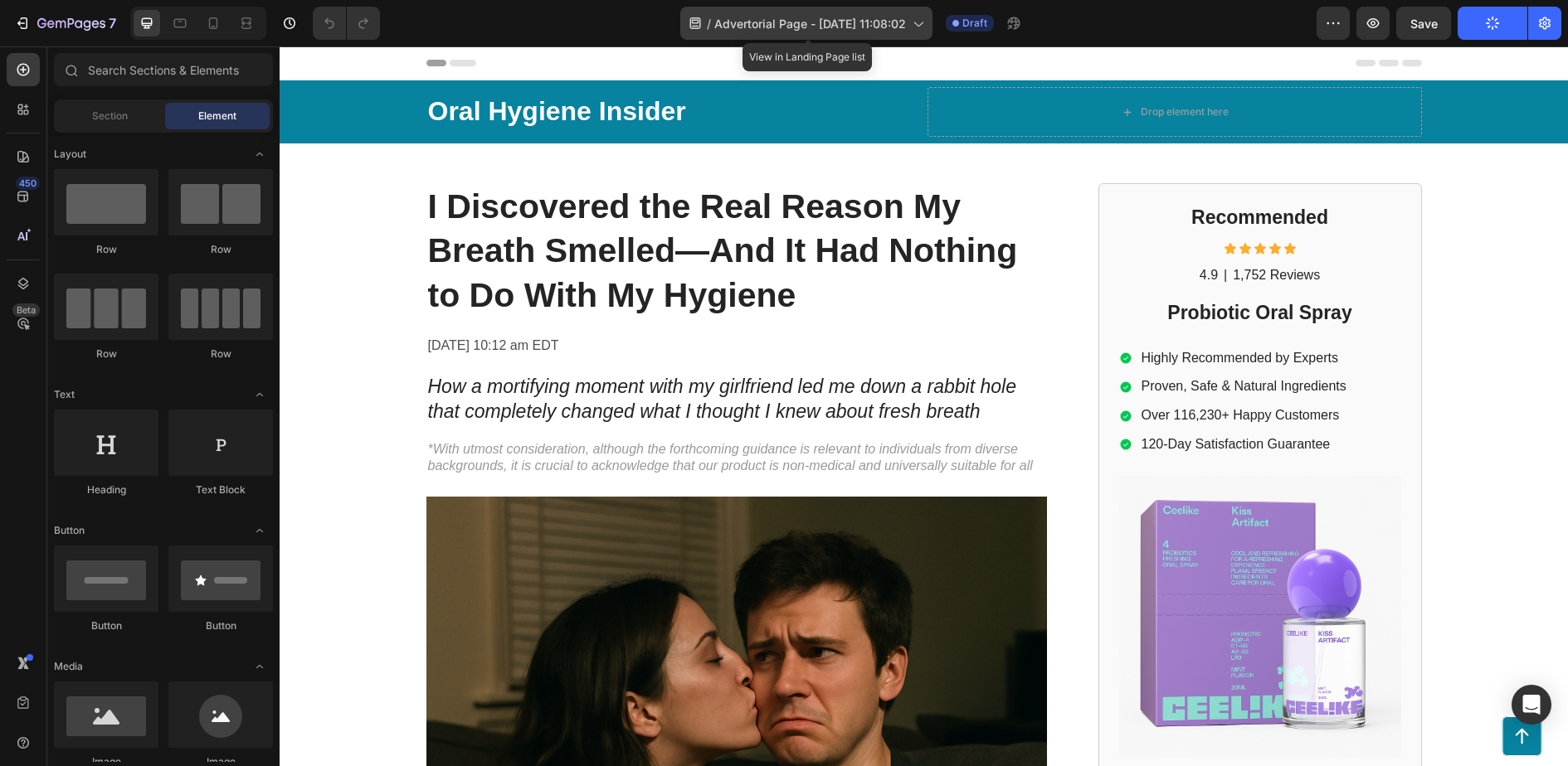
click at [913, 20] on icon at bounding box center [918, 23] width 17 height 17
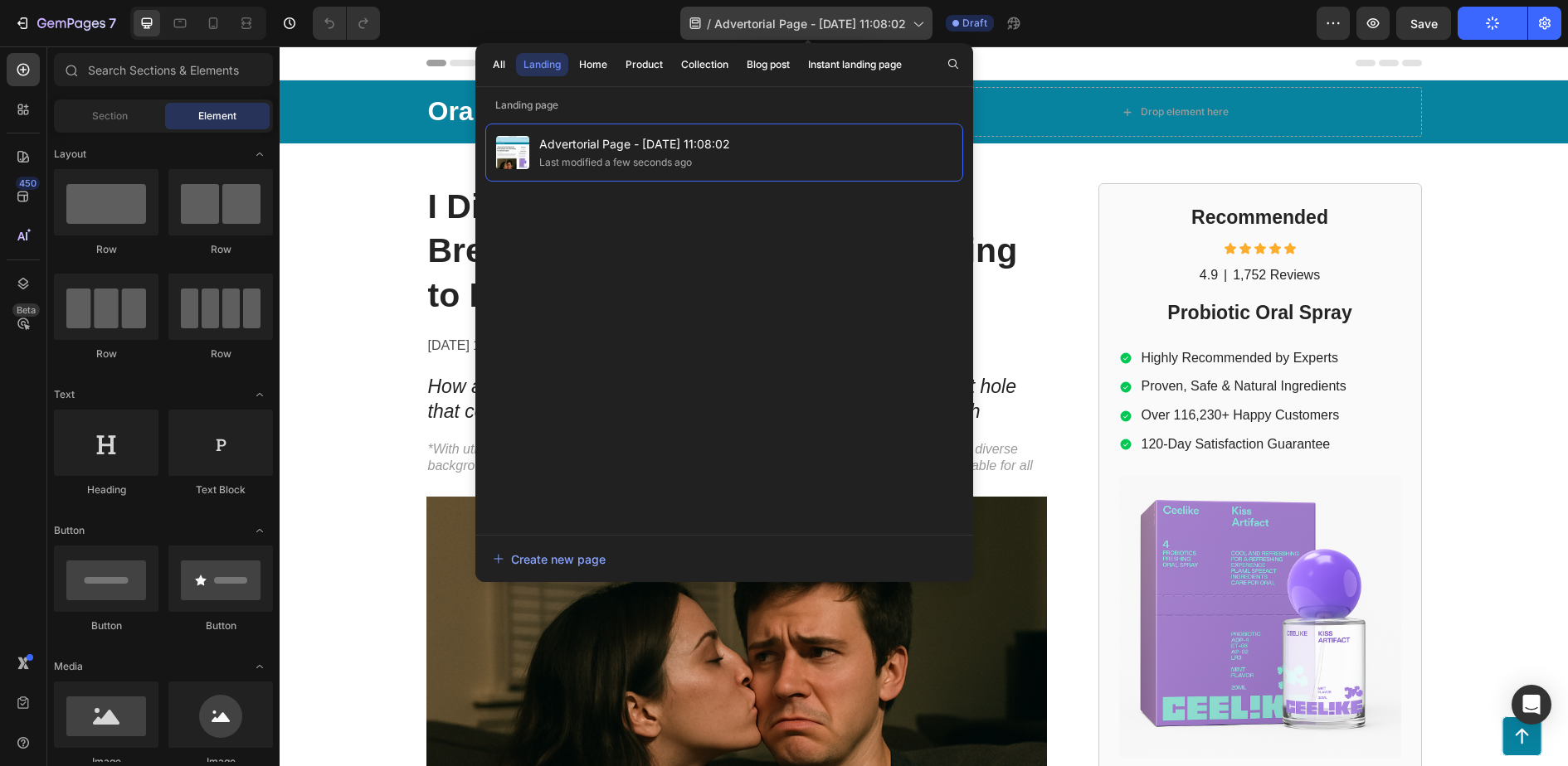
click at [913, 20] on icon at bounding box center [918, 23] width 17 height 17
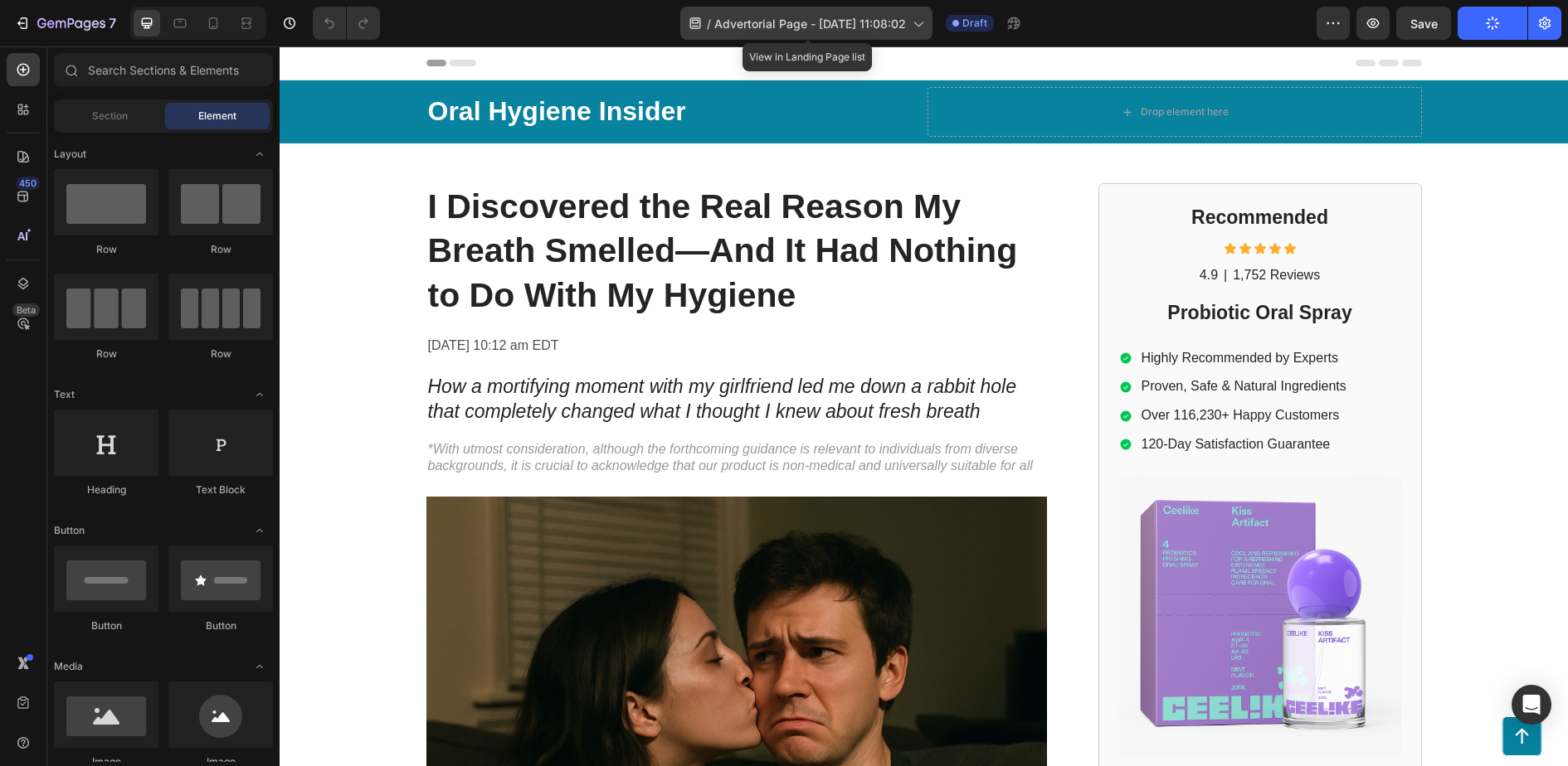
click at [913, 20] on icon at bounding box center [918, 23] width 17 height 17
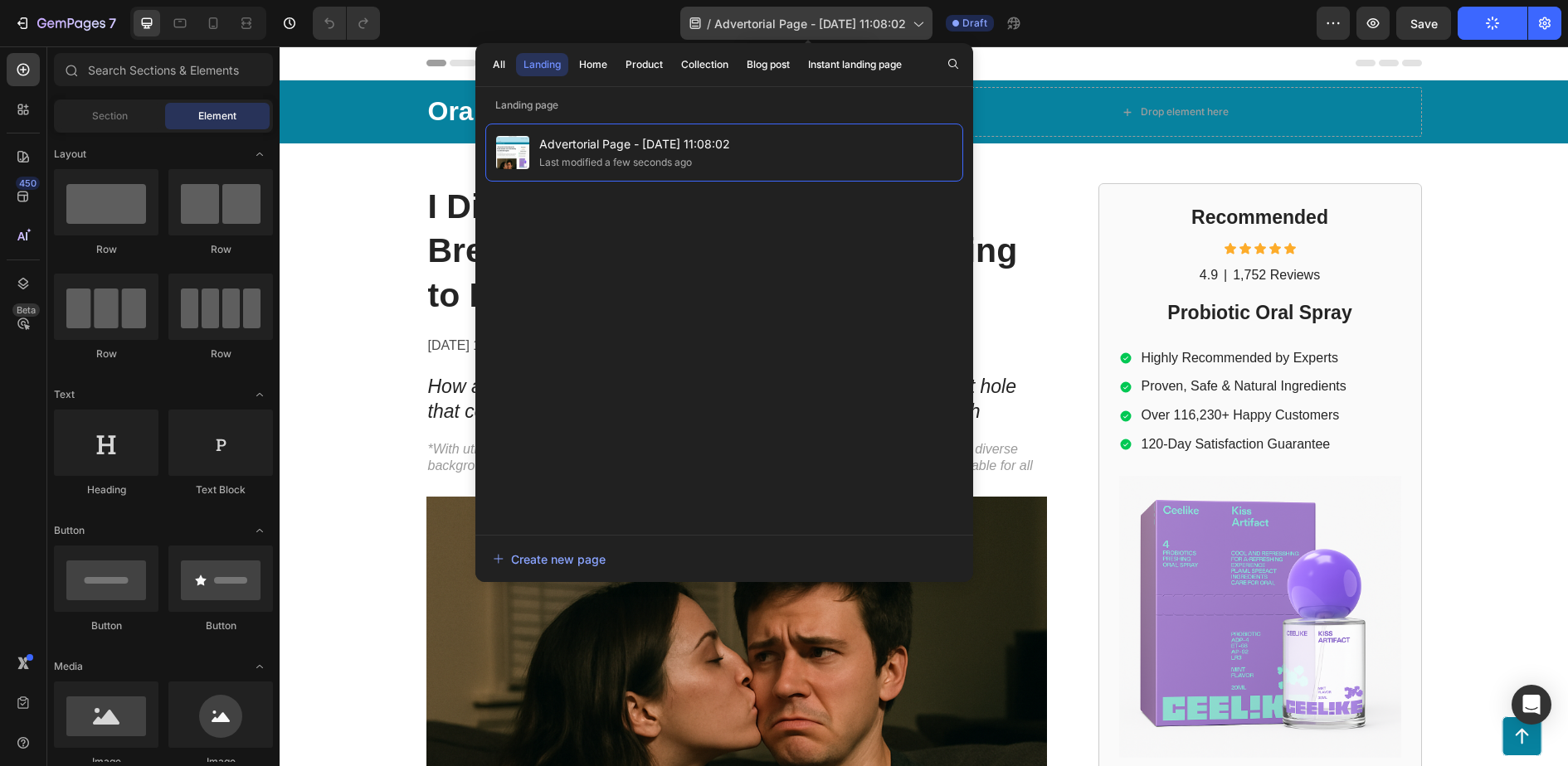
click at [914, 12] on div "/ Advertorial Page - [DATE] 11:08:02" at bounding box center [807, 24] width 252 height 33
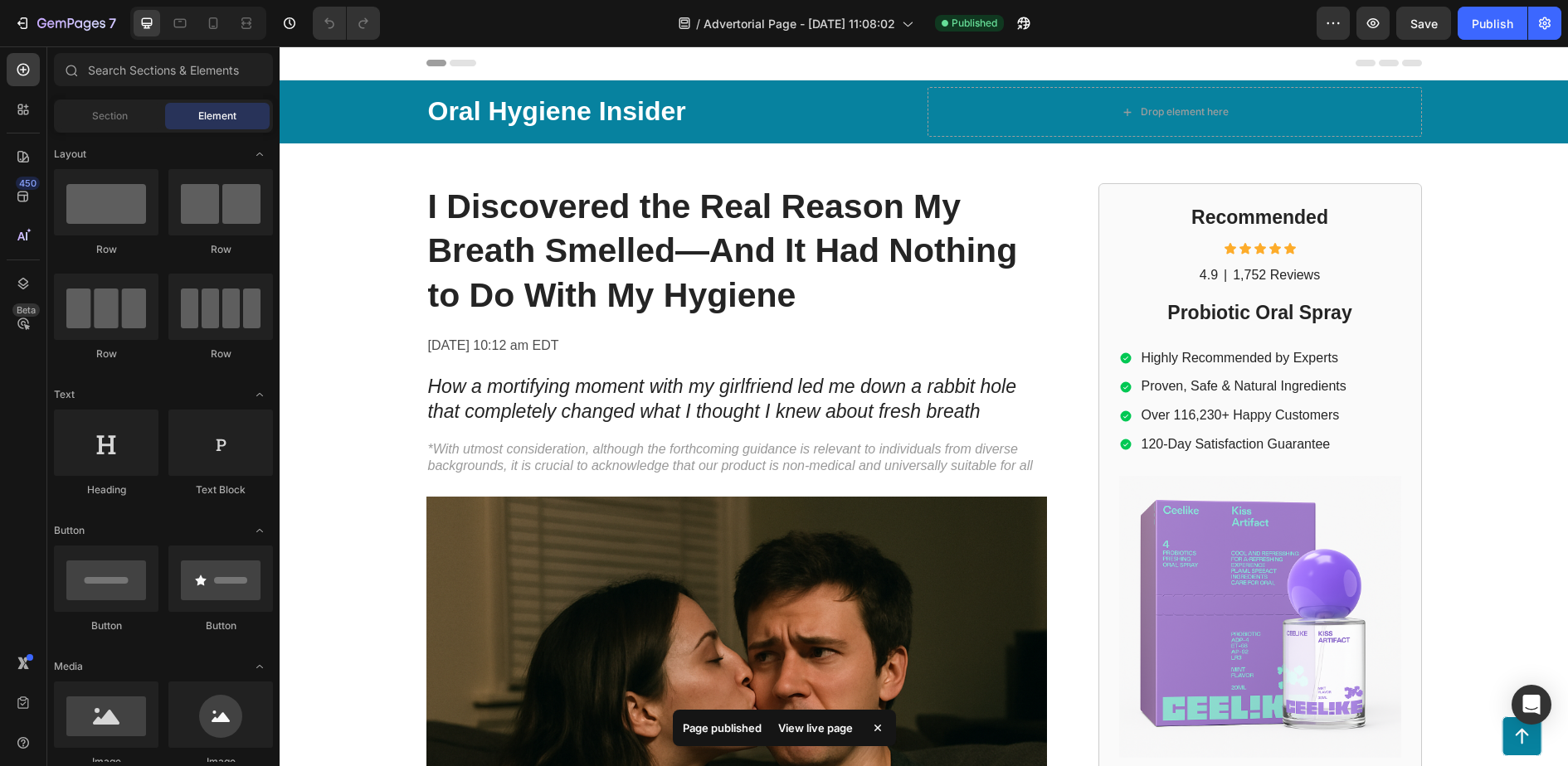
click at [810, 728] on div "View live page" at bounding box center [815, 729] width 94 height 24
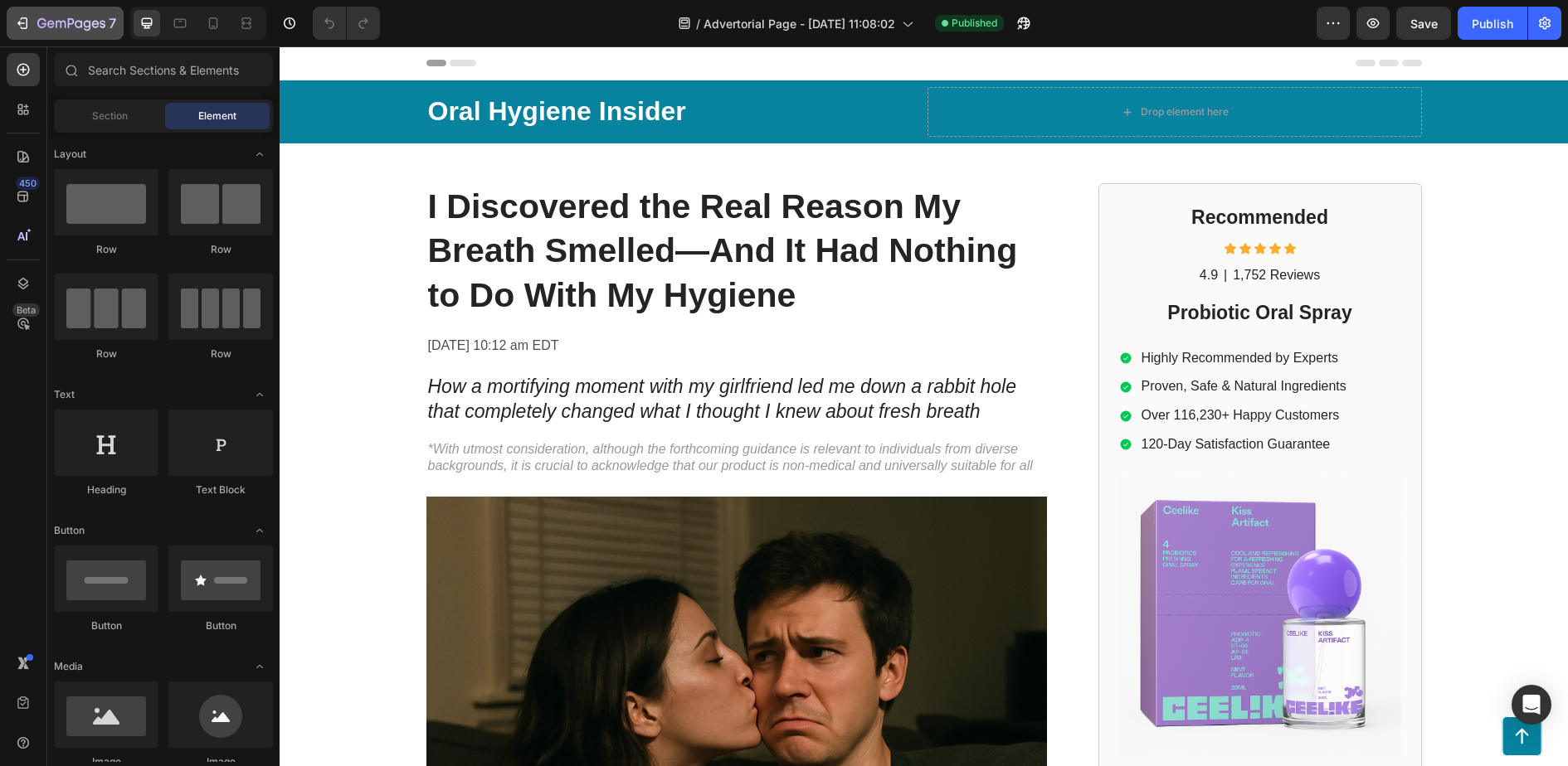
click at [16, 39] on button "7" at bounding box center [65, 24] width 117 height 33
